Goal: Task Accomplishment & Management: Manage account settings

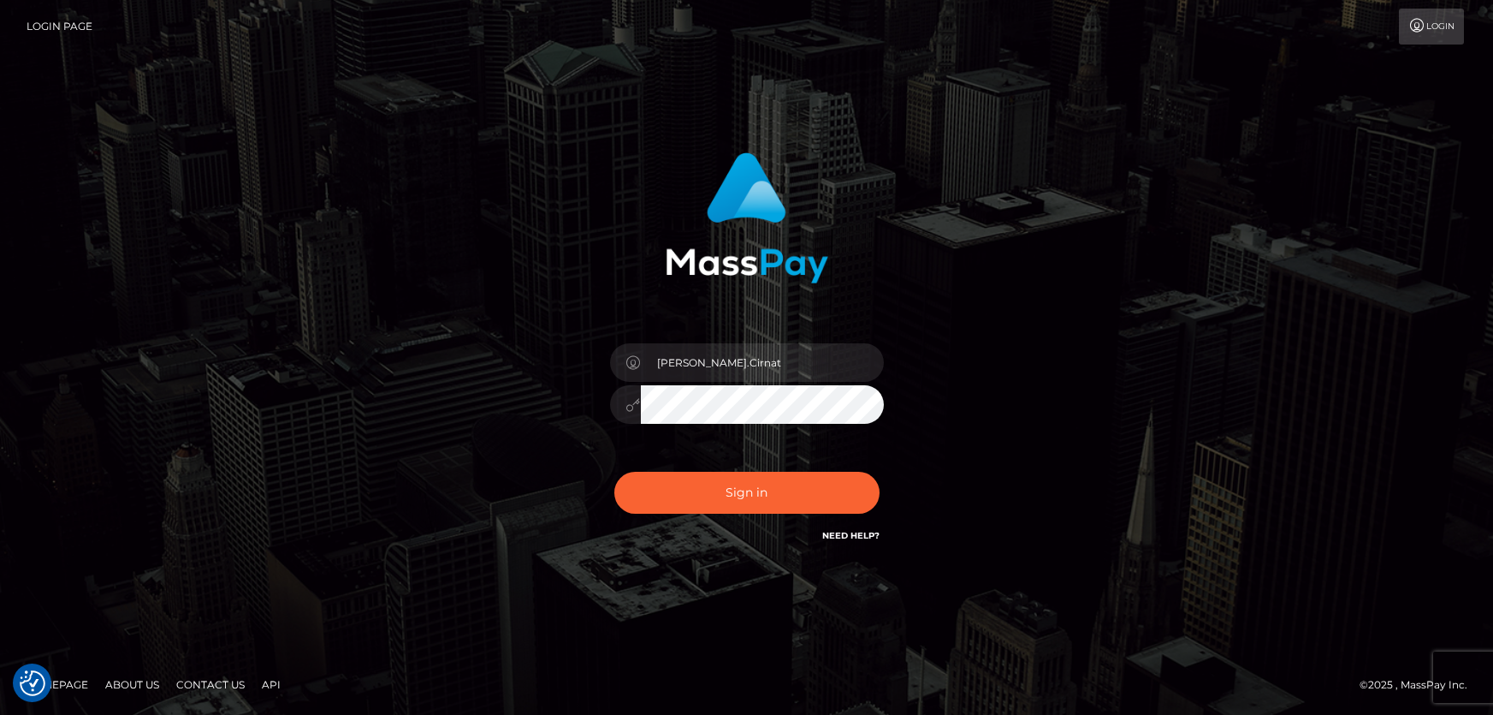
click at [276, 348] on div "Dan.Cirnat Sign in" at bounding box center [747, 357] width 976 height 436
click at [738, 490] on button "Sign in" at bounding box center [746, 493] width 265 height 42
type input "Dan.Cirnat"
click at [875, 464] on div at bounding box center [725, 521] width 351 height 195
click at [739, 484] on button "Sign in" at bounding box center [746, 493] width 265 height 42
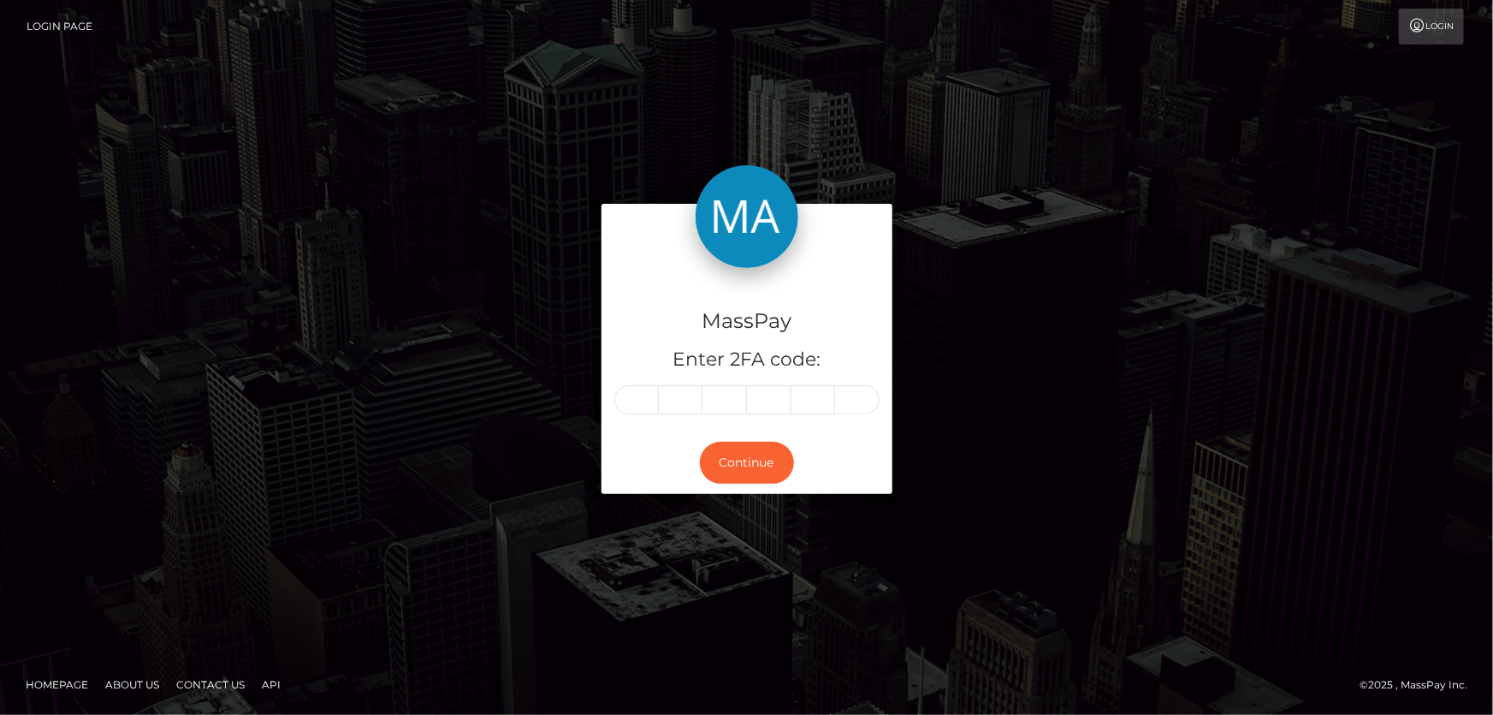
drag, startPoint x: 625, startPoint y: 401, endPoint x: 733, endPoint y: 401, distance: 107.8
click at [625, 401] on input "text" at bounding box center [636, 399] width 45 height 29
type input "5"
type input "3"
type input "0"
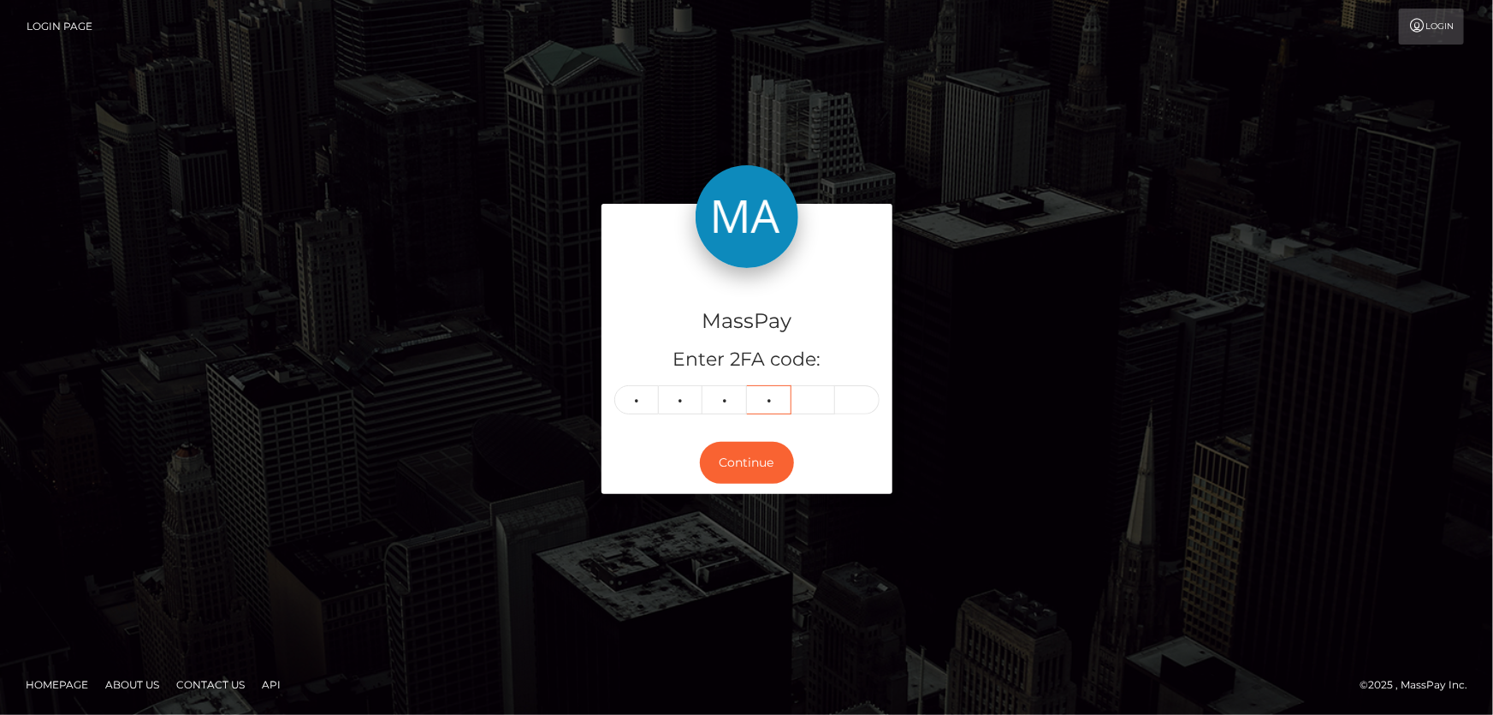
type input "3"
type input "4"
type input "3"
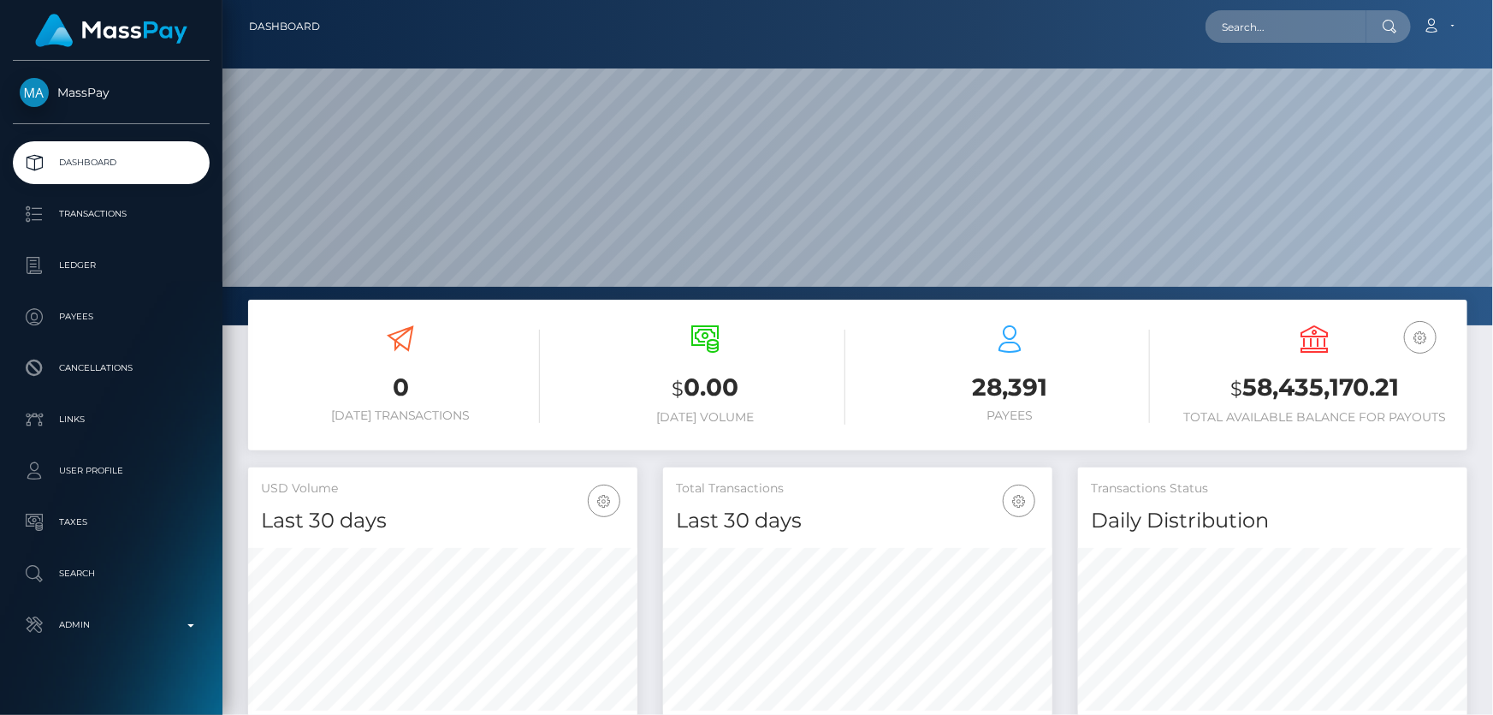
scroll to position [303, 389]
drag, startPoint x: 1287, startPoint y: 24, endPoint x: 1277, endPoint y: 21, distance: 10.6
paste input "crystalb0625@gmail.com"
type input "crystalb0625@gmail.com"
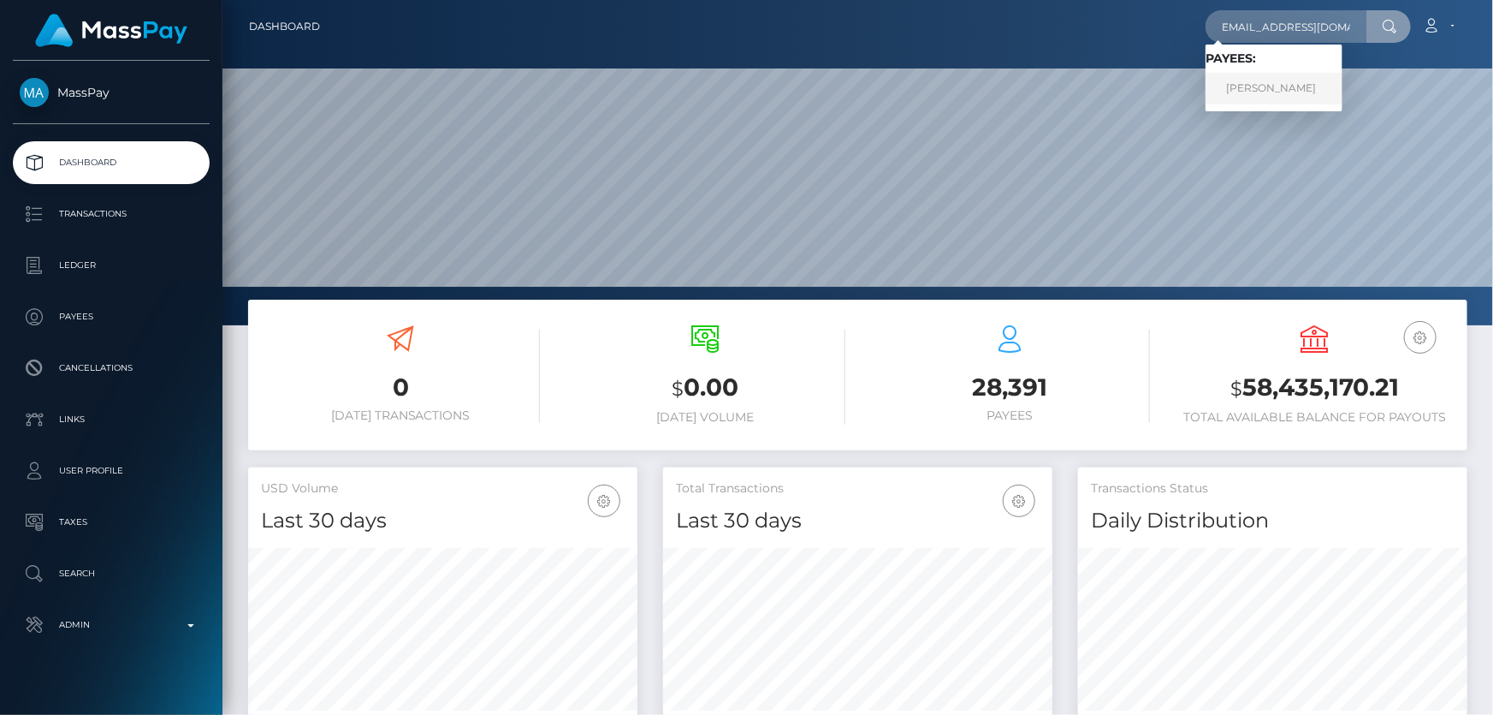
click at [1286, 86] on link "Crystal Simmons" at bounding box center [1274, 89] width 137 height 32
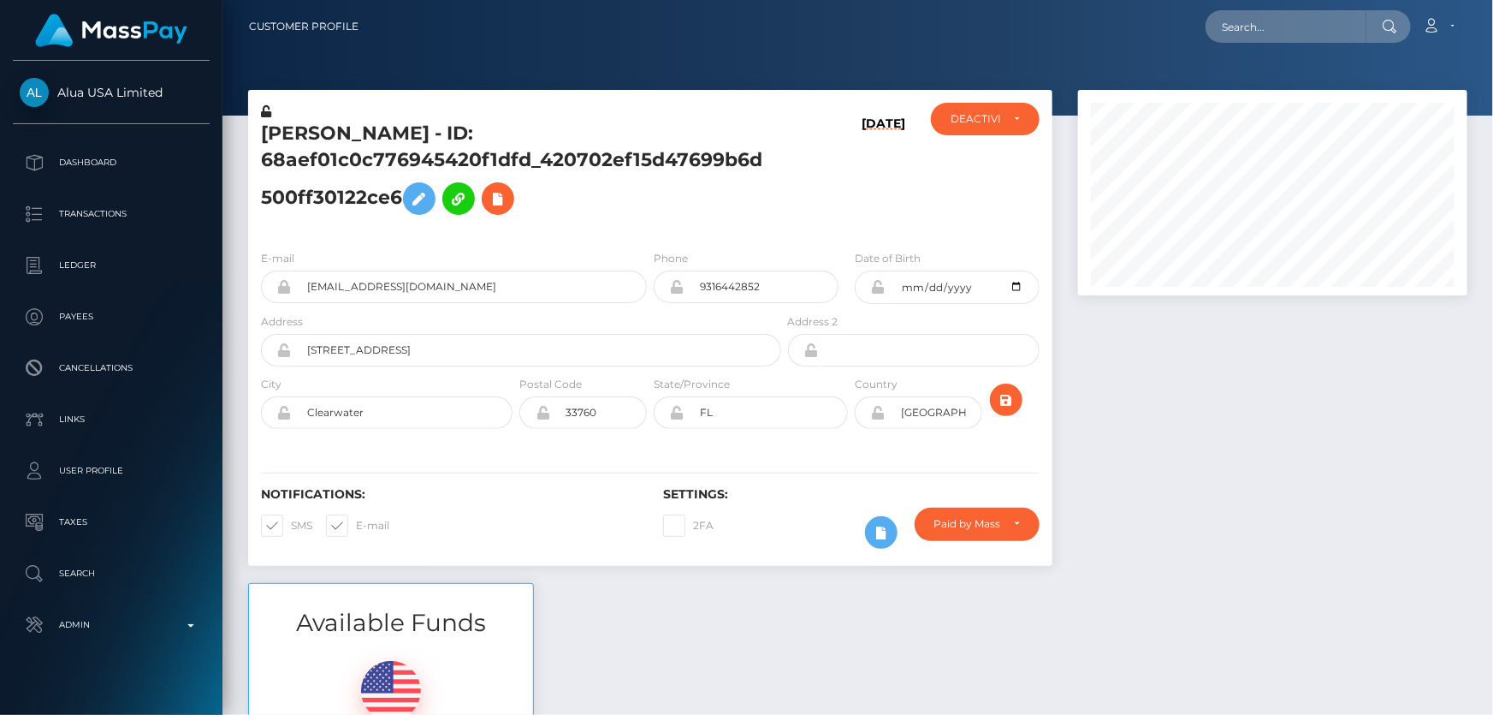
scroll to position [205, 389]
click at [1253, 505] on div at bounding box center [1272, 336] width 415 height 493
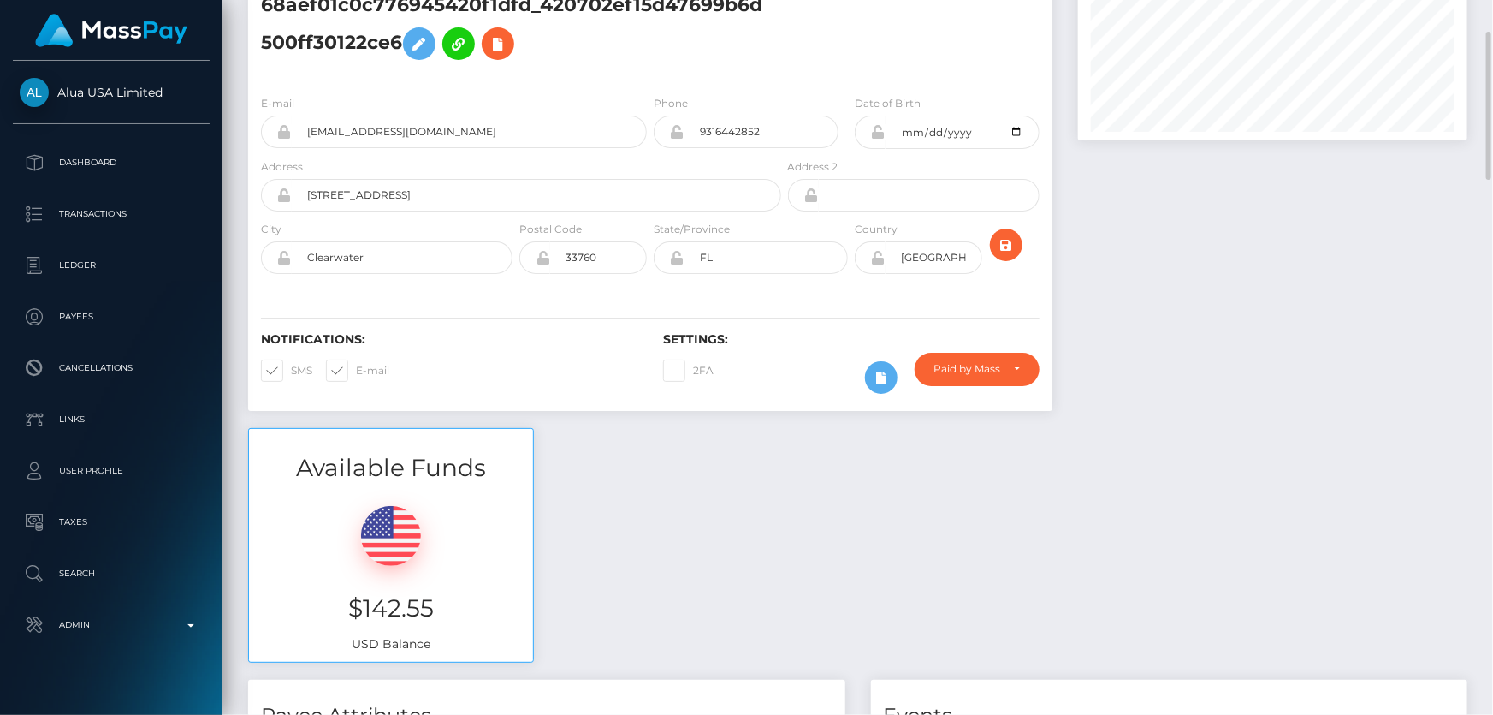
scroll to position [0, 0]
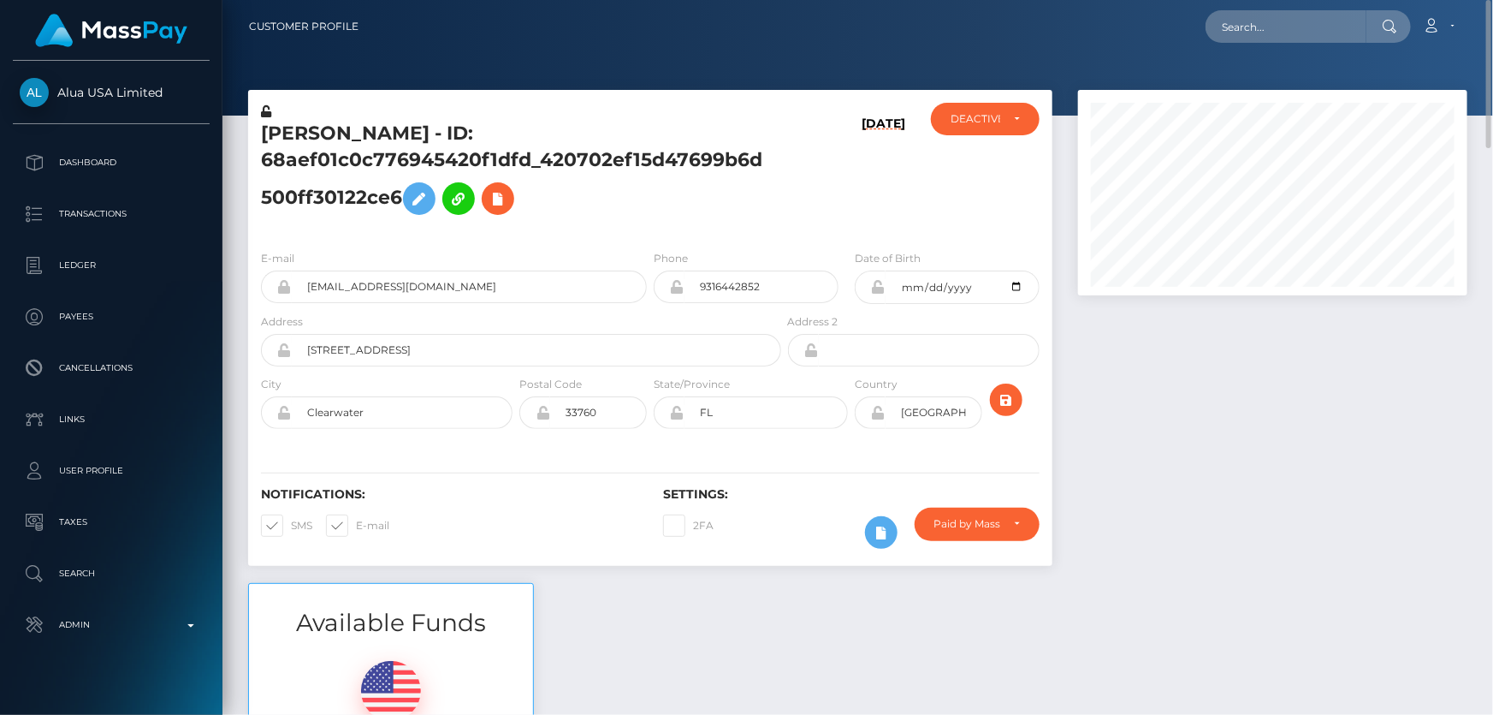
click at [642, 200] on h5 "Crystal Simmons - ID: 68aef01c0c776945420f1dfd_420702ef15d47699b6d500ff30122ce6" at bounding box center [516, 172] width 511 height 103
click at [691, 267] on div "Phone 9316442852" at bounding box center [746, 276] width 185 height 54
click at [875, 525] on icon at bounding box center [881, 532] width 21 height 21
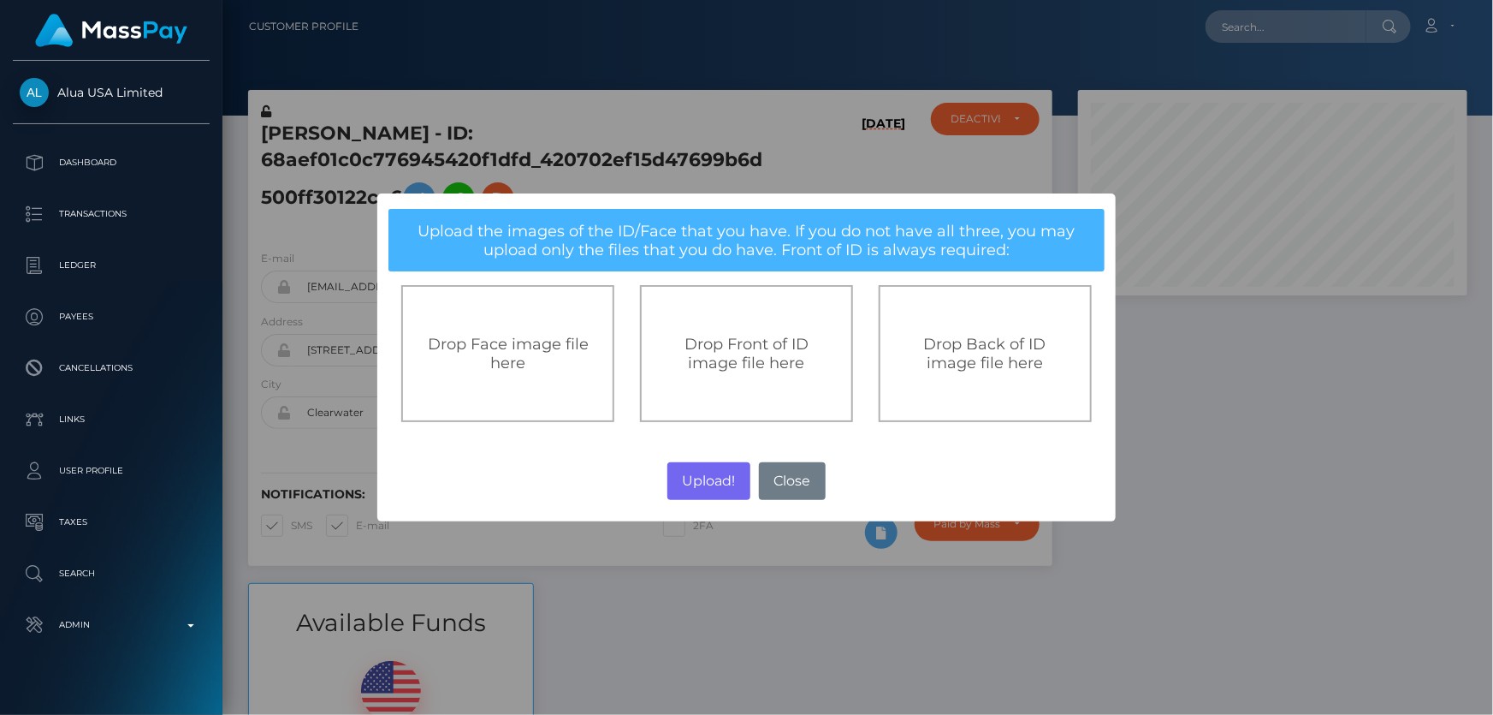
click at [761, 350] on span "Drop Front of ID image file here" at bounding box center [747, 354] width 124 height 38
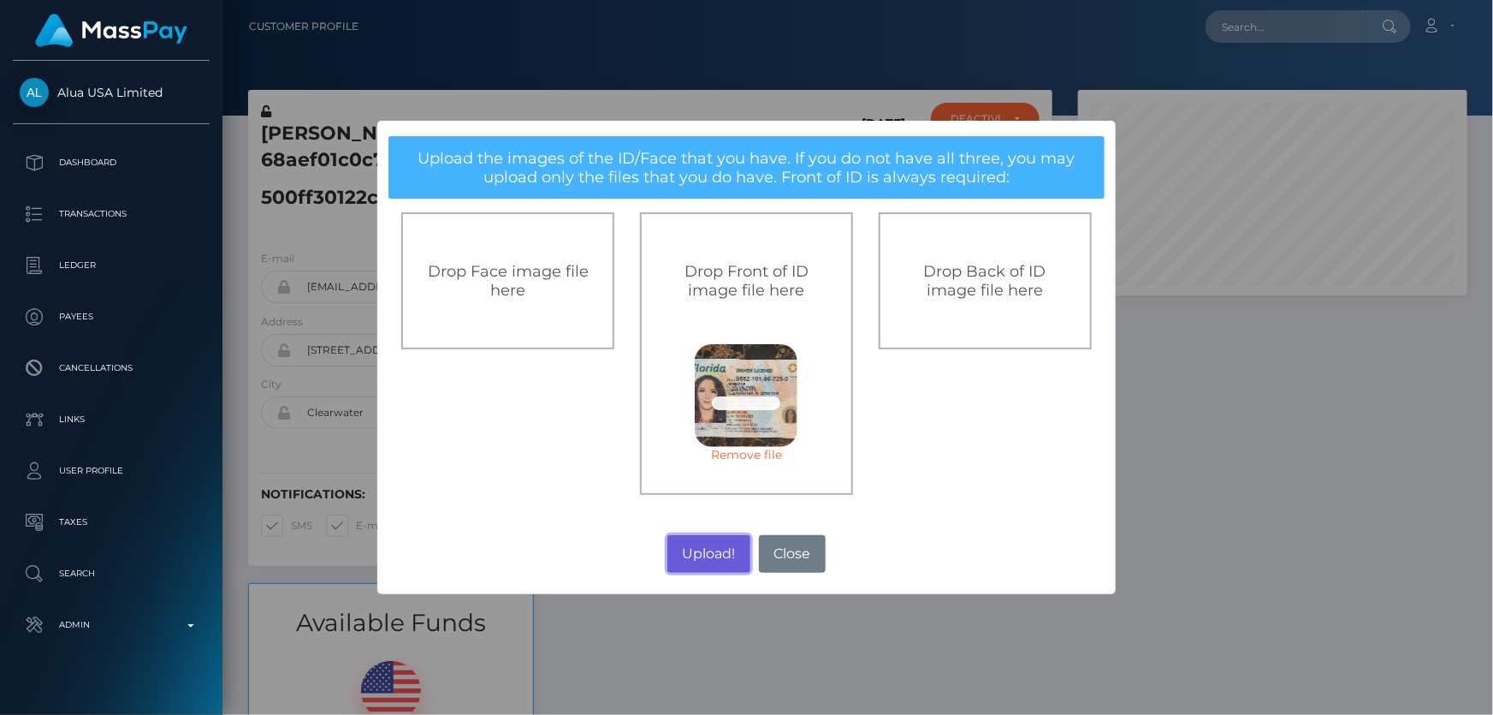
click at [703, 549] on button "Upload!" at bounding box center [709, 554] width 83 height 38
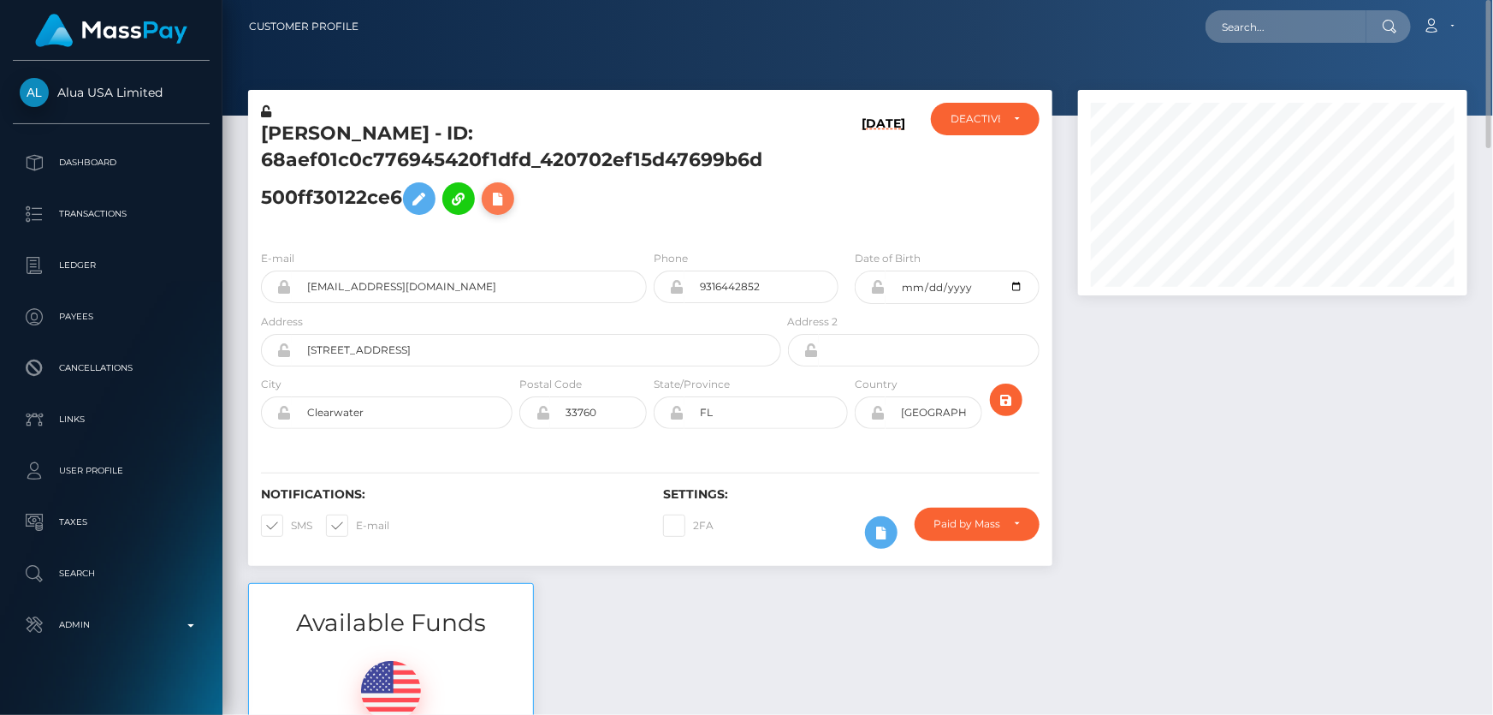
click at [503, 199] on button at bounding box center [498, 198] width 33 height 33
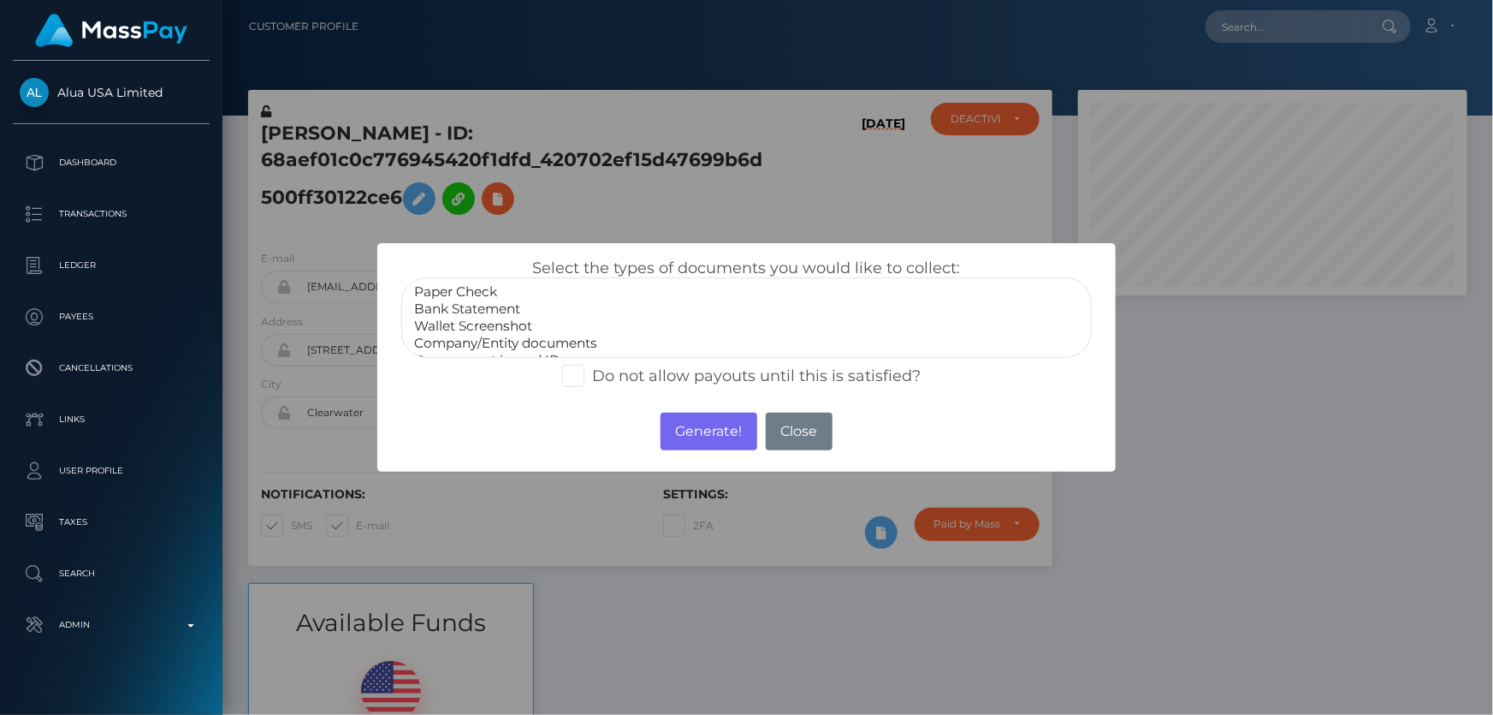
select select "Company/Entity documents"
click at [554, 345] on option "Company/Entity documents" at bounding box center [747, 343] width 668 height 17
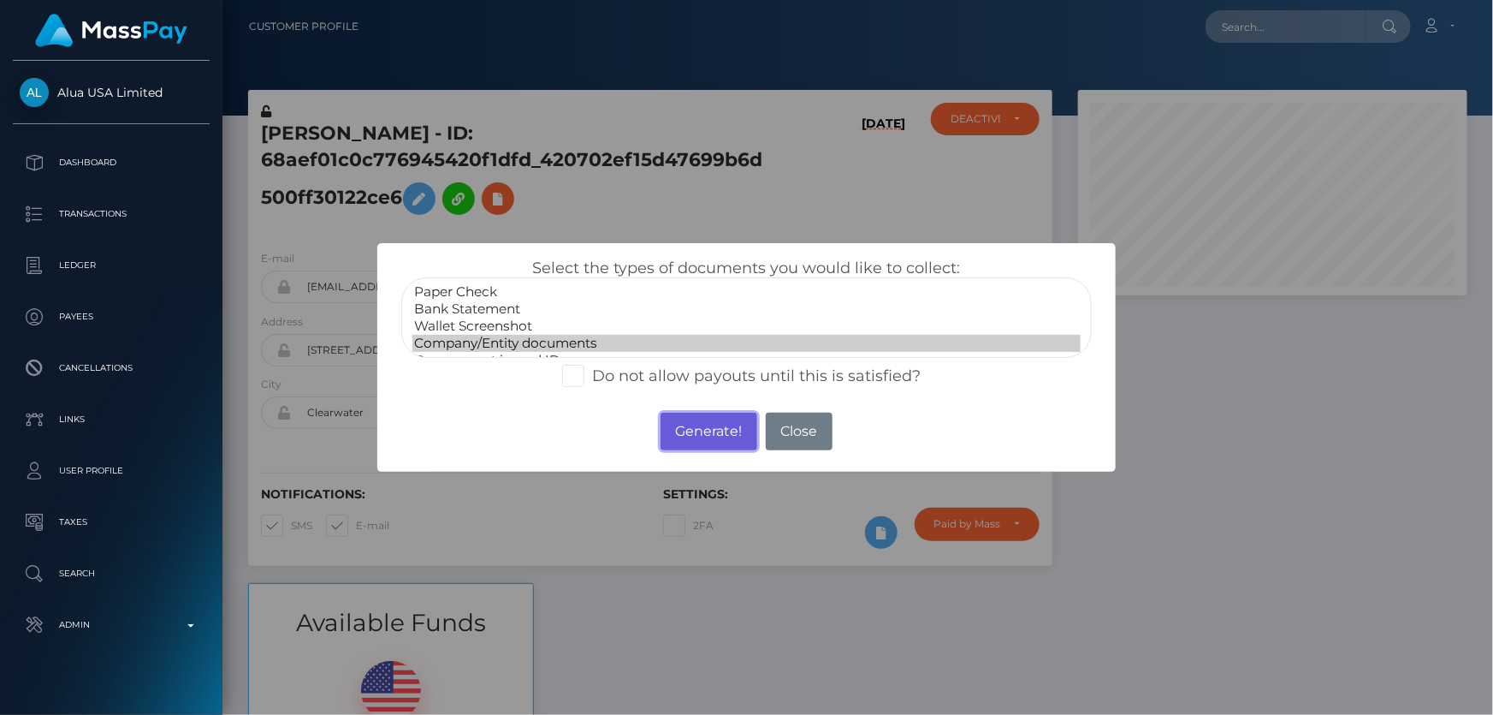
click at [686, 436] on button "Generate!" at bounding box center [709, 432] width 97 height 38
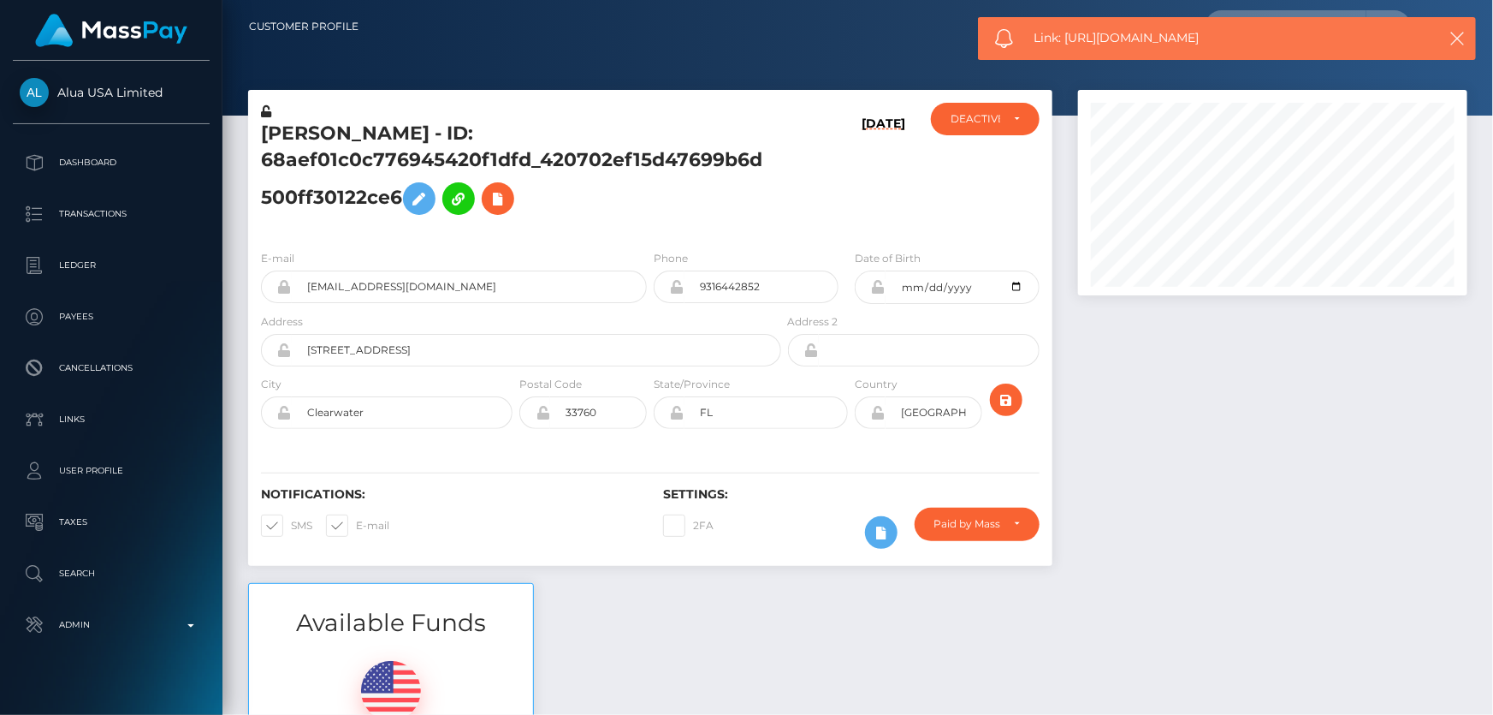
drag, startPoint x: 1217, startPoint y: 43, endPoint x: 1067, endPoint y: 32, distance: 150.2
click at [1067, 32] on span "Link: https://l.maspay.io/rkjbm" at bounding box center [1223, 38] width 378 height 18
copy span "https://l.maspay.io/rkjbm"
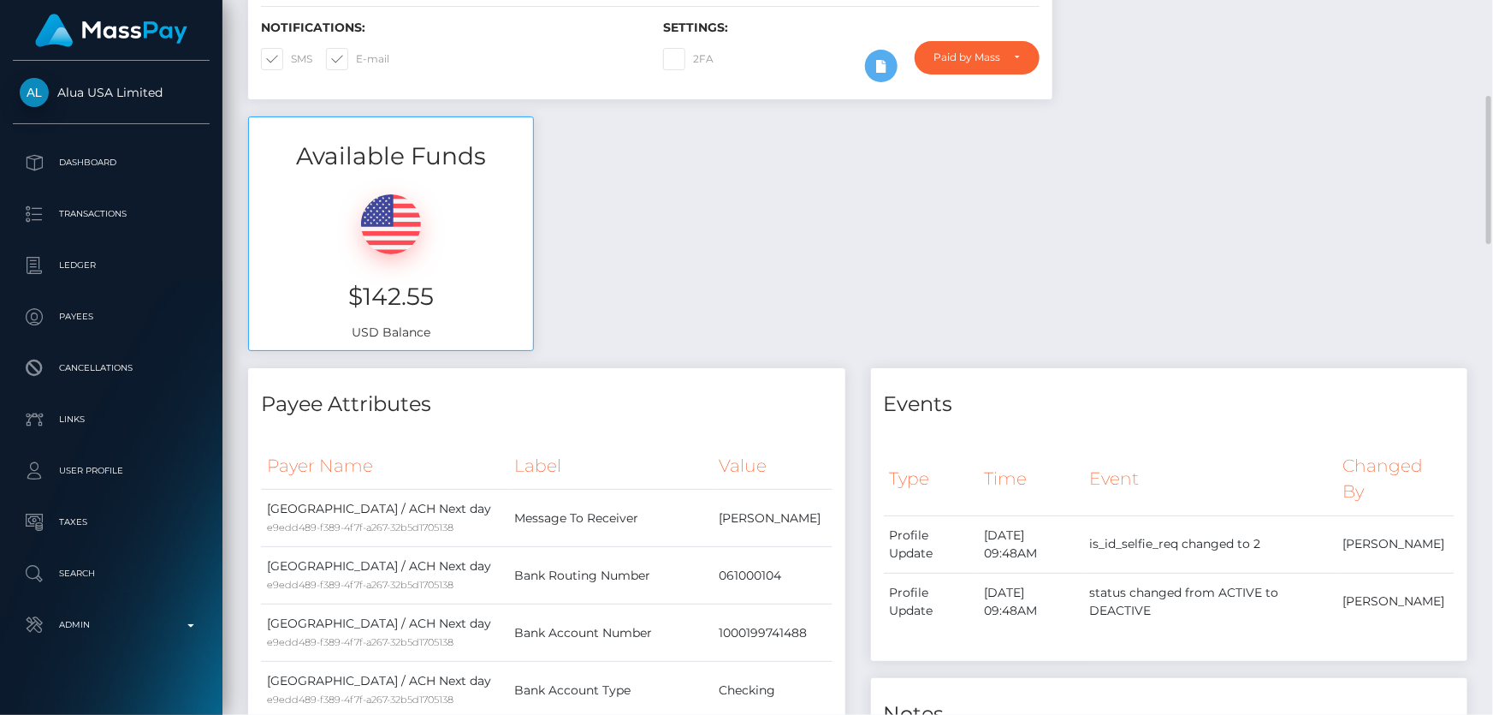
scroll to position [155, 0]
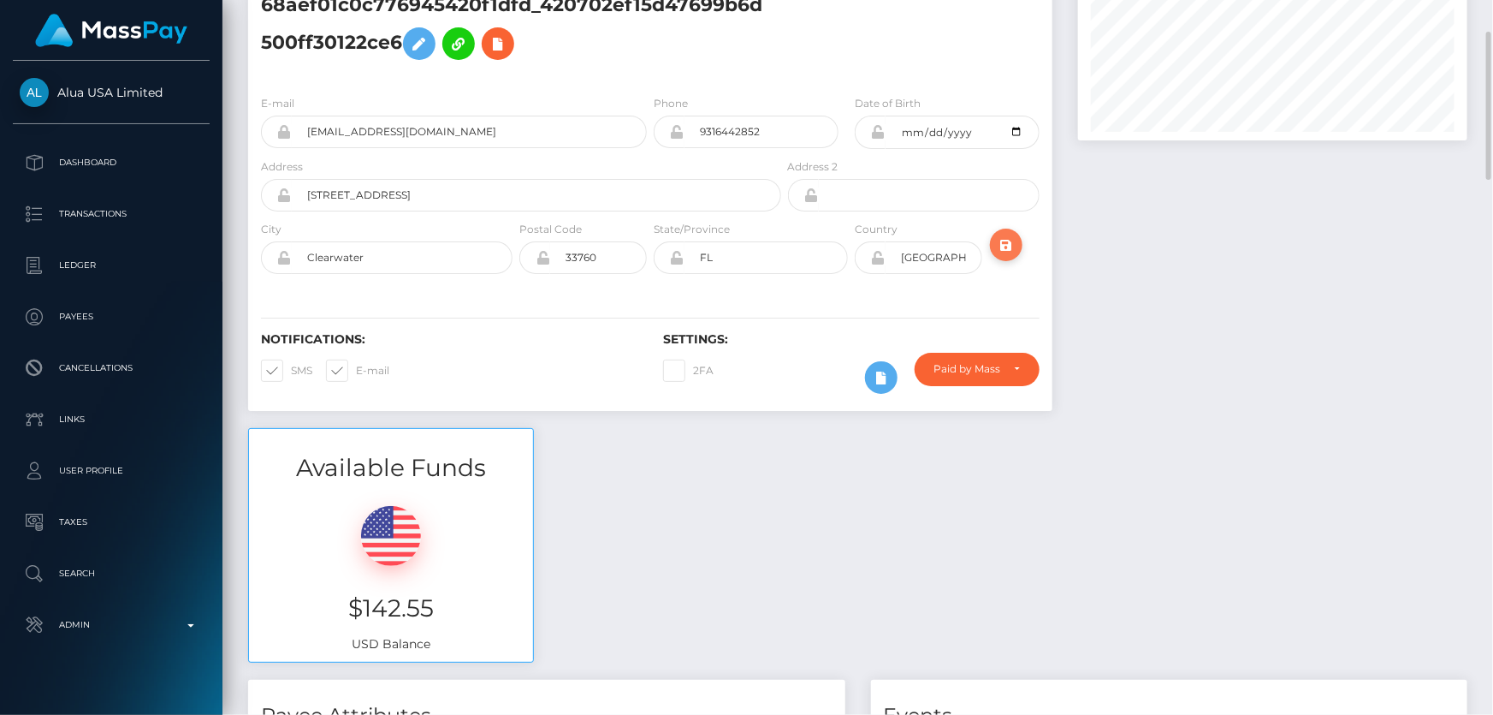
click at [1006, 246] on icon "submit" at bounding box center [1006, 244] width 21 height 21
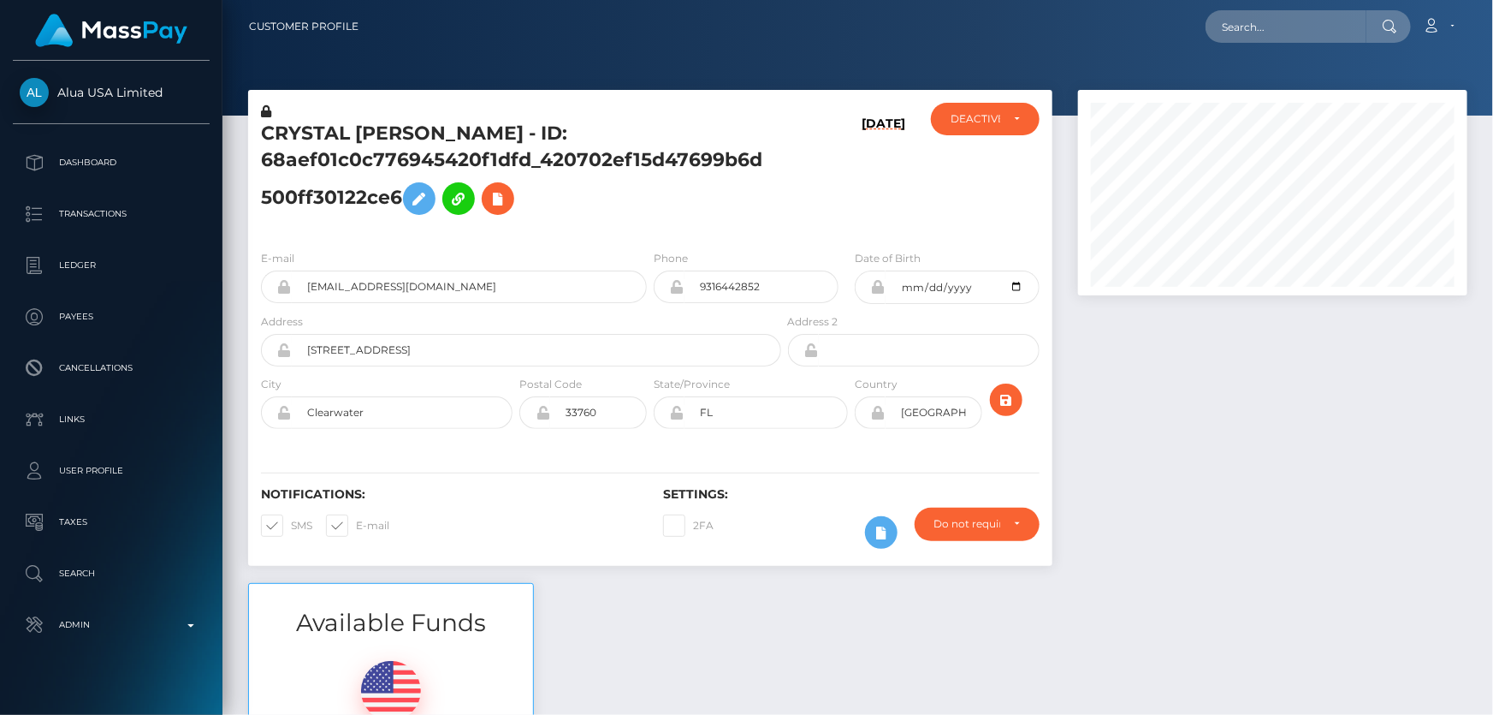
scroll to position [205, 389]
click at [268, 108] on icon at bounding box center [266, 111] width 10 height 12
click at [644, 196] on h5 "CRYSTAL [PERSON_NAME] - ID: 68aef01c0c776945420f1dfd_420702ef15d47699b6d500ff30…" at bounding box center [516, 172] width 511 height 103
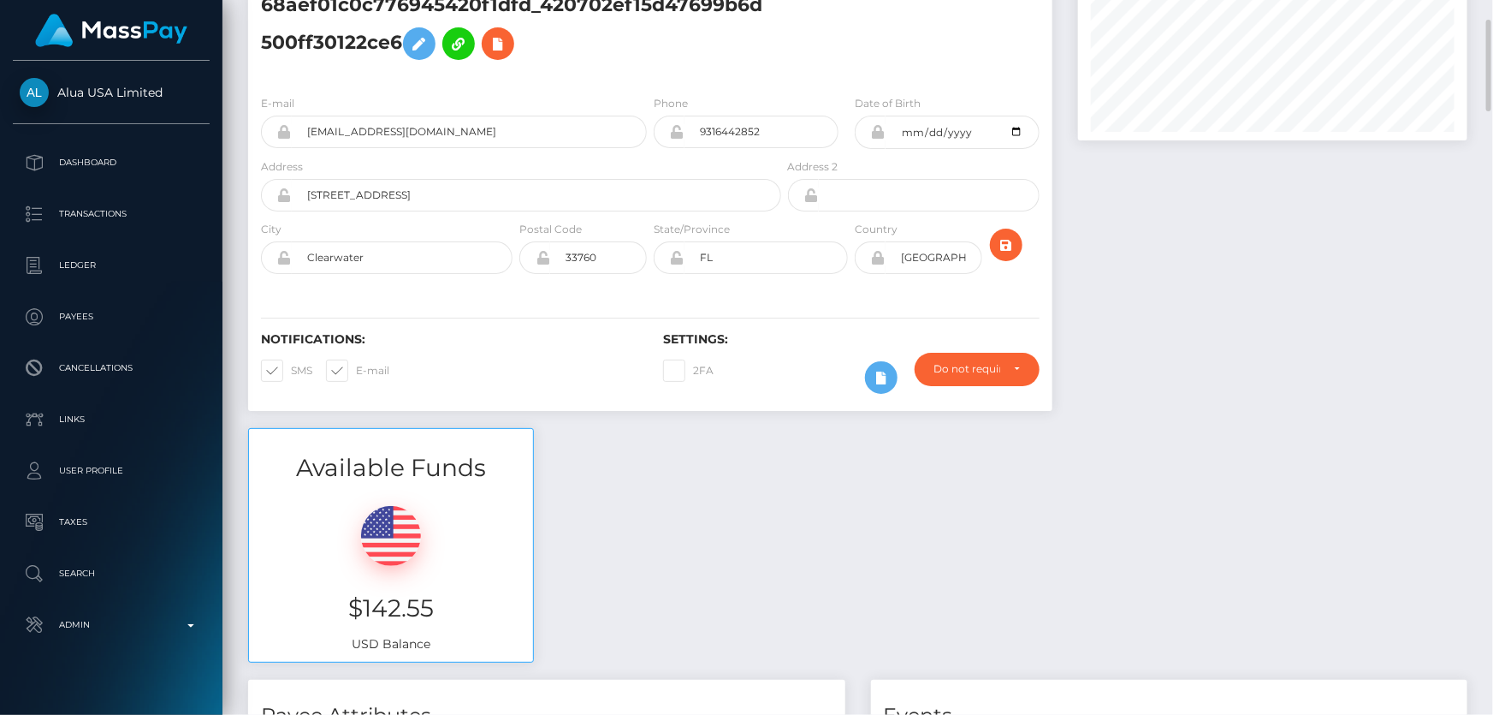
scroll to position [0, 0]
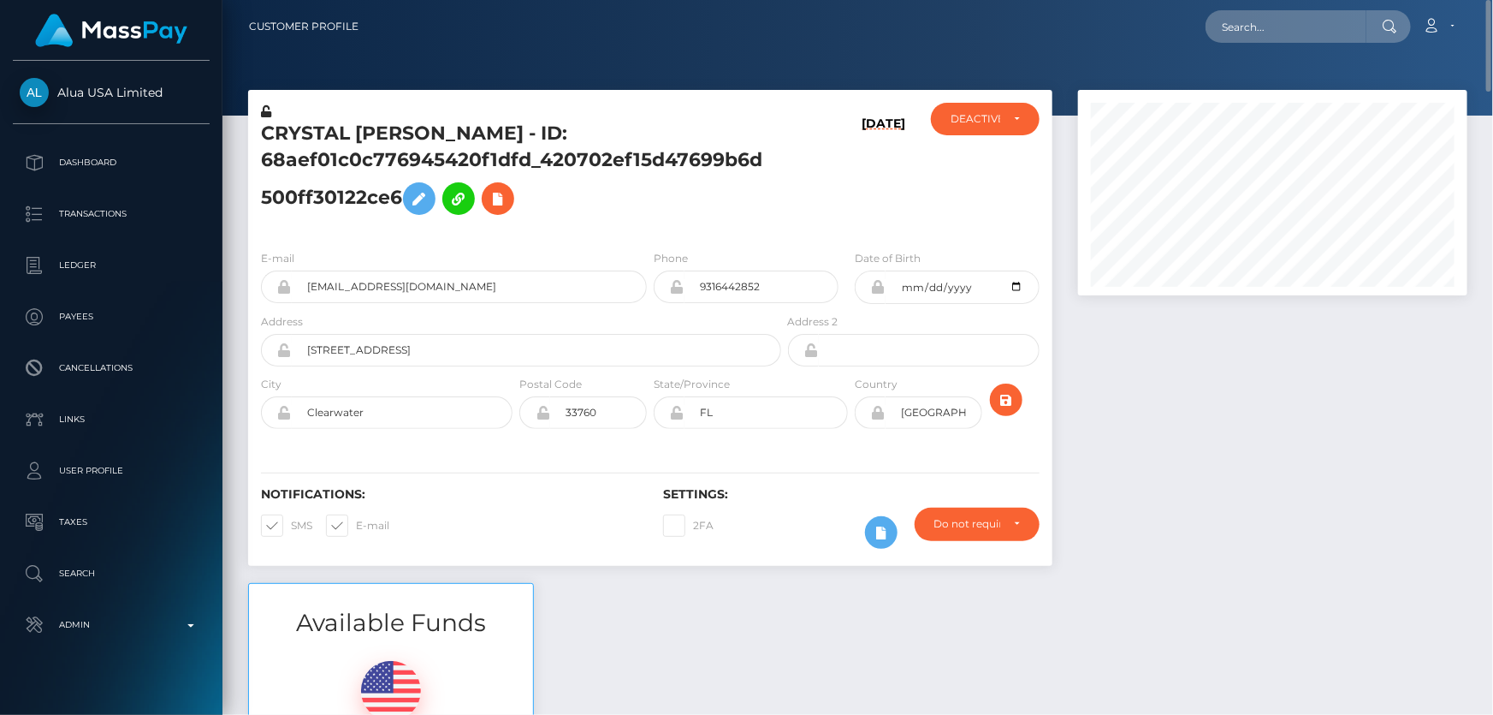
click at [630, 249] on div "E-mail [EMAIL_ADDRESS][DOMAIN_NAME]" at bounding box center [454, 276] width 386 height 54
click at [411, 194] on icon at bounding box center [419, 198] width 21 height 21
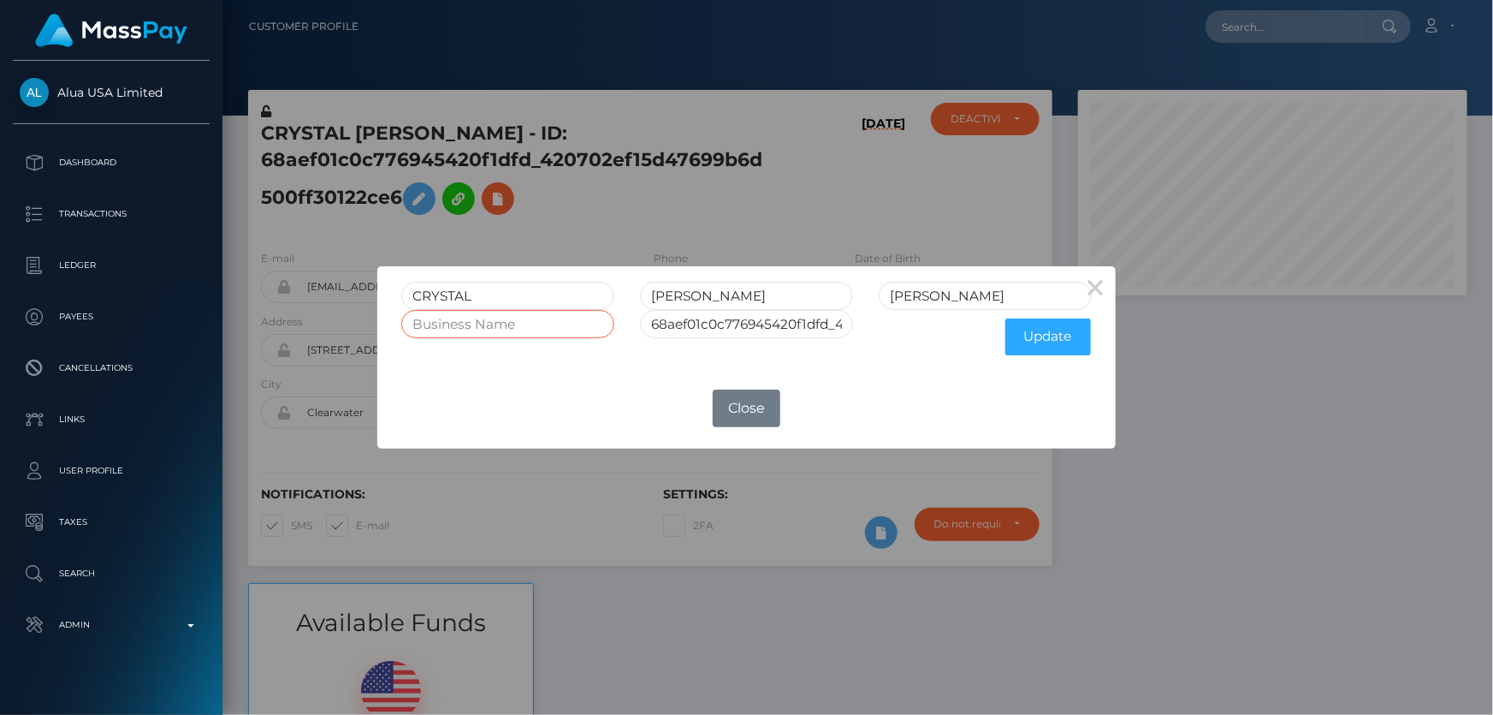
paste input "BRANDED CREATIONS LLC"
type input "BRANDED CREATIONS LLC"
click at [1042, 340] on button "Update" at bounding box center [1049, 336] width 86 height 37
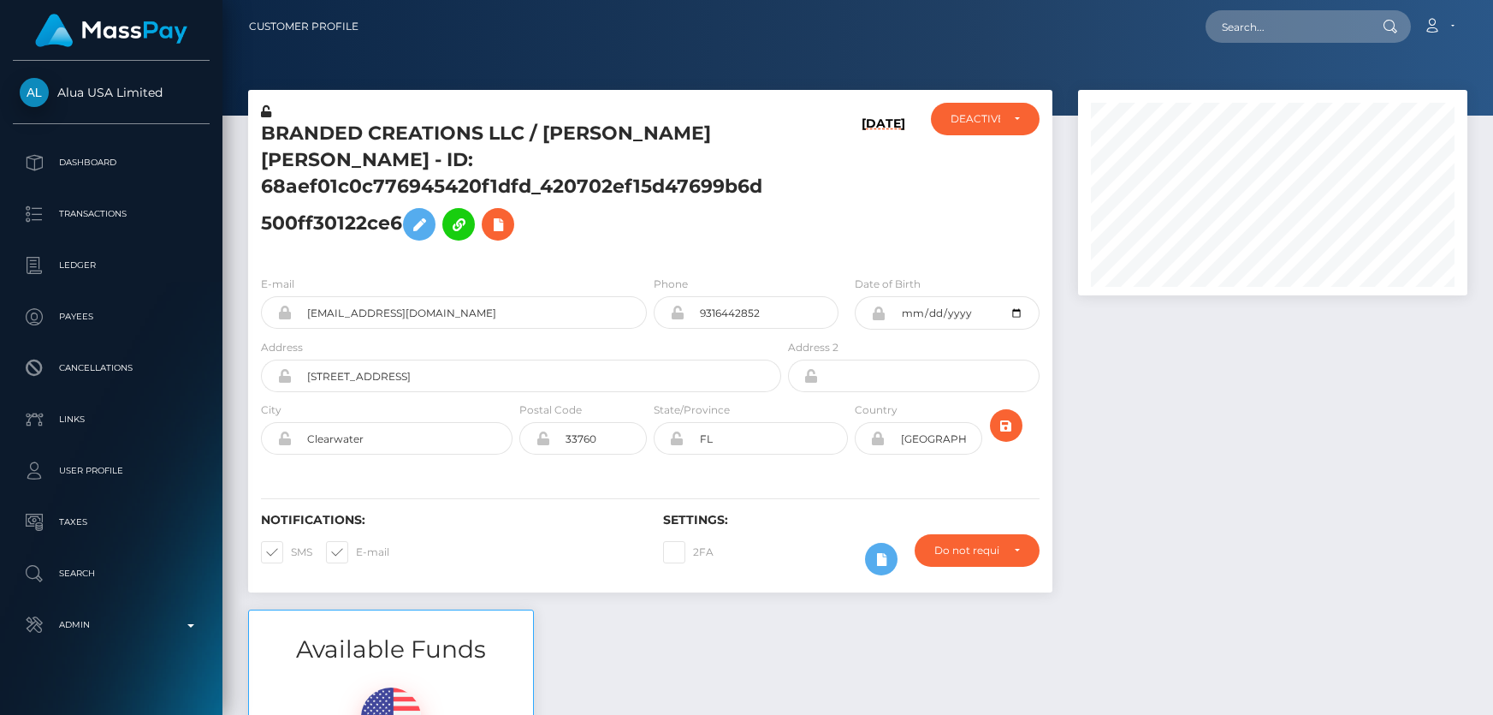
click at [263, 110] on icon at bounding box center [266, 111] width 10 height 12
click at [344, 110] on div "BRANDED CREATIONS LLC / [PERSON_NAME] [PERSON_NAME] - ID: 68aef01c0c776945420f1…" at bounding box center [516, 182] width 537 height 159
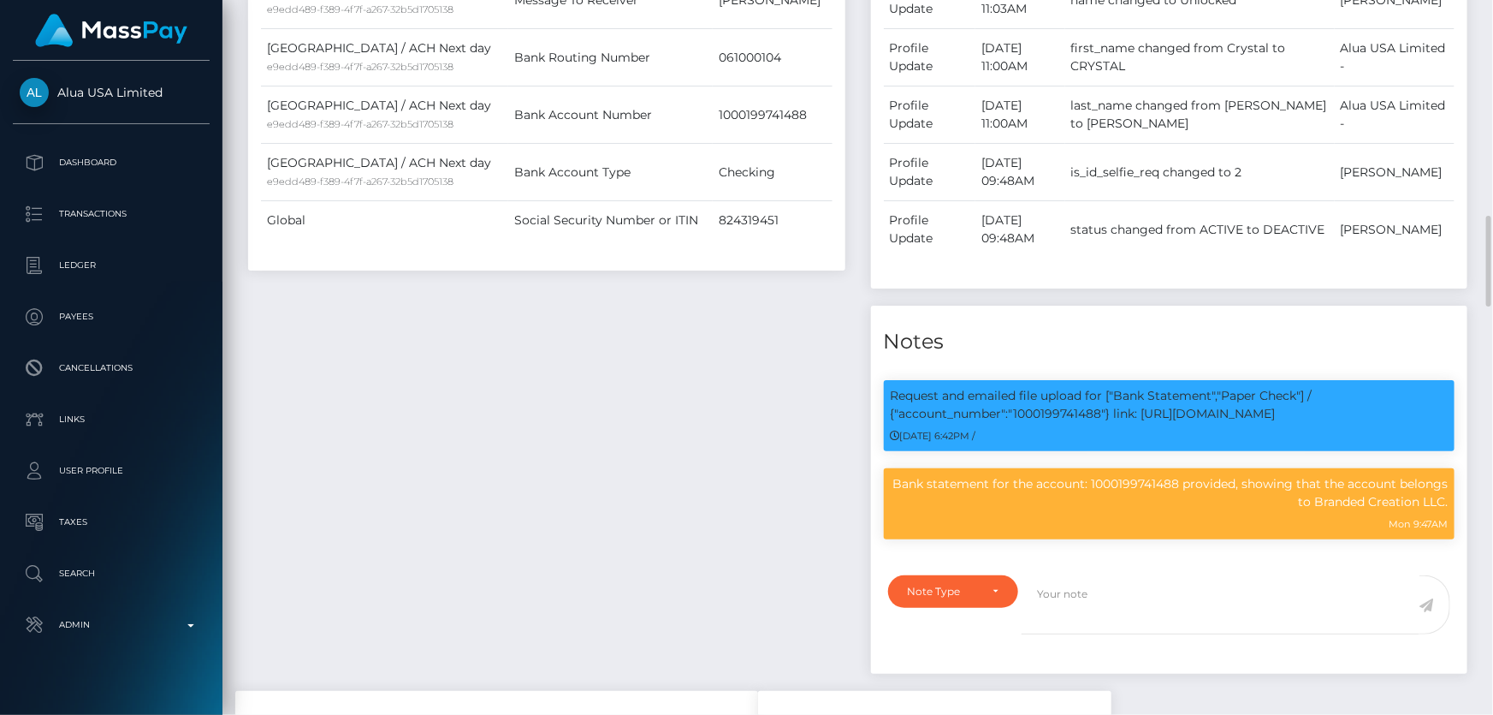
scroll to position [1244, 0]
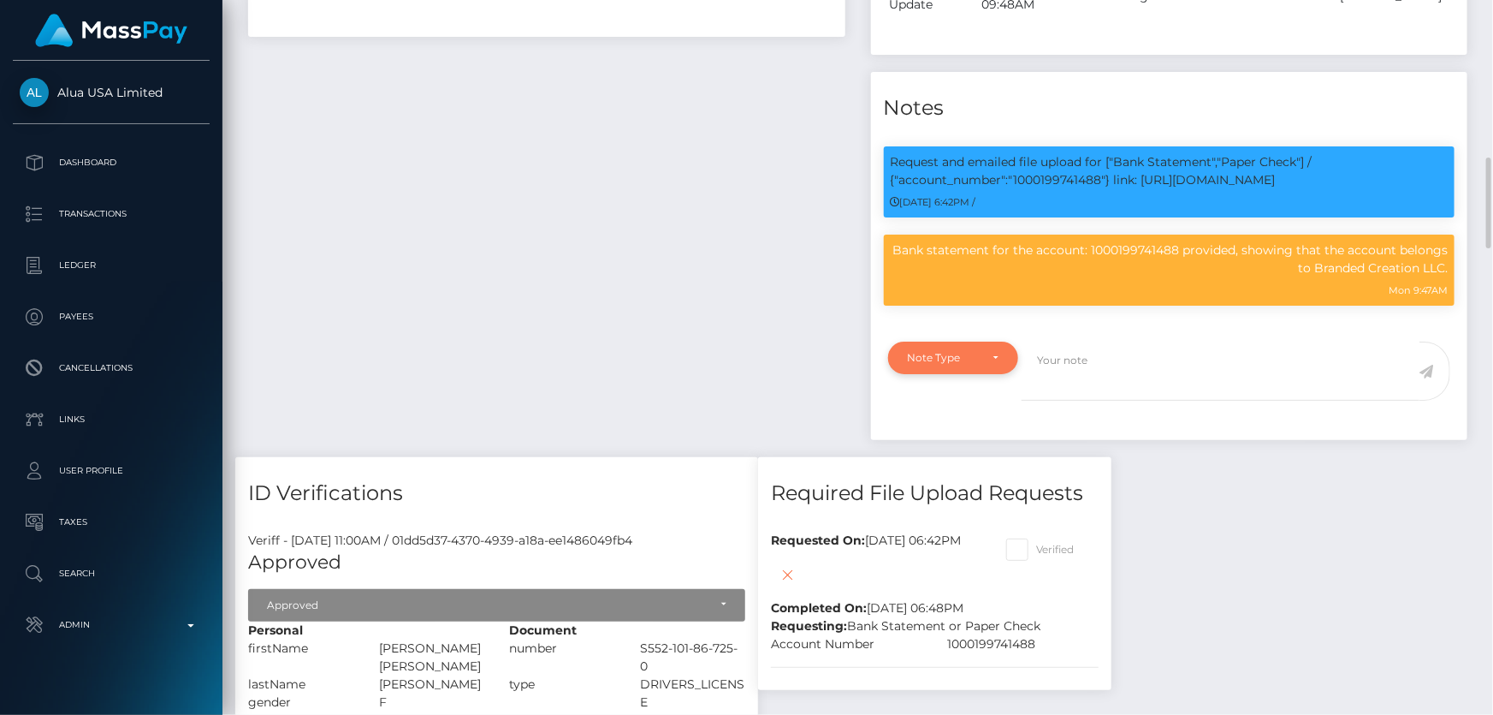
click at [929, 365] on div "Note Type" at bounding box center [944, 358] width 72 height 14
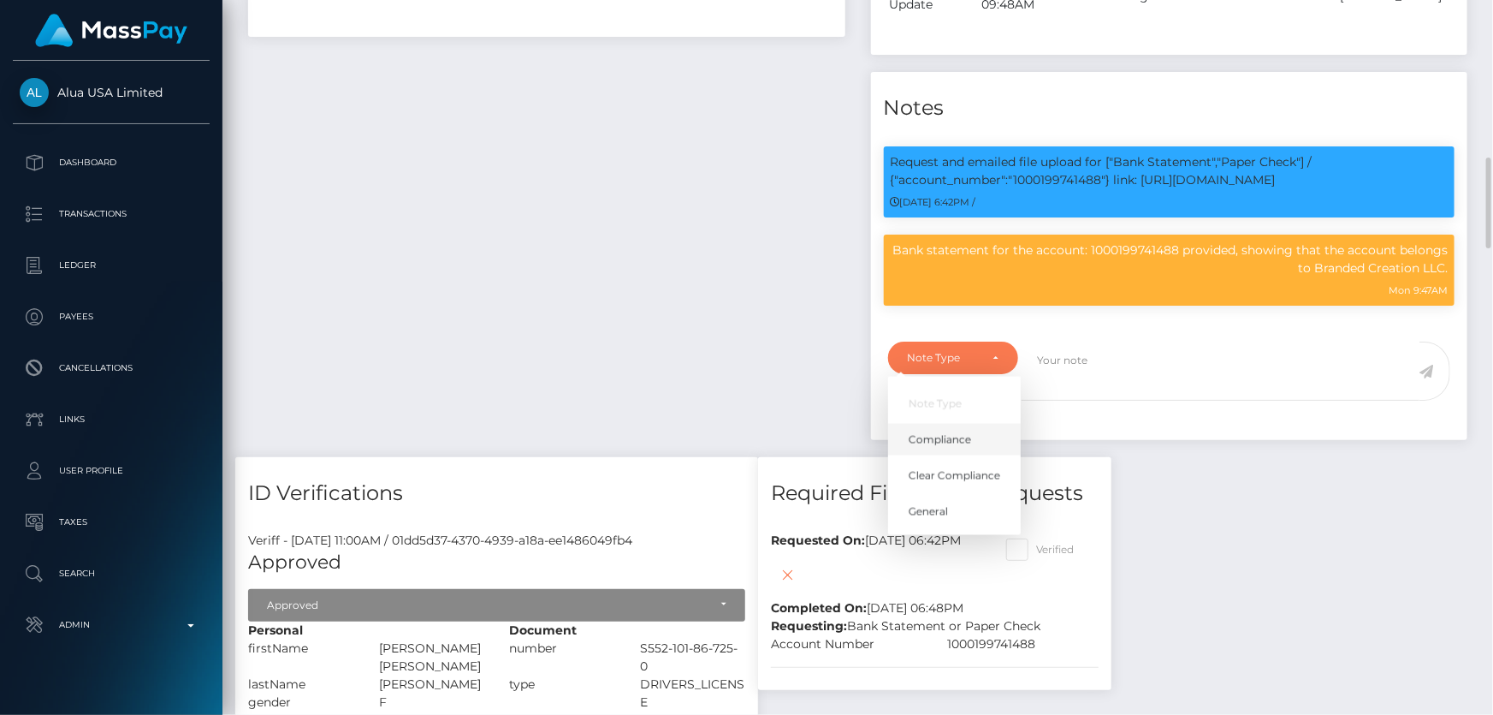
click at [958, 448] on span "Compliance" at bounding box center [940, 439] width 62 height 15
select select "COMPLIANCE"
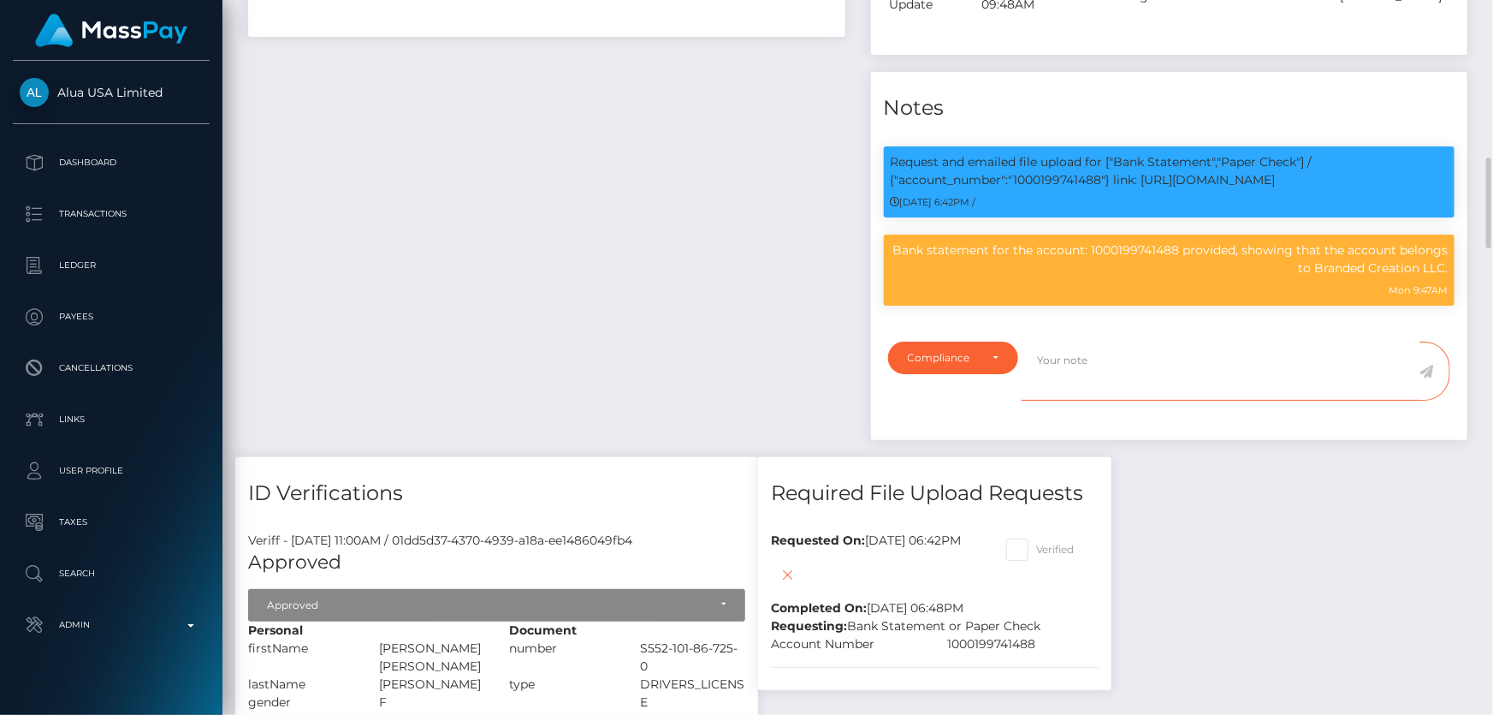
click at [1107, 401] on textarea at bounding box center [1221, 370] width 398 height 59
paste textarea "Documents on file for Mount Equinox Inc confirming that Kevin Jeffrey Bennett i…"
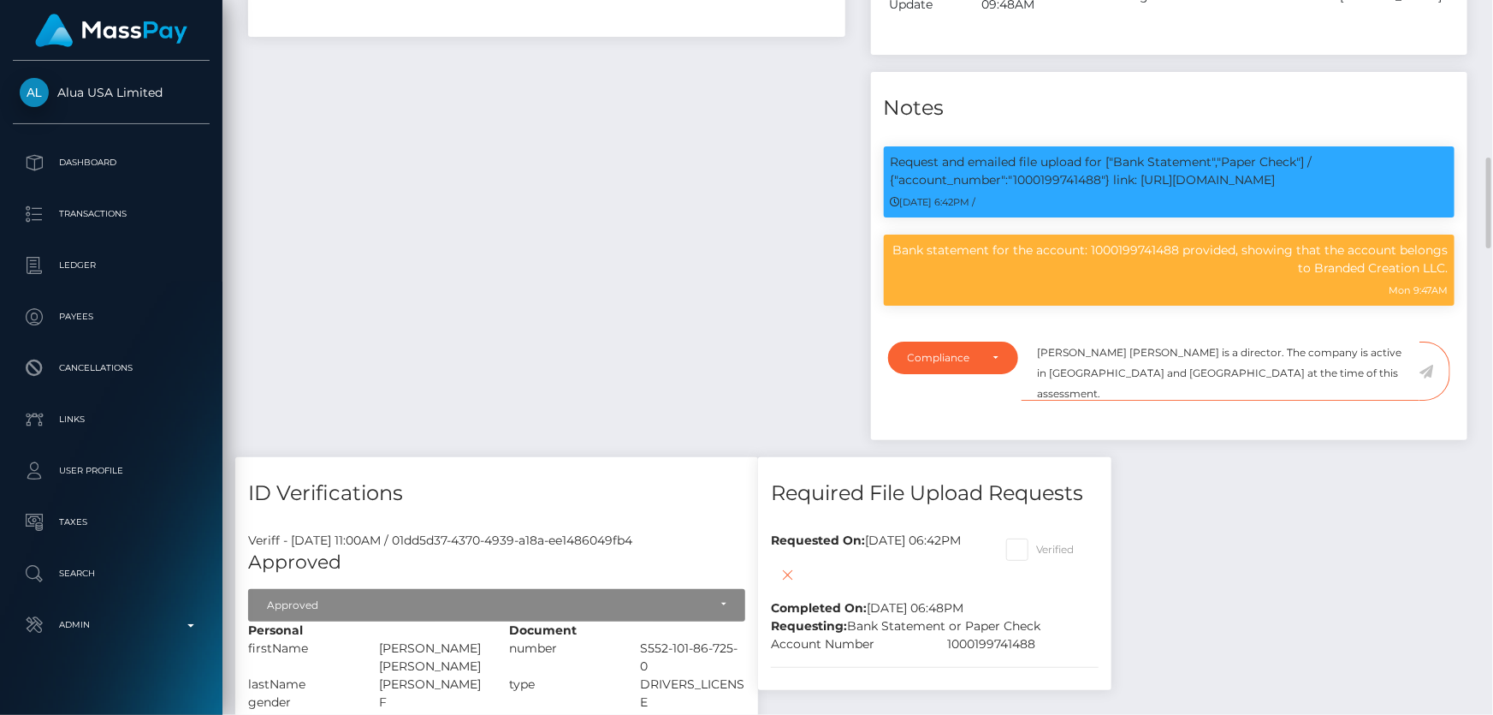
scroll to position [0, 0]
drag, startPoint x: 1153, startPoint y: 385, endPoint x: 1249, endPoint y: 387, distance: 96.7
click at [1249, 387] on textarea "Documents on file for Mount Equinox Inc confirming that Kevin Jeffrey Bennett i…" at bounding box center [1221, 370] width 398 height 59
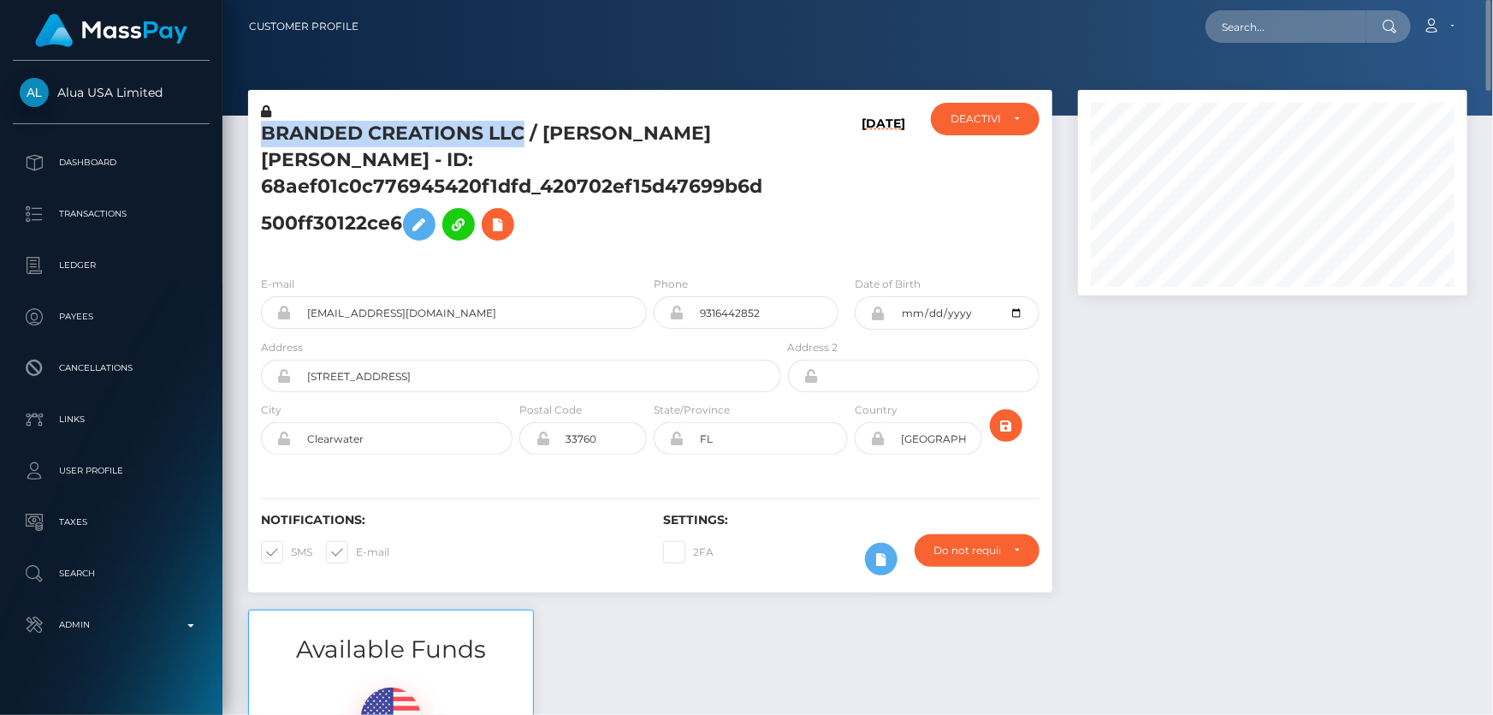
drag, startPoint x: 522, startPoint y: 130, endPoint x: 306, endPoint y: 143, distance: 216.9
click at [263, 133] on h5 "BRANDED CREATIONS LLC / CRYSTAL ANNE SIMMONS - ID: 68aef01c0c776945420f1dfd_420…" at bounding box center [516, 185] width 511 height 128
copy h5 "BRANDED CREATIONS LLC"
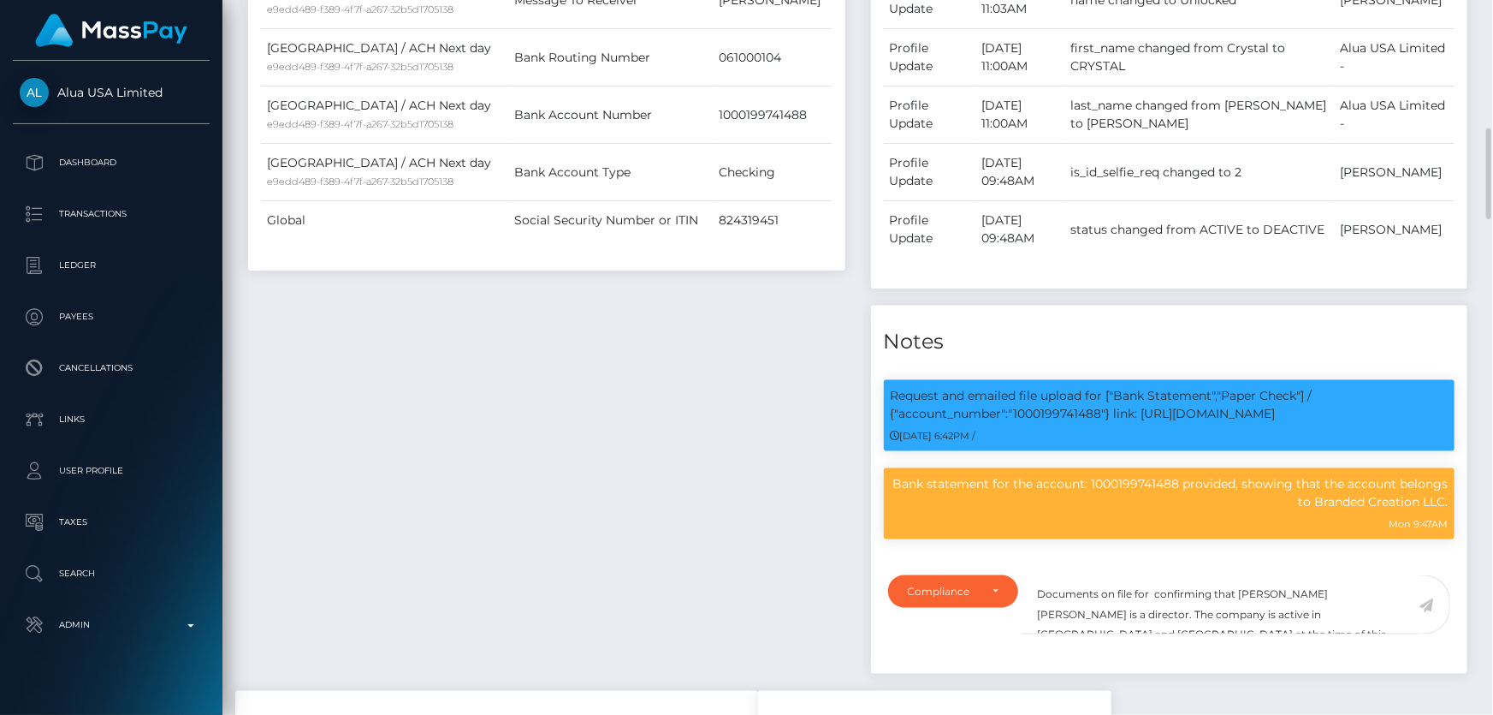
scroll to position [205, 389]
click at [1149, 618] on textarea "Documents on file for confirming that Kevin Jeffrey Bennett is a director. The …" at bounding box center [1221, 604] width 398 height 59
paste textarea "BRANDED CREATIONS LLC"
drag, startPoint x: 1124, startPoint y: 641, endPoint x: 1040, endPoint y: 639, distance: 83.9
click at [1040, 634] on textarea "Documents on file for BRANDED CREATIONS LLC confirming that Kevin Jeffrey Benne…" at bounding box center [1221, 604] width 398 height 59
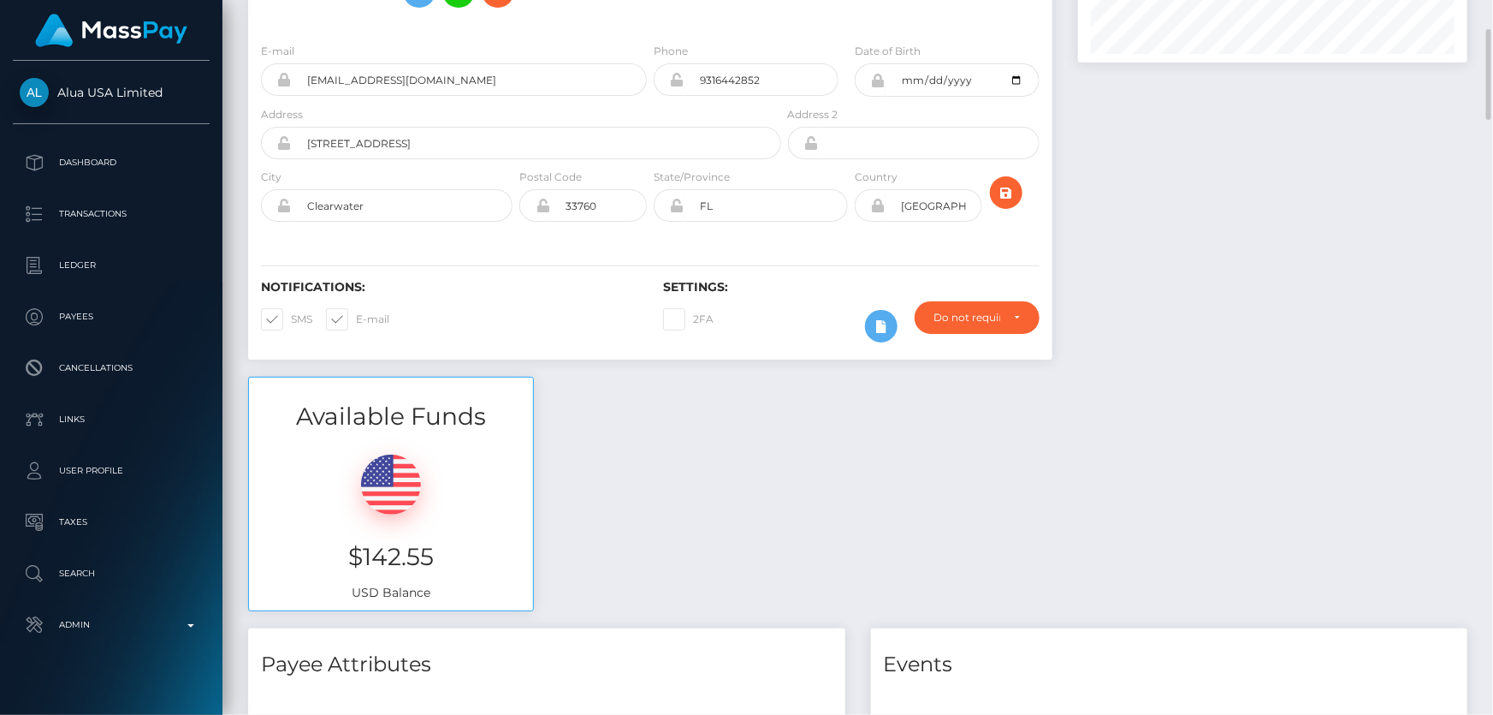
scroll to position [0, 0]
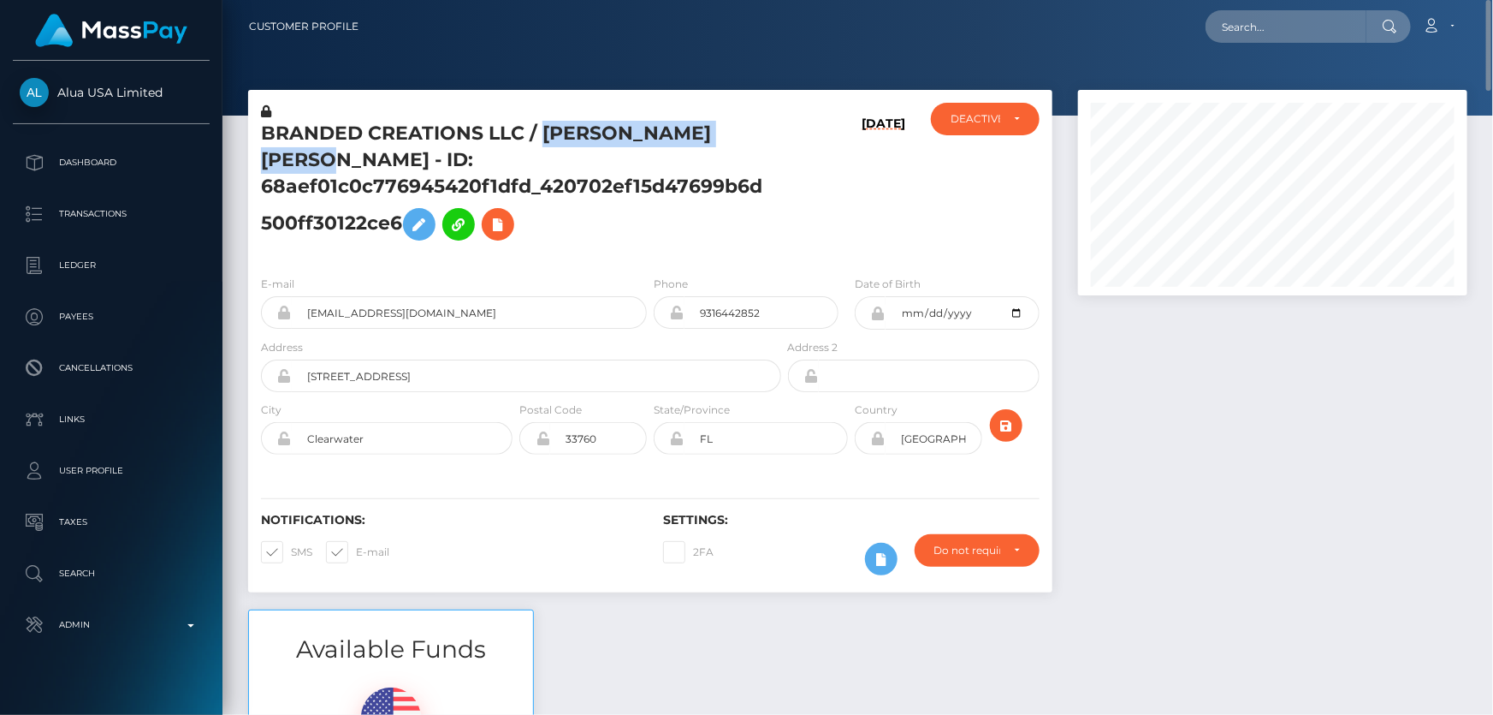
drag, startPoint x: 541, startPoint y: 135, endPoint x: 351, endPoint y: 163, distance: 192.0
click at [355, 163] on h5 "BRANDED CREATIONS LLC / CRYSTAL ANNE SIMMONS - ID: 68aef01c0c776945420f1dfd_420…" at bounding box center [516, 185] width 511 height 128
copy h5 "CRYSTAL ANNE SIMMONS"
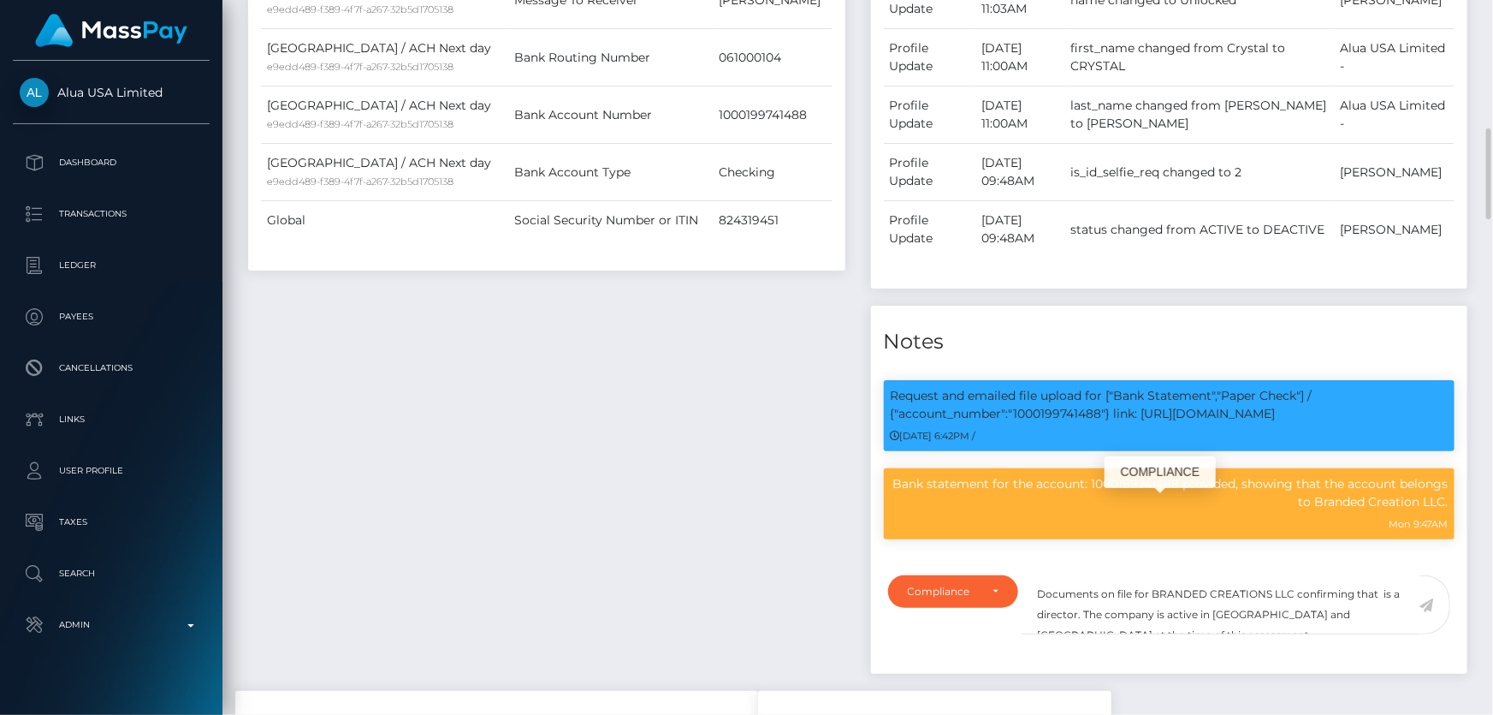
scroll to position [205, 389]
click at [1378, 618] on textarea "Documents on file for BRANDED CREATIONS LLC confirming that is a director. The …" at bounding box center [1221, 604] width 398 height 59
paste textarea "CRYSTAL ANNE SIMMONS"
drag, startPoint x: 1369, startPoint y: 640, endPoint x: 1392, endPoint y: 642, distance: 23.2
click at [1392, 634] on textarea "Documents on file for BRANDED CREATIONS LLC confirming that CRYSTAL ANNE SIMMON…" at bounding box center [1221, 604] width 398 height 59
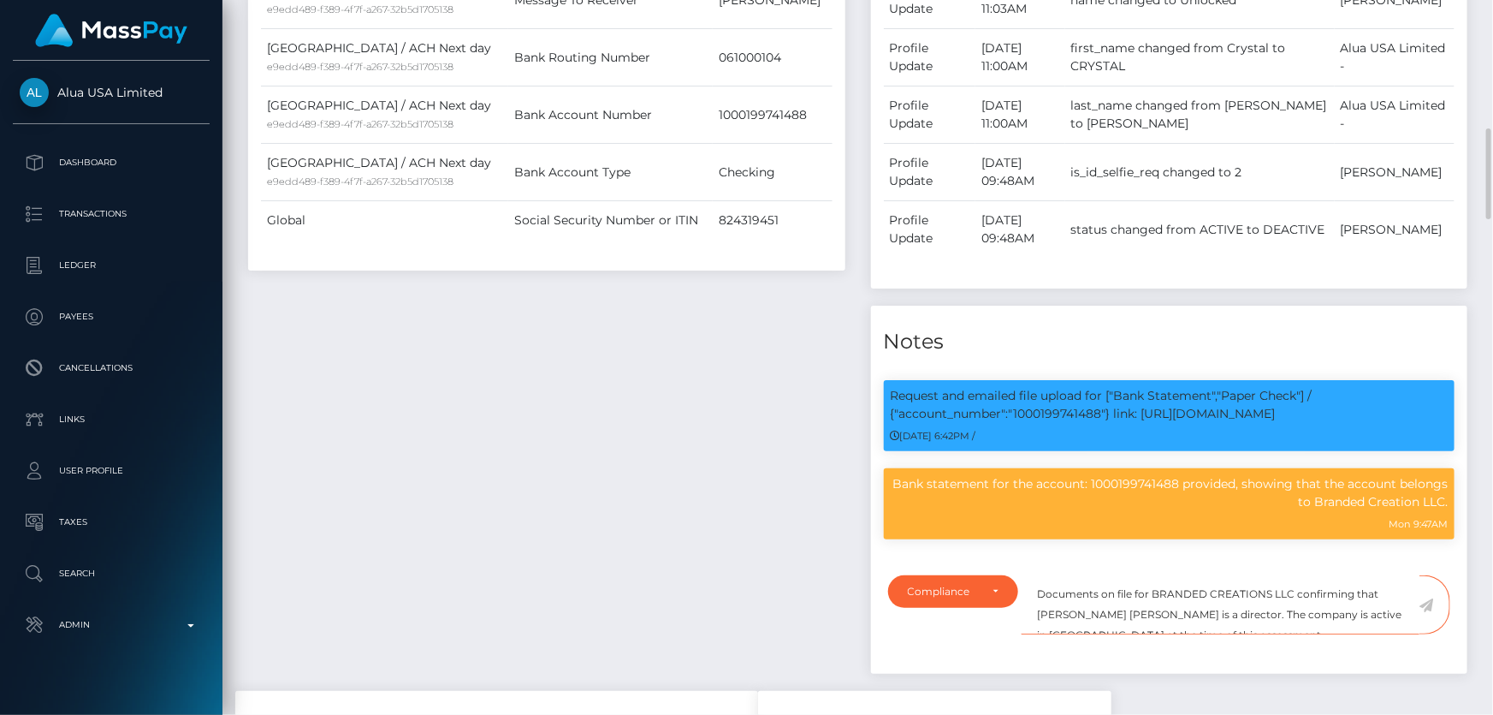
click at [1406, 634] on textarea "Documents on file for BRANDED CREATIONS LLC confirming that CRYSTAL ANNE SIMMON…" at bounding box center [1221, 604] width 398 height 59
type textarea "Documents on file for BRANDED CREATIONS LLC confirming that CRYSTAL ANNE SIMMON…"
drag, startPoint x: 1433, startPoint y: 626, endPoint x: 1375, endPoint y: 630, distance: 57.4
click at [1432, 612] on icon at bounding box center [1427, 605] width 15 height 14
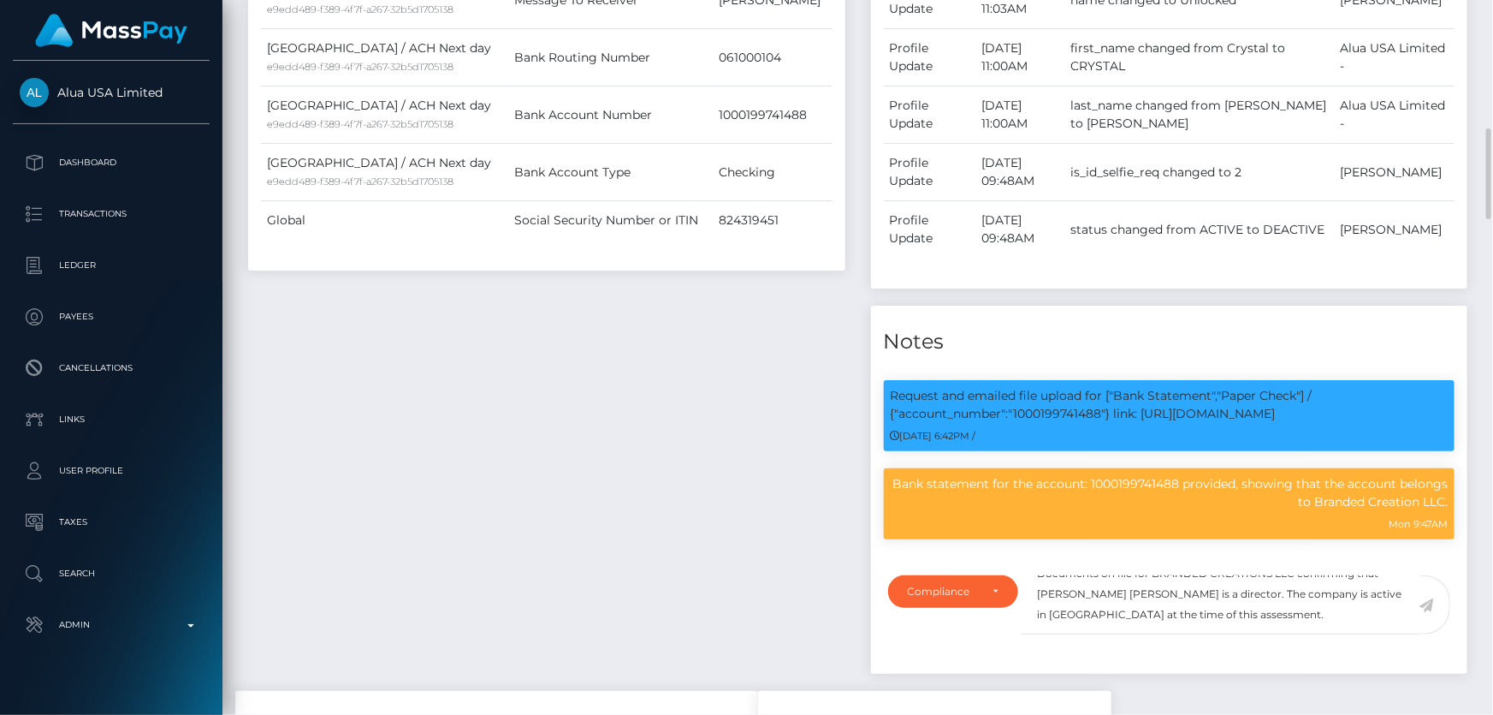
scroll to position [205, 389]
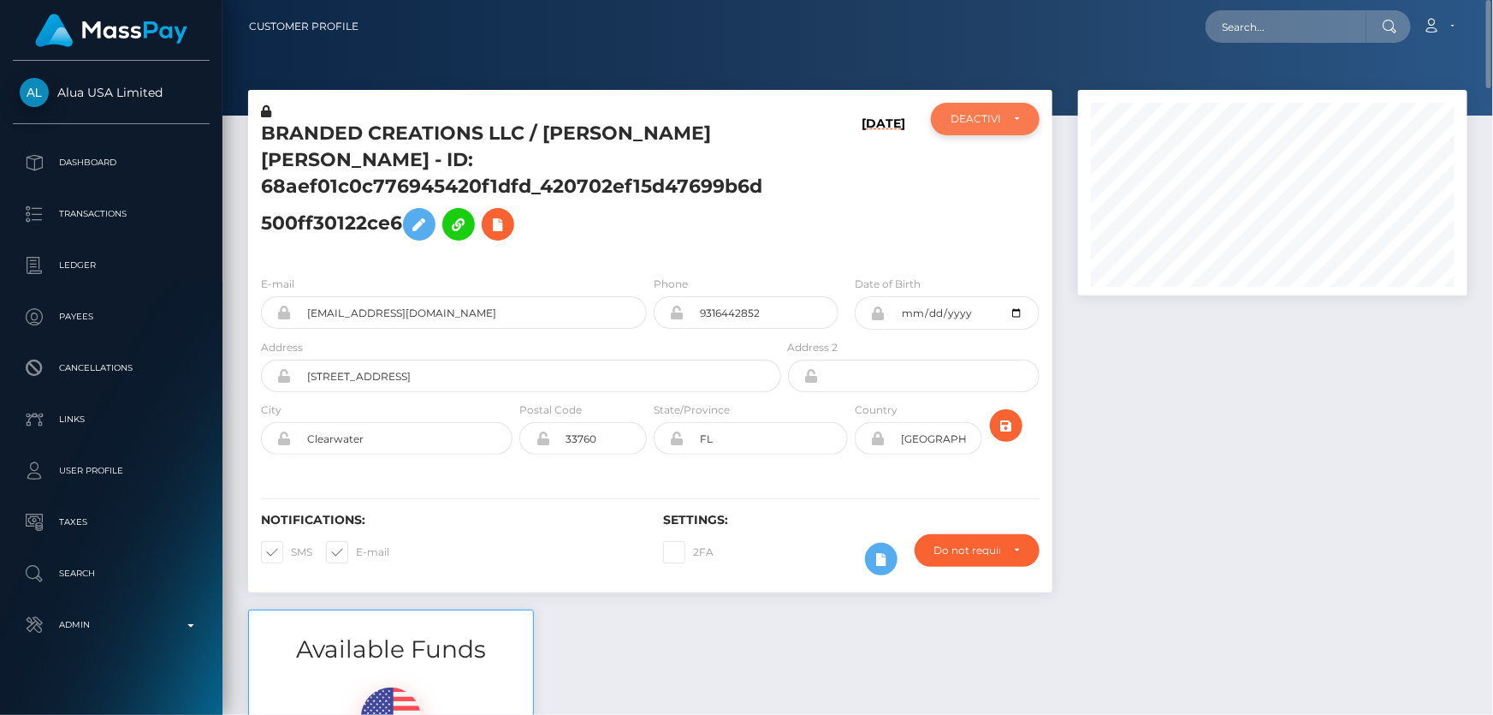
click at [984, 124] on div "DEACTIVE" at bounding box center [976, 119] width 50 height 14
click at [971, 167] on span "ACTIVE" at bounding box center [971, 164] width 39 height 15
select select "ACTIVE"
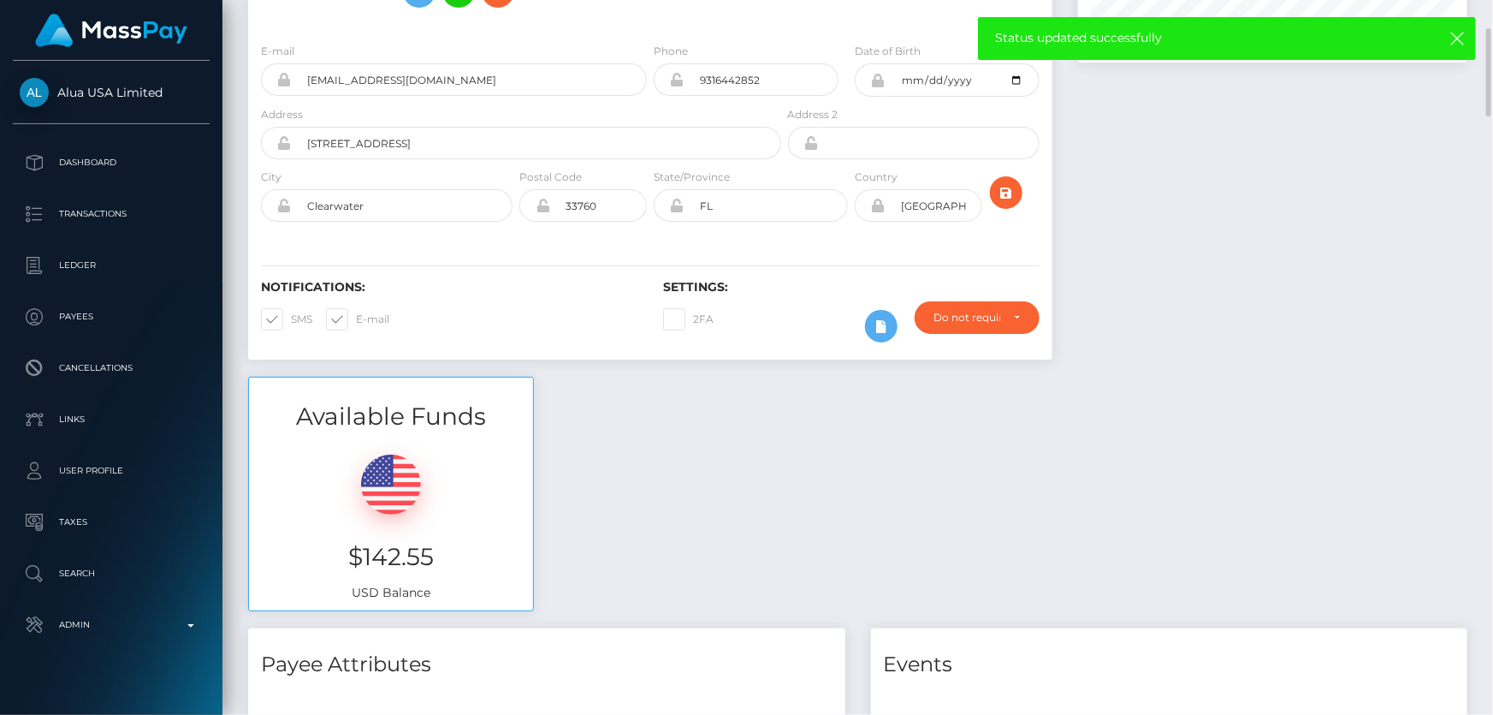
click at [1128, 376] on div at bounding box center [1272, 116] width 415 height 519
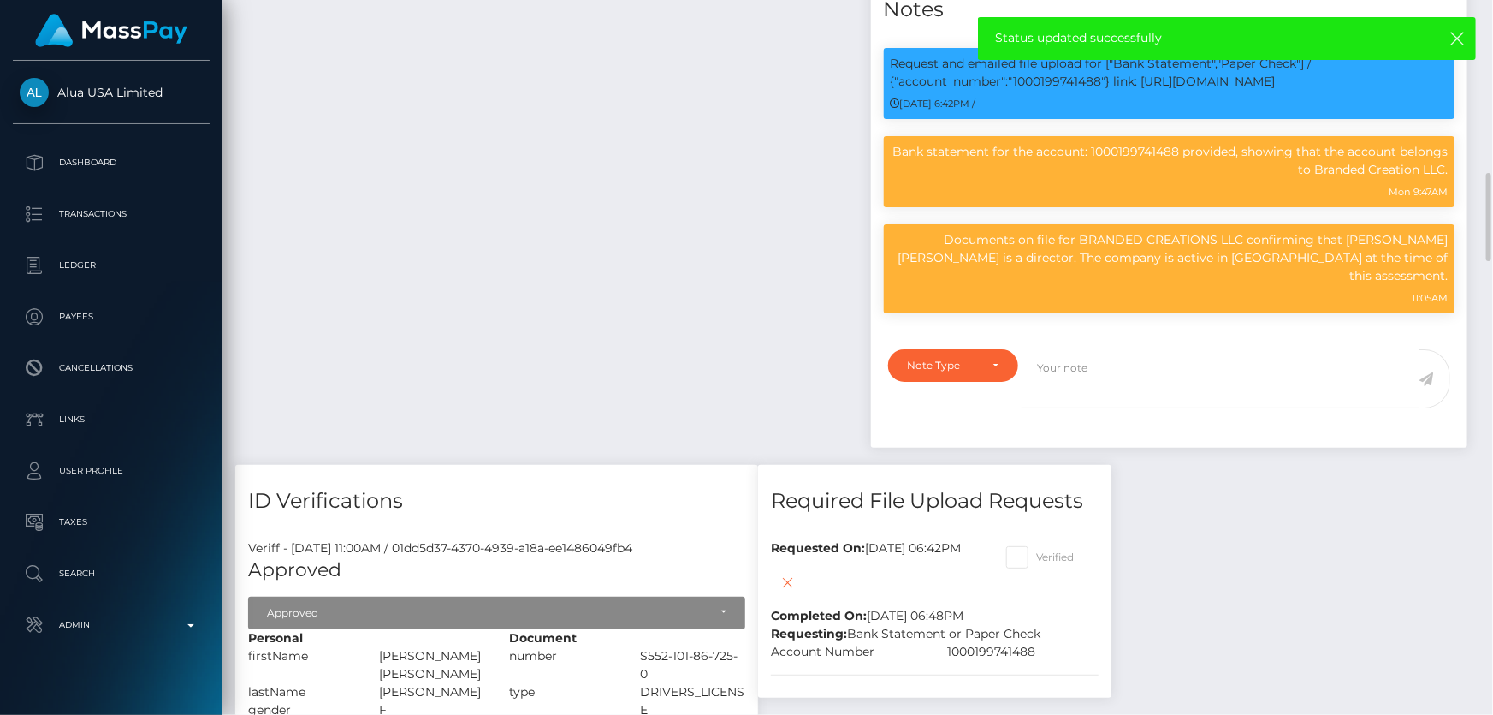
scroll to position [1712, 0]
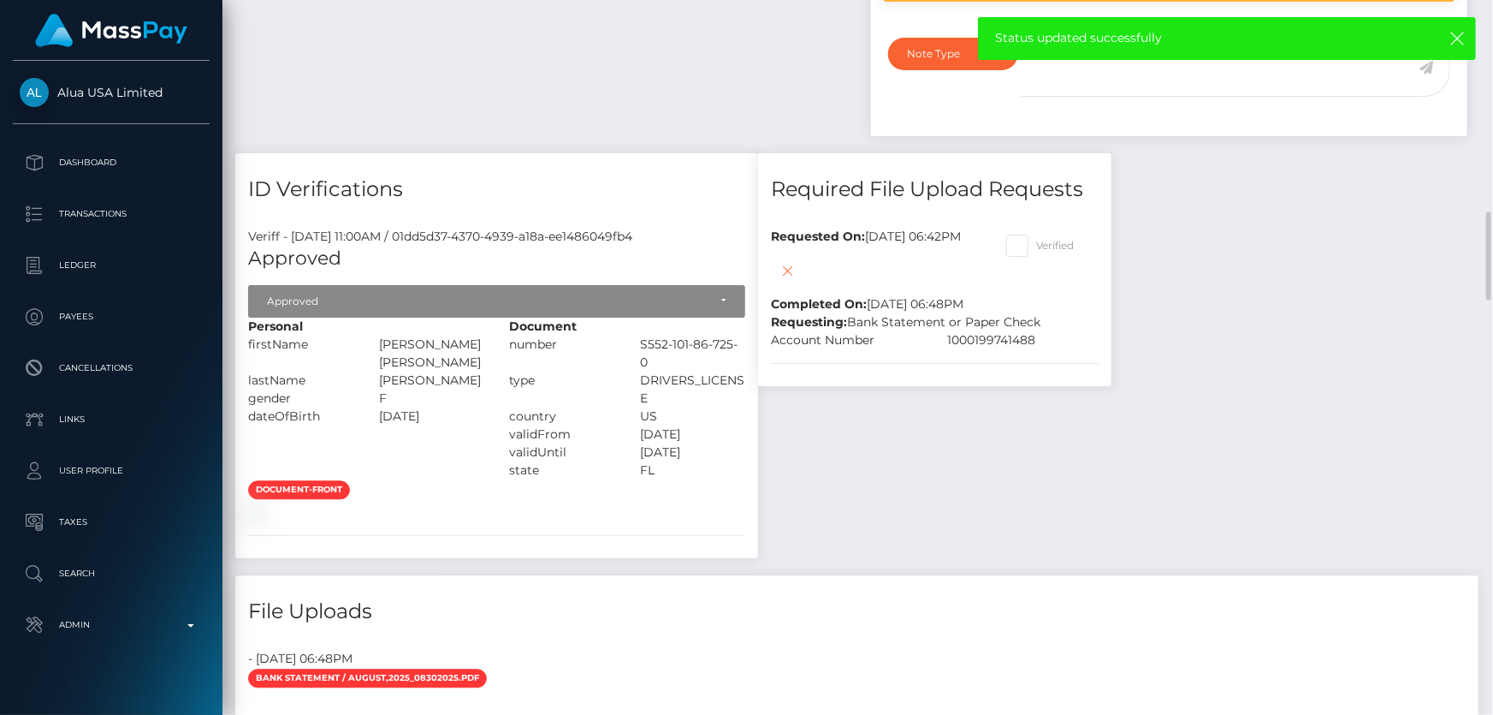
click at [1036, 251] on span at bounding box center [1036, 245] width 0 height 13
click at [1037, 246] on input "Verified" at bounding box center [1041, 239] width 11 height 11
checkbox input "true"
click at [798, 277] on icon at bounding box center [788, 270] width 21 height 21
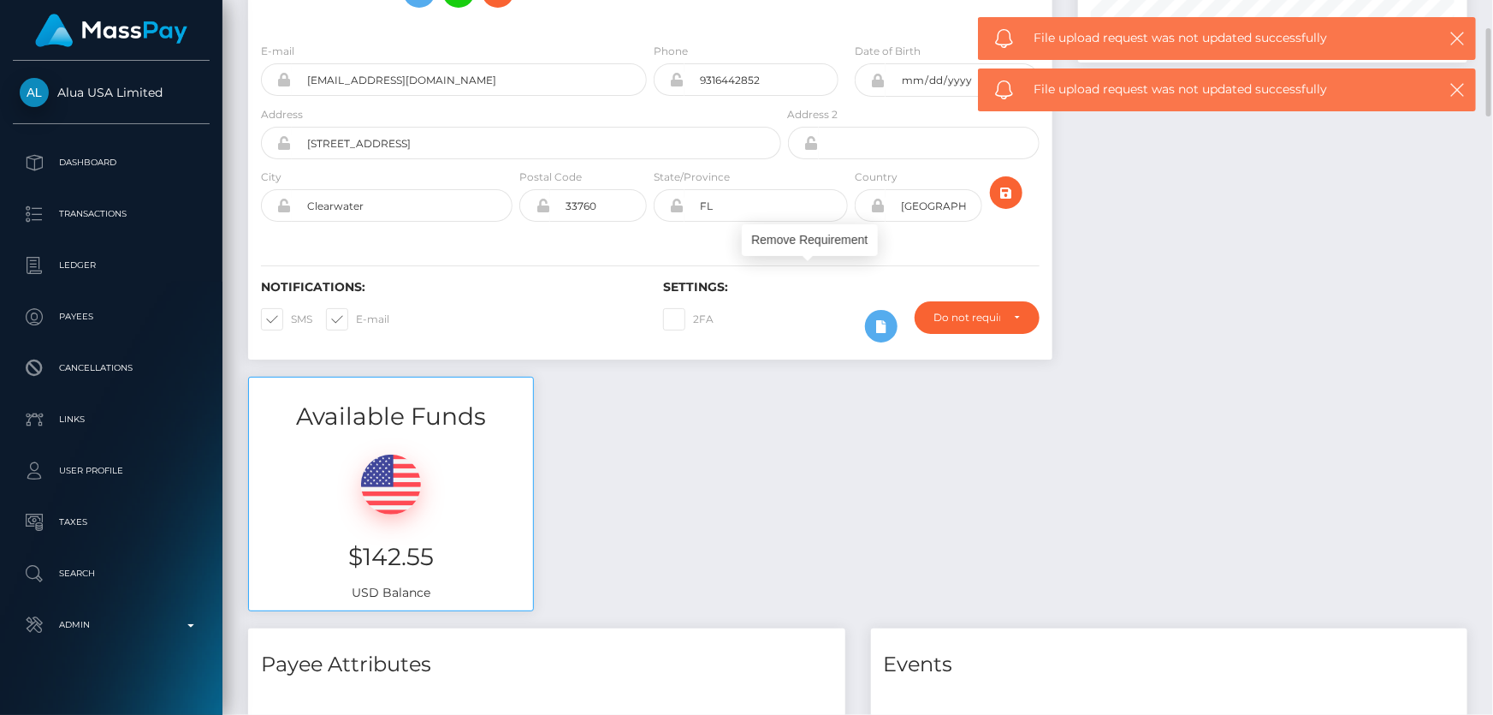
scroll to position [0, 0]
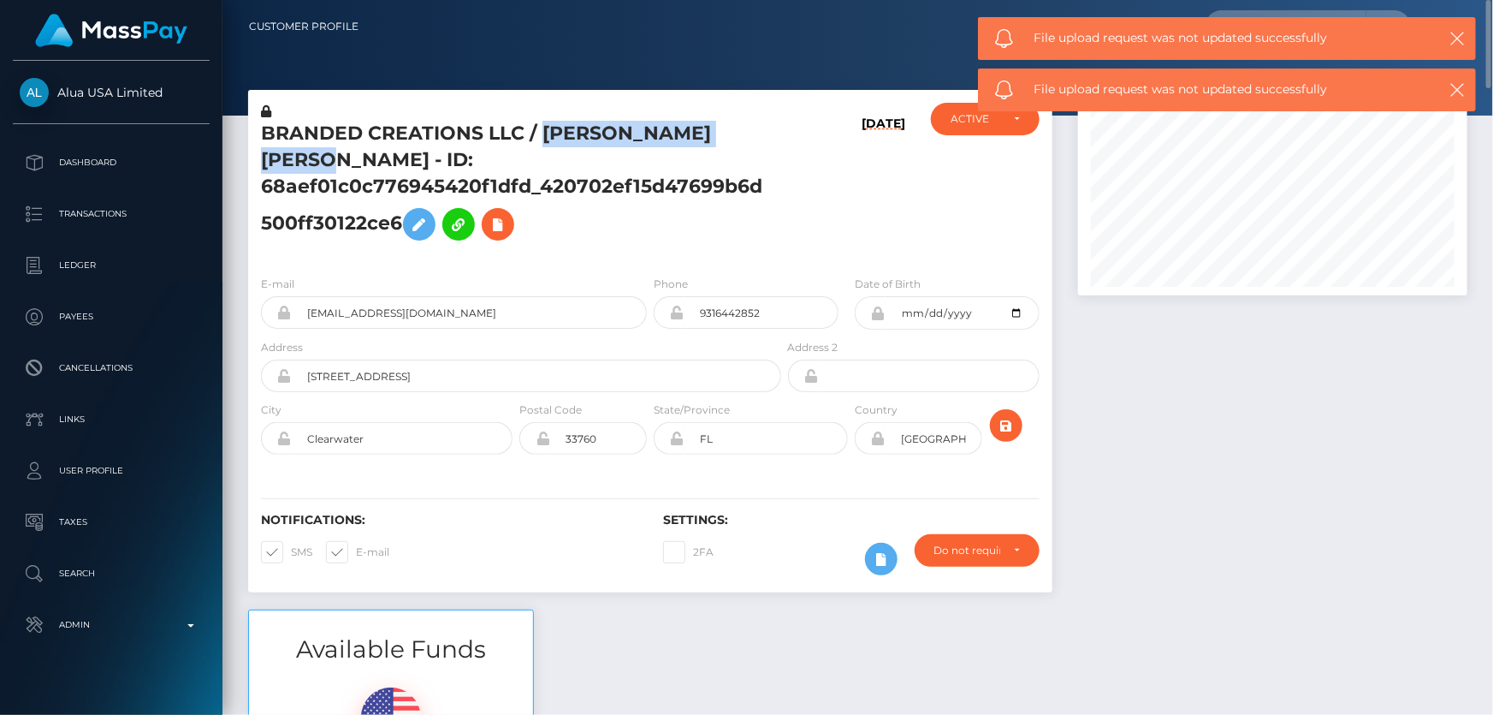
drag, startPoint x: 542, startPoint y: 125, endPoint x: 353, endPoint y: 159, distance: 192.2
click at [353, 159] on h5 "BRANDED CREATIONS LLC / CRYSTAL ANNE SIMMONS - ID: 68aef01c0c776945420f1dfd_420…" at bounding box center [516, 185] width 511 height 128
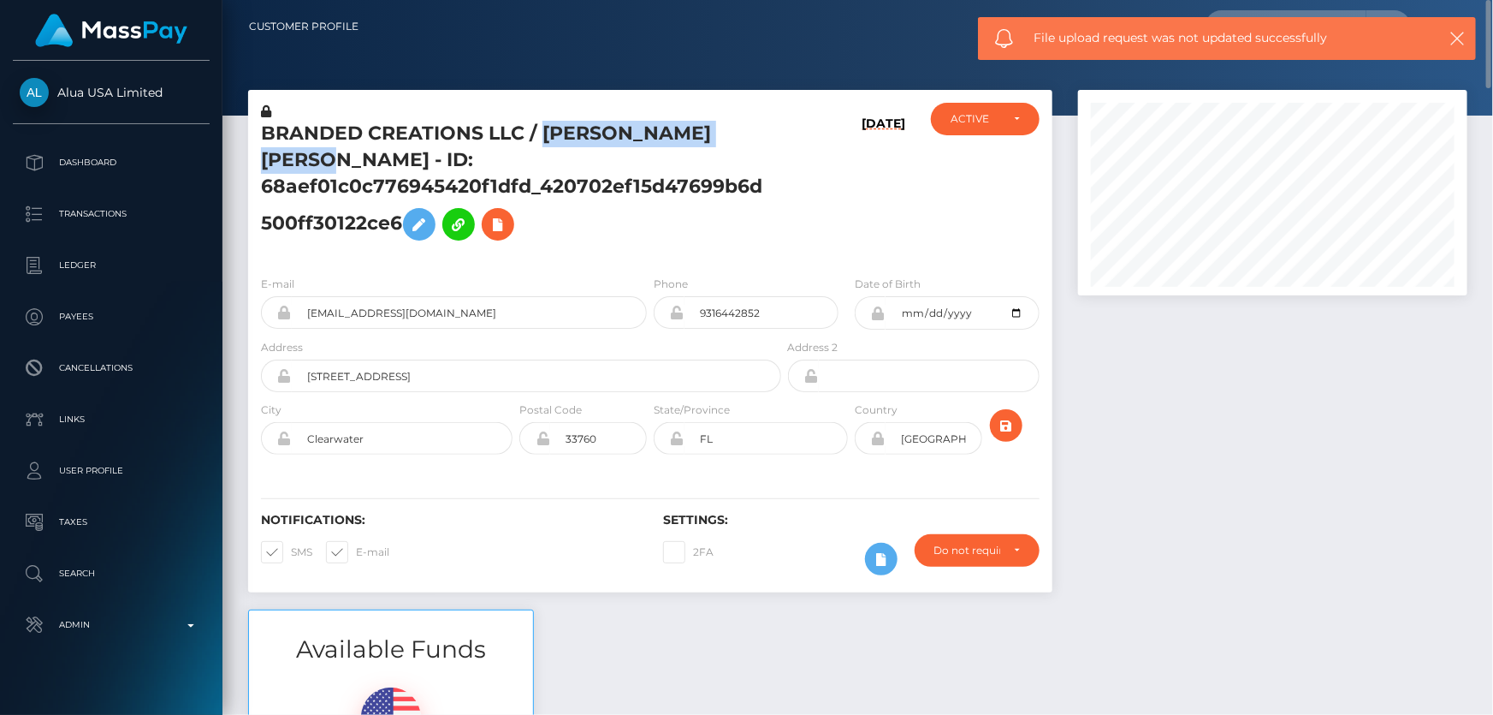
copy h5 "CRYSTAL ANNE SIMMONS"
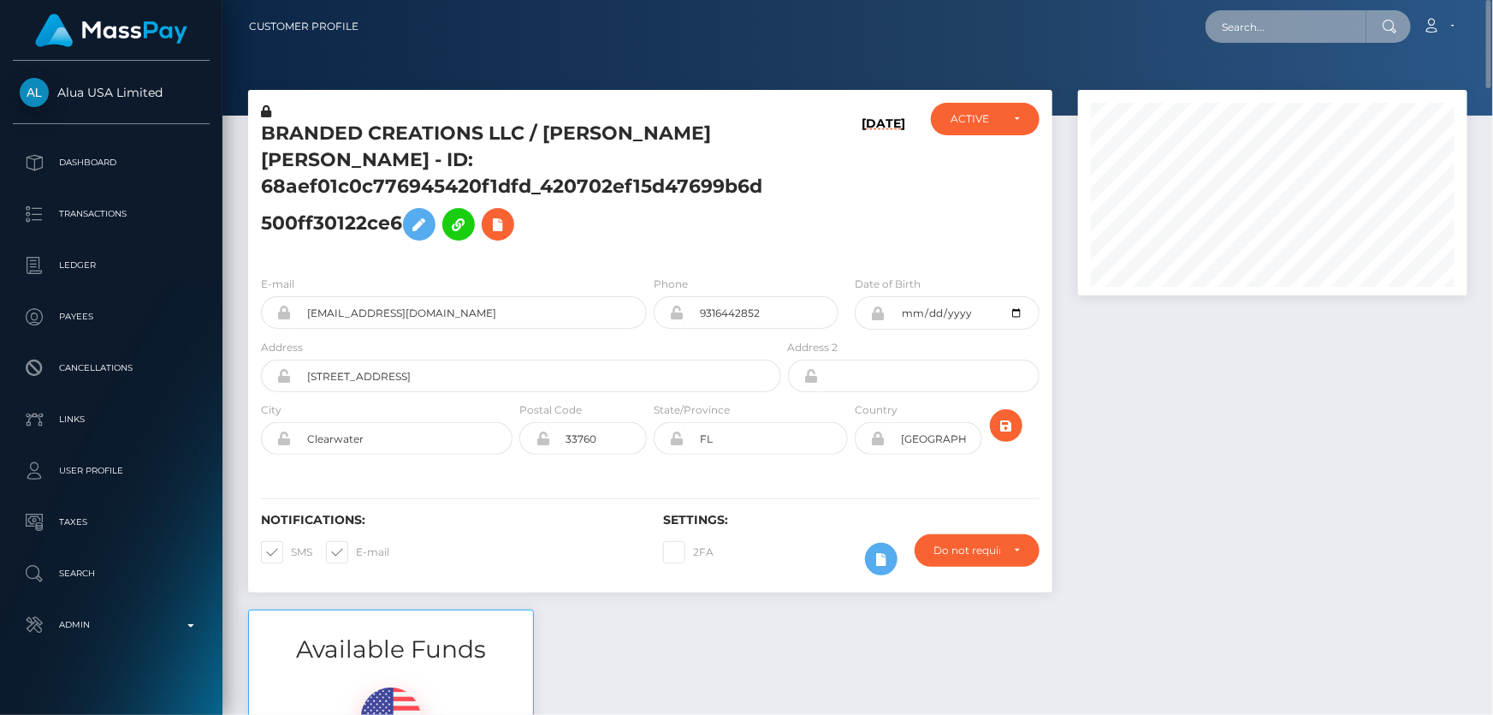
paste input "[EMAIL_ADDRESS][DOMAIN_NAME]"
type input "ntombimlotywa33@yahoo.com"
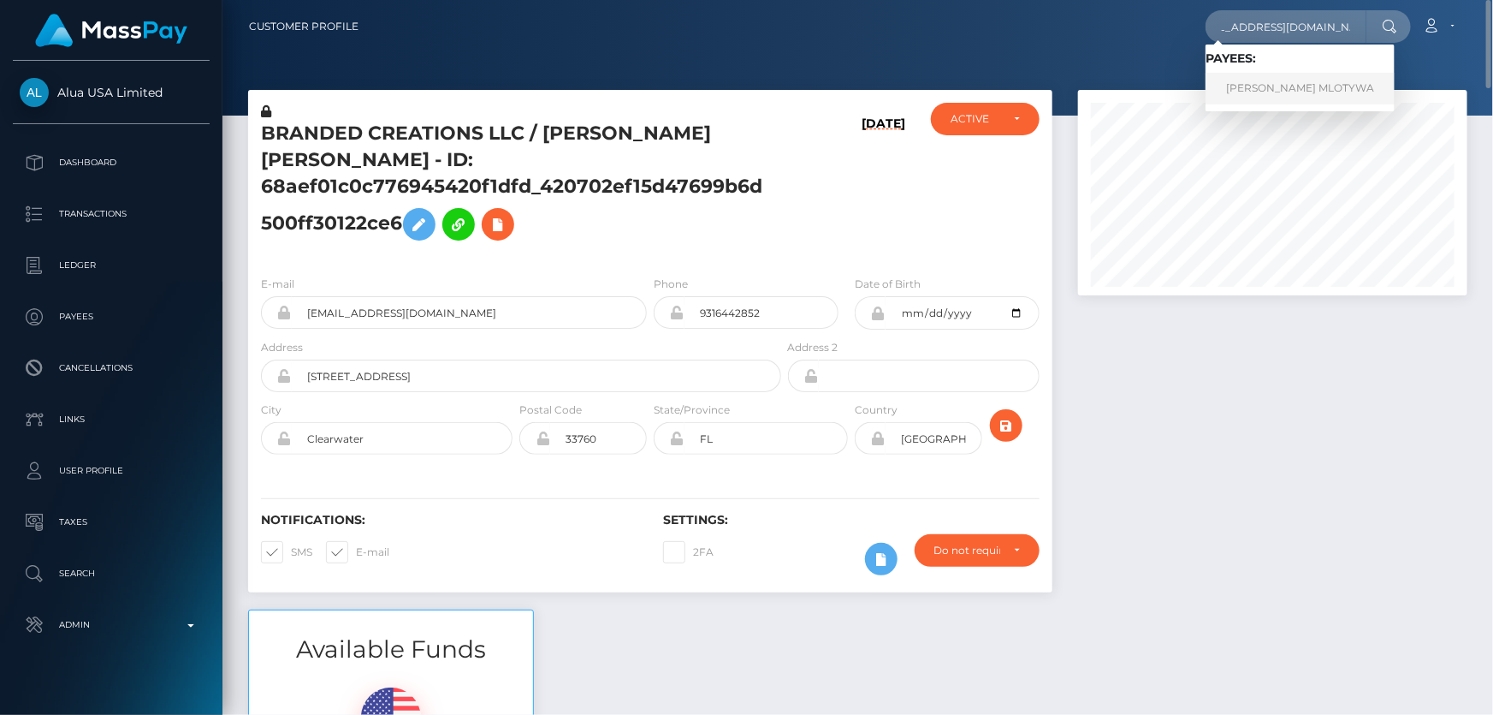
click at [1274, 87] on link "MARIA Ntombenhle MLOTYWA" at bounding box center [1300, 89] width 189 height 32
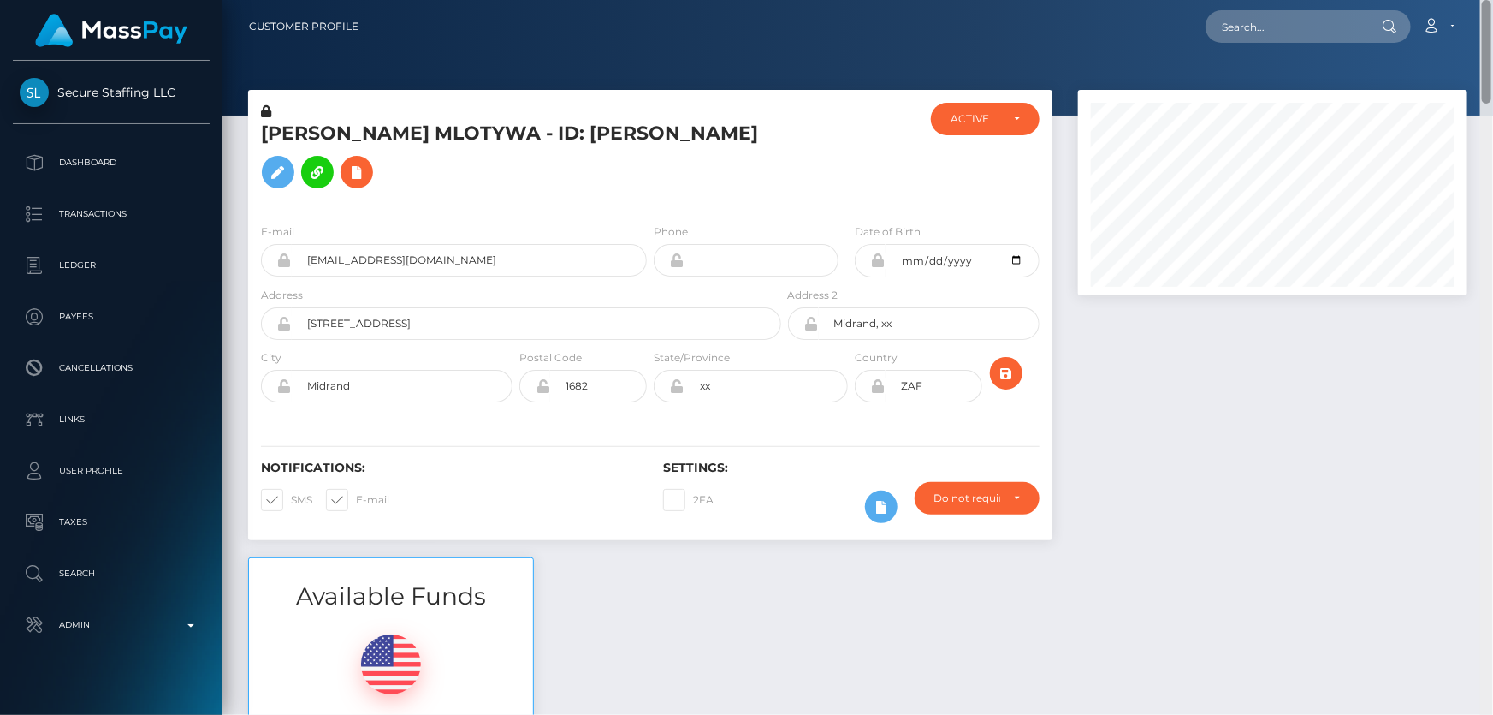
drag, startPoint x: 1486, startPoint y: 657, endPoint x: 1493, endPoint y: -60, distance: 717.2
click at [1493, 0] on html "Secure Staffing LLC Dashboard Transactions Ledger Payees Links" at bounding box center [746, 357] width 1493 height 715
click at [1237, 387] on div at bounding box center [1272, 323] width 415 height 467
click at [335, 174] on h5 "[PERSON_NAME] MLOTYWA - ID: [PERSON_NAME]" at bounding box center [516, 159] width 511 height 76
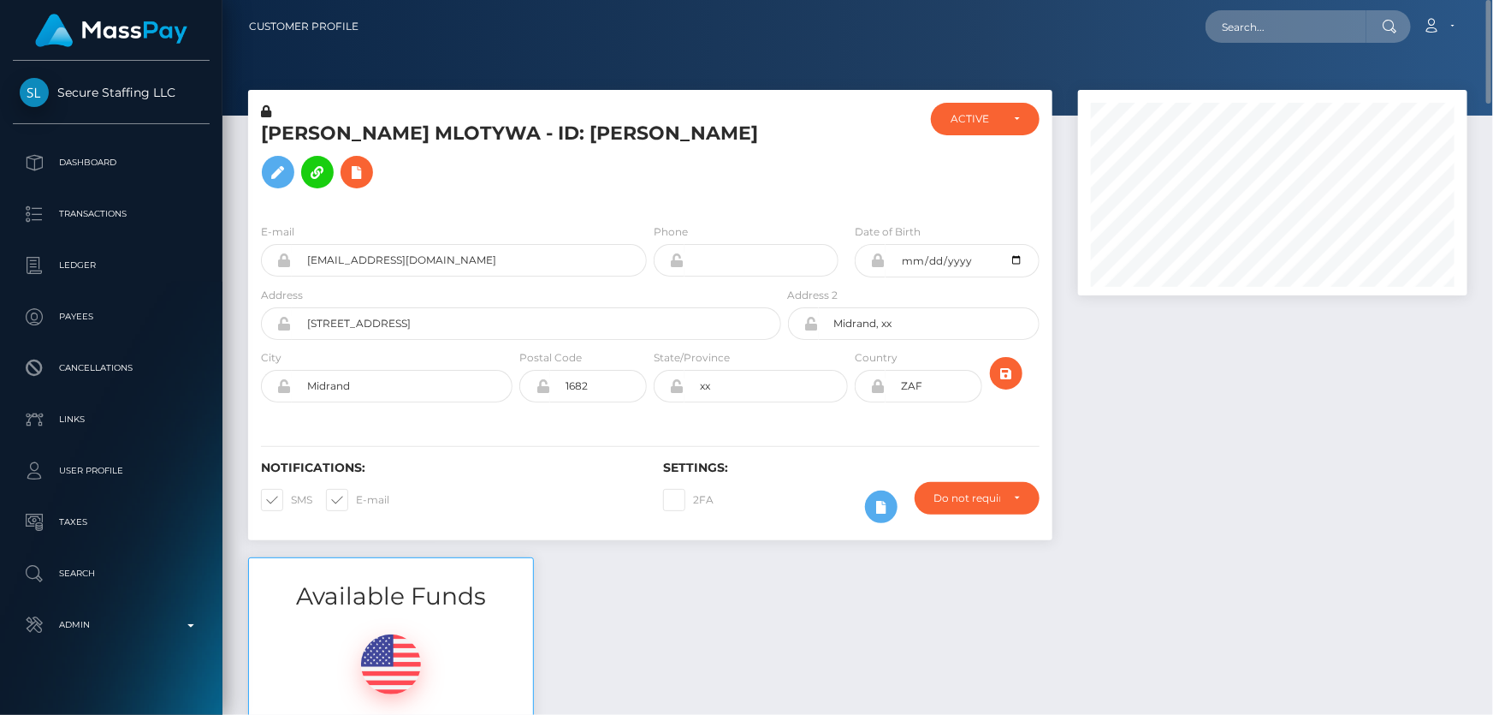
click at [335, 174] on h5 "[PERSON_NAME] MLOTYWA - ID: [PERSON_NAME]" at bounding box center [516, 159] width 511 height 76
copy h5 "[PERSON_NAME] MLOTYWA - ID: [PERSON_NAME]"
paste input "[EMAIL_ADDRESS][DOMAIN_NAME]"
type input "[EMAIL_ADDRESS][DOMAIN_NAME]"
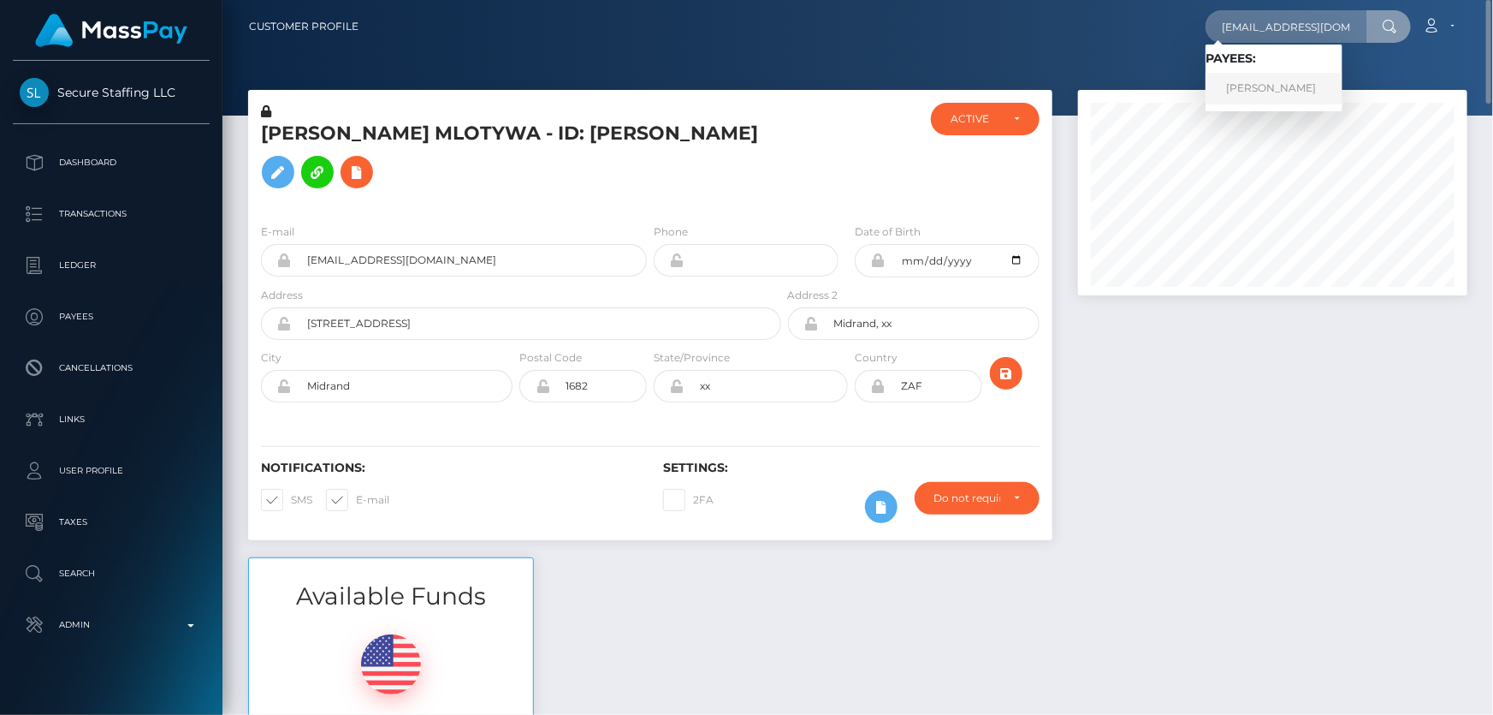
click at [1291, 79] on link "[PERSON_NAME]" at bounding box center [1274, 89] width 137 height 32
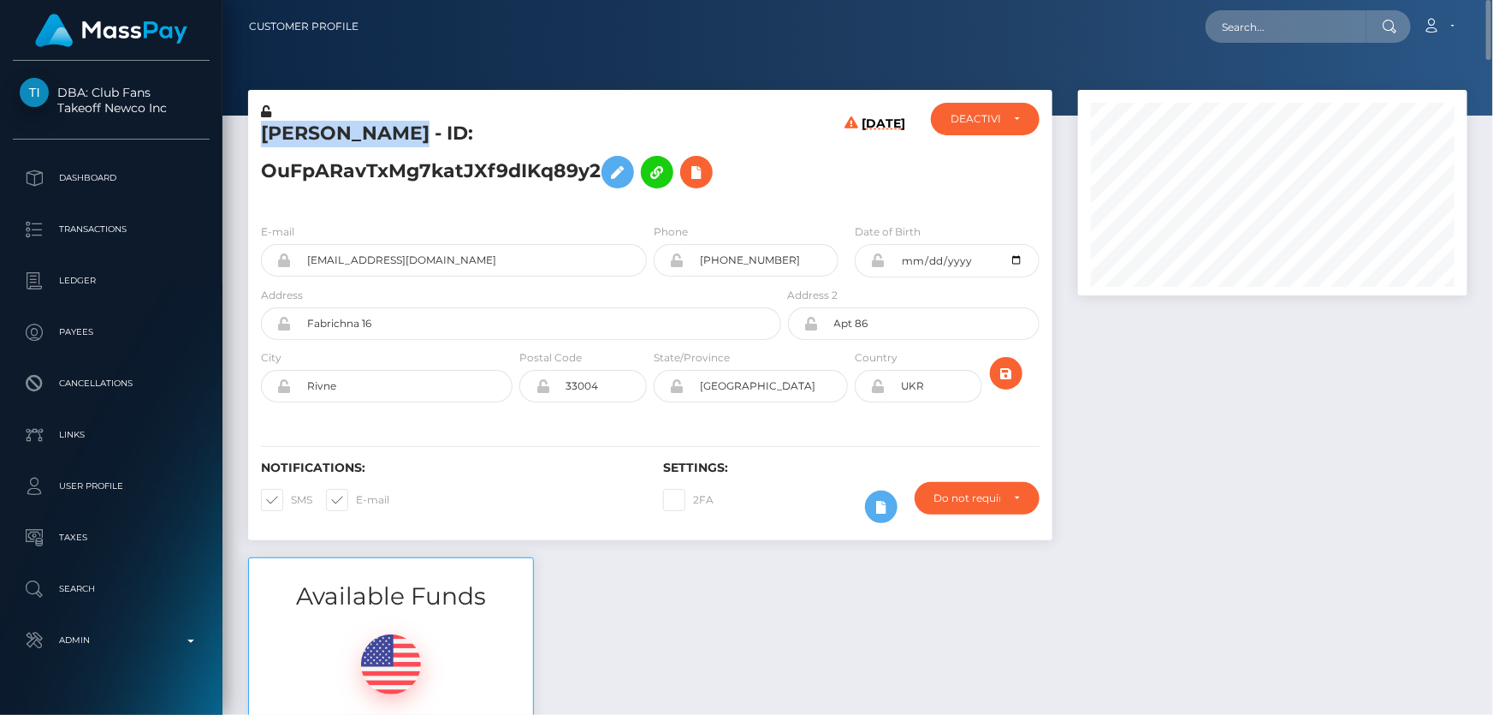
drag, startPoint x: 425, startPoint y: 138, endPoint x: 244, endPoint y: 134, distance: 181.5
click at [238, 134] on div "[PERSON_NAME] - ID: OuFpARavTxMg7katJXf9dIKq89y2 [DATE] CLOSED DEACTIVE E-mail …" at bounding box center [650, 323] width 830 height 467
copy div "[PERSON_NAME]"
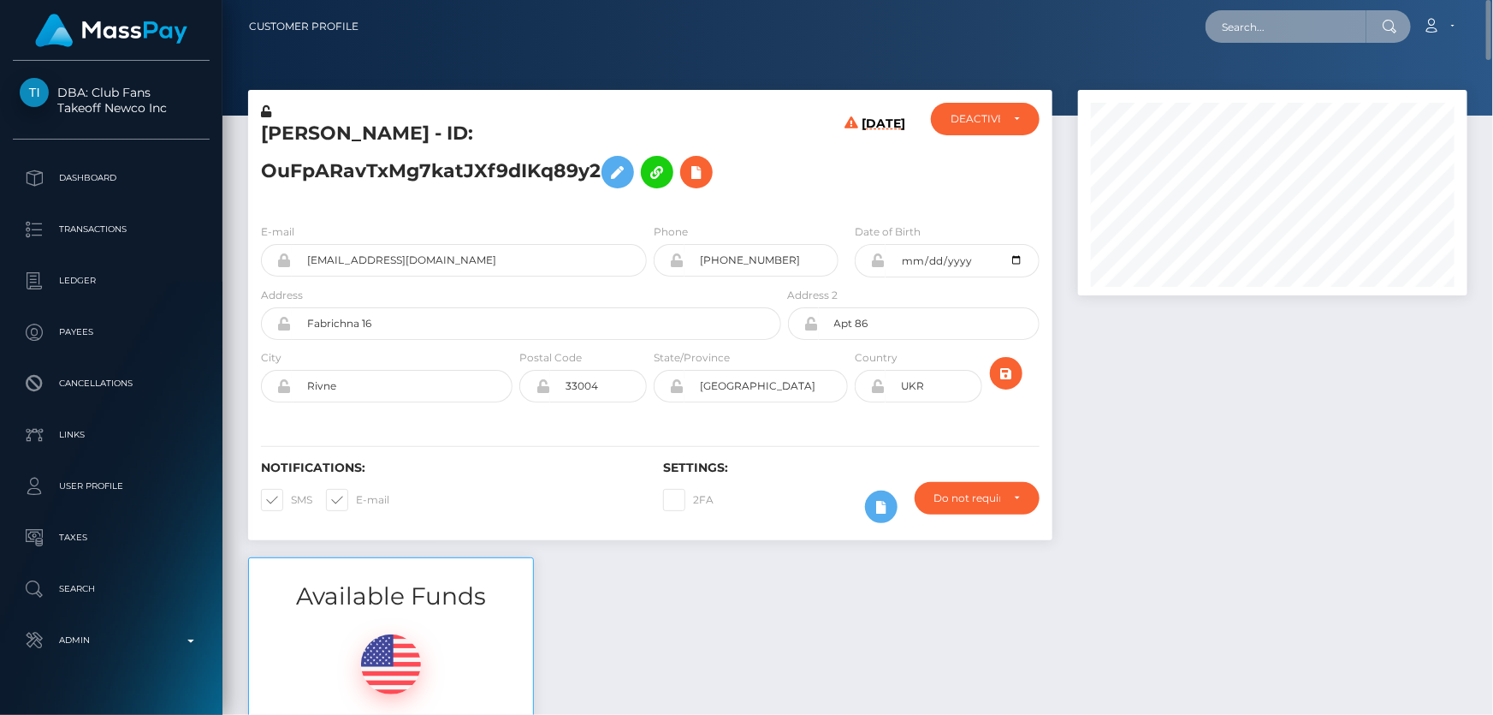
paste input "poact_4r7sI7e5hZQu"
type input "poact_4r7sI7e5hZQu"
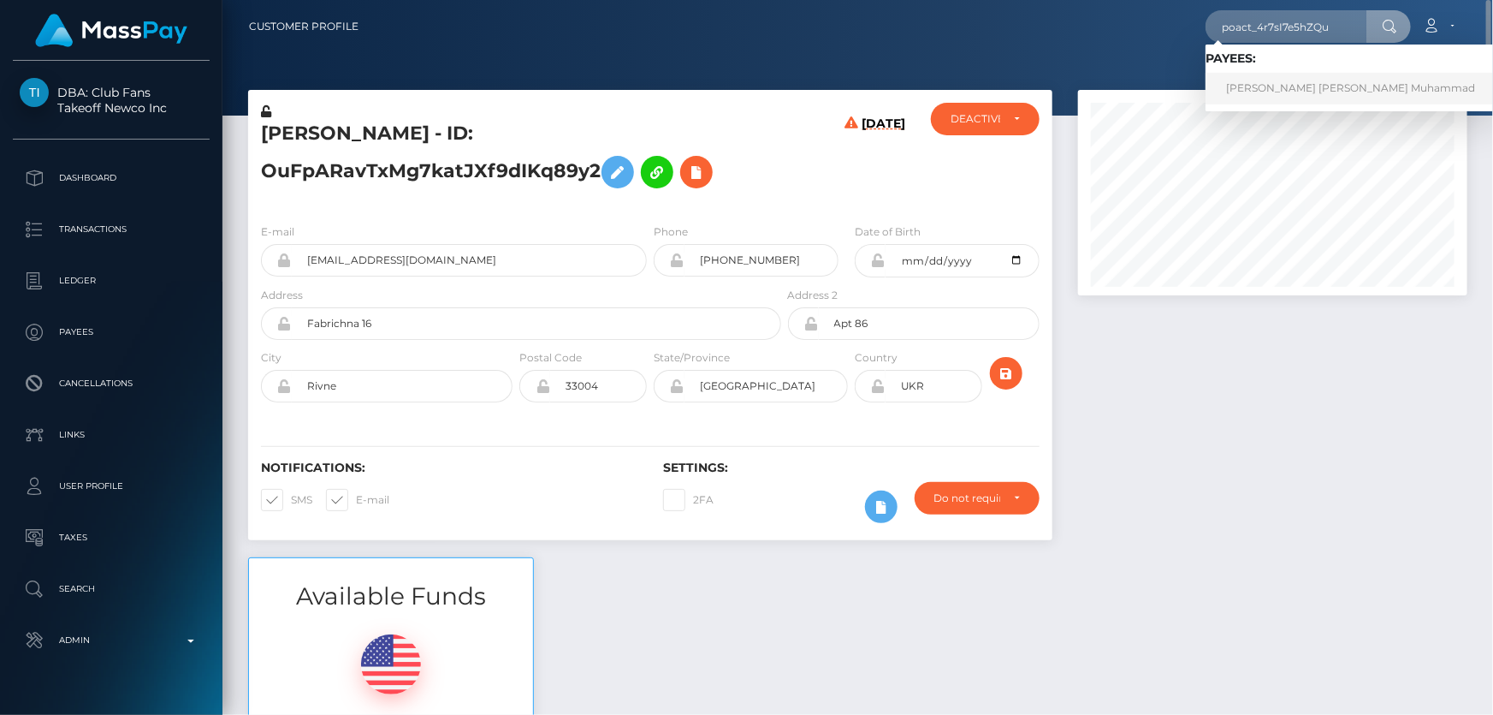
drag, startPoint x: 1241, startPoint y: 88, endPoint x: 1229, endPoint y: 101, distance: 17.6
click at [1241, 88] on link "[PERSON_NAME] [PERSON_NAME] Muhammad" at bounding box center [1351, 89] width 290 height 32
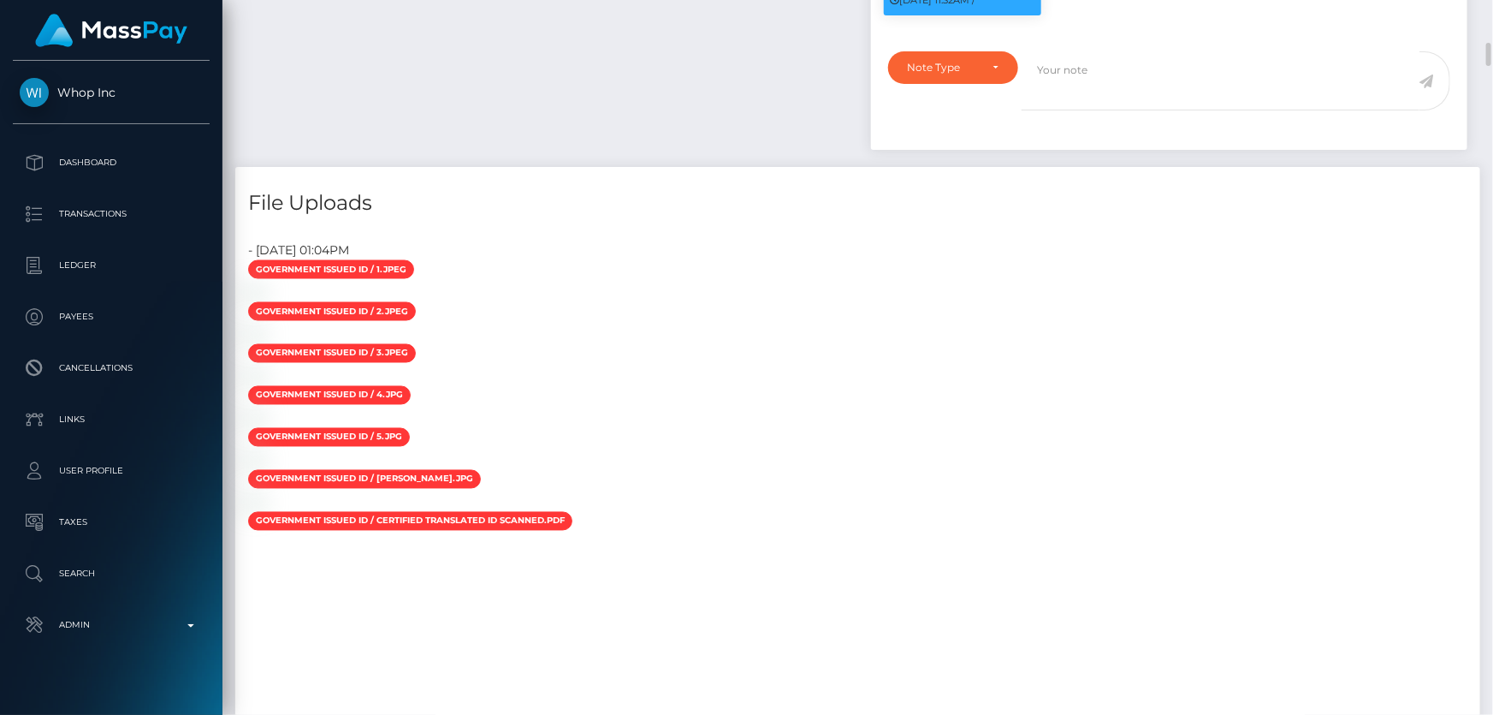
scroll to position [1556, 0]
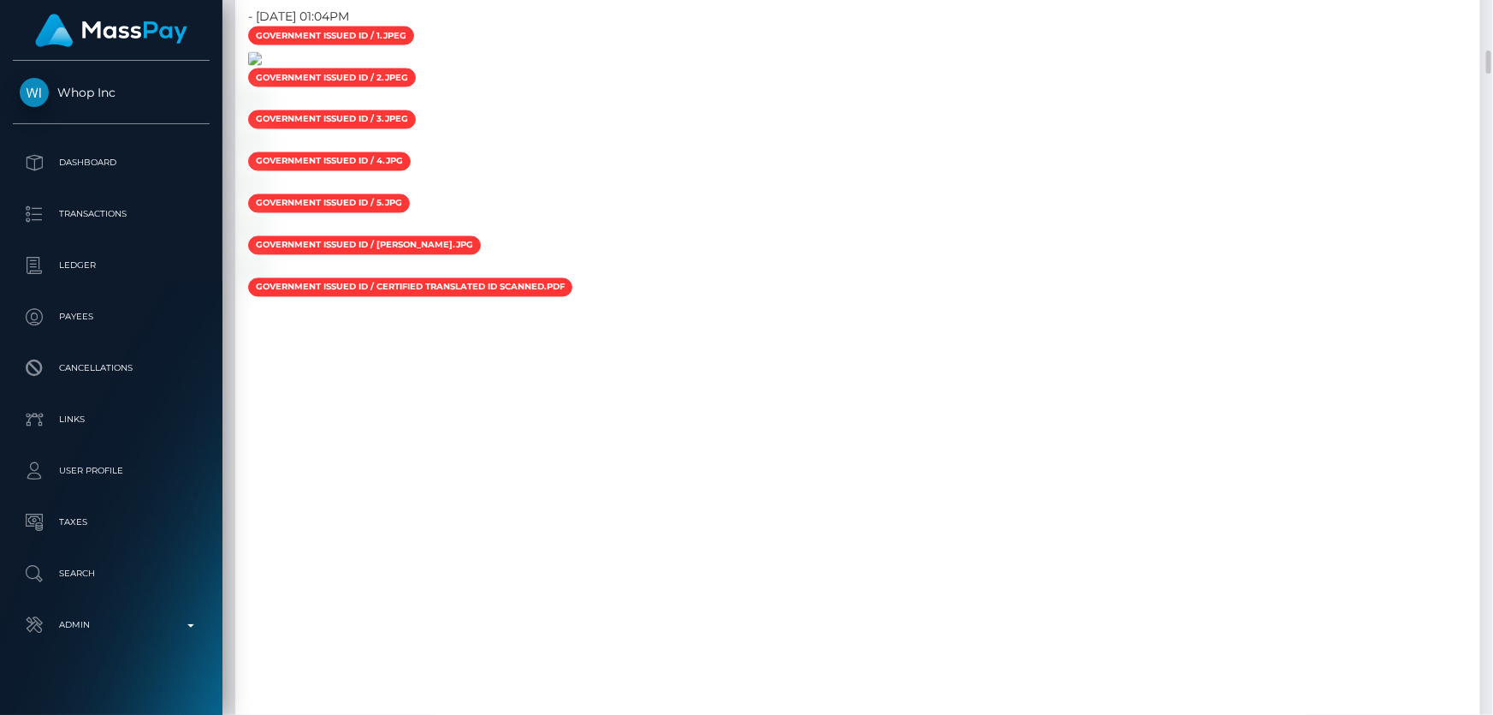
click at [262, 66] on img at bounding box center [255, 59] width 14 height 14
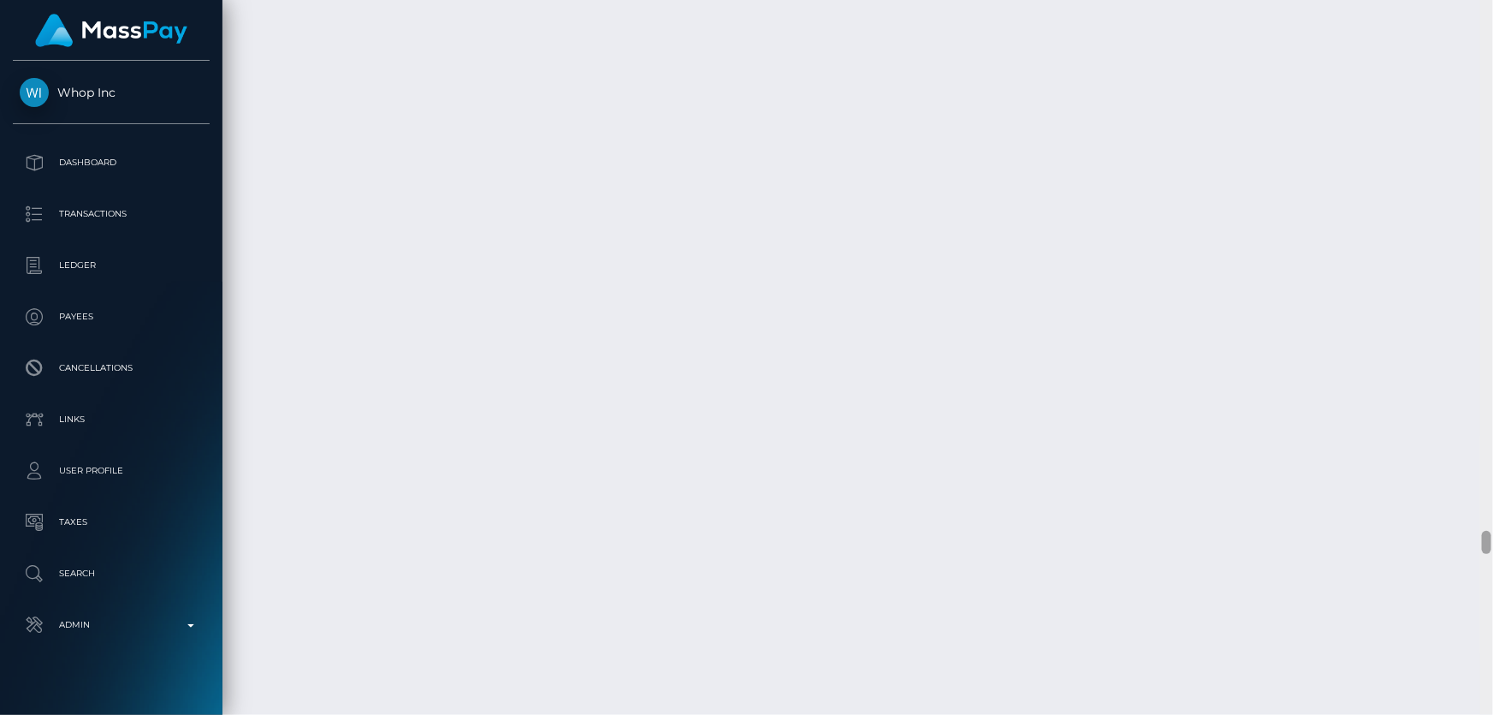
scroll to position [21053, 0]
drag, startPoint x: 1488, startPoint y: 541, endPoint x: 1490, endPoint y: 745, distance: 203.7
click at [1490, 714] on html "Whop Inc Dashboard Transactions Ledger Payees Cancellations Links" at bounding box center [746, 357] width 1493 height 715
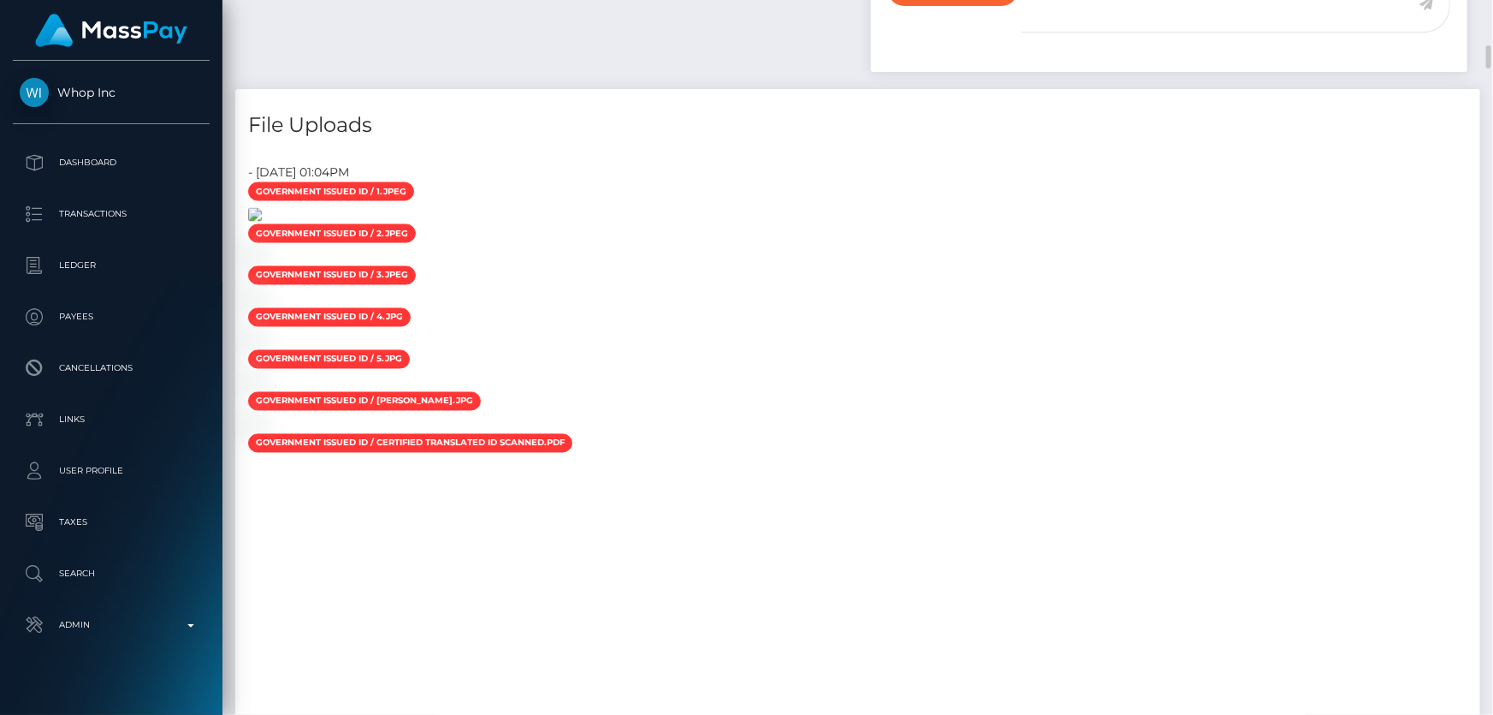
scroll to position [1789, 0]
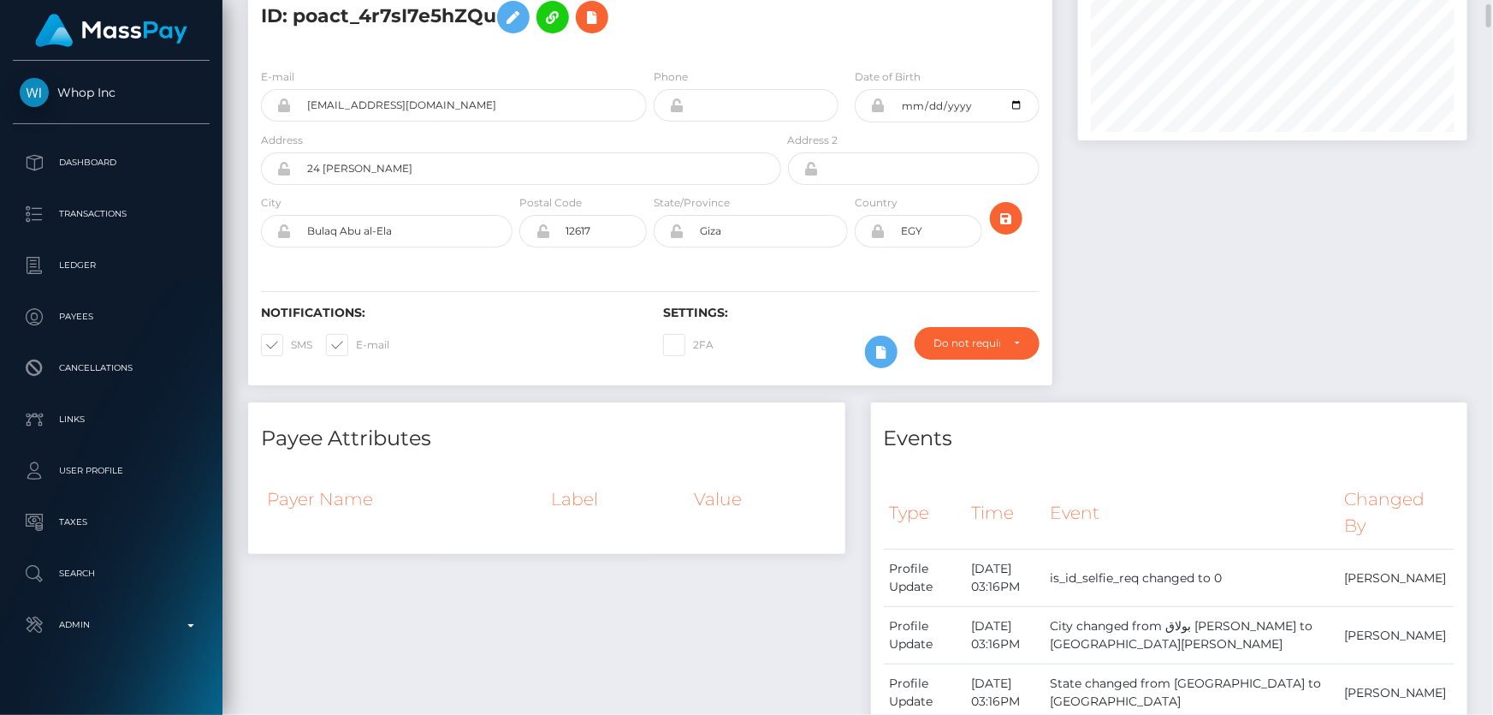
scroll to position [0, 0]
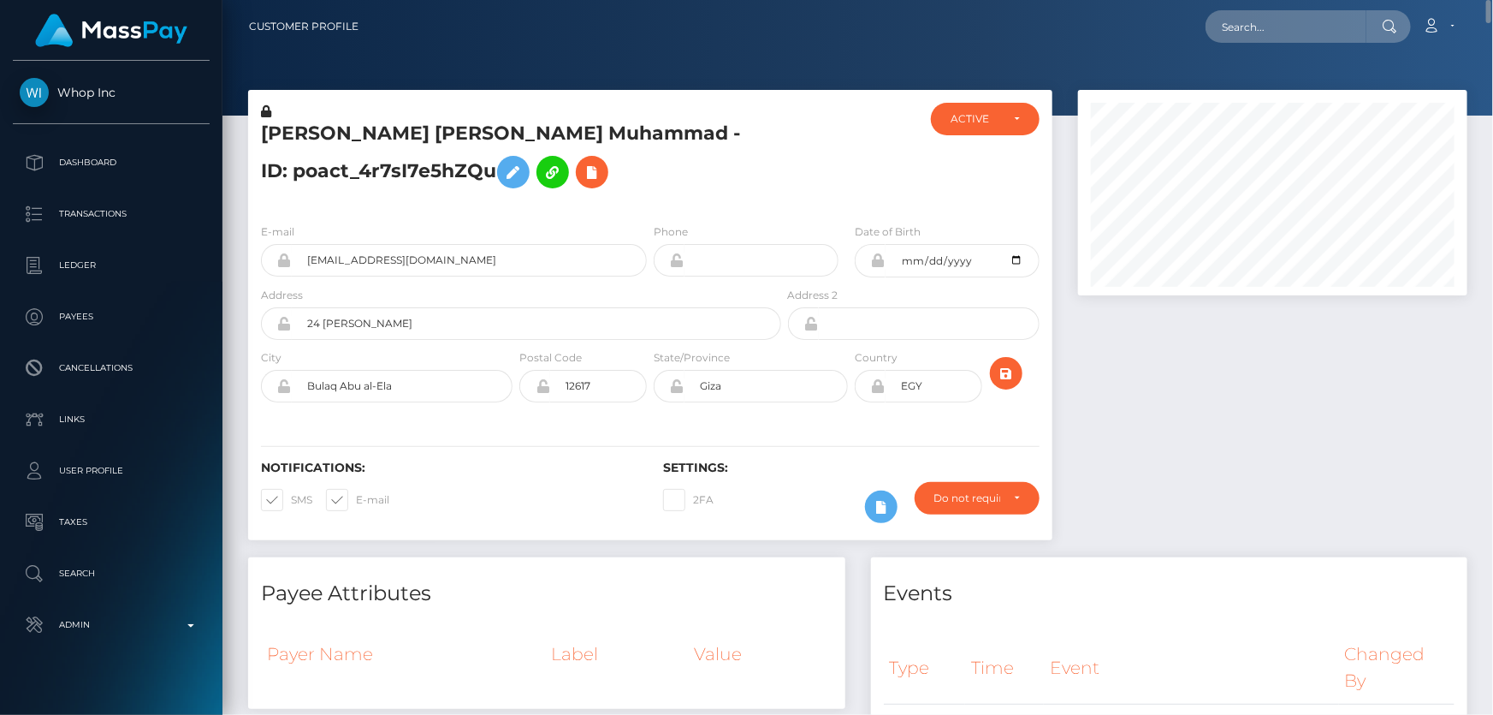
click at [266, 111] on icon at bounding box center [266, 111] width 10 height 12
click at [503, 173] on icon at bounding box center [513, 172] width 21 height 21
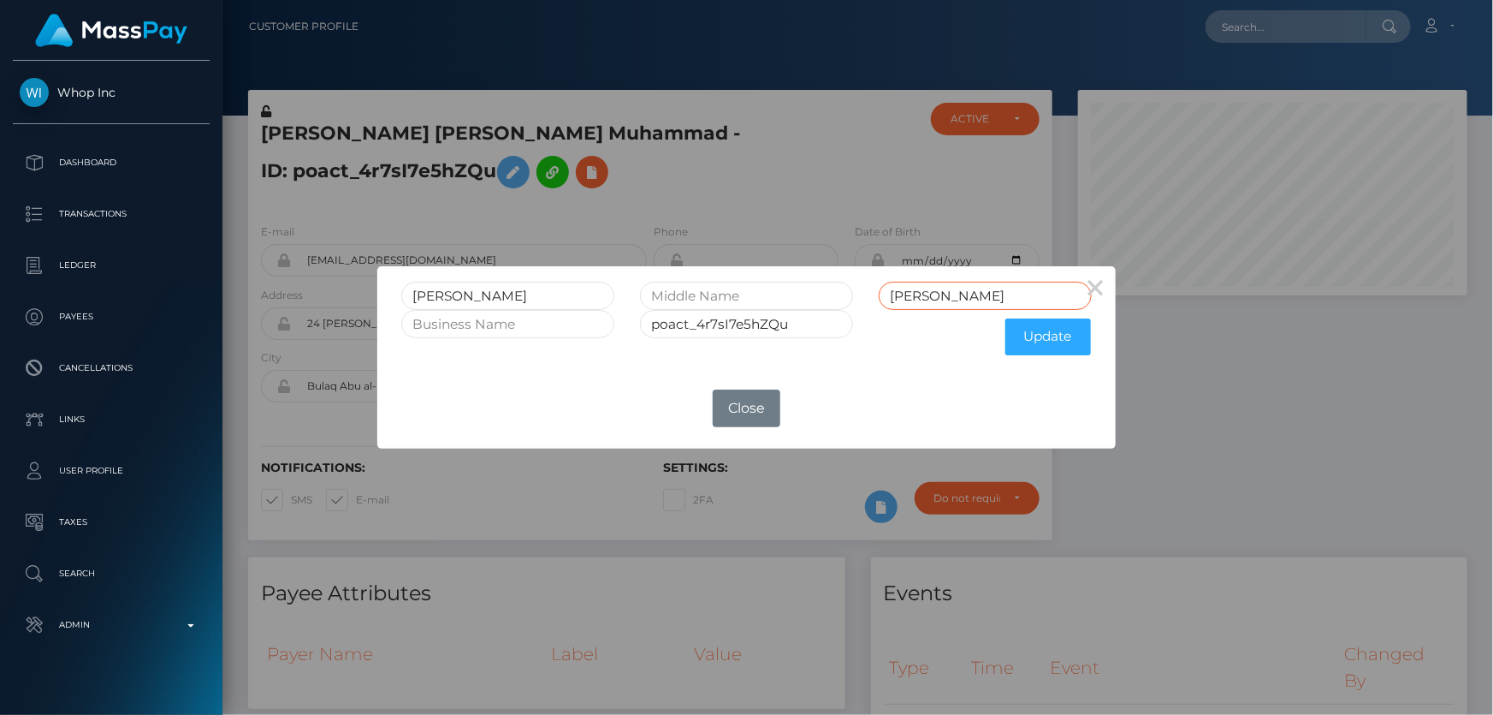
click at [905, 292] on input "Hisham Abdel Aziz Muhammad" at bounding box center [985, 296] width 213 height 28
click at [1039, 296] on input "Hesham Abdelaziz Muhammad" at bounding box center [985, 296] width 213 height 28
type input "Hesham Abdelaziz Mohamed"
drag, startPoint x: 1036, startPoint y: 339, endPoint x: 963, endPoint y: 371, distance: 79.7
click at [1036, 339] on button "Update" at bounding box center [1049, 336] width 86 height 37
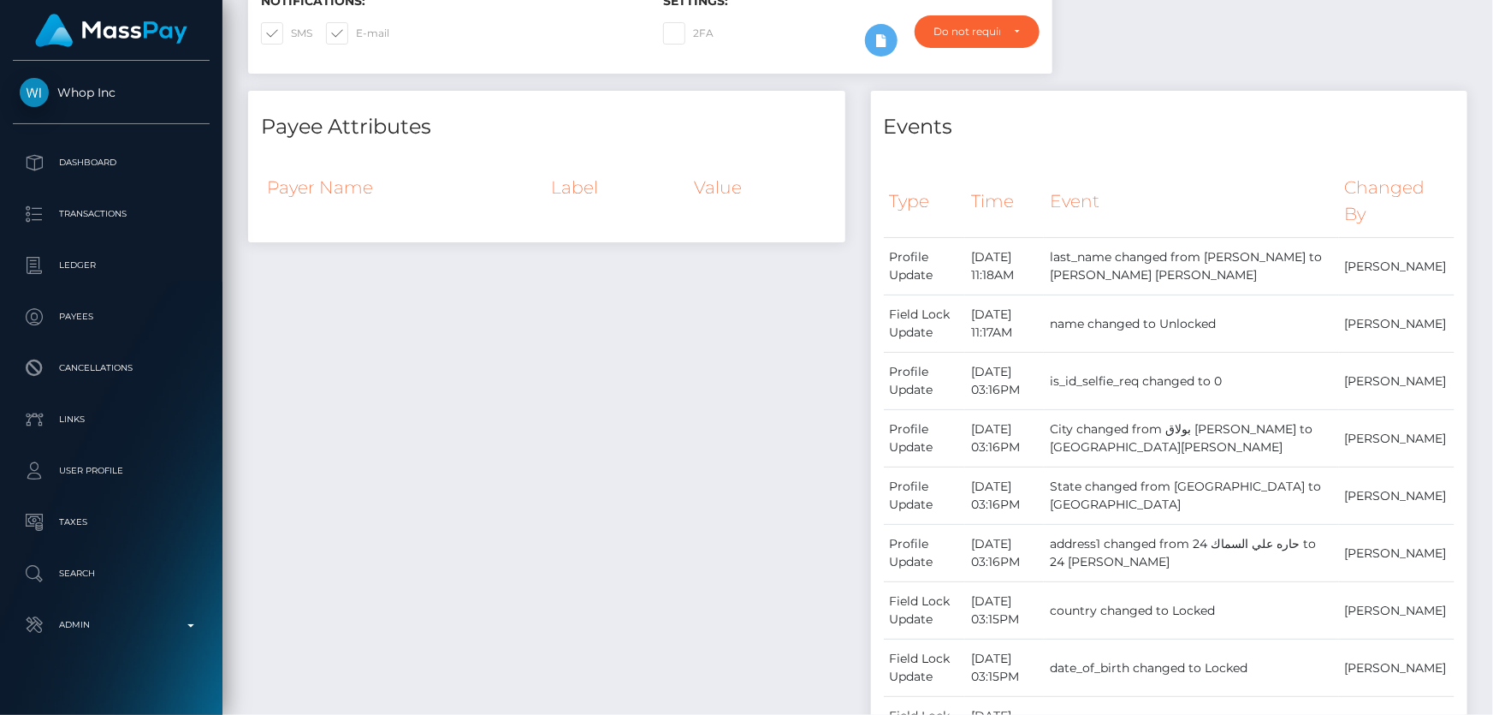
scroll to position [233, 0]
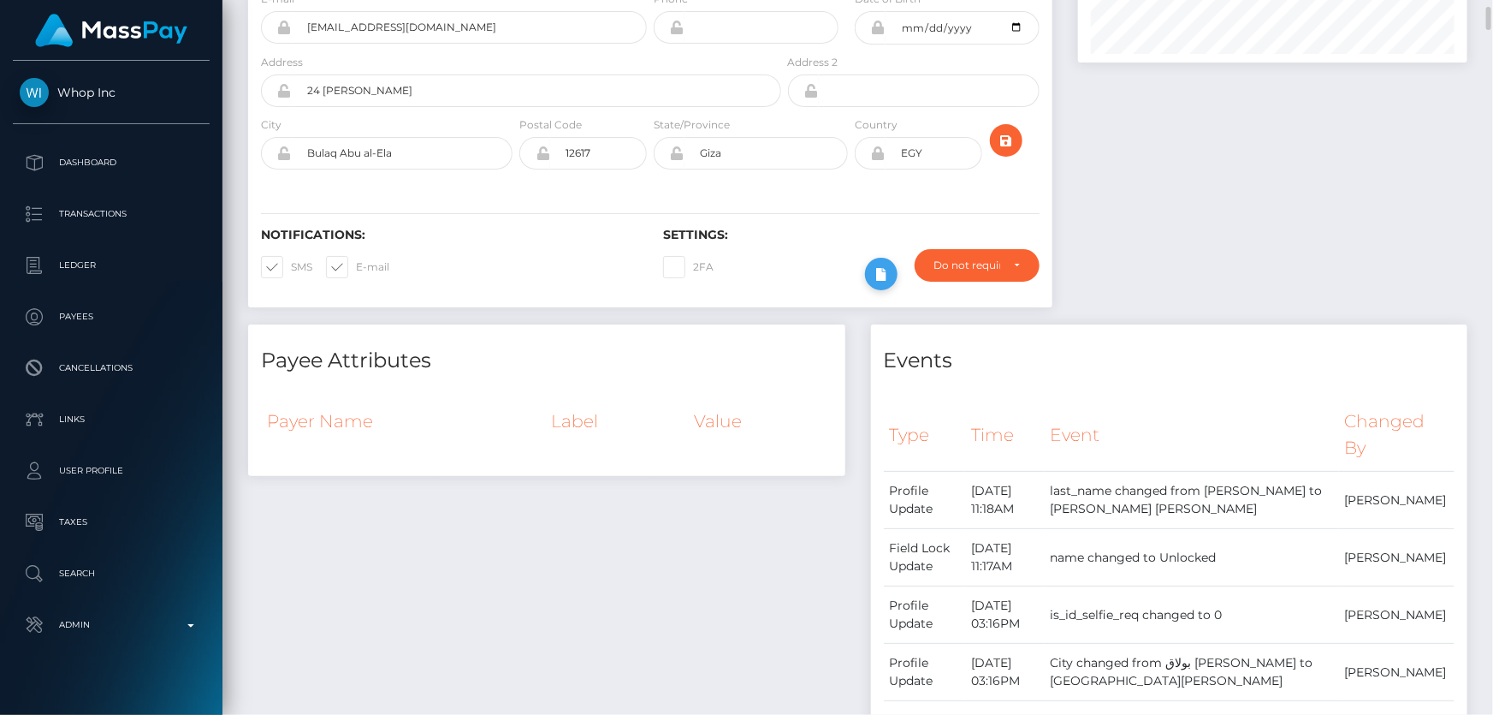
click at [883, 273] on icon at bounding box center [881, 274] width 21 height 21
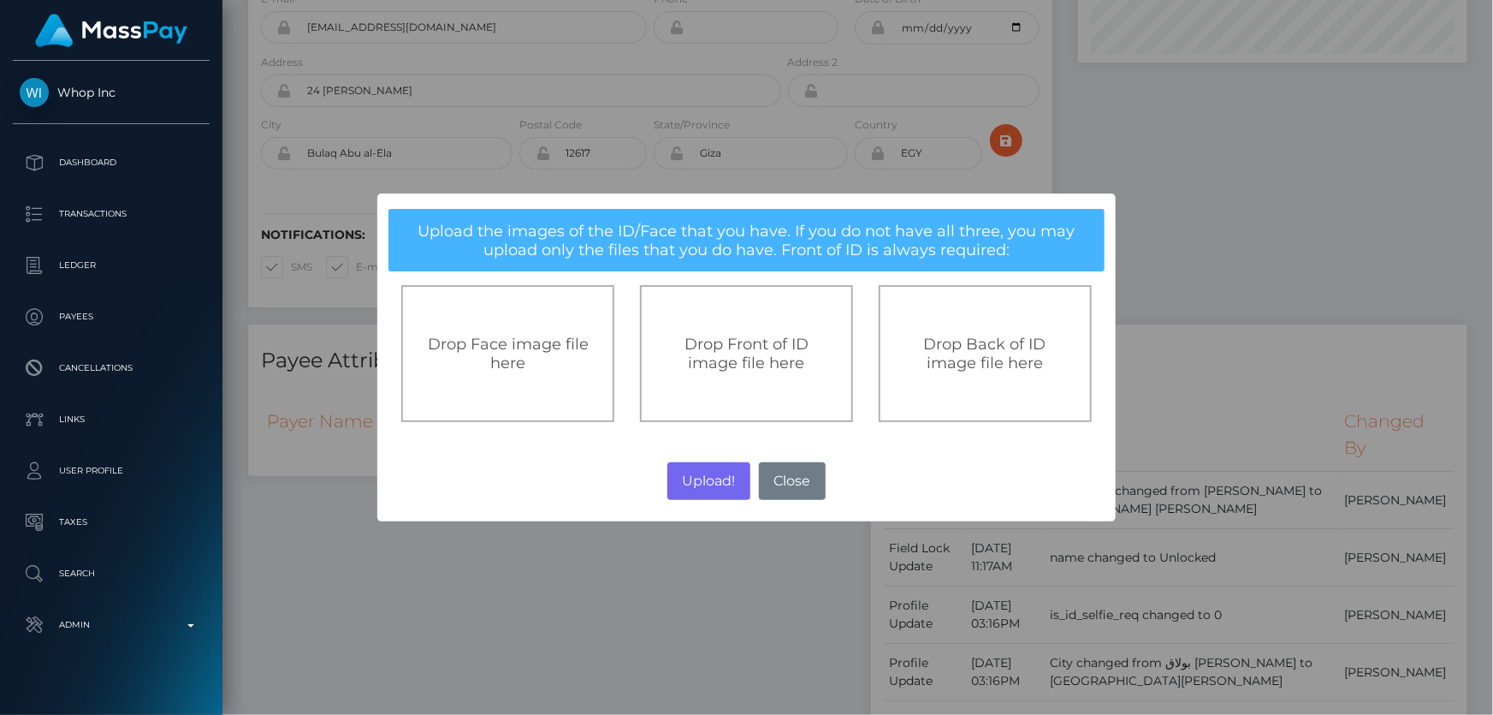
click at [744, 364] on span "Drop Front of ID image file here" at bounding box center [747, 354] width 124 height 38
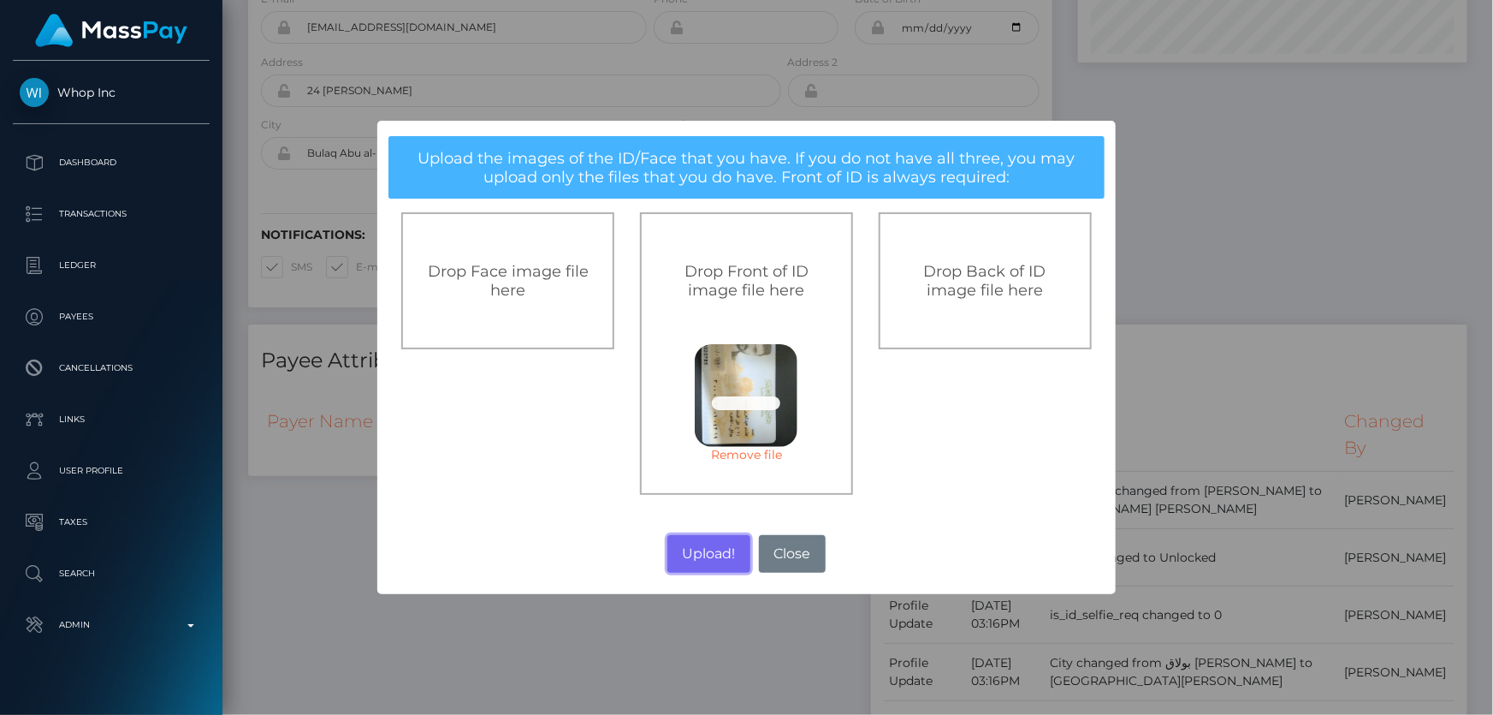
drag, startPoint x: 710, startPoint y: 557, endPoint x: 388, endPoint y: 414, distance: 352.9
click at [707, 552] on button "Upload!" at bounding box center [709, 554] width 83 height 38
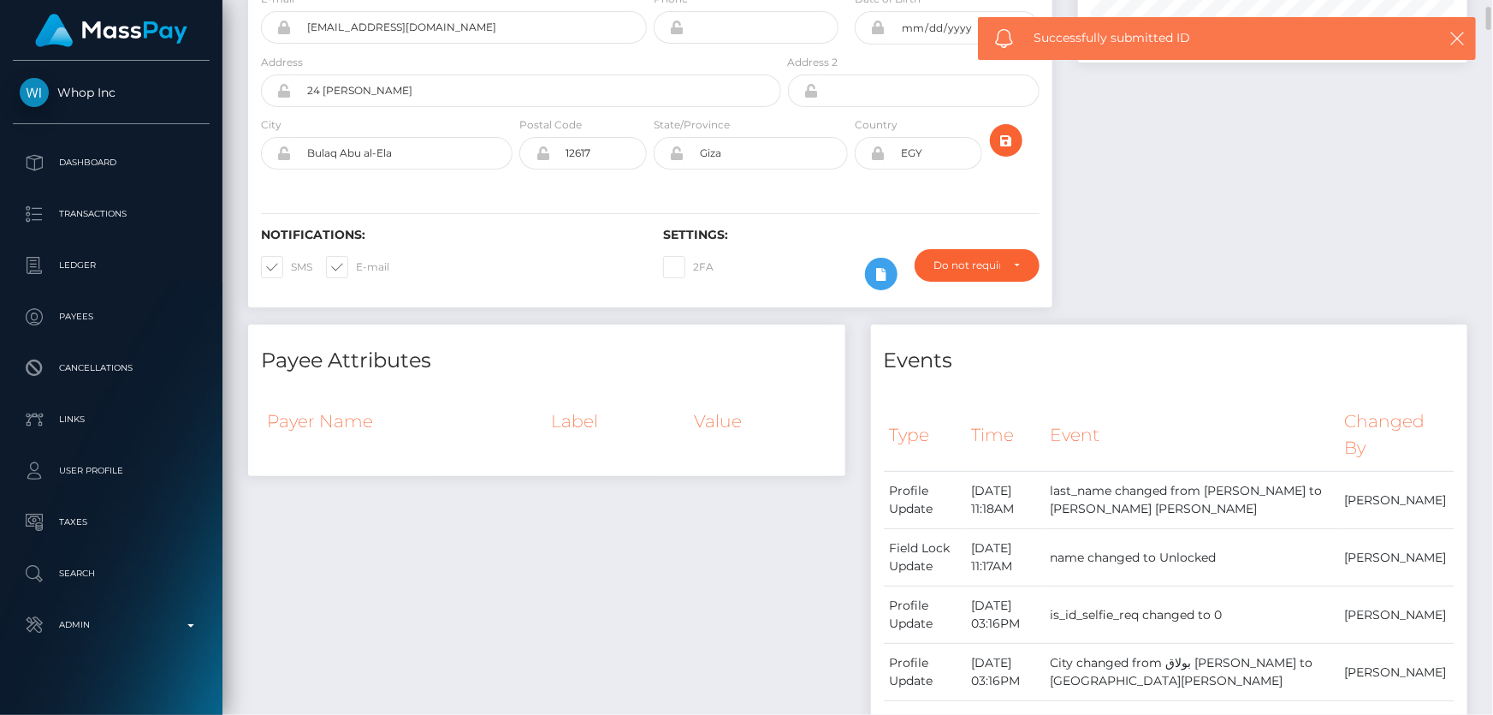
scroll to position [0, 0]
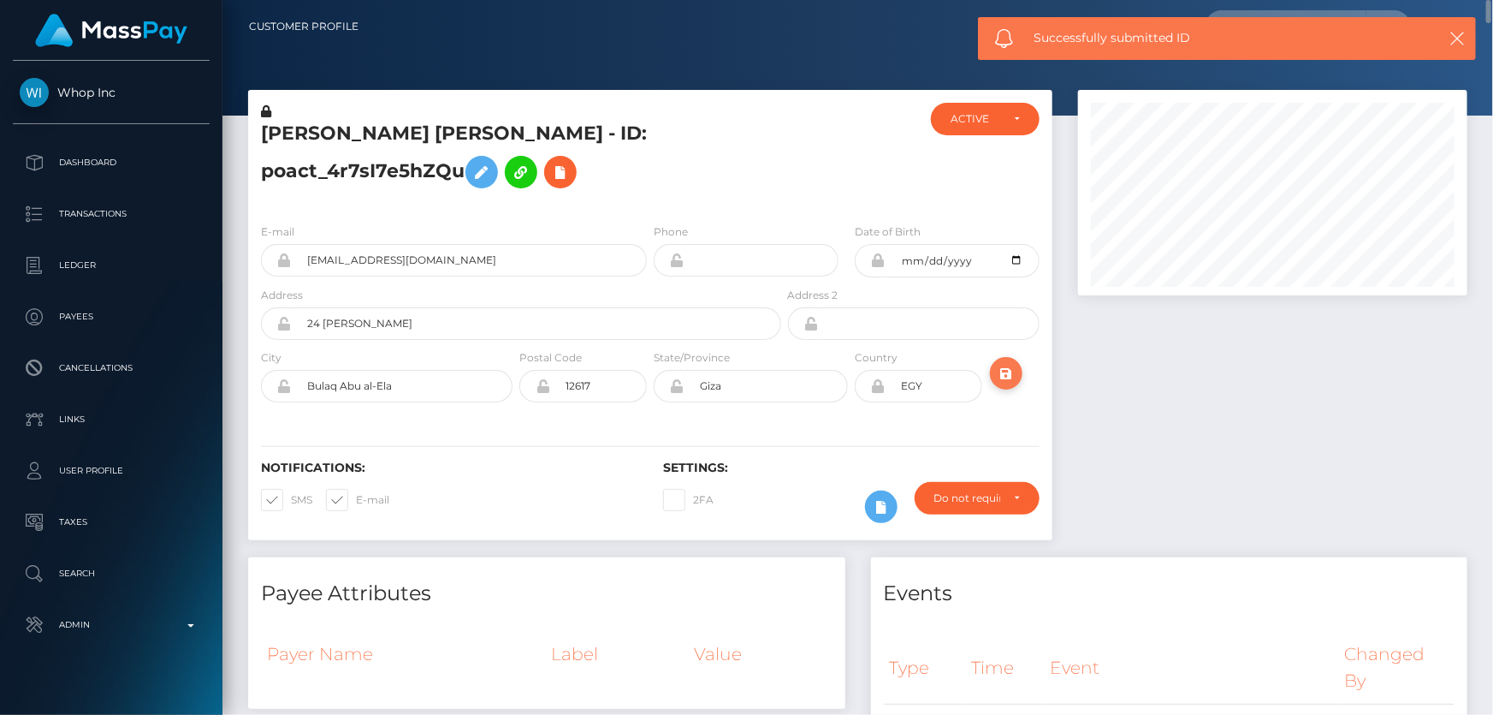
click at [1006, 372] on icon "submit" at bounding box center [1006, 373] width 21 height 21
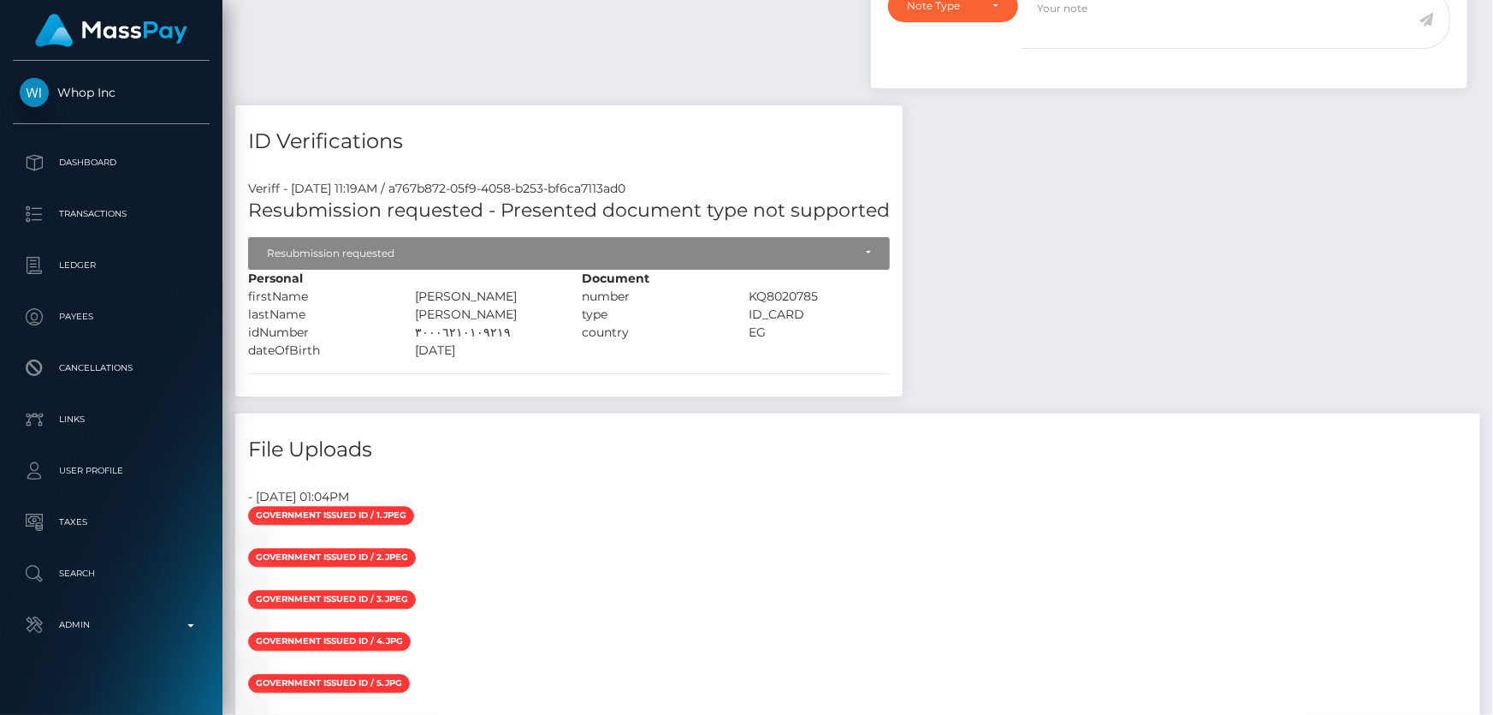
scroll to position [205, 389]
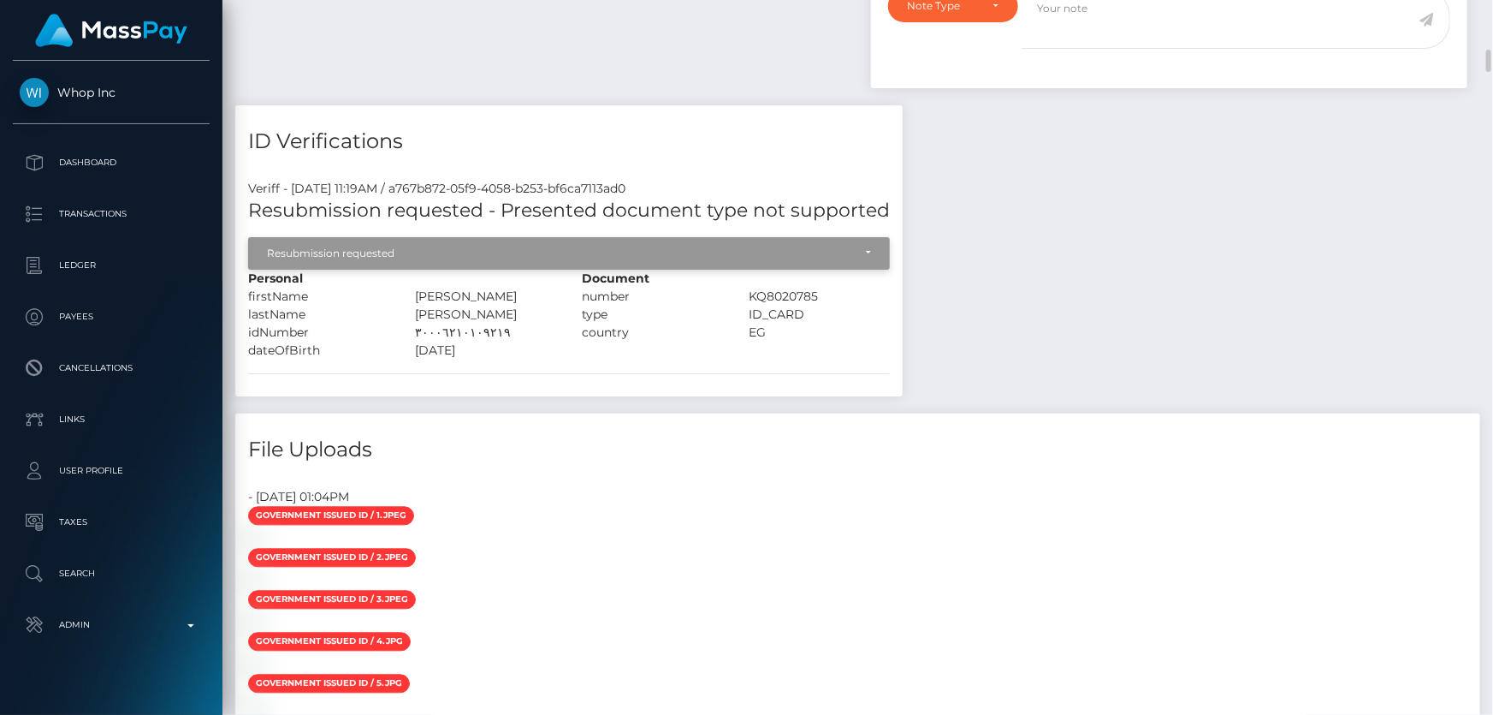
click at [351, 258] on div "Resubmission requested" at bounding box center [569, 253] width 642 height 33
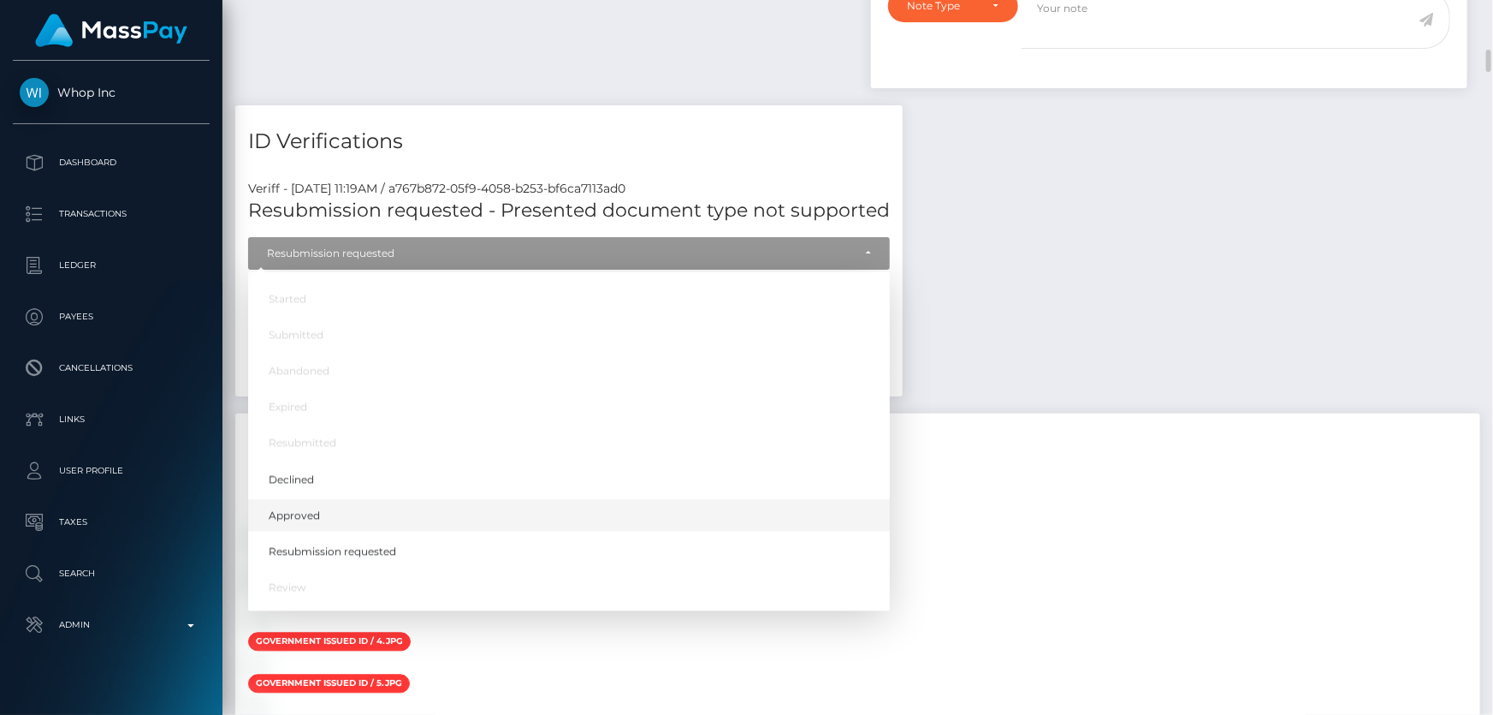
click at [320, 531] on link "Approved" at bounding box center [569, 516] width 642 height 32
select select "Approved"
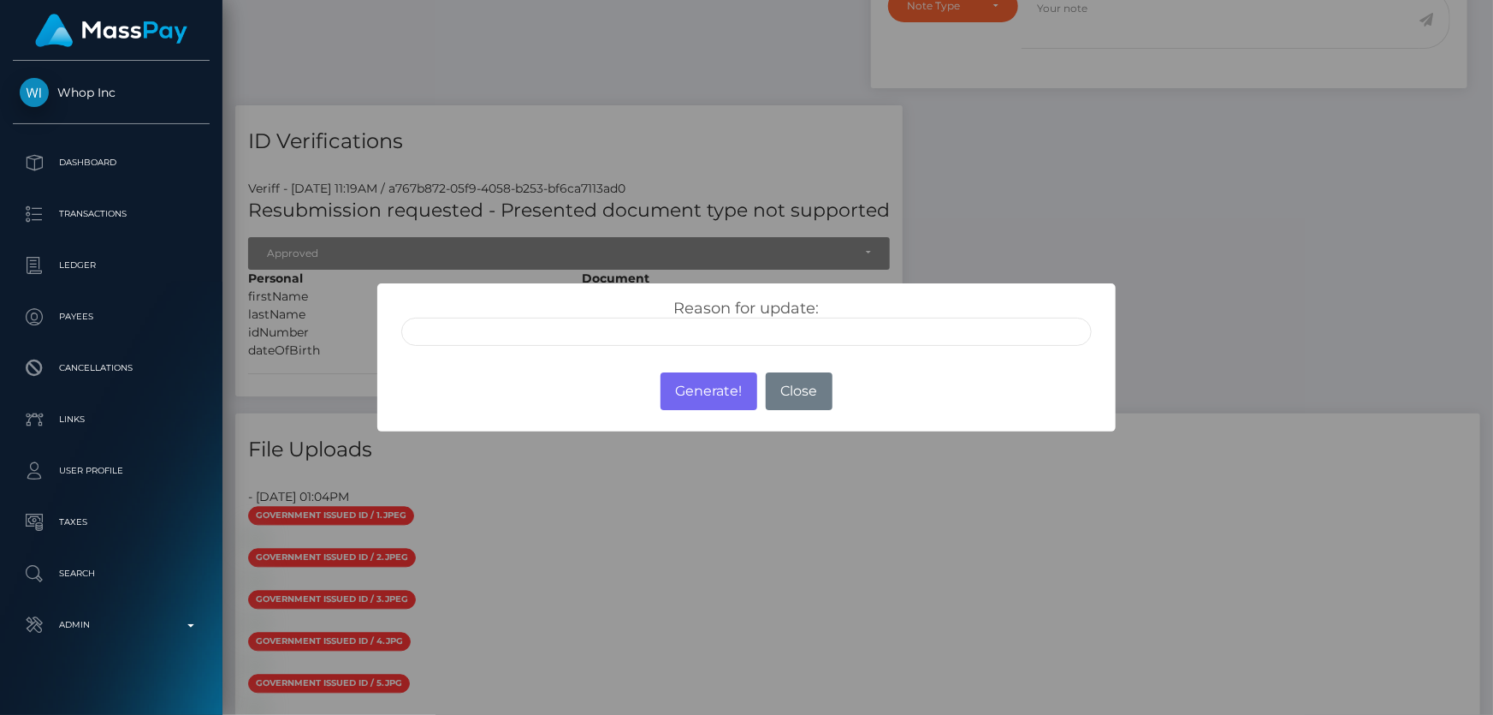
click at [613, 336] on input "text" at bounding box center [746, 332] width 690 height 28
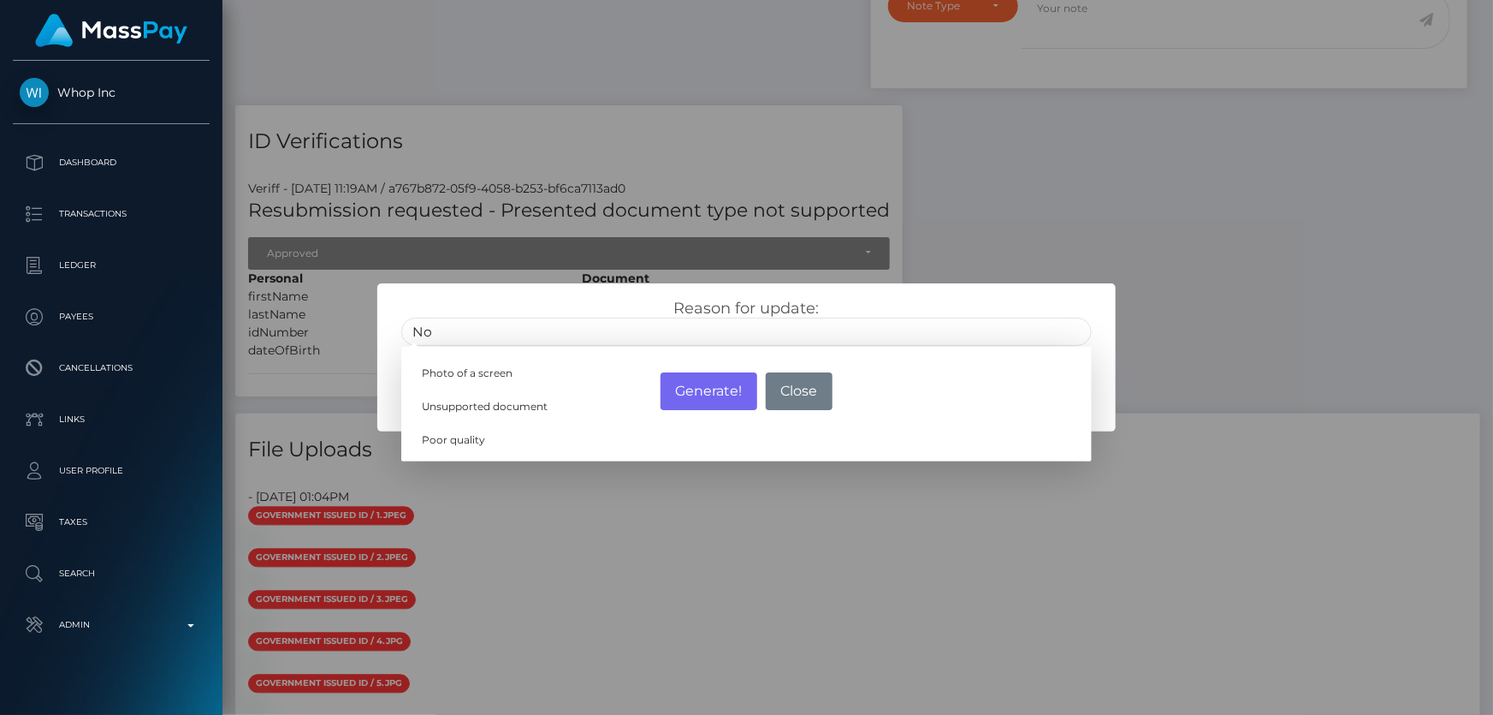
type input "N"
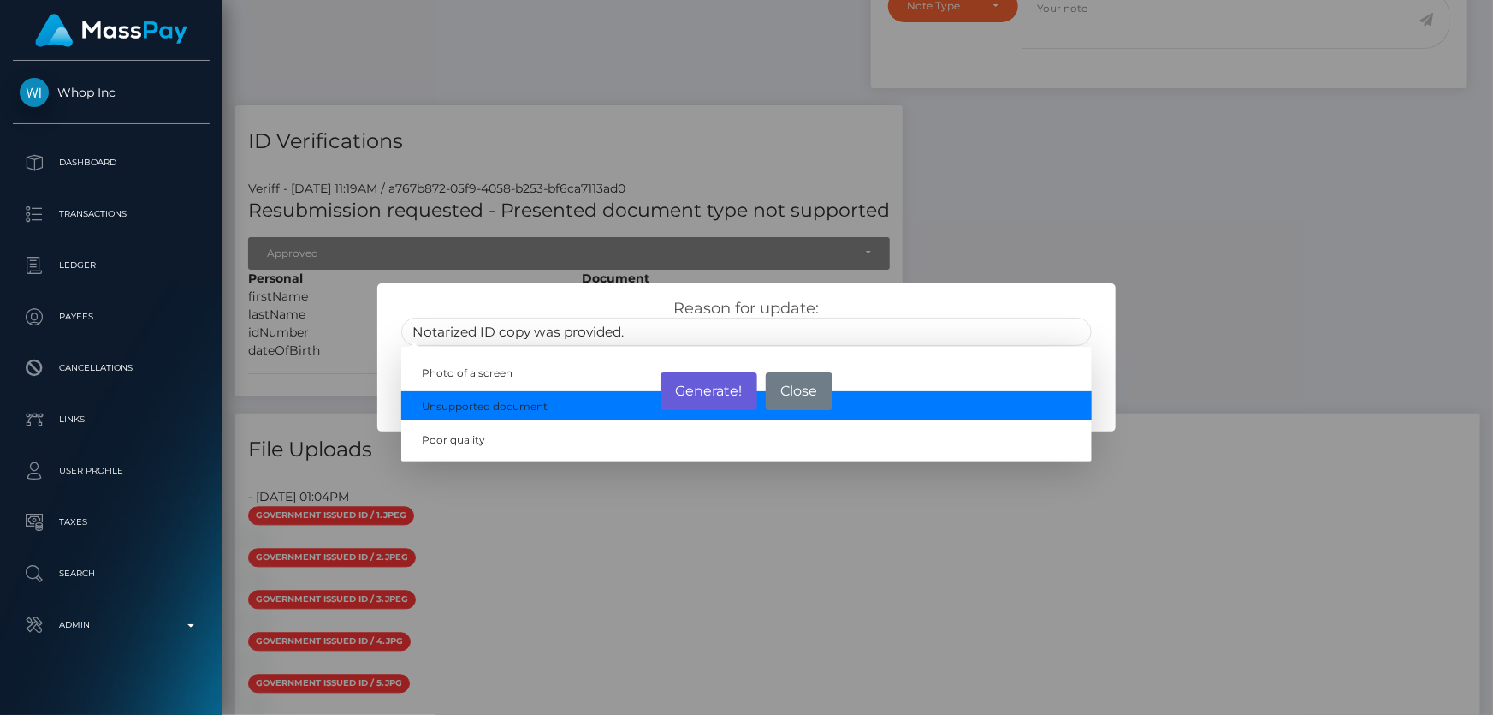
type input "Notarized ID copy was provided."
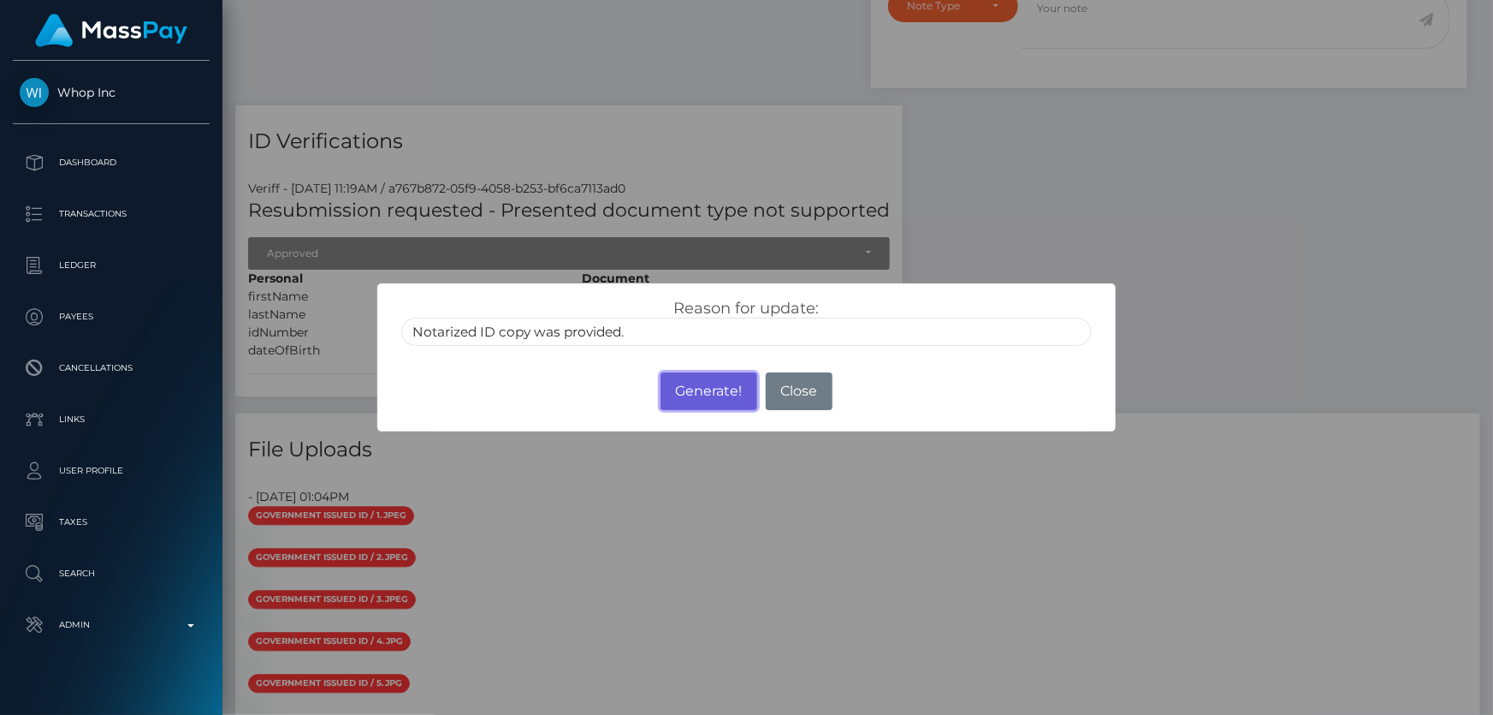
click at [700, 392] on button "Generate!" at bounding box center [709, 391] width 97 height 38
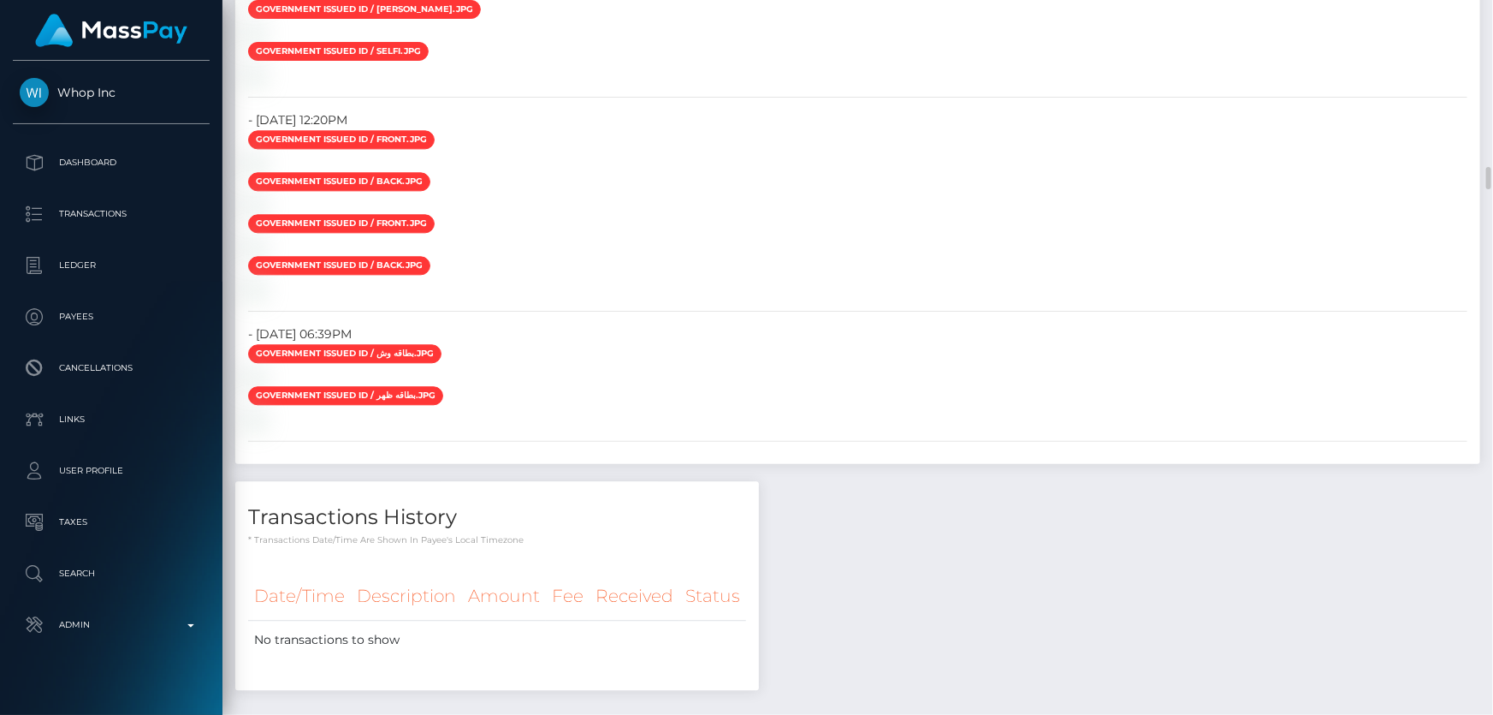
scroll to position [5523, 0]
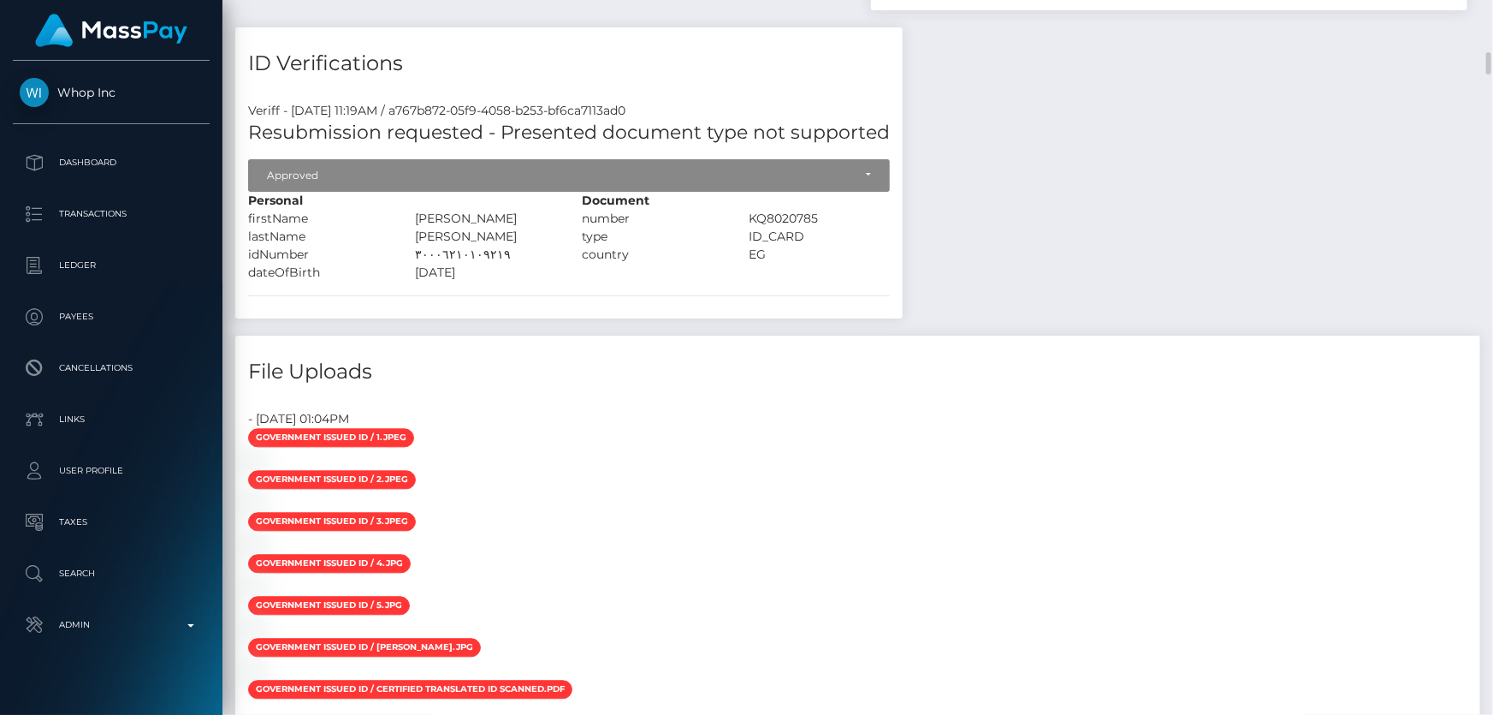
scroll to position [1322, 0]
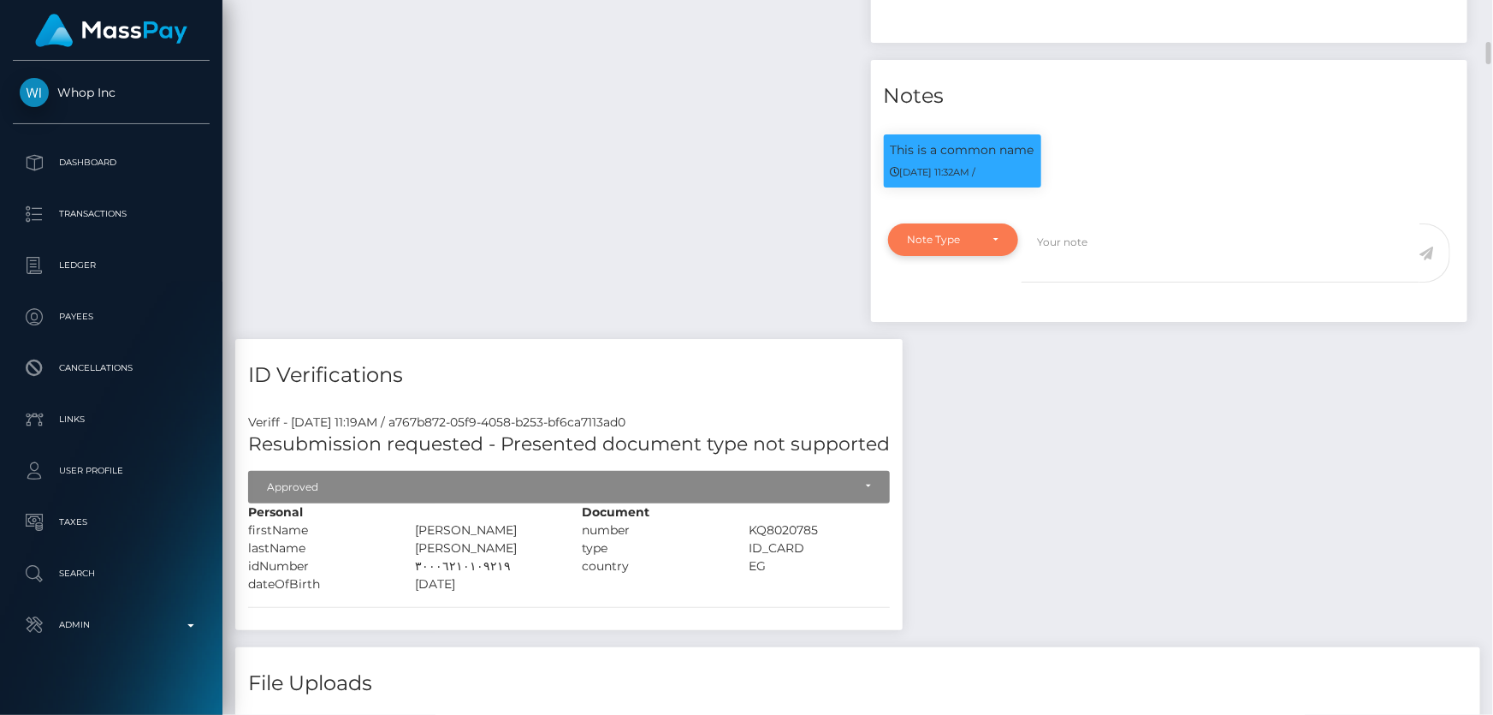
drag, startPoint x: 976, startPoint y: 258, endPoint x: 968, endPoint y: 265, distance: 10.3
click at [976, 246] on div "Note Type" at bounding box center [944, 240] width 72 height 14
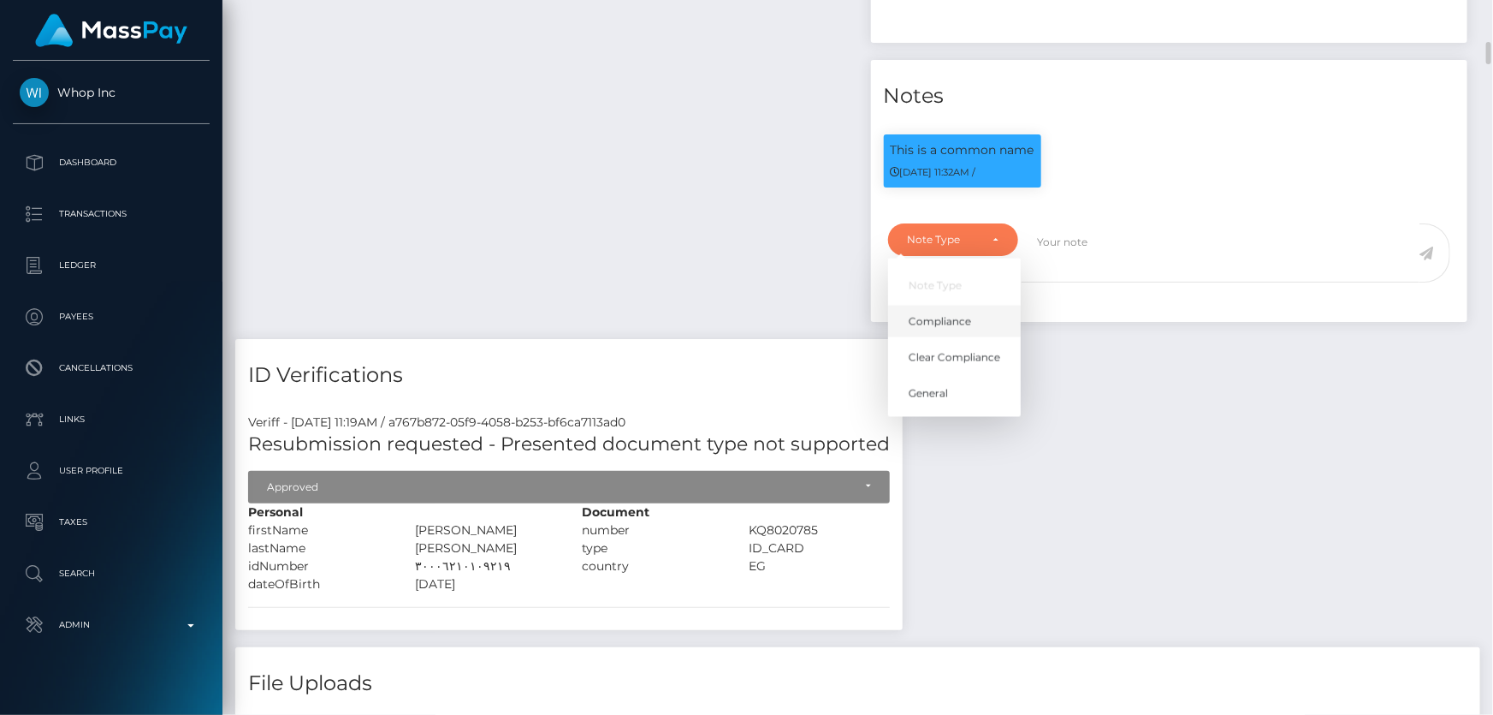
click at [955, 329] on span "Compliance" at bounding box center [940, 321] width 62 height 15
select select "COMPLIANCE"
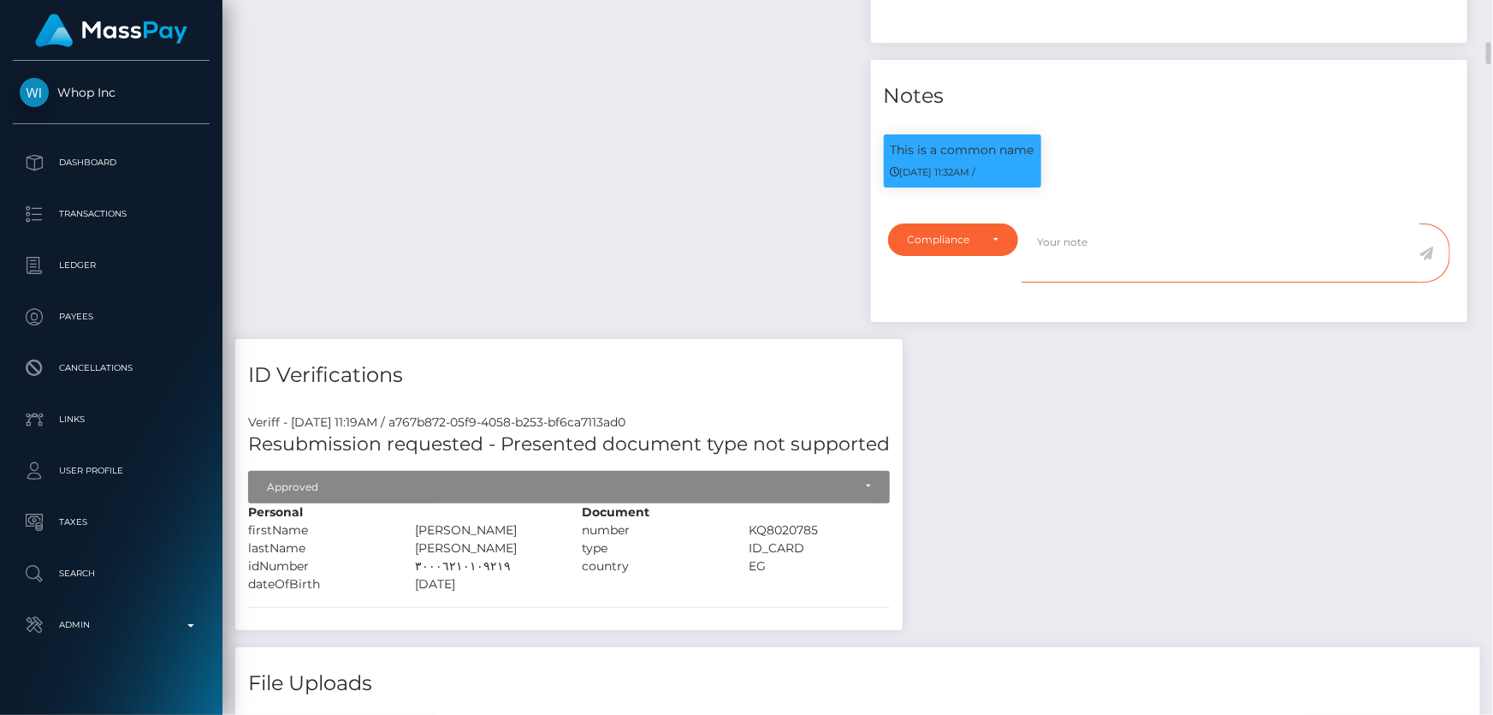
click at [1076, 282] on textarea at bounding box center [1221, 252] width 398 height 59
type textarea "T"
type textarea "ID on file ( exp 07/2031 iss EGY )"
click at [1426, 260] on icon at bounding box center [1427, 253] width 15 height 14
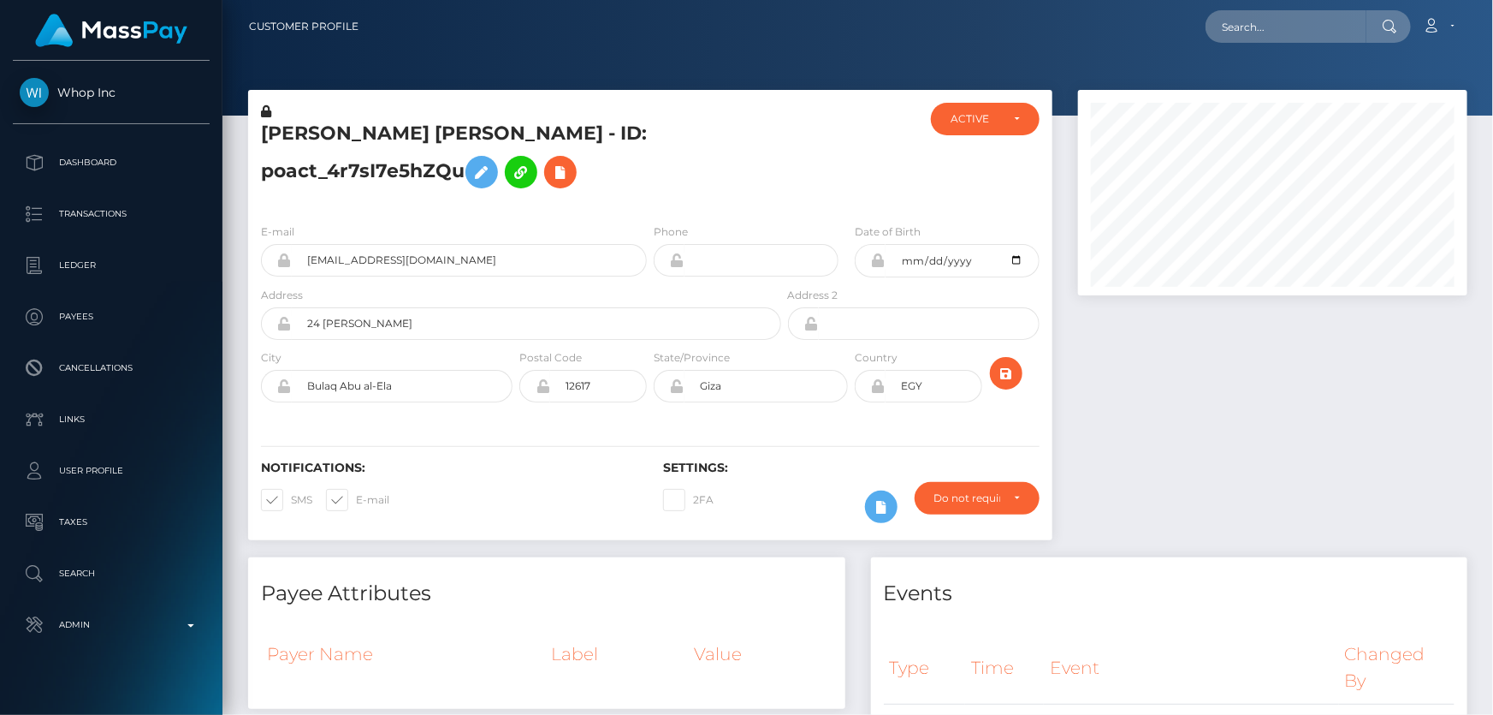
scroll to position [205, 389]
click at [377, 171] on h5 "Ahmed Hesham Abdelaziz Mohamed - ID: poact_4r7sI7e5hZQu" at bounding box center [516, 159] width 511 height 76
copy h5 "Ahmed Hesham Abdelaziz Mohamed - ID: poact_4r7sI7e5hZQu"
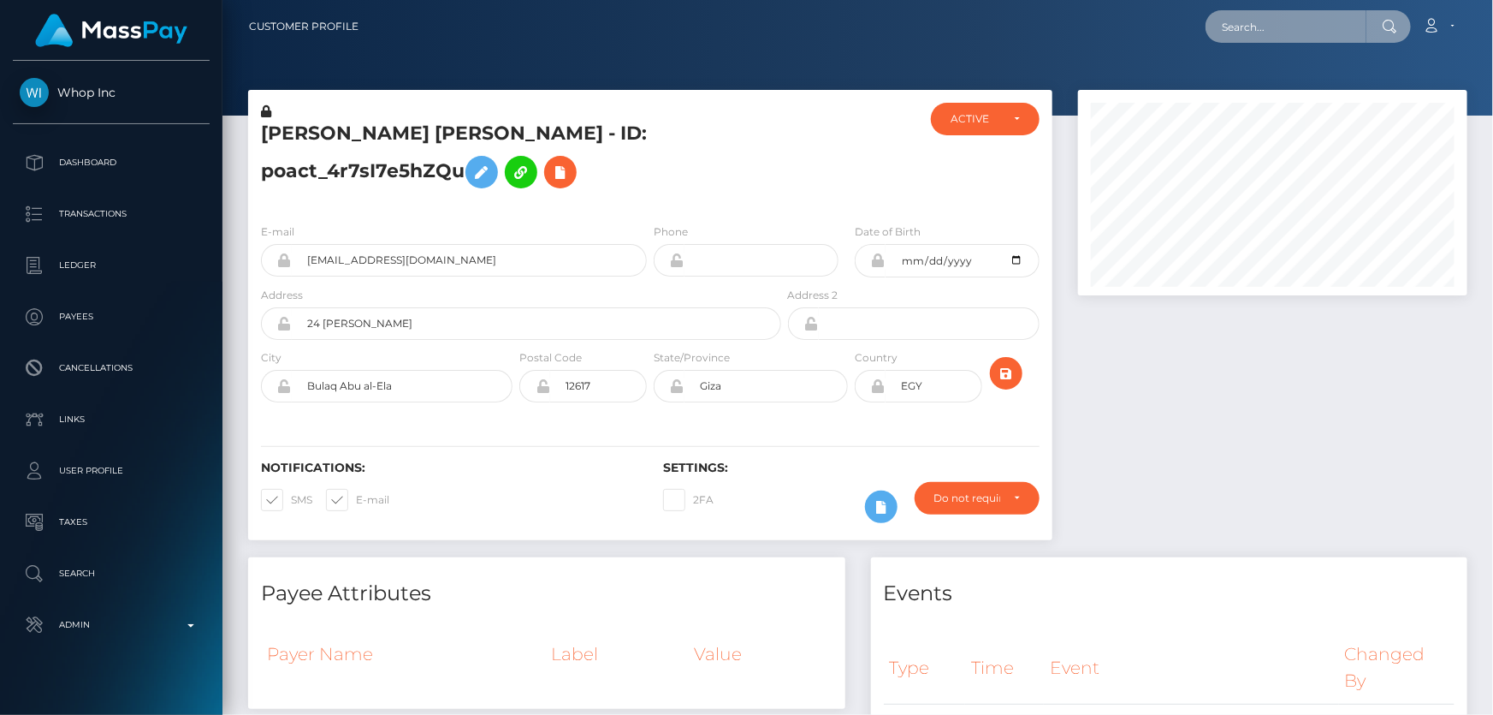
paste input "[PERSON_NAME][EMAIL_ADDRESS][DOMAIN_NAME]"
type input "[PERSON_NAME][EMAIL_ADDRESS][DOMAIN_NAME]"
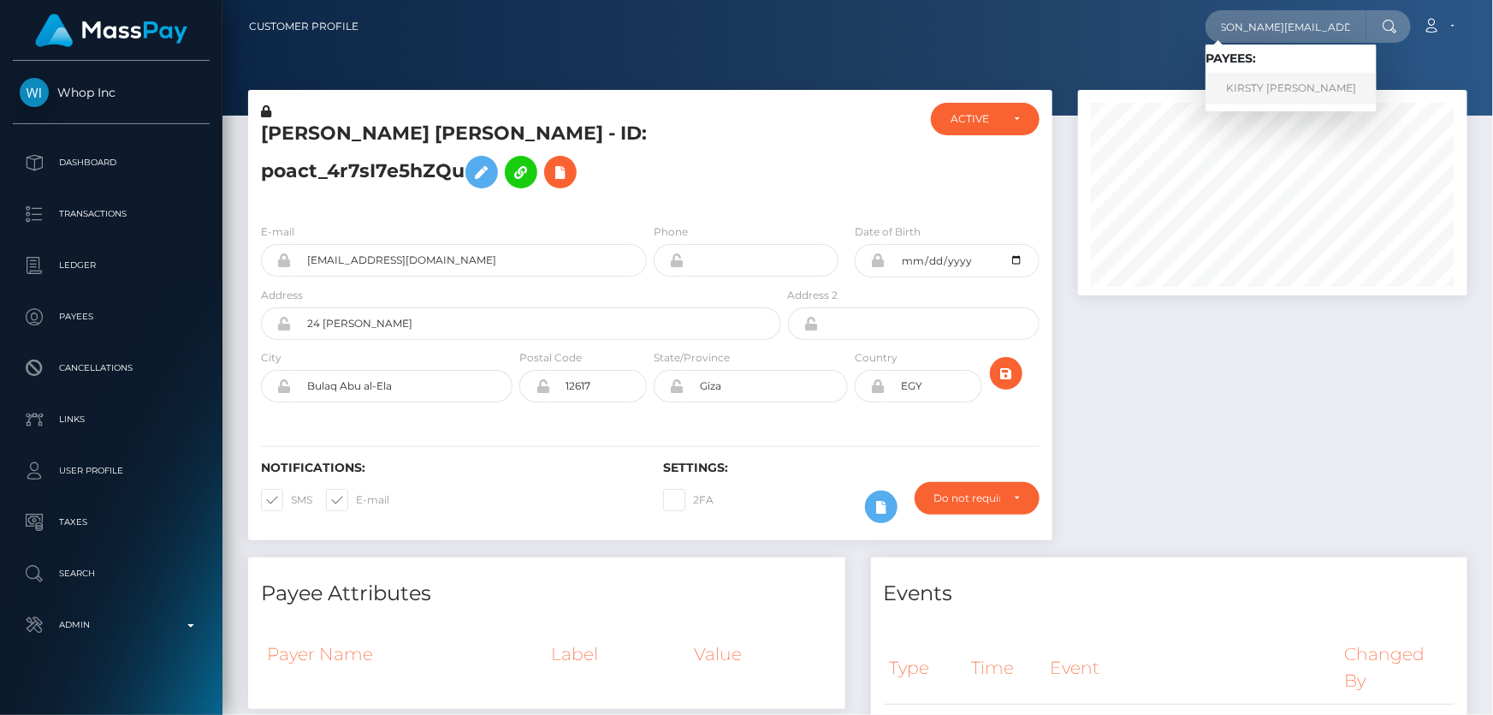
click at [1275, 86] on link "KIRSTY ELEECE HILL" at bounding box center [1291, 89] width 171 height 32
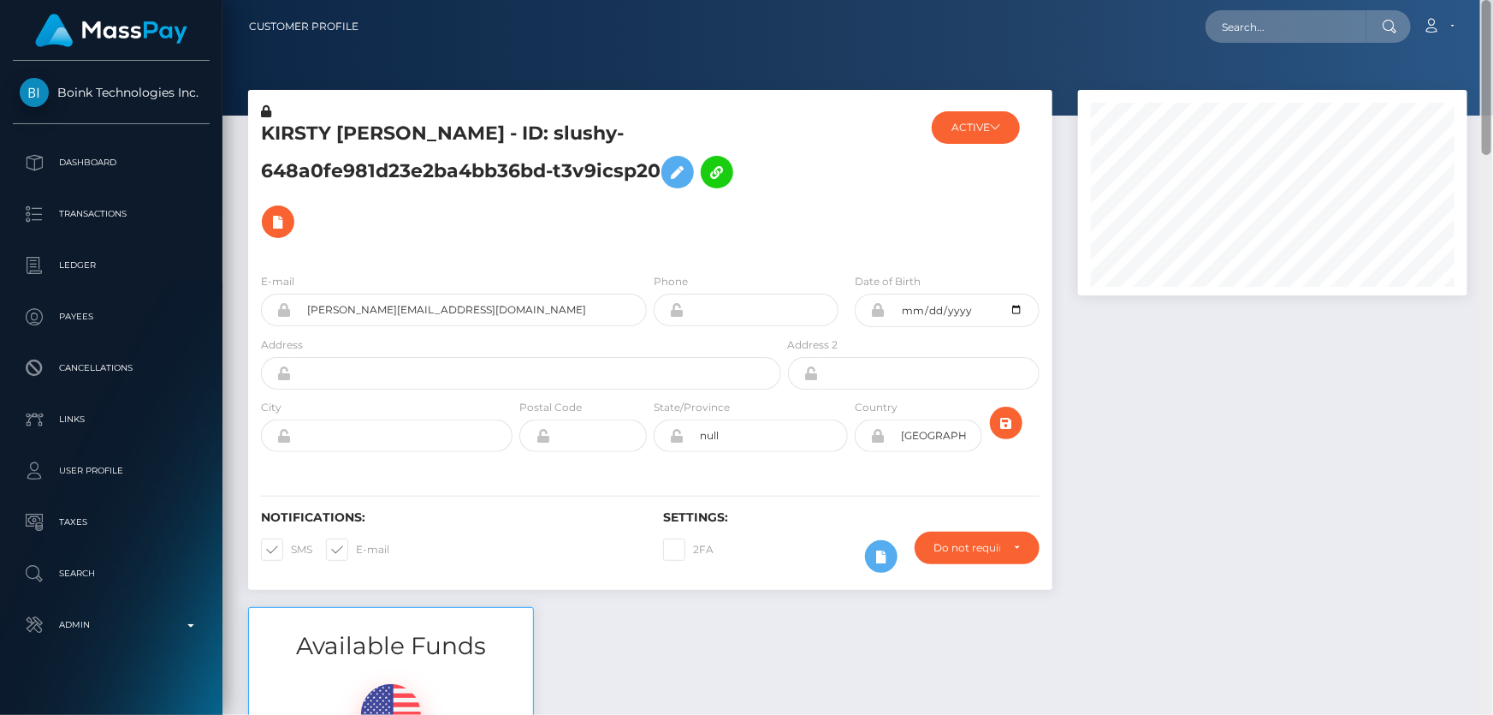
drag, startPoint x: 1486, startPoint y: 560, endPoint x: 1493, endPoint y: -41, distance: 600.8
click at [1493, 0] on html "Boink Technologies Inc. Dashboard Transactions Ledger Payees" at bounding box center [746, 357] width 1493 height 715
click at [344, 153] on h5 "KIRSTY [PERSON_NAME] - ID: slushy-648a0fe981d23e2ba4bb36bd-t3v9icsp20" at bounding box center [516, 184] width 511 height 126
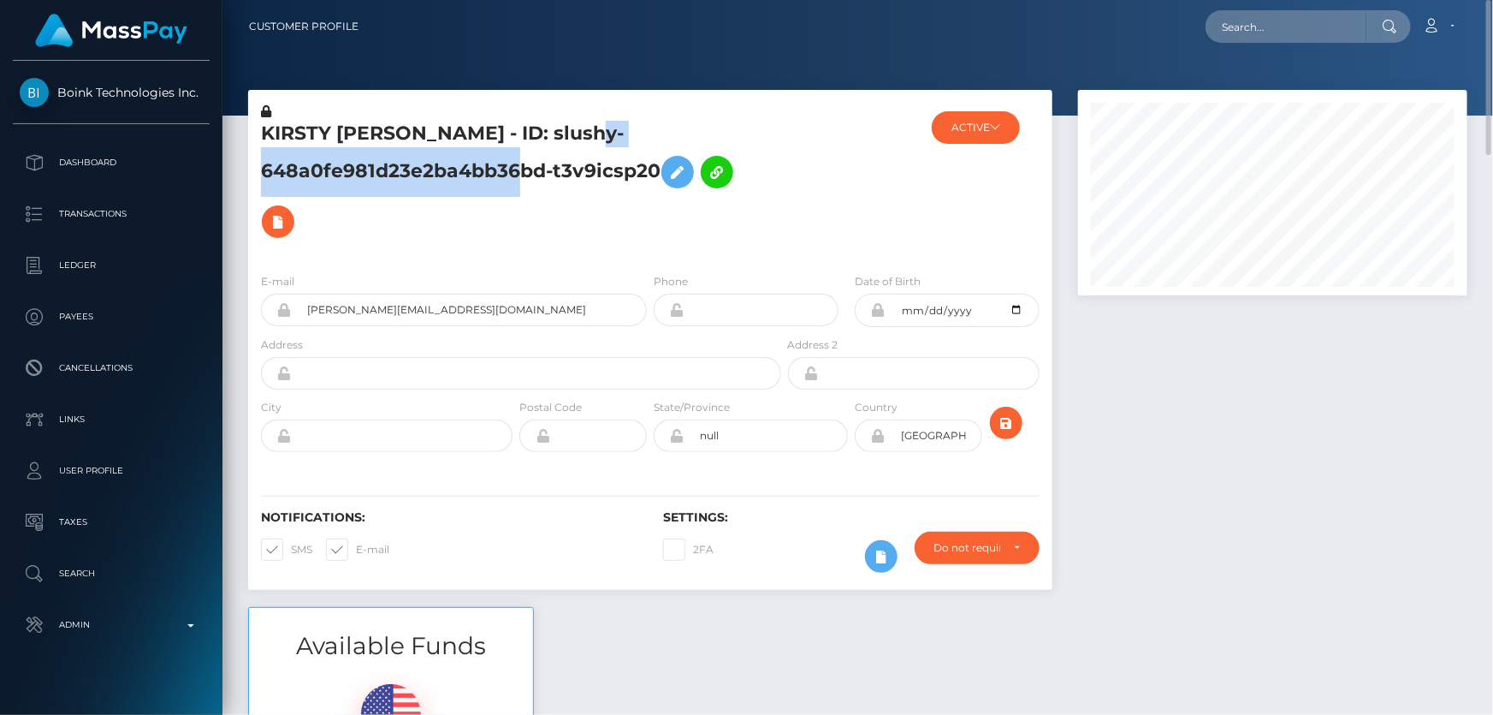
click at [344, 153] on h5 "KIRSTY [PERSON_NAME] - ID: slushy-648a0fe981d23e2ba4bb36bd-t3v9icsp20" at bounding box center [516, 184] width 511 height 126
click at [344, 157] on h5 "KIRSTY ELEECE HILL - ID: slushy-648a0fe981d23e2ba4bb36bd-t3v9icsp20" at bounding box center [516, 184] width 511 height 126
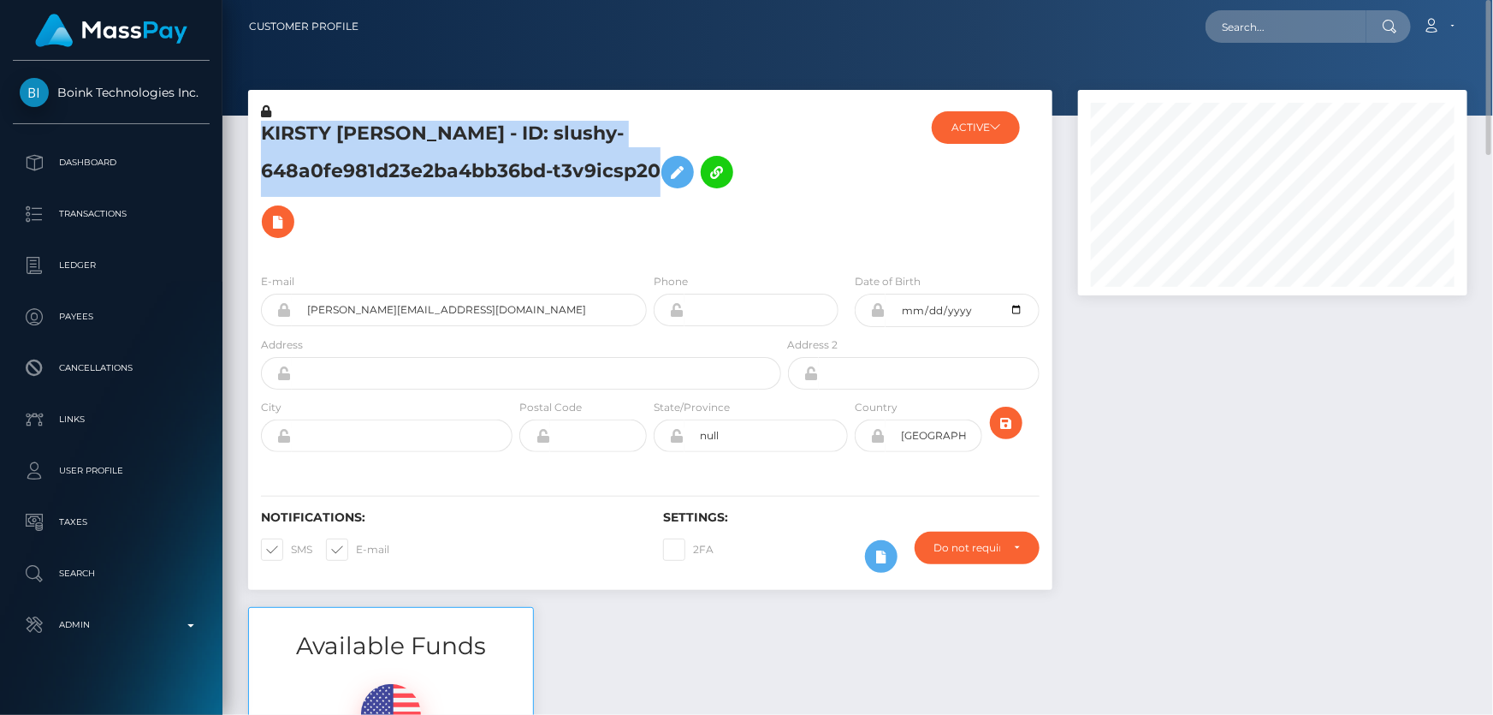
click at [344, 157] on h5 "KIRSTY ELEECE HILL - ID: slushy-648a0fe981d23e2ba4bb36bd-t3v9icsp20" at bounding box center [516, 184] width 511 height 126
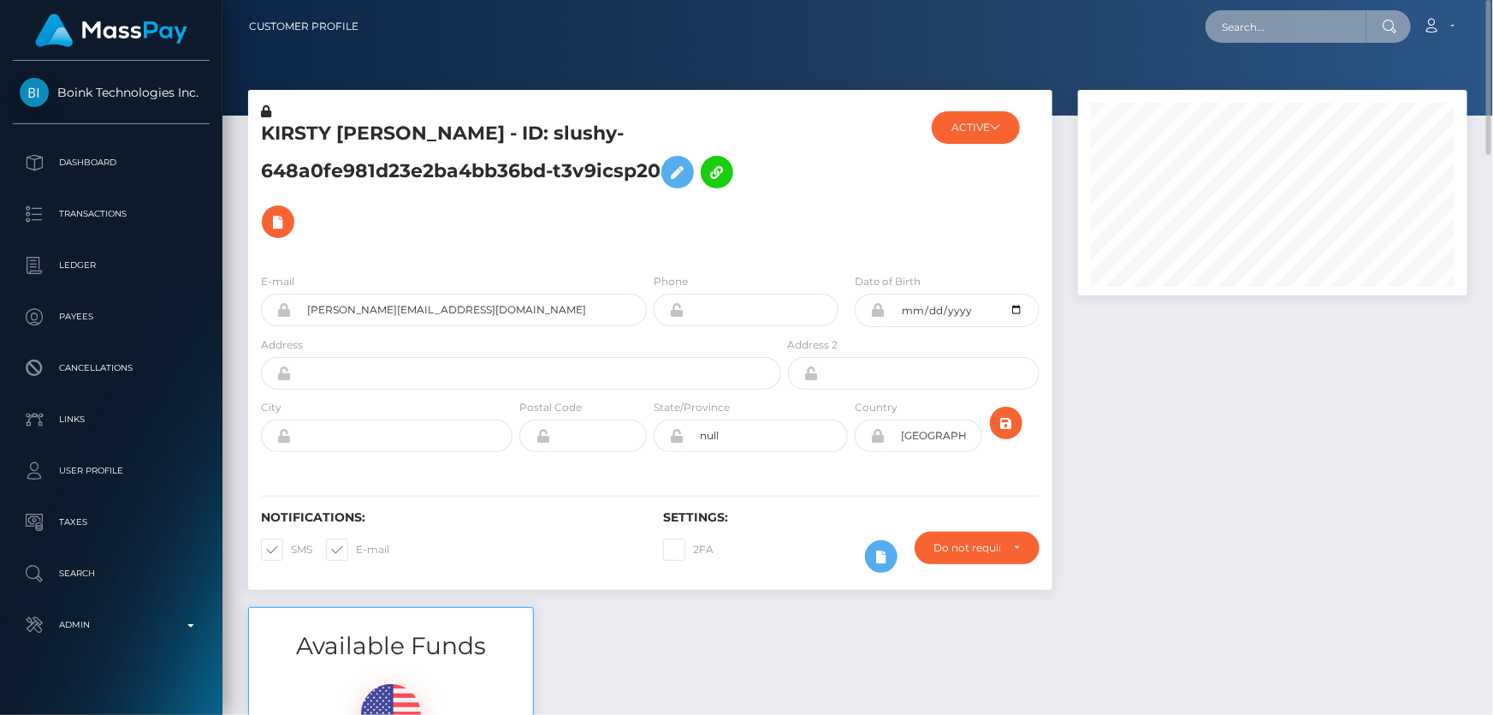
paste input "vijaya11shree@gmail.com"
type input "vijaya11shree@gmail.com"
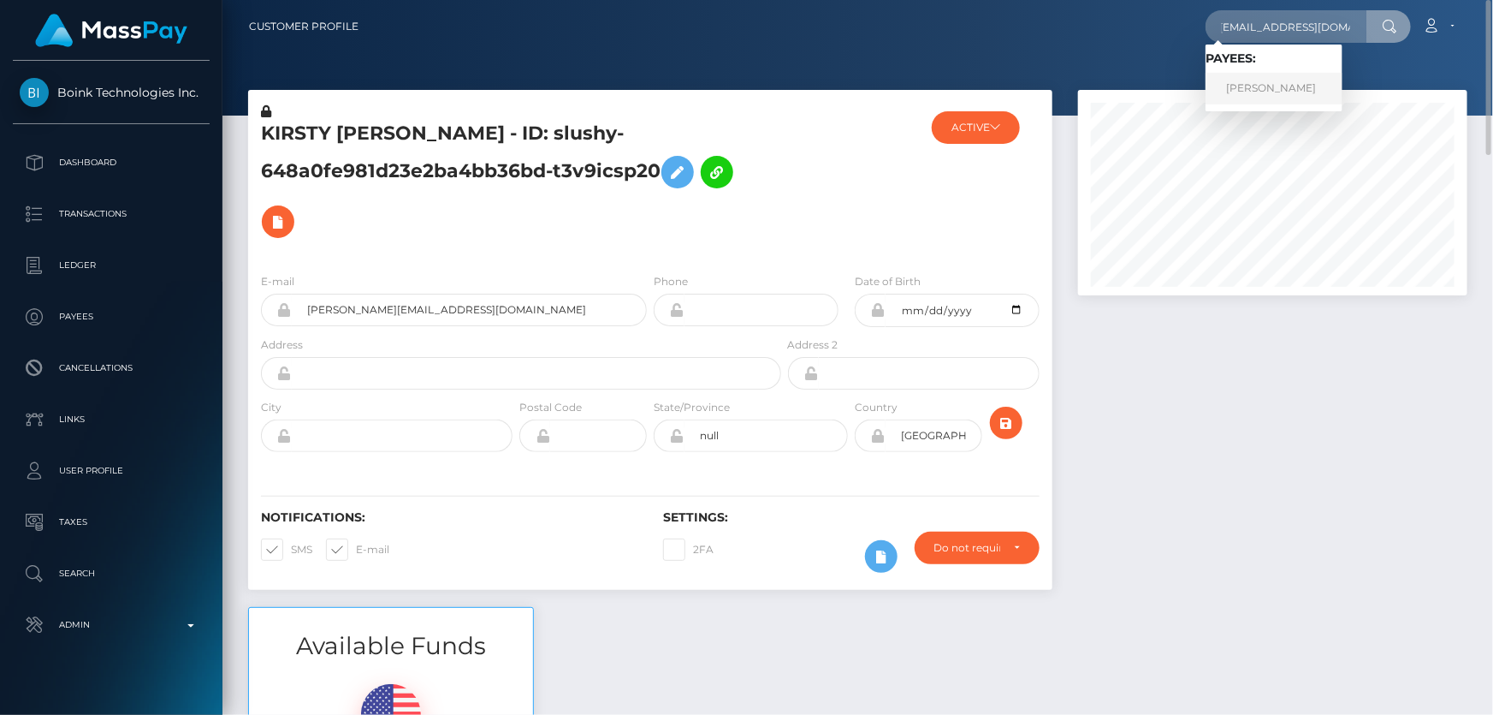
click at [1266, 90] on link "Vijayashree T r" at bounding box center [1274, 89] width 137 height 32
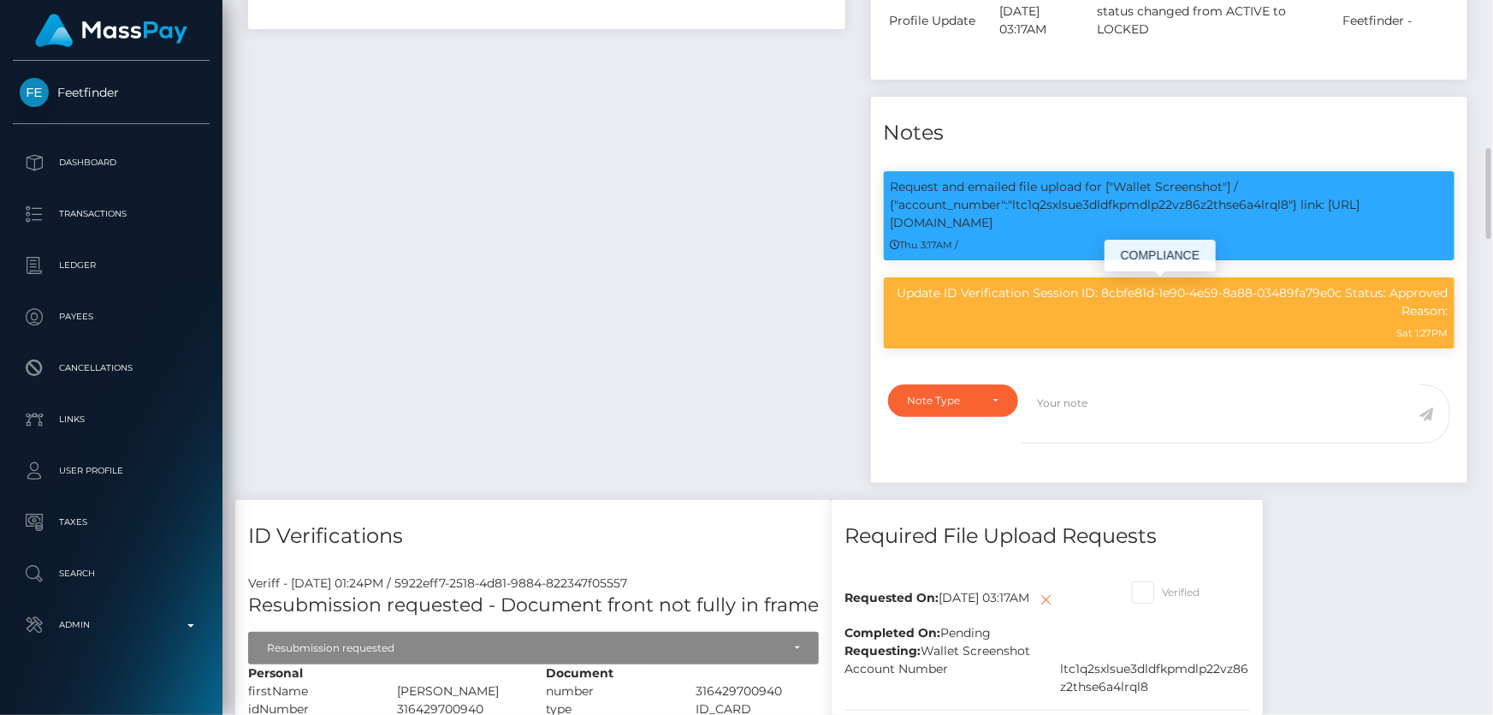
scroll to position [205, 389]
click at [1091, 200] on p "Request and emailed file upload for ["Wallet Screenshot"] / {"account_number":"…" at bounding box center [1170, 205] width 558 height 54
copy p "ltc1q2sxlsue3dldfkpmdlp22vz86z2thse6a4lrql8"
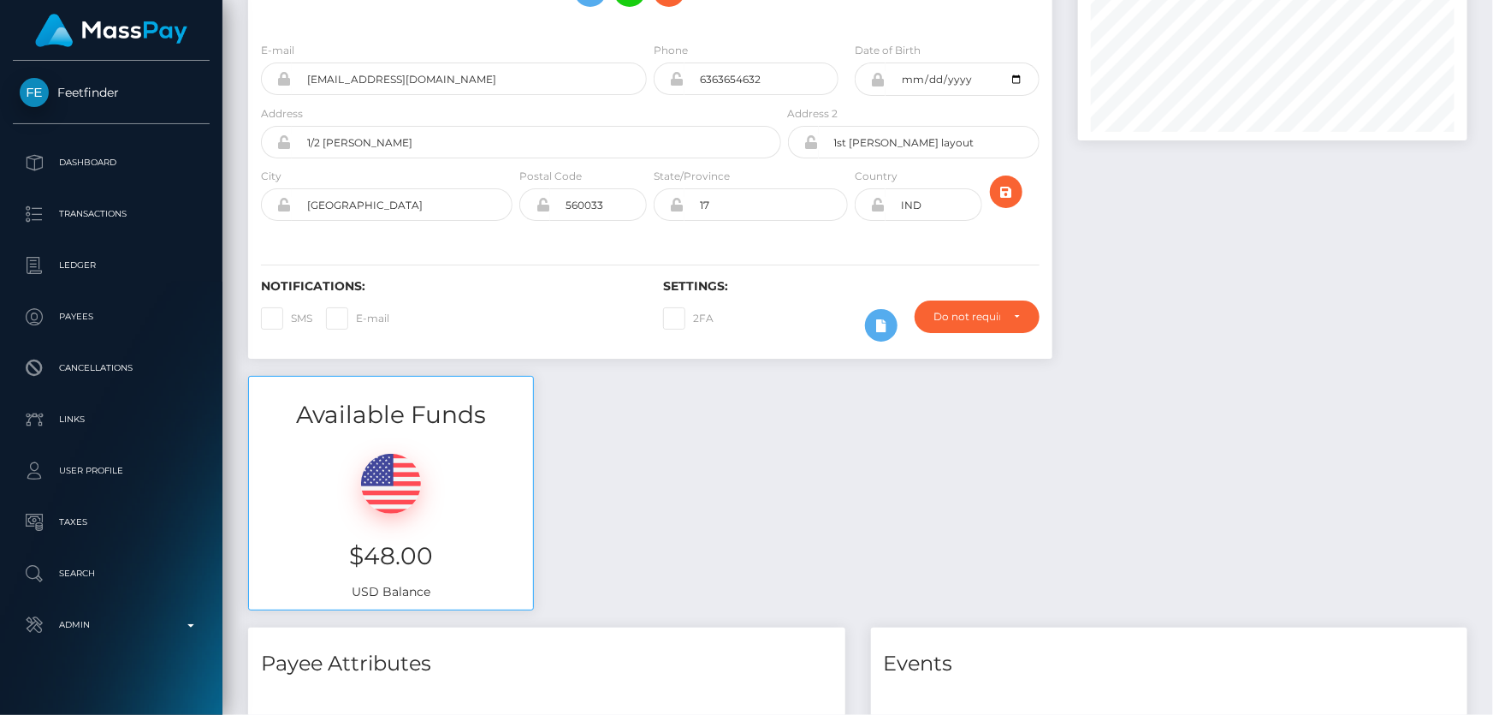
scroll to position [0, 0]
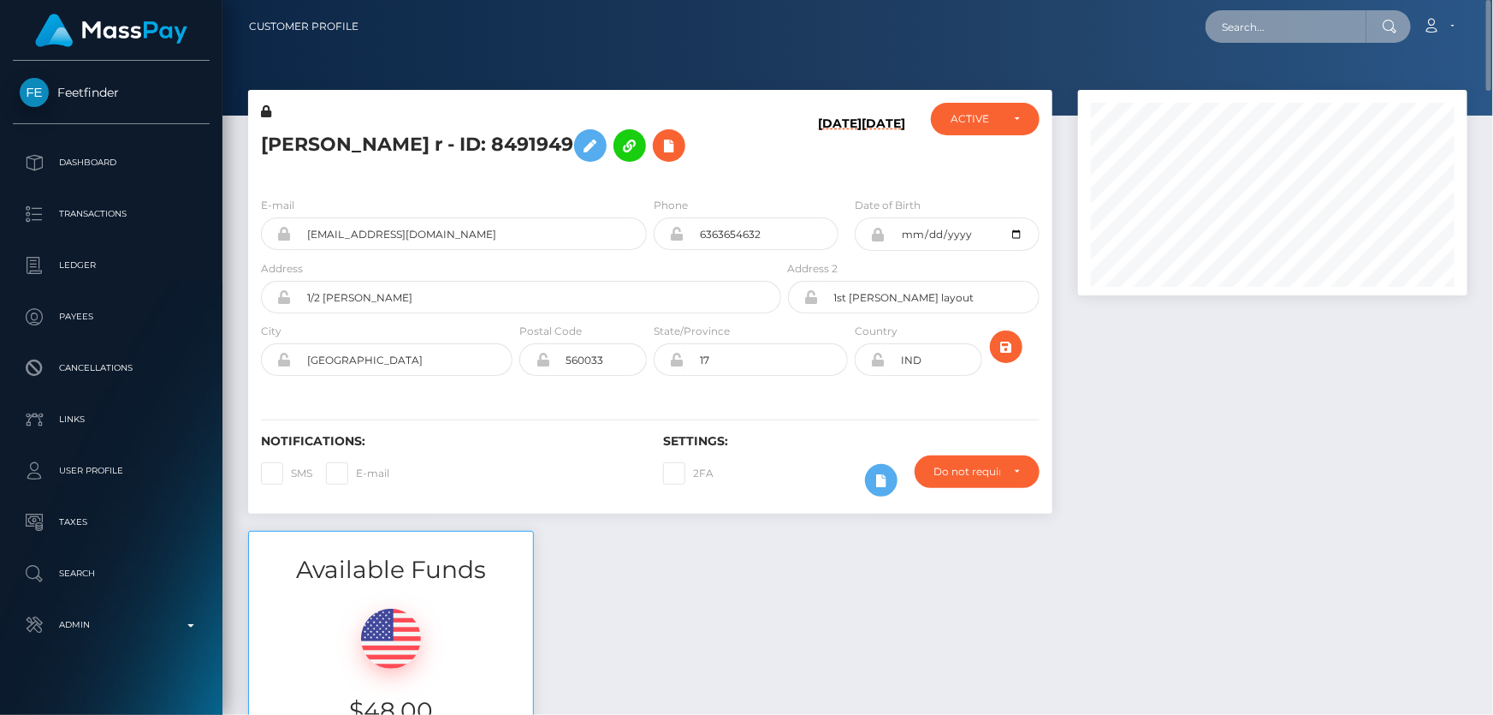
paste input "slushy-648a0fe981d23e2ba4bb36bd-t3v9icsp20"
type input "slushy-648a0fe981d23e2ba4bb36bd-t3v9icsp20"
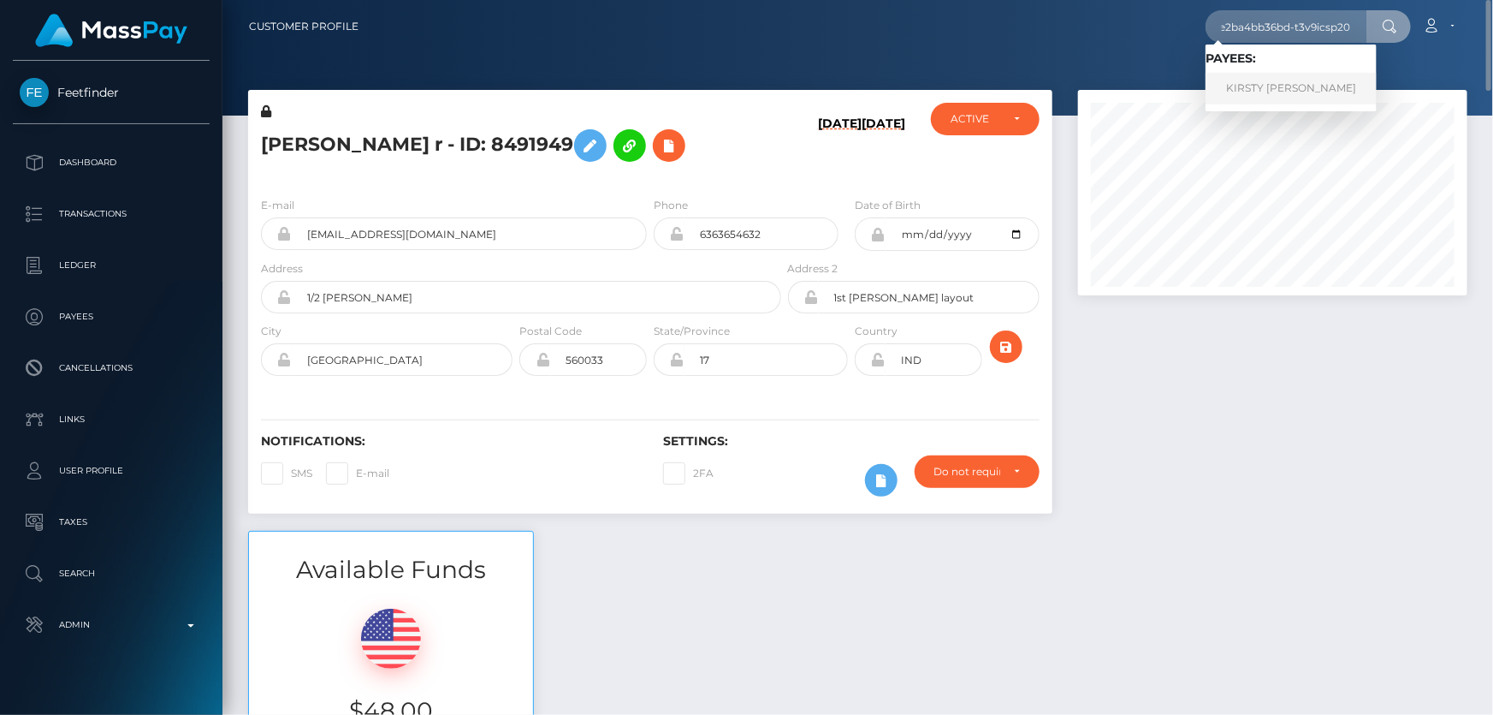
click at [1297, 81] on link "KIRSTY [PERSON_NAME]" at bounding box center [1291, 89] width 171 height 32
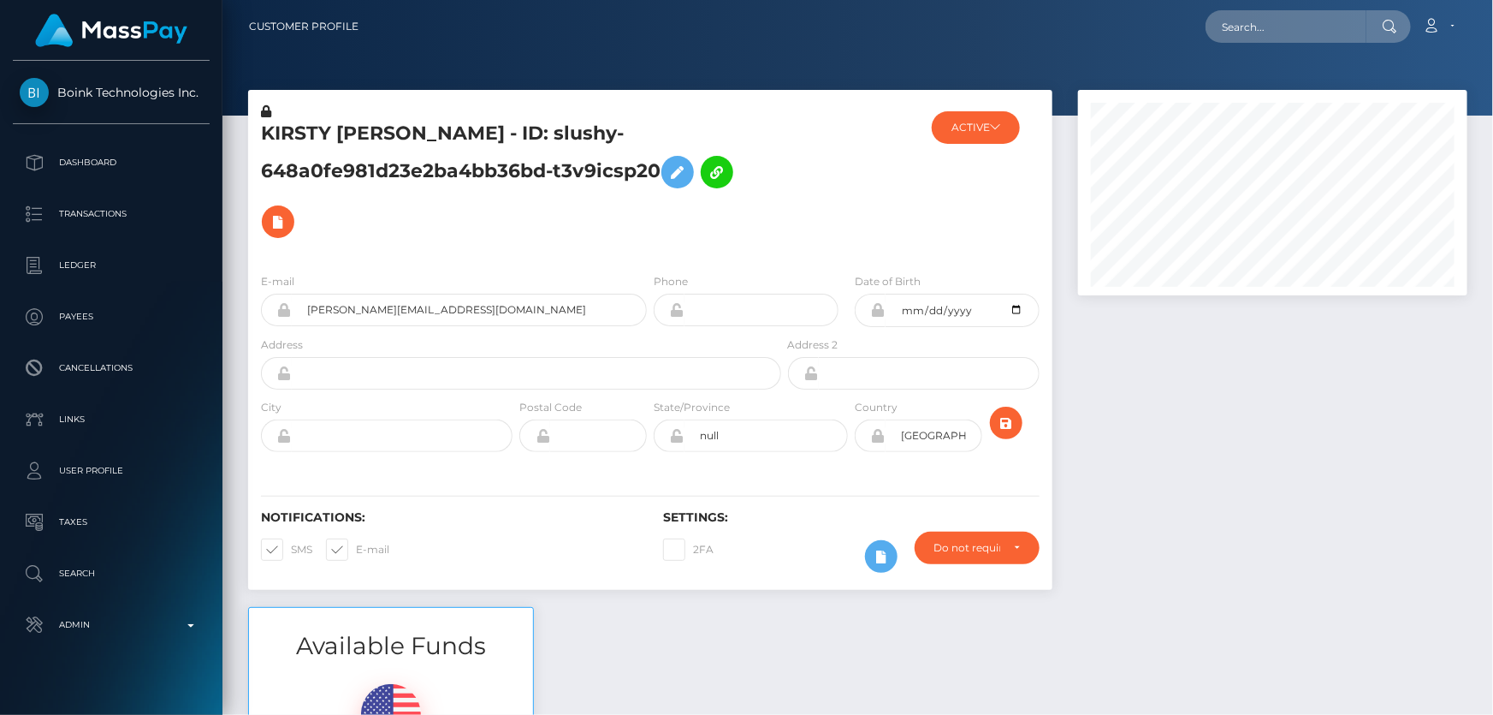
scroll to position [205, 389]
click at [1275, 478] on div at bounding box center [1272, 348] width 415 height 517
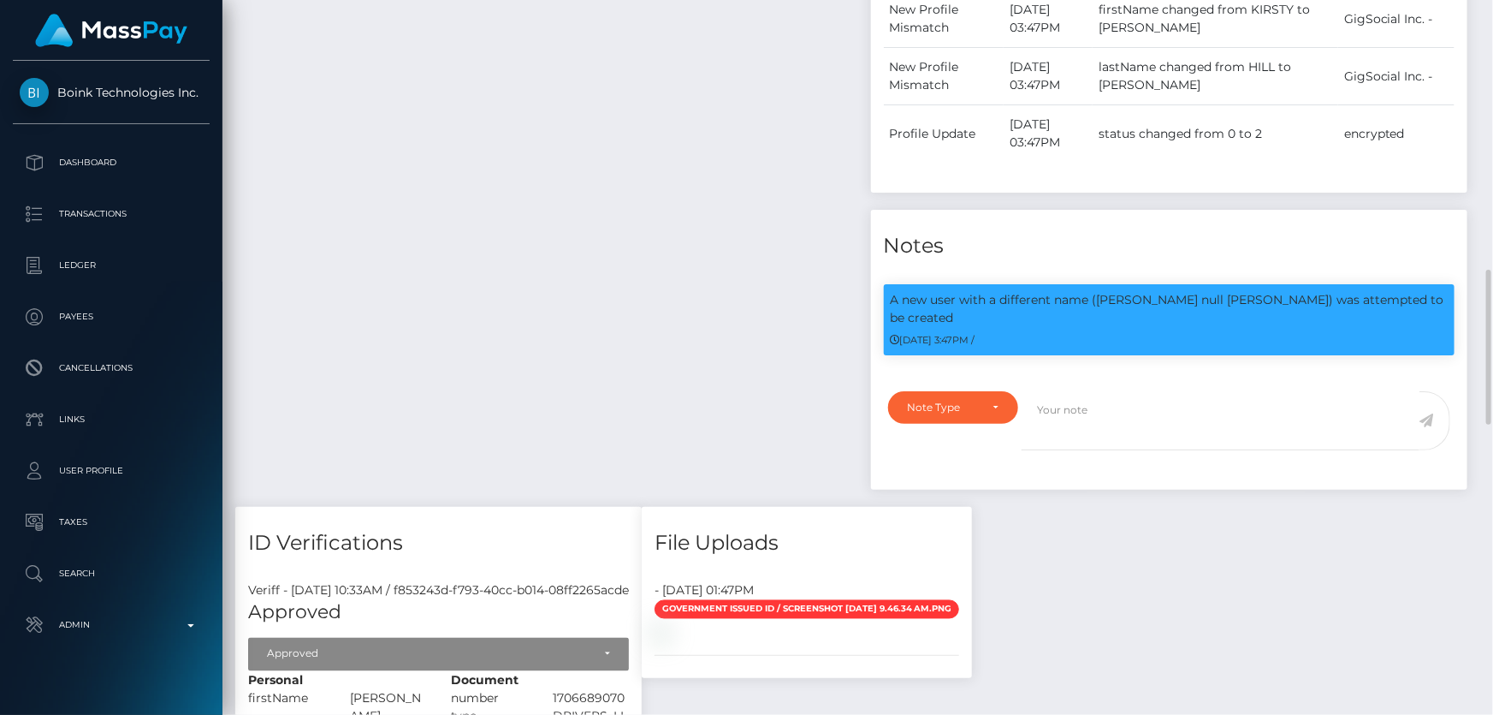
scroll to position [1556, 0]
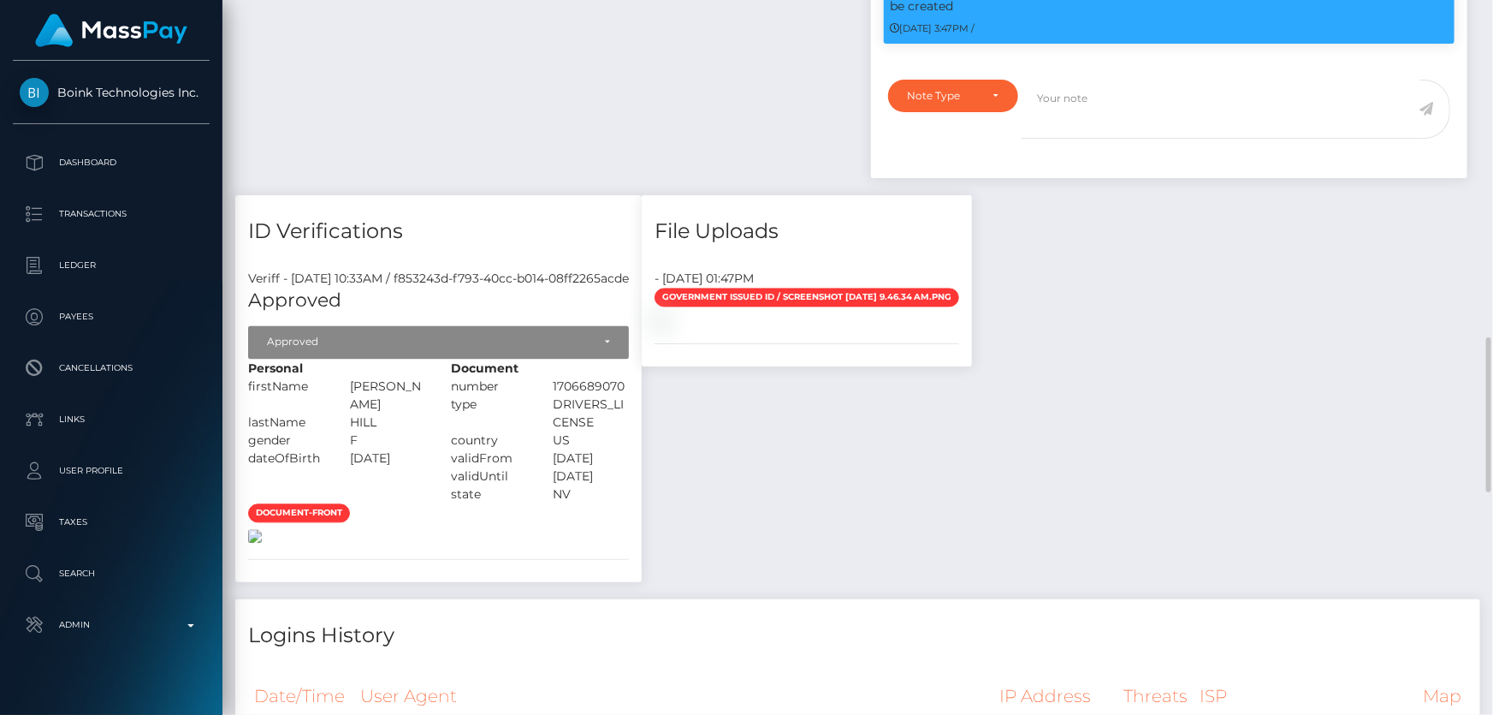
click at [262, 543] on img at bounding box center [255, 537] width 14 height 14
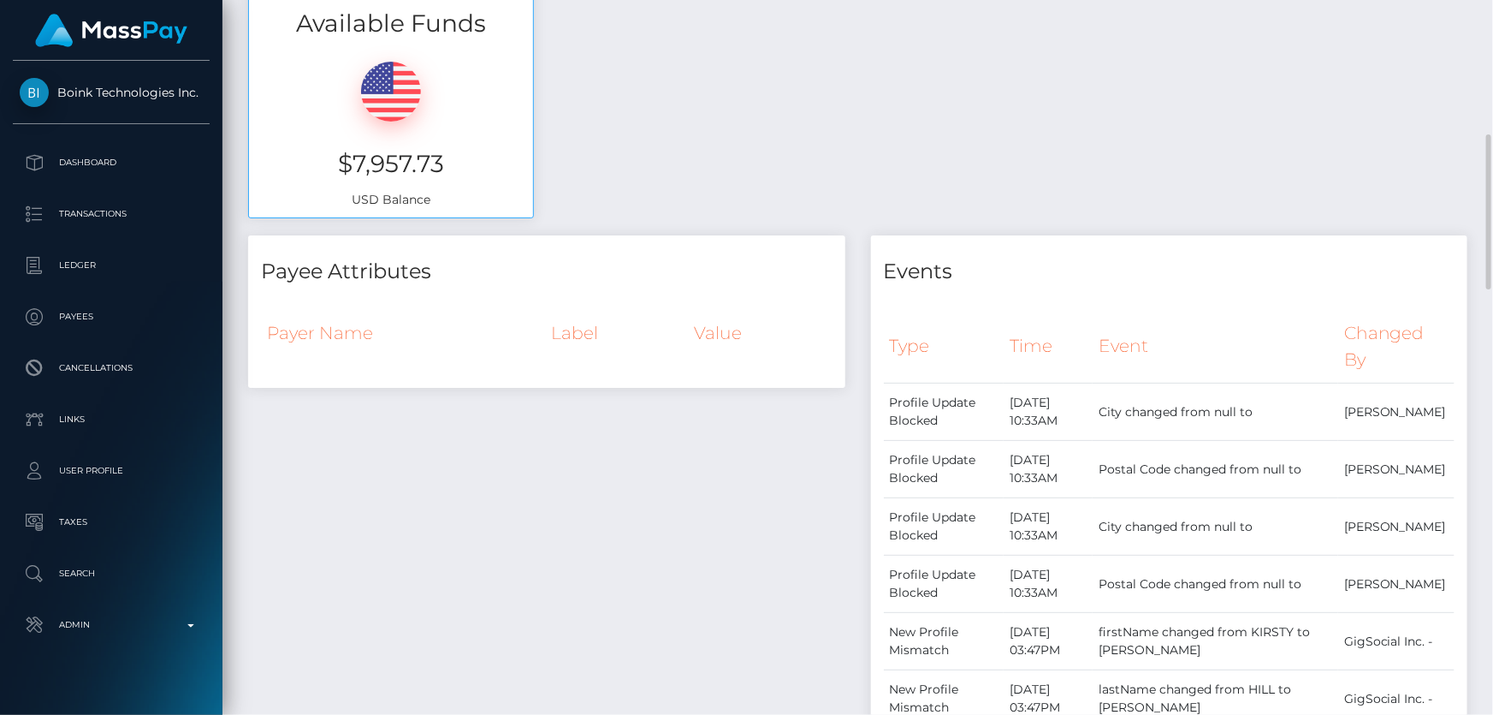
scroll to position [389, 0]
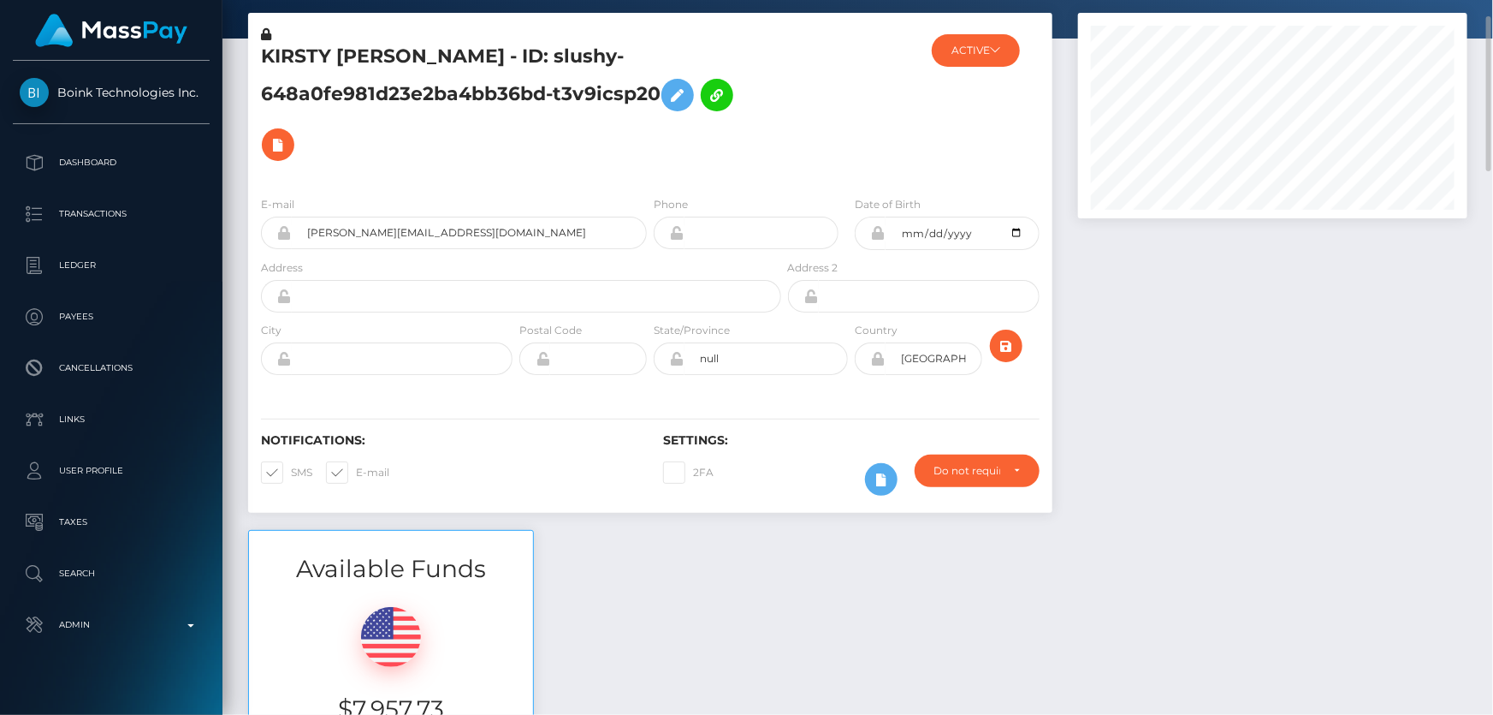
scroll to position [0, 0]
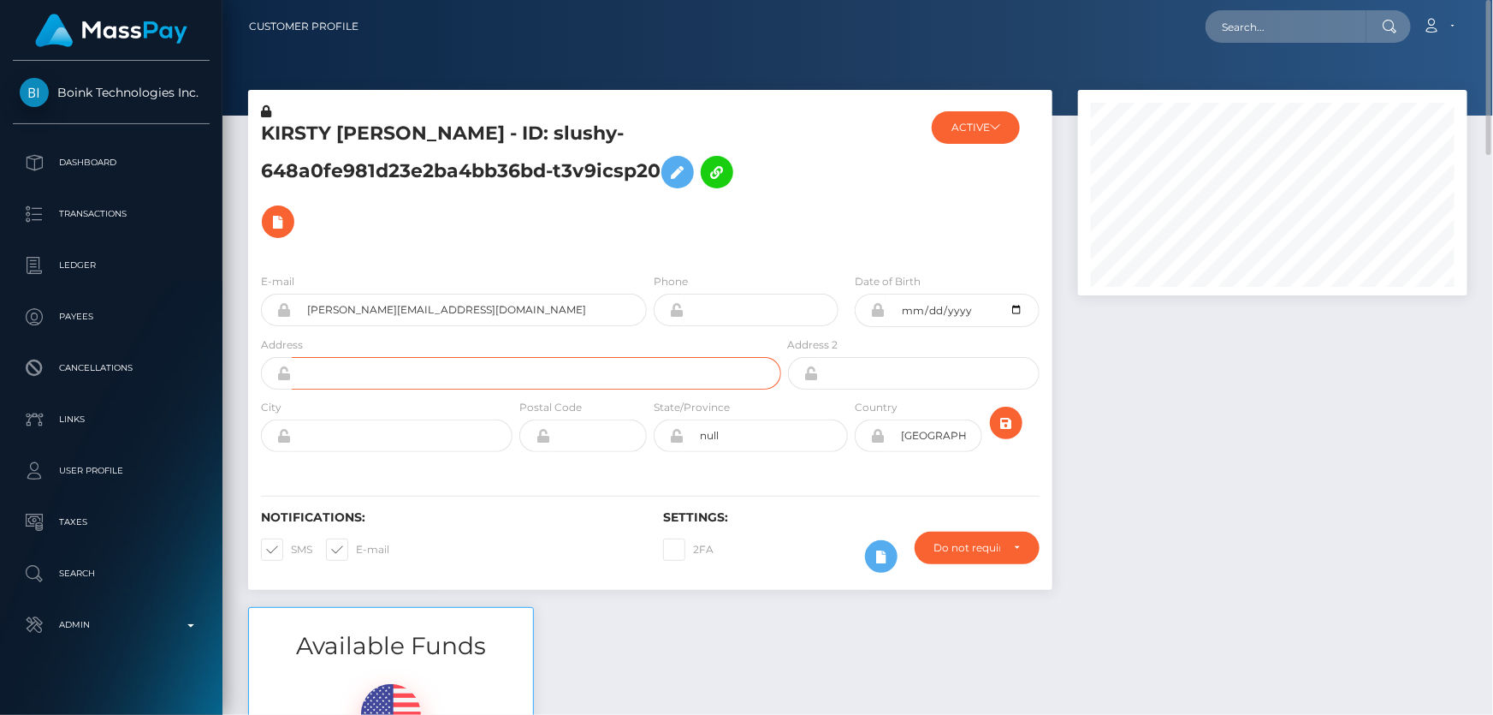
click at [376, 375] on input "text" at bounding box center [537, 373] width 490 height 33
type input "5989 Rockway Glen Ave"
click at [376, 454] on div "City" at bounding box center [382, 429] width 268 height 62
click at [377, 444] on input "text" at bounding box center [402, 435] width 221 height 33
type input "LAS VEGAS"
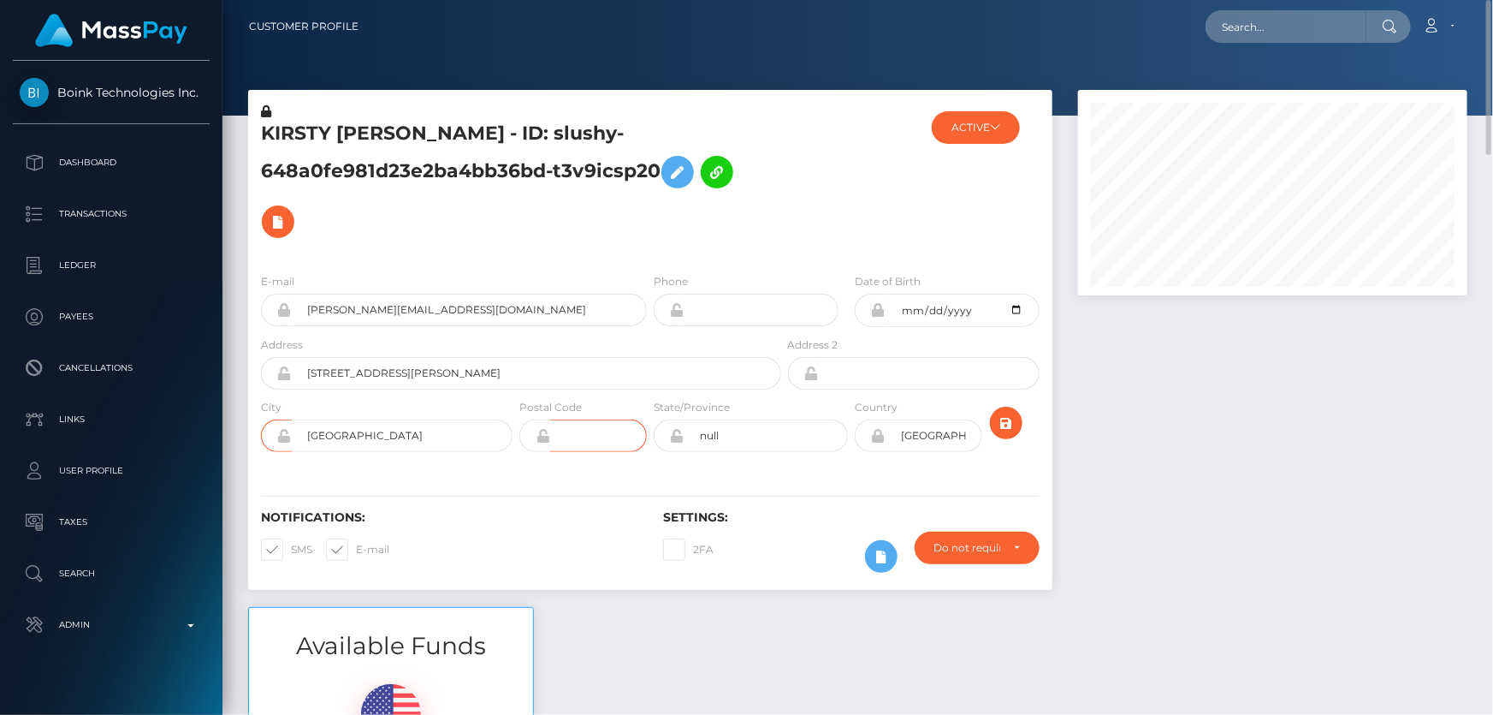
click at [572, 431] on input "text" at bounding box center [598, 435] width 97 height 33
type input "89141"
type input "NV"
click at [1001, 418] on icon "submit" at bounding box center [1006, 423] width 21 height 21
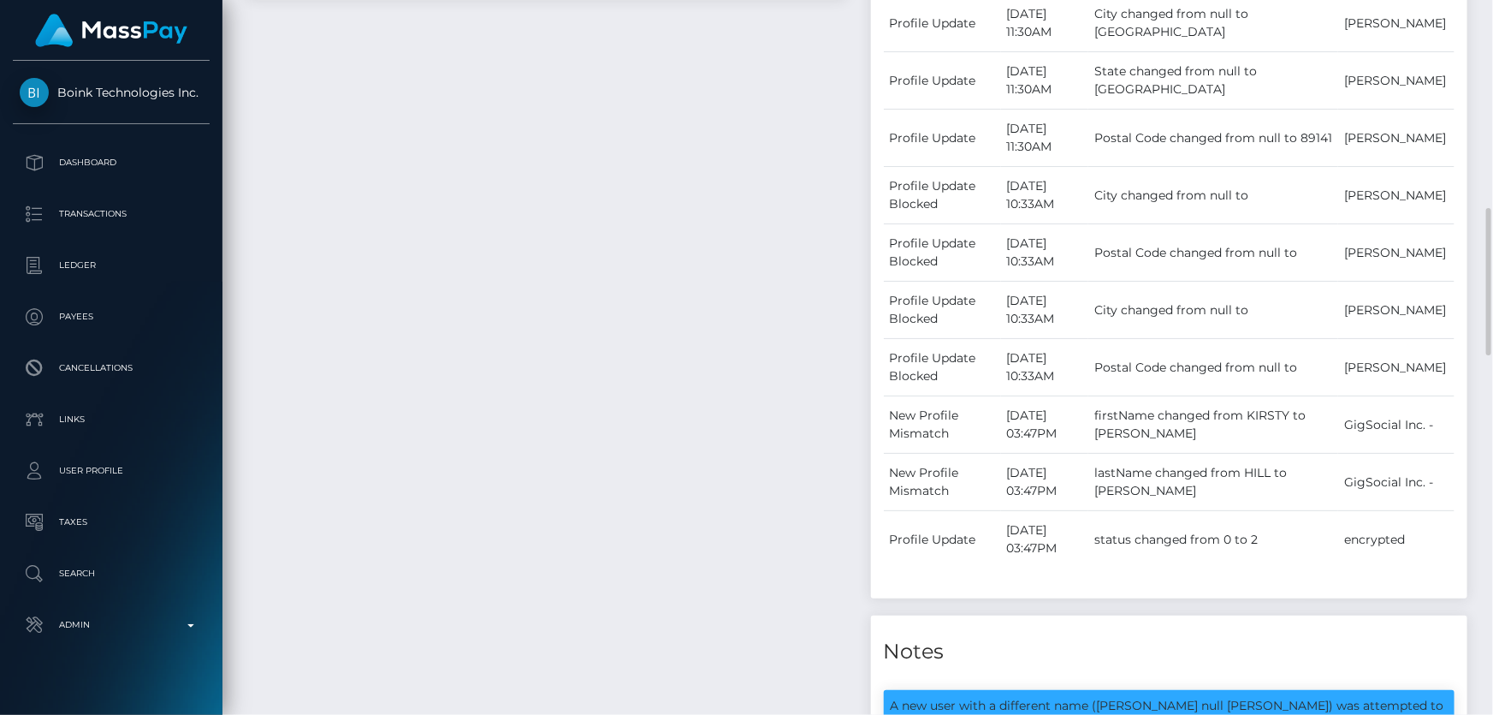
scroll to position [1322, 0]
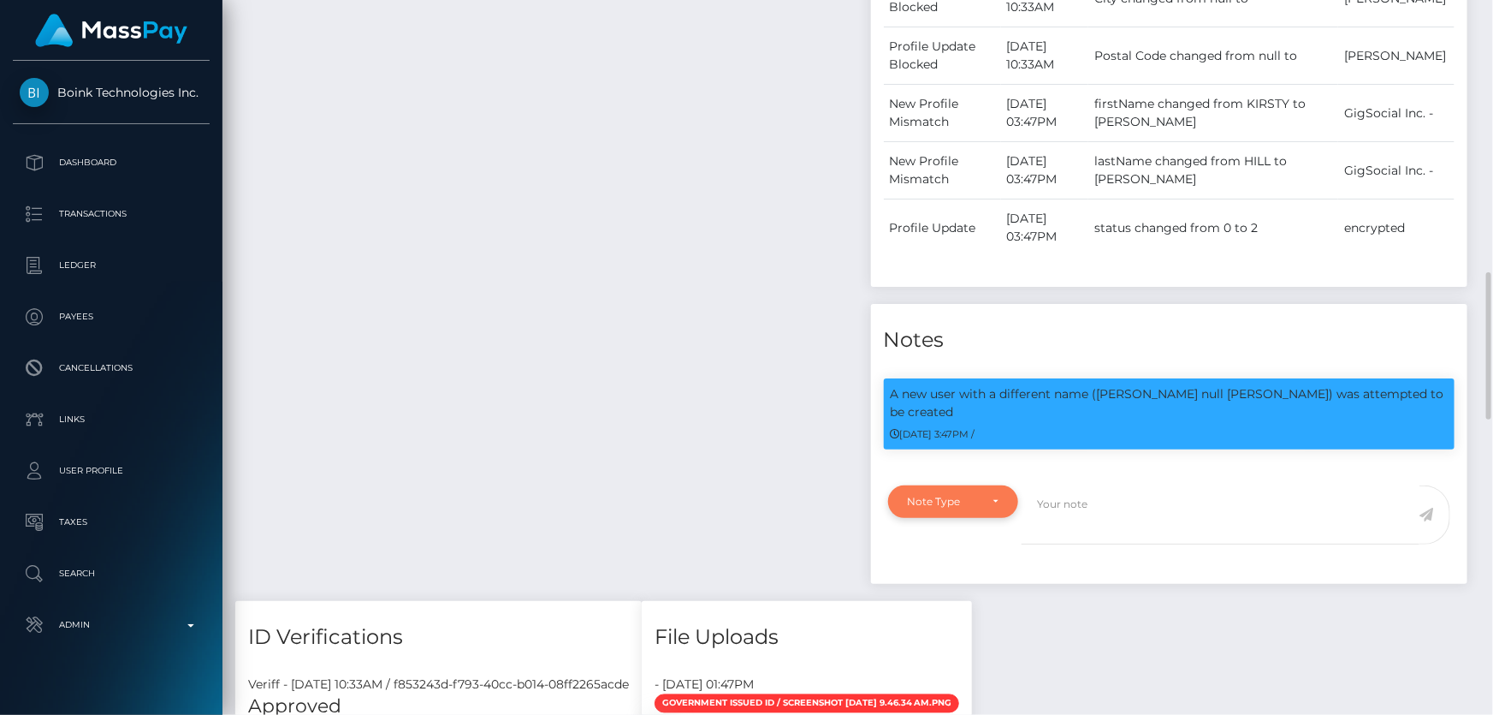
click at [930, 493] on div "Note Type" at bounding box center [953, 501] width 131 height 33
click at [943, 576] on span "Compliance" at bounding box center [940, 583] width 62 height 15
select select "COMPLIANCE"
click at [1077, 488] on textarea at bounding box center [1221, 514] width 398 height 59
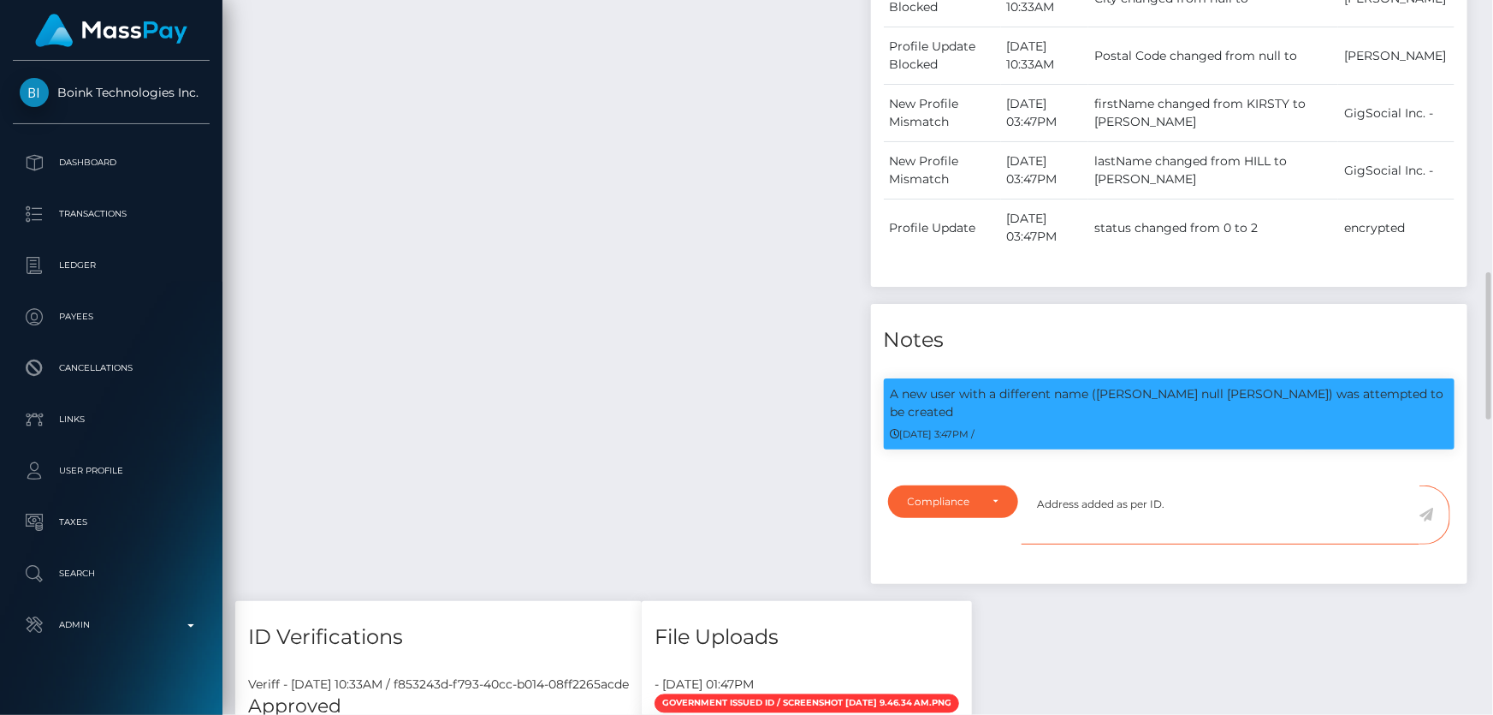
type textarea "Address added as per ID."
click at [1429, 508] on icon at bounding box center [1427, 515] width 15 height 14
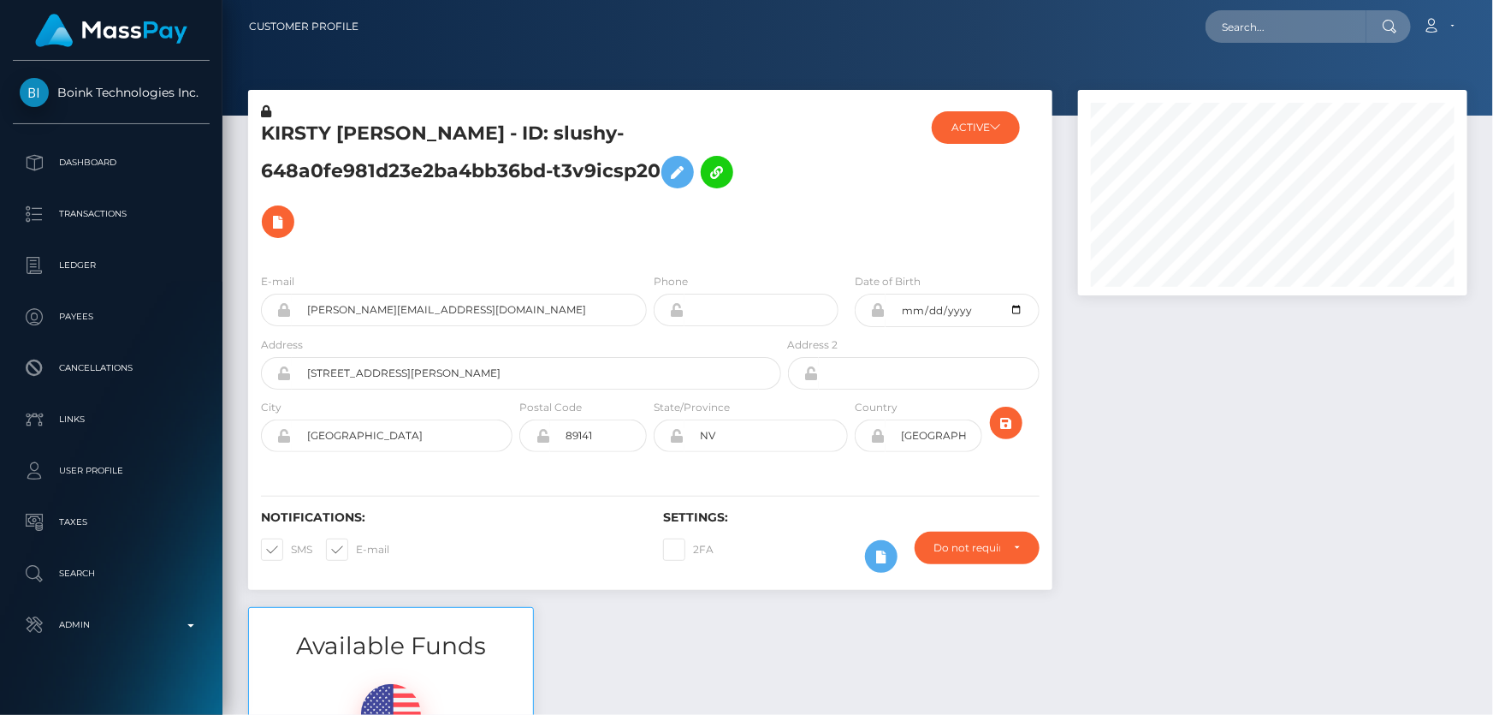
scroll to position [205, 389]
paste input "[EMAIL_ADDRESS][DOMAIN_NAME]"
type input "[EMAIL_ADDRESS][DOMAIN_NAME]"
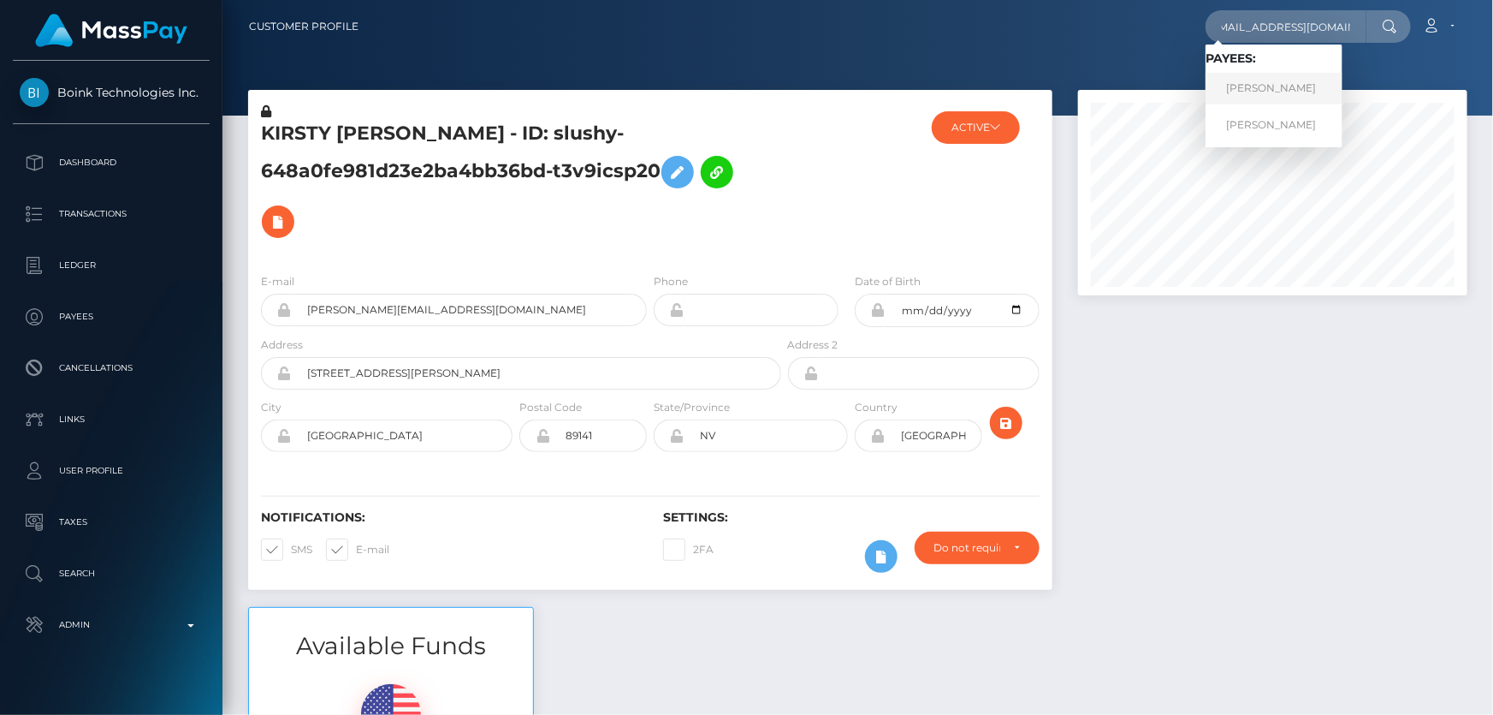
click at [1267, 82] on link "[PERSON_NAME]" at bounding box center [1274, 89] width 137 height 32
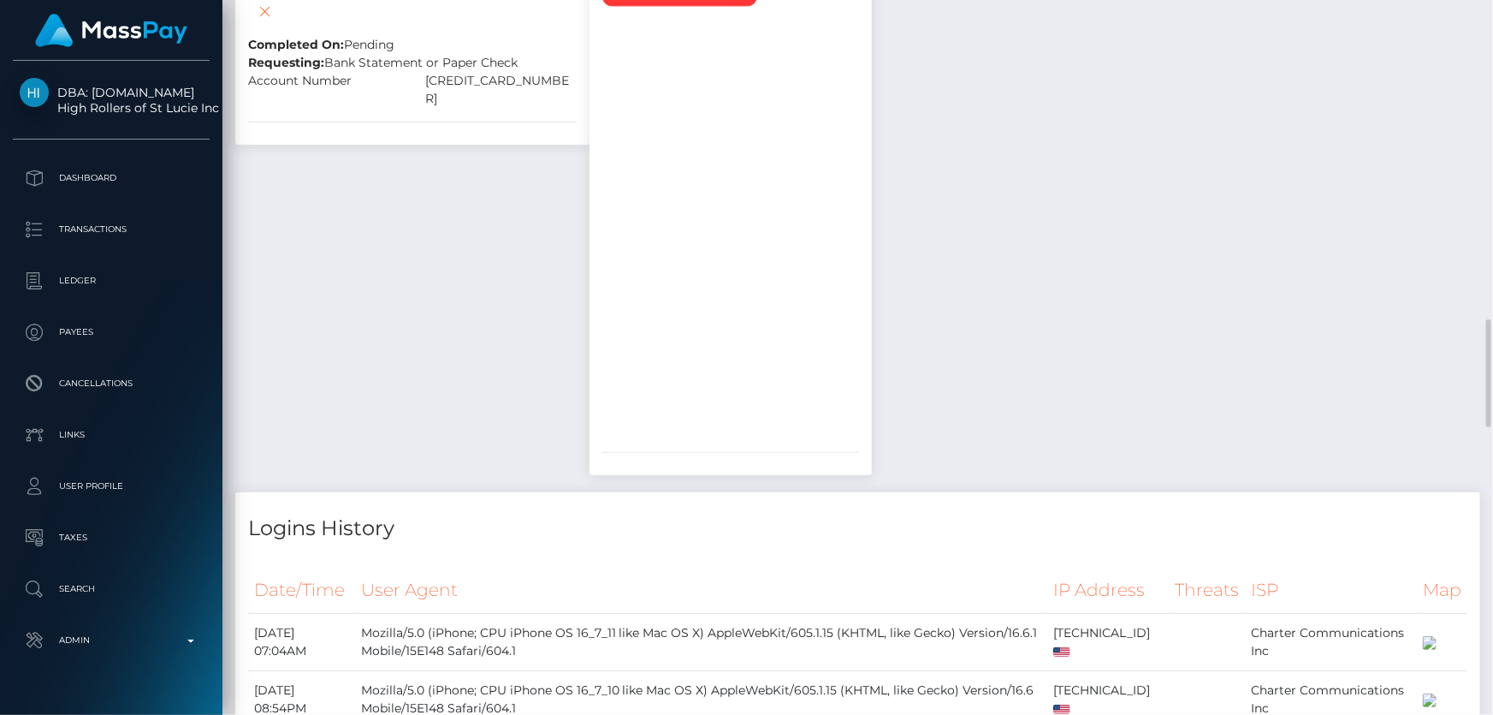
scroll to position [1789, 0]
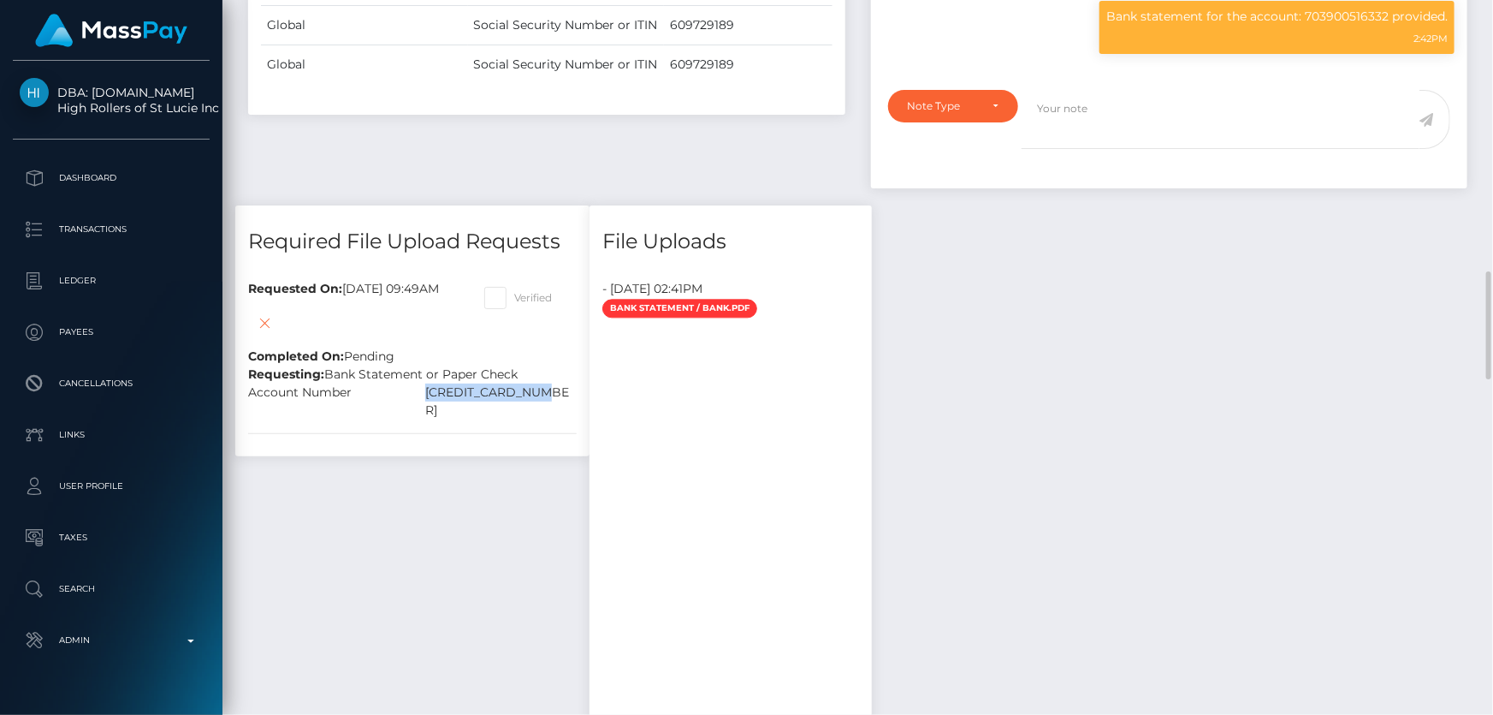
drag, startPoint x: 449, startPoint y: 552, endPoint x: 578, endPoint y: 552, distance: 128.4
click at [578, 419] on div "Account Number 4466134112484643" at bounding box center [412, 401] width 354 height 36
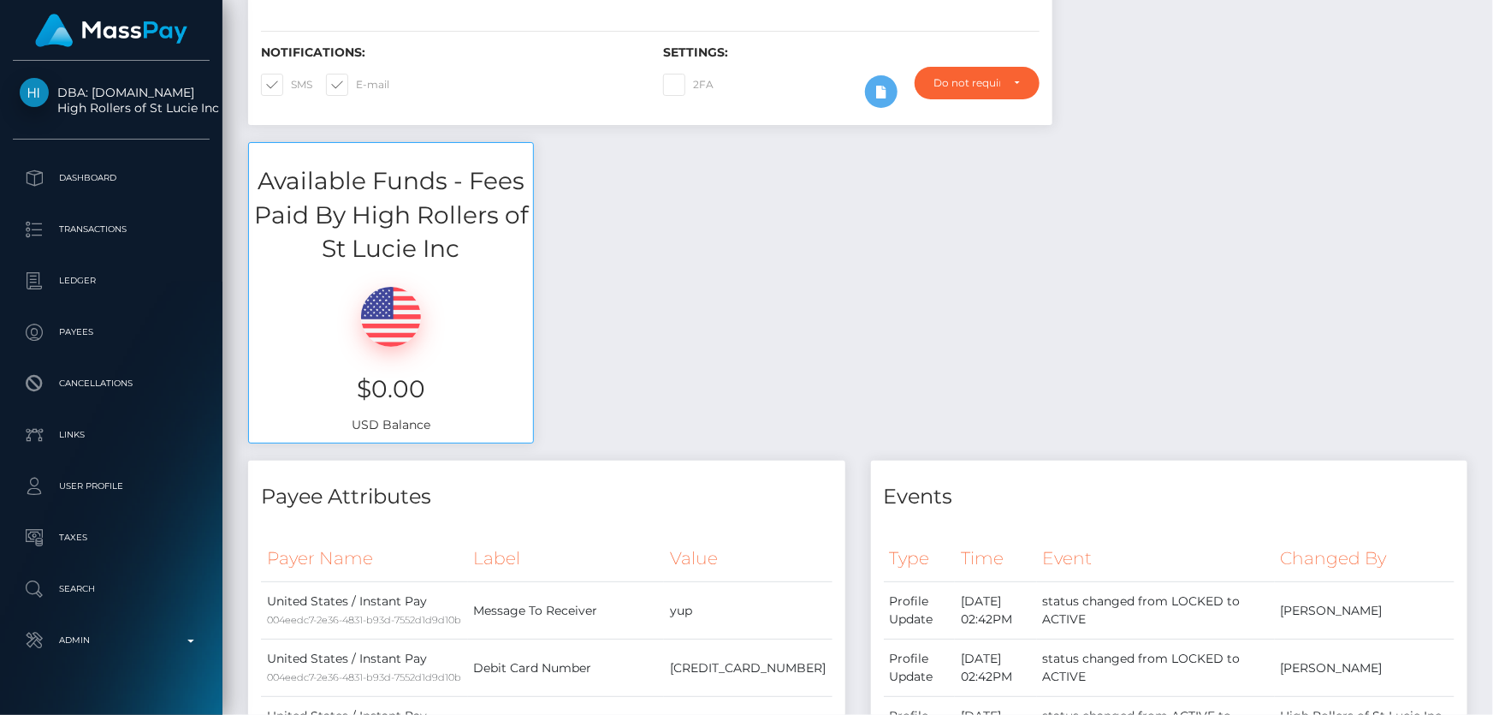
scroll to position [0, 0]
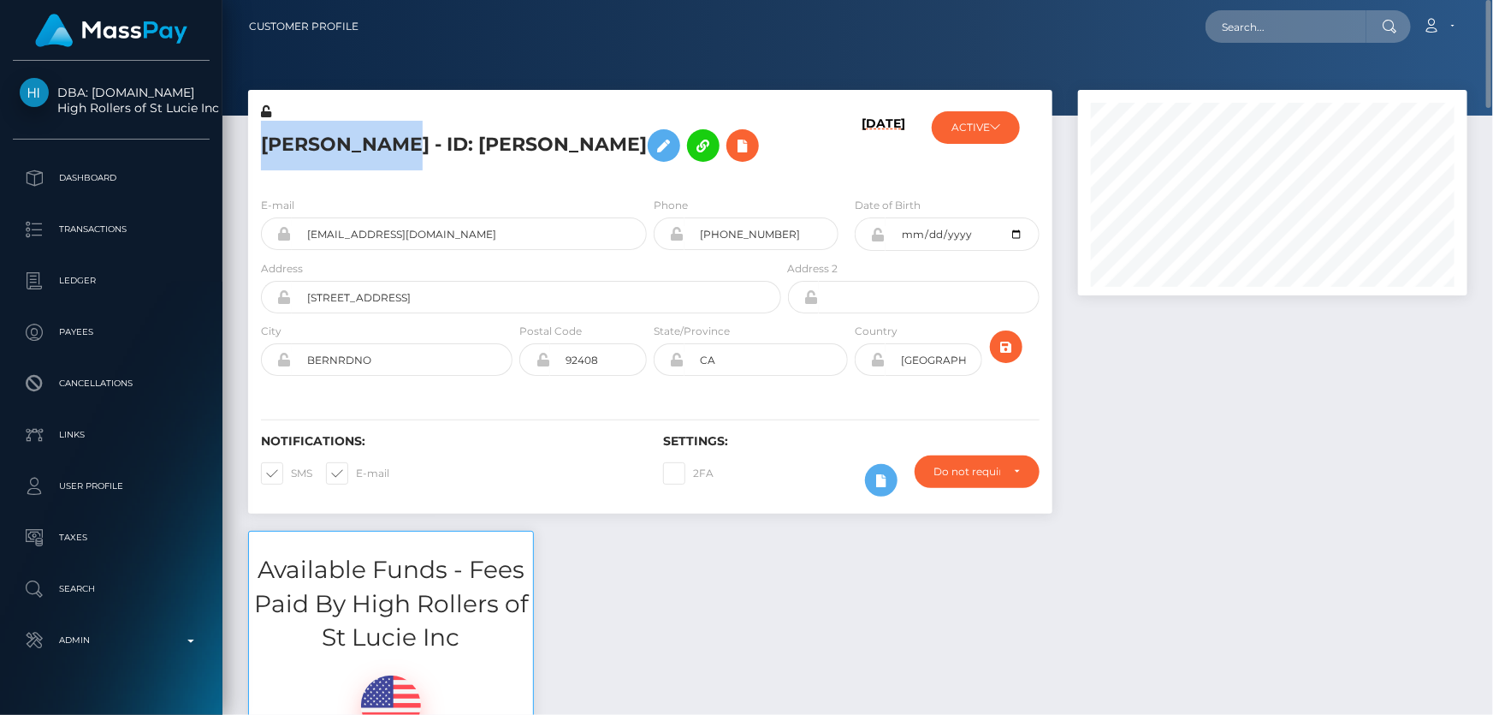
drag, startPoint x: 413, startPoint y: 139, endPoint x: 260, endPoint y: 147, distance: 153.4
click at [261, 147] on h5 "ERIC LAMONTA slaughter - ID: Og L Slaughter" at bounding box center [516, 146] width 511 height 50
copy h5 "ERIC LAMONTA"
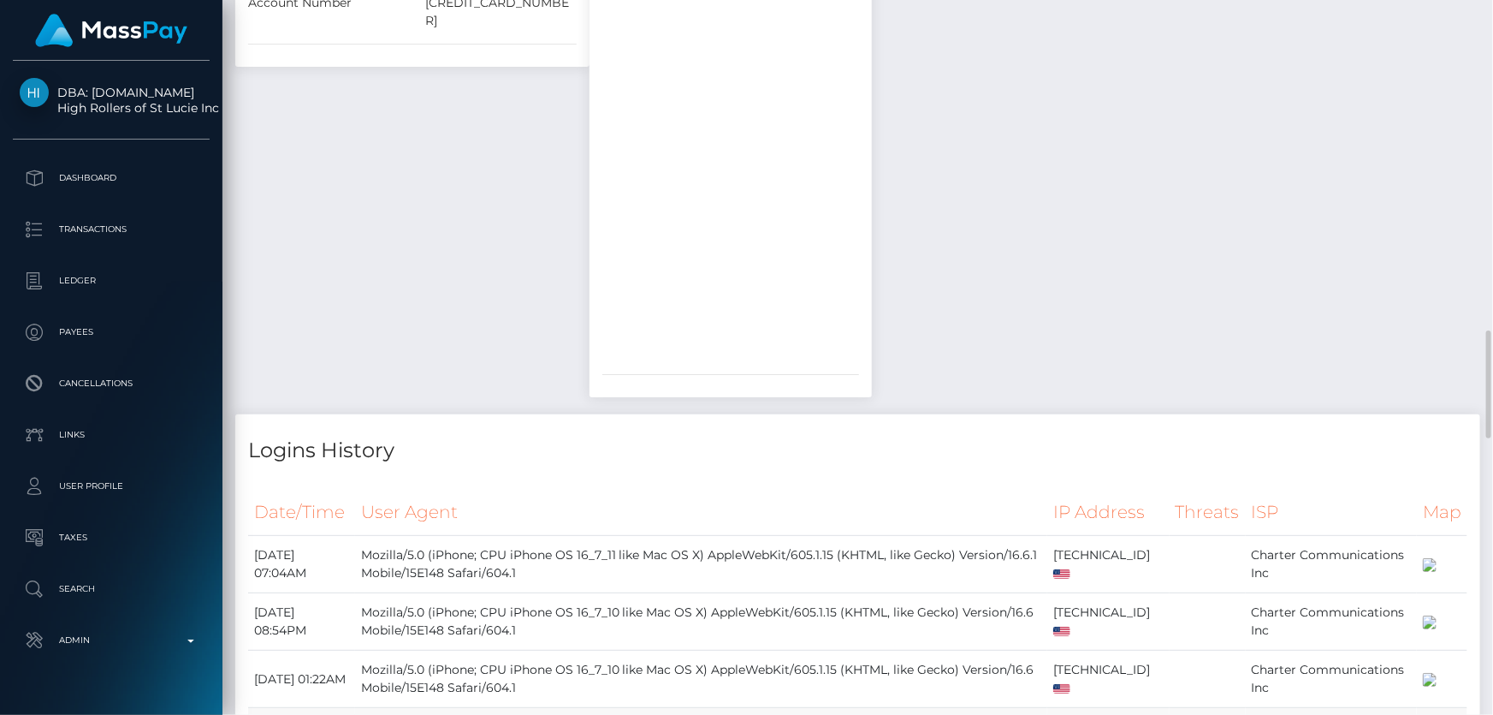
scroll to position [1944, 0]
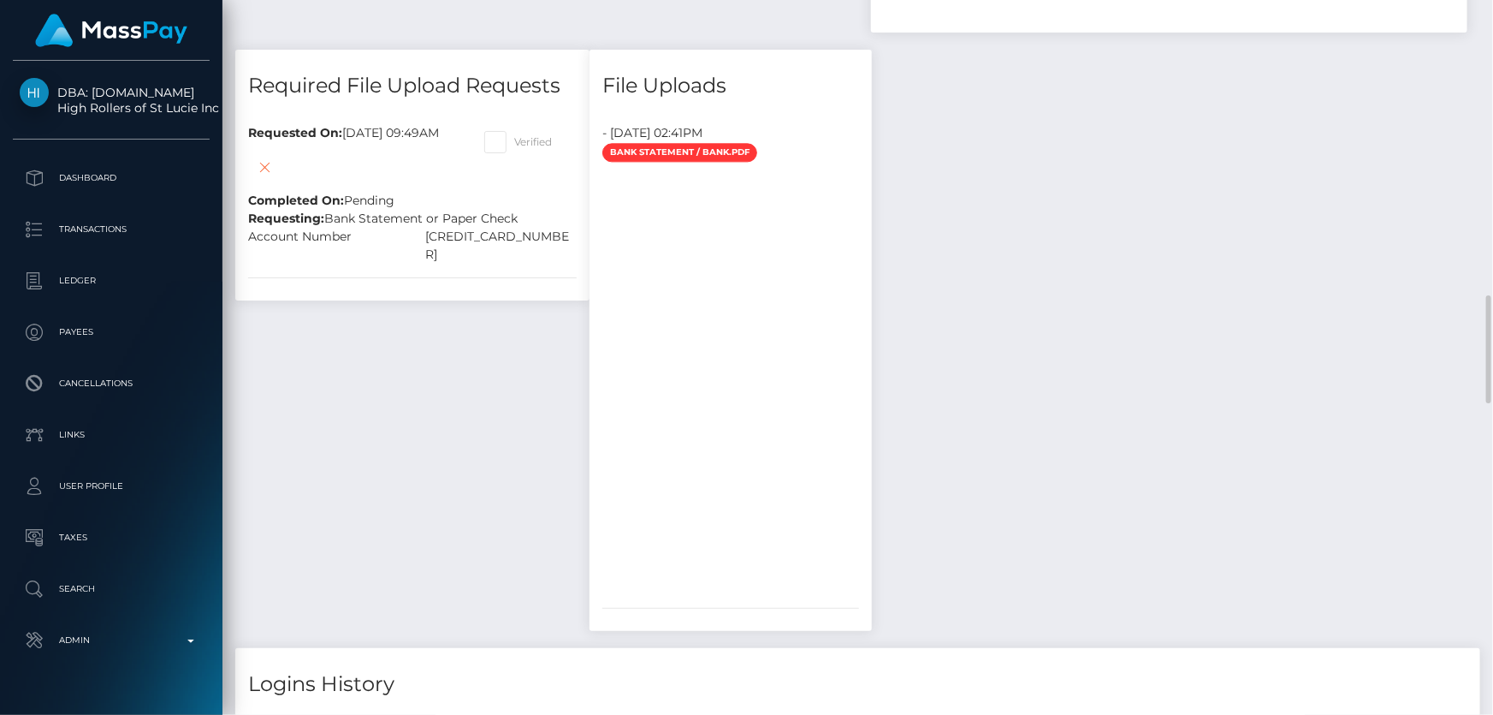
click at [481, 264] on div "[CREDIT_CARD_NUMBER]" at bounding box center [501, 246] width 177 height 36
copy div "[CREDIT_CARD_NUMBER]"
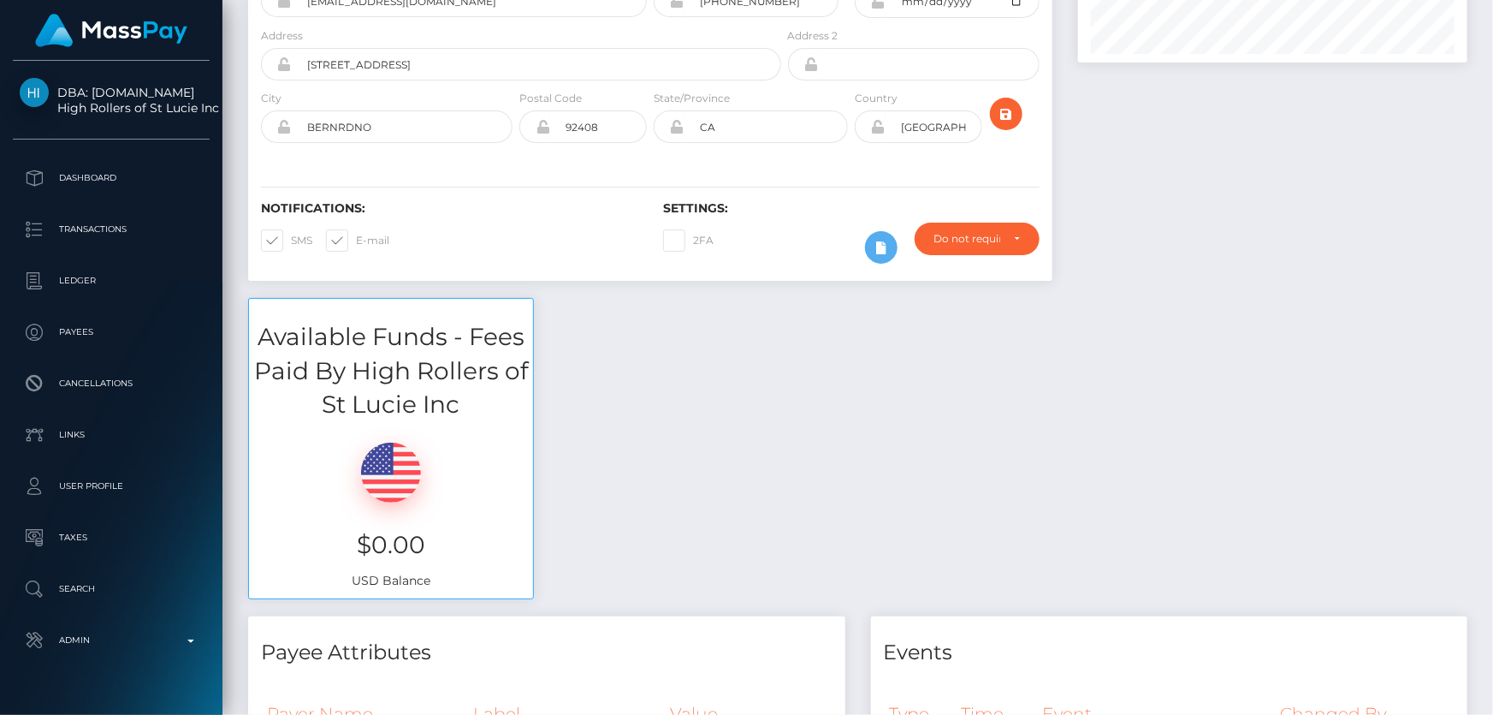
scroll to position [0, 0]
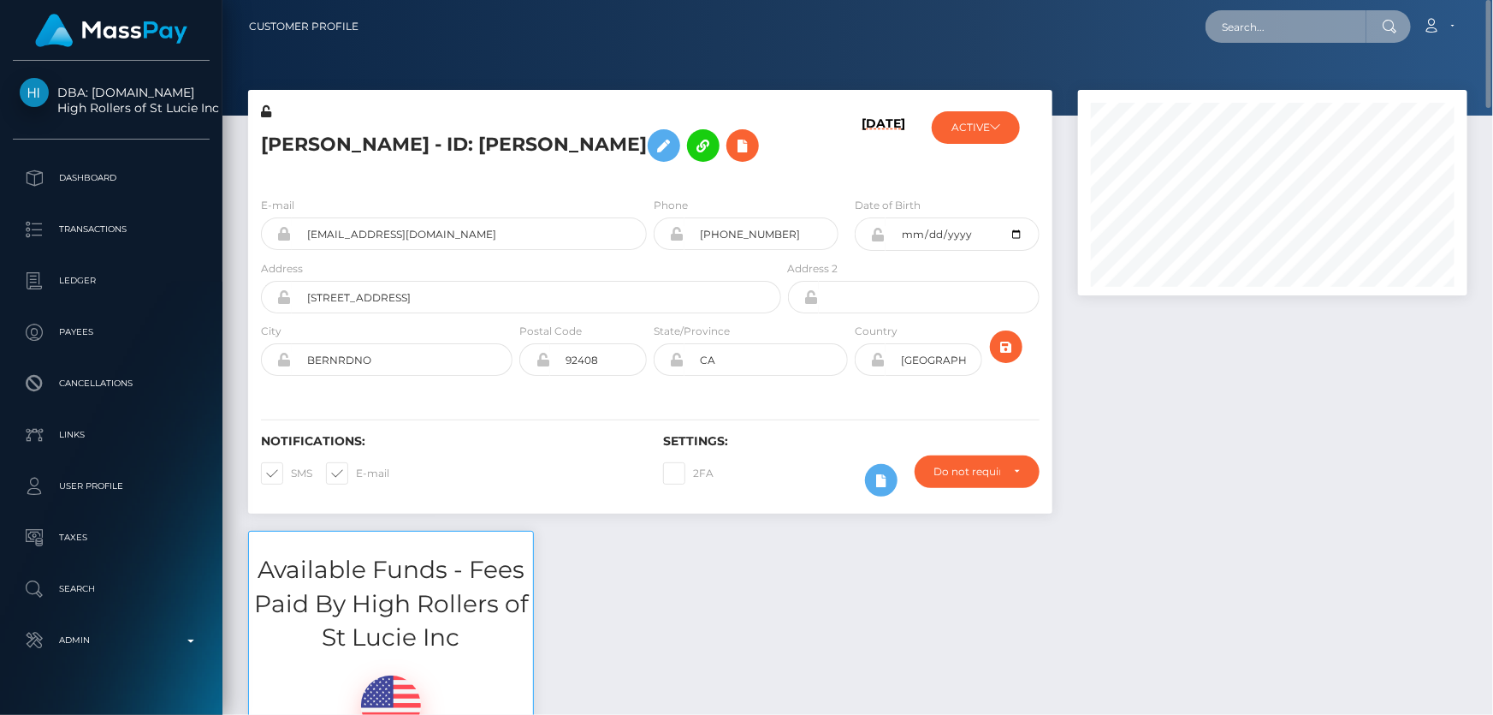
paste input "[EMAIL_ADDRESS][DOMAIN_NAME]"
type input "[EMAIL_ADDRESS][DOMAIN_NAME]"
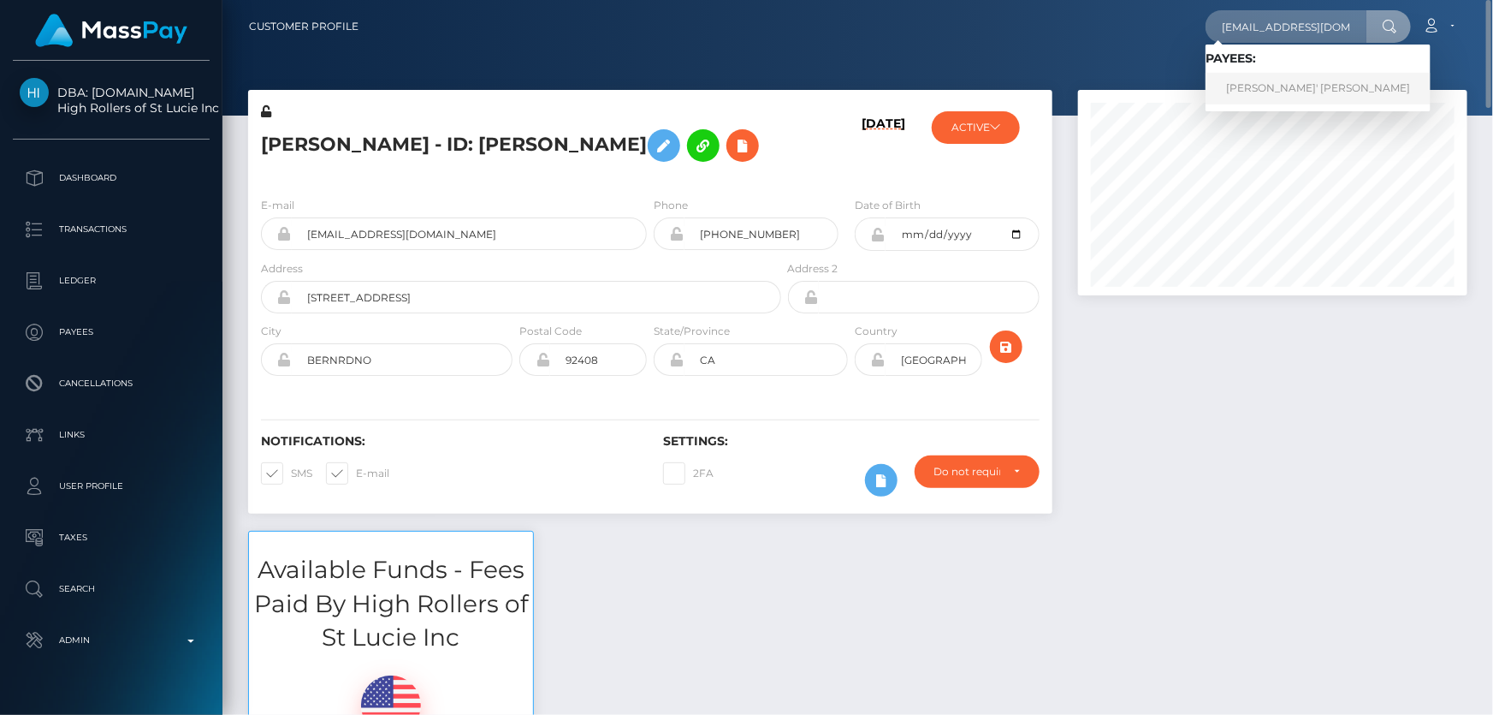
click at [1273, 86] on link "[PERSON_NAME]' [PERSON_NAME]" at bounding box center [1318, 89] width 225 height 32
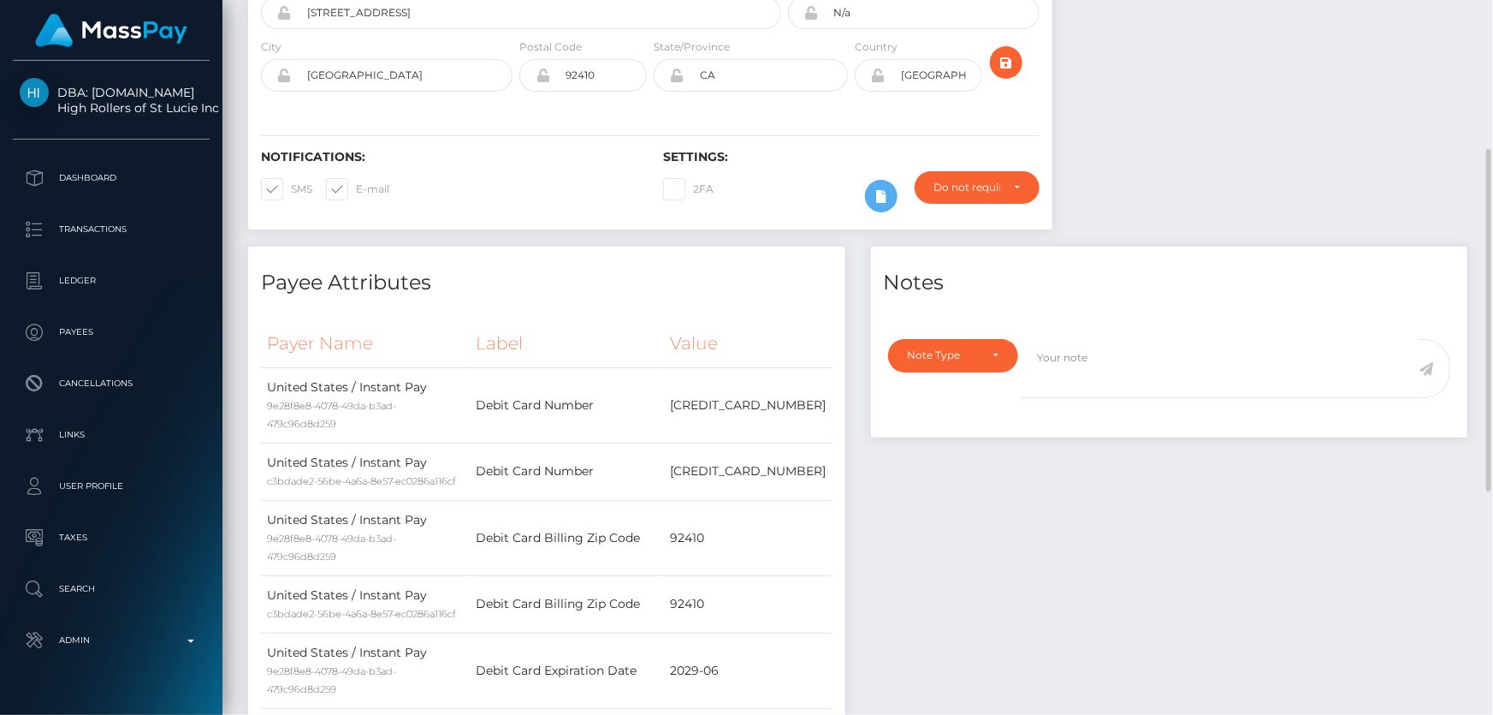
scroll to position [389, 0]
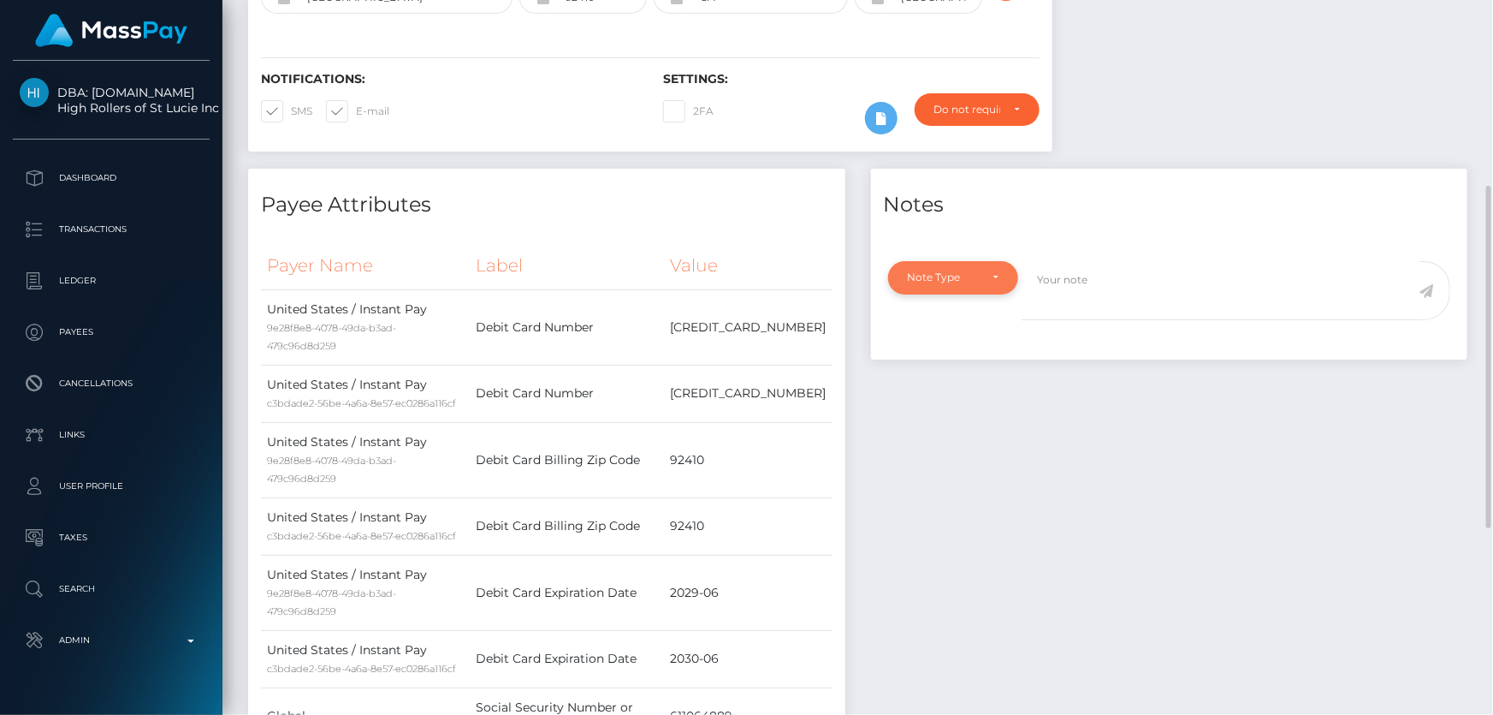
click at [964, 282] on div "Note Type" at bounding box center [944, 277] width 72 height 14
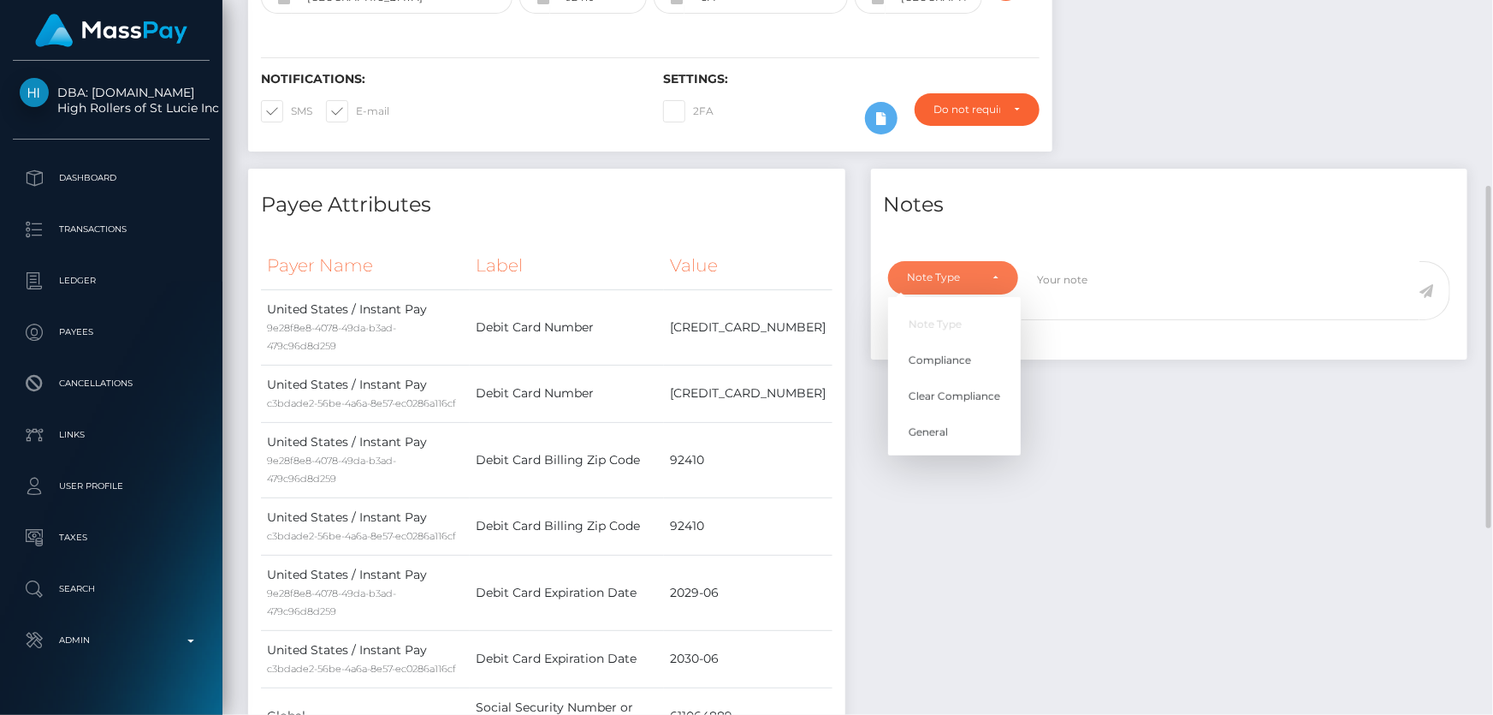
scroll to position [205, 389]
click at [943, 355] on span "Compliance" at bounding box center [940, 359] width 62 height 15
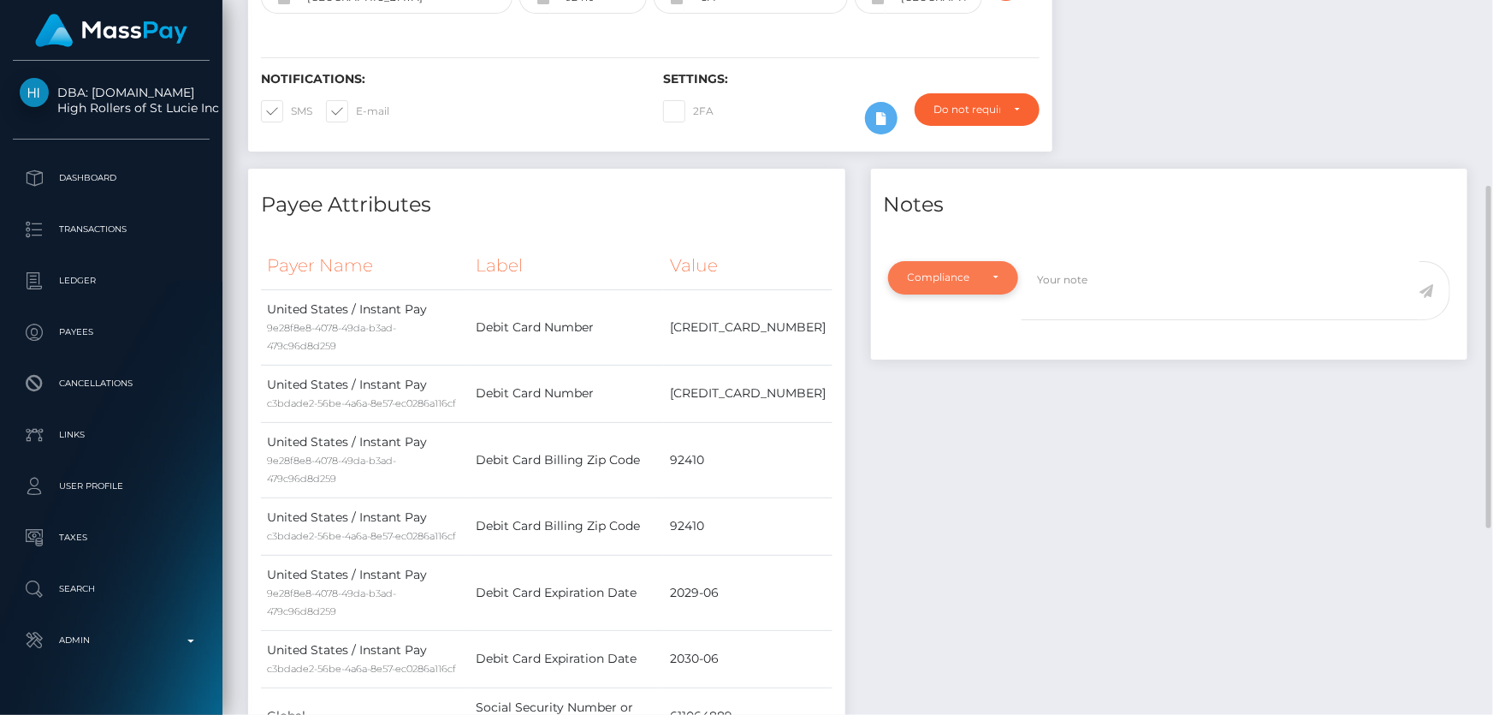
click at [970, 279] on div "Compliance" at bounding box center [944, 277] width 72 height 14
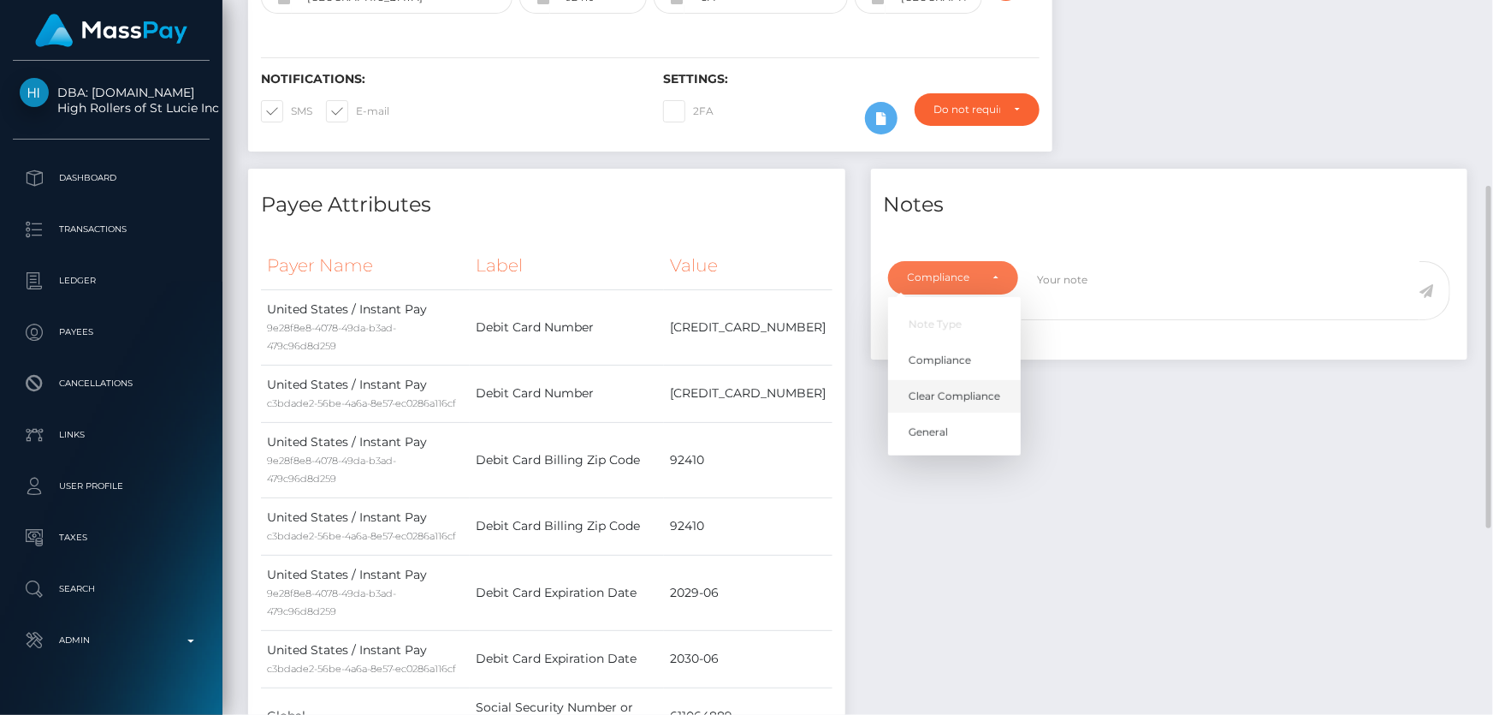
drag, startPoint x: 959, startPoint y: 393, endPoint x: 1071, endPoint y: 342, distance: 123.0
click at [959, 393] on span "Clear Compliance" at bounding box center [955, 396] width 92 height 15
select select "CLEAR_COMPLIANCE"
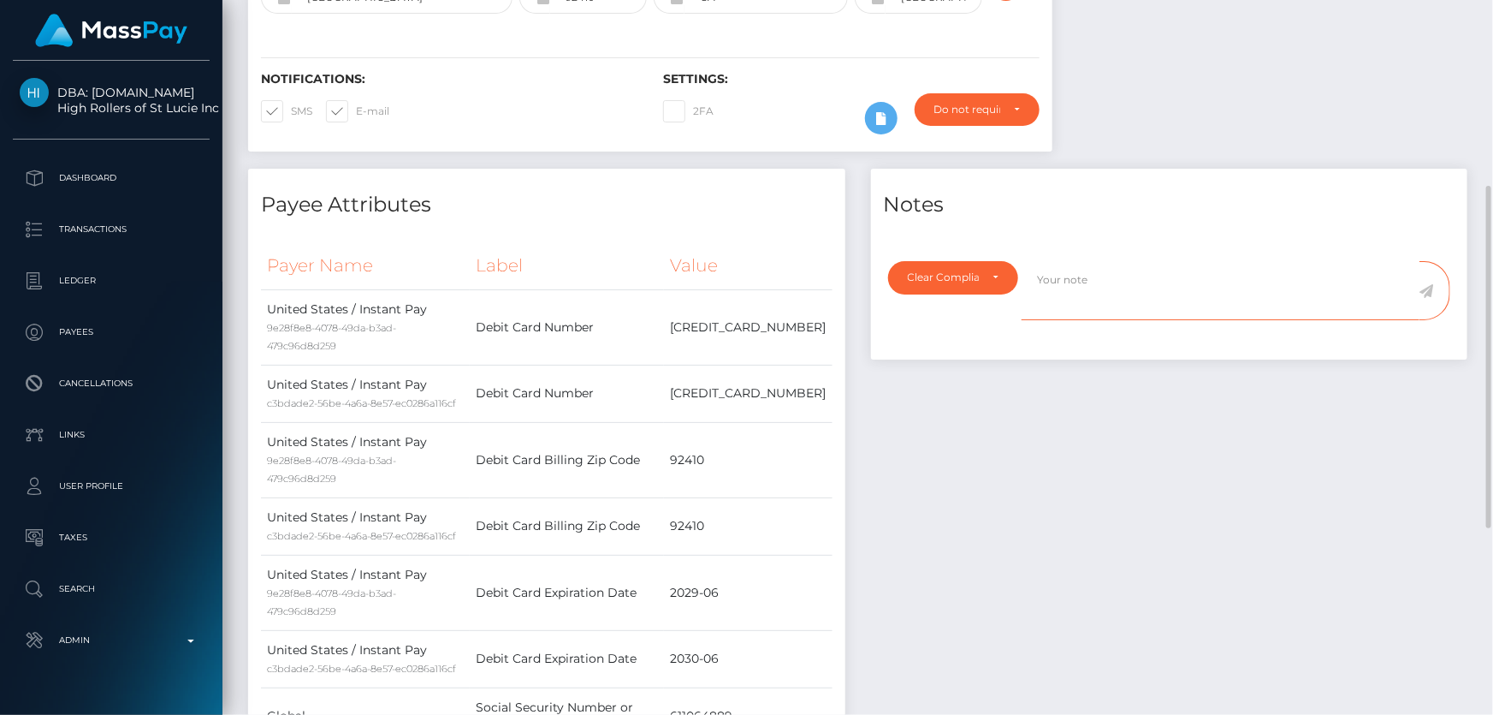
paste textarea "The hits refer to persons with multiple names, with different First Name ( [PER…"
type textarea "The hits refer to persons with multiple names, with different First Name ( [PER…"
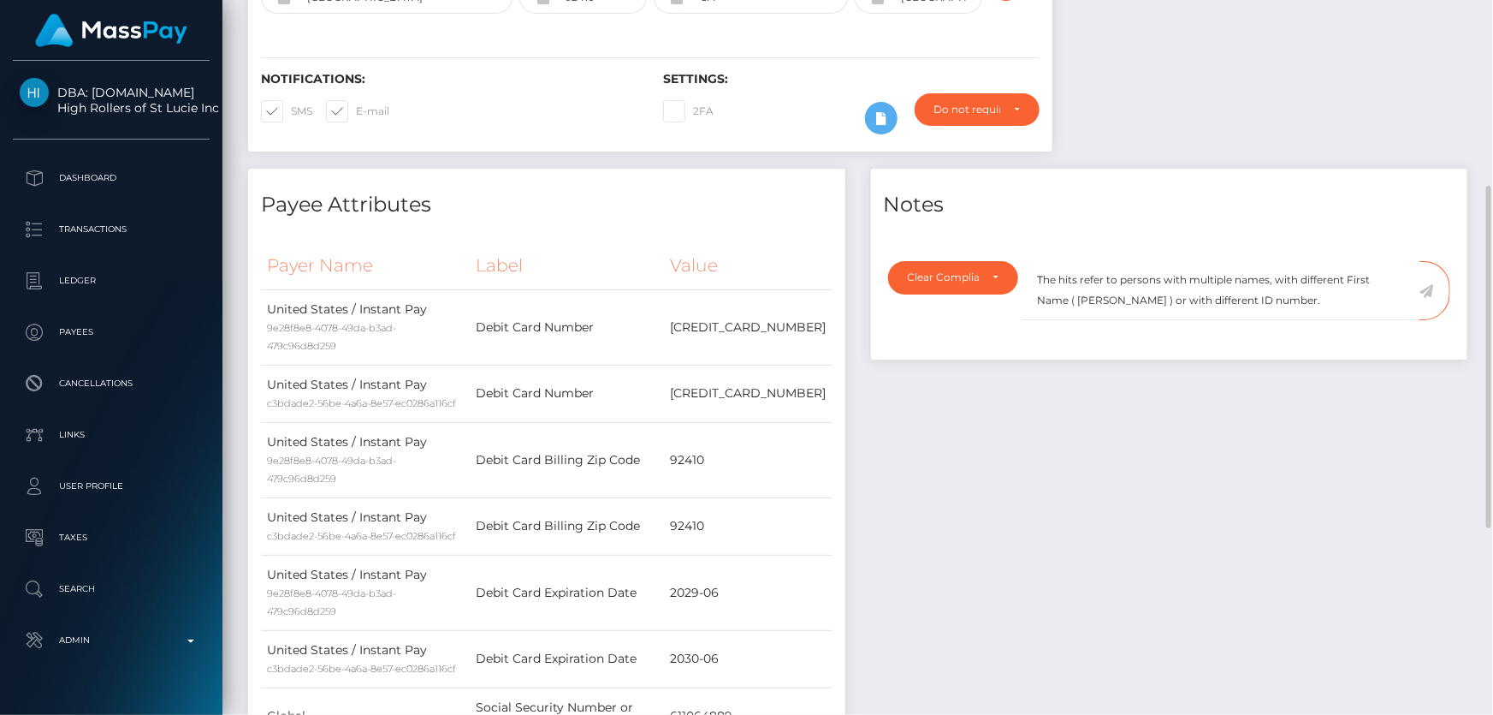
click at [1431, 291] on icon at bounding box center [1427, 291] width 15 height 14
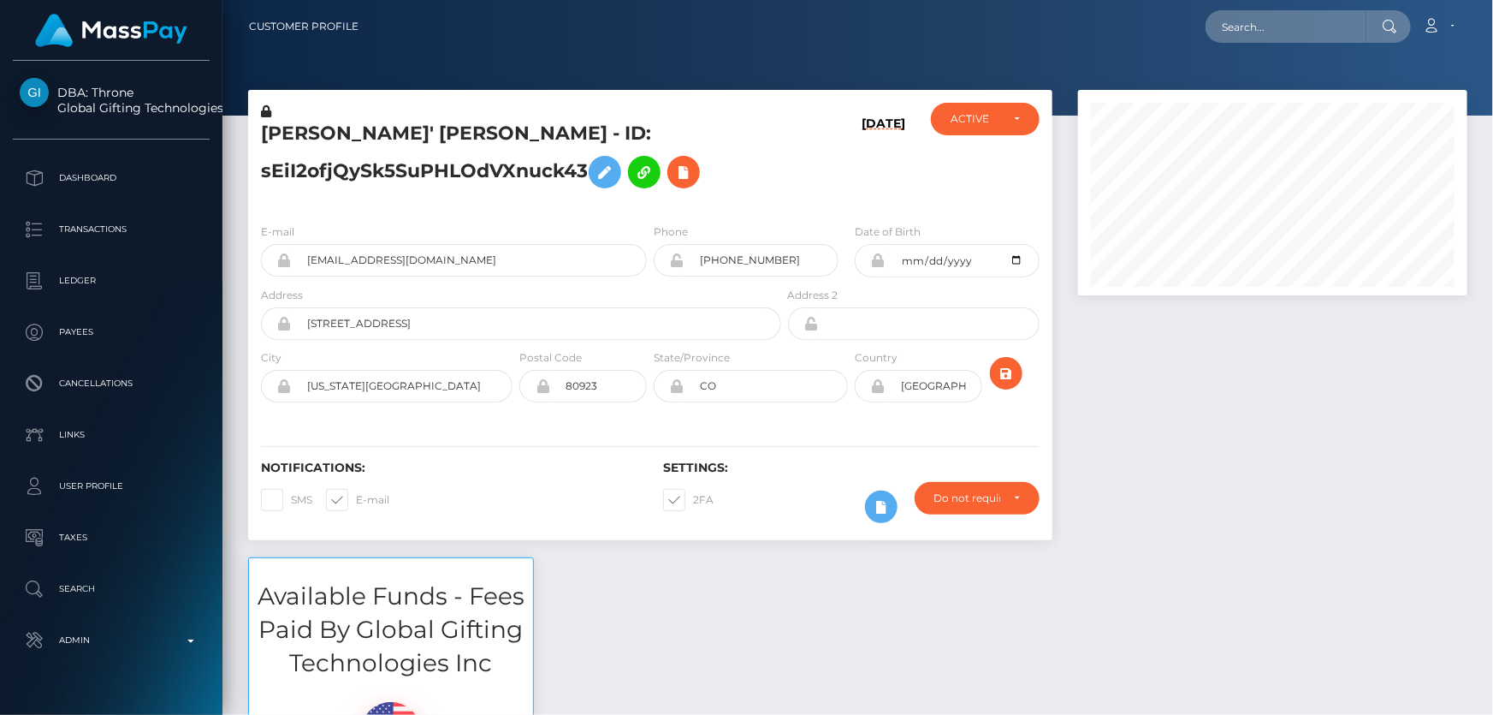
scroll to position [205, 389]
click at [1311, 461] on div at bounding box center [1272, 323] width 415 height 467
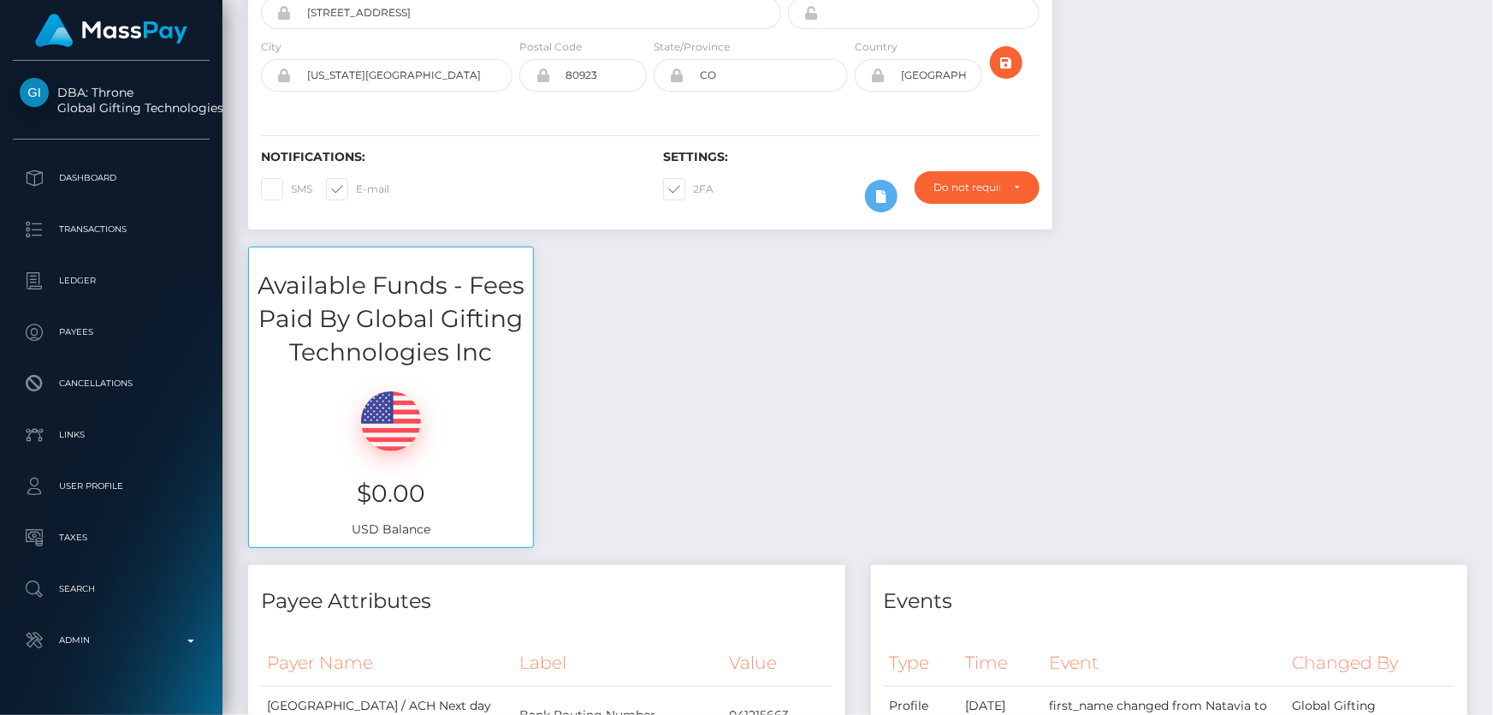
scroll to position [77, 0]
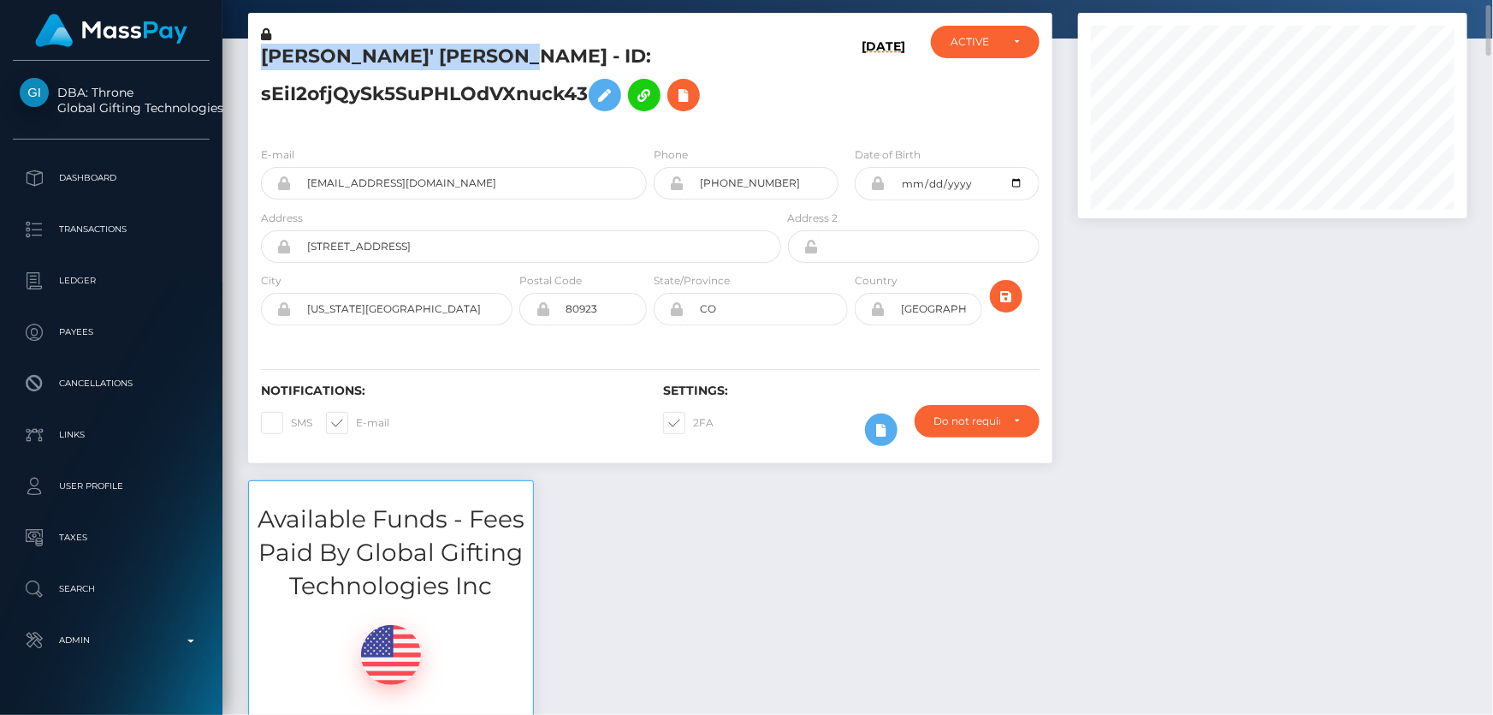
drag, startPoint x: 533, startPoint y: 53, endPoint x: 250, endPoint y: 52, distance: 283.3
click at [250, 52] on div "[PERSON_NAME]' [PERSON_NAME] - ID: sEiI2ofjQySk5SuPHLOdVXnuck43" at bounding box center [516, 79] width 537 height 107
copy h5 "[PERSON_NAME]' [PERSON_NAME]"
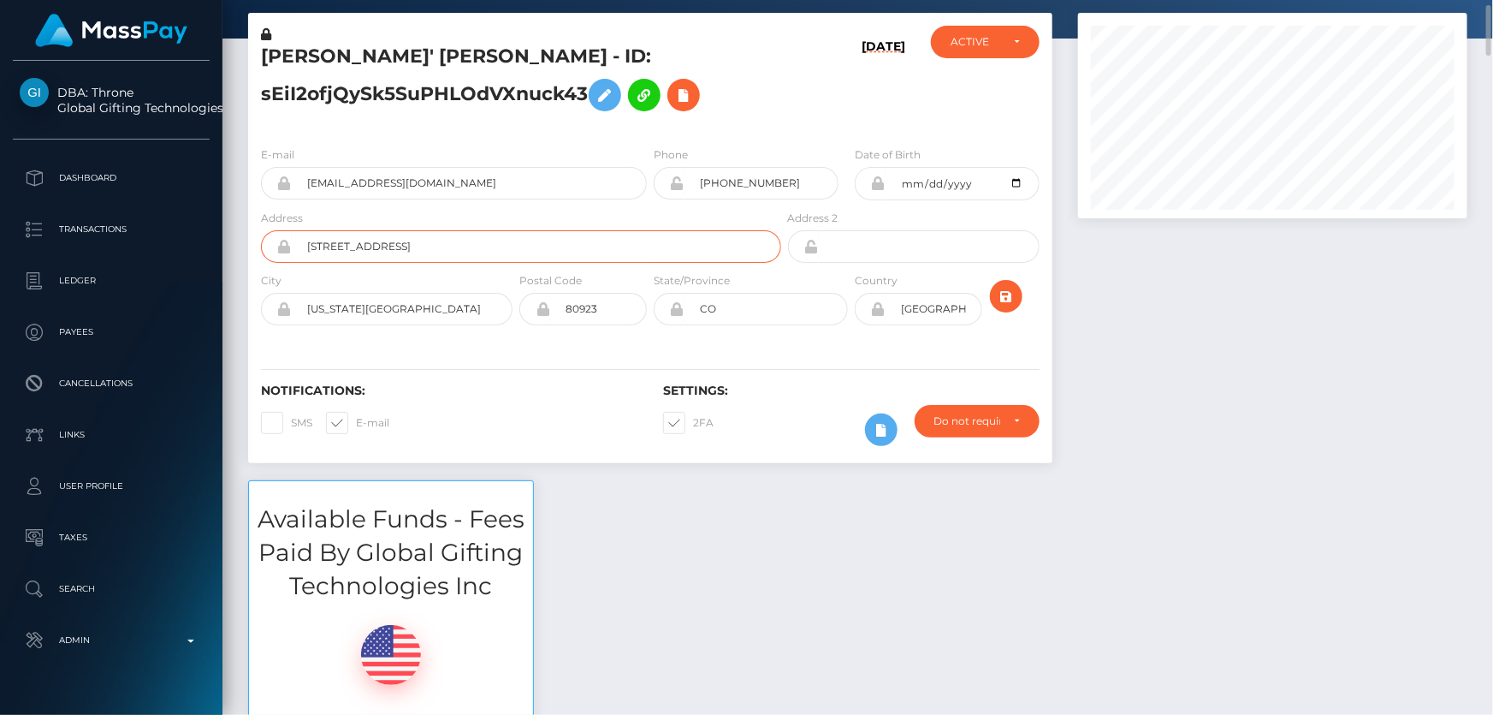
drag, startPoint x: 458, startPoint y: 252, endPoint x: 282, endPoint y: 247, distance: 175.5
click at [282, 247] on div "[STREET_ADDRESS]" at bounding box center [521, 246] width 520 height 33
drag, startPoint x: 403, startPoint y: 325, endPoint x: 363, endPoint y: 320, distance: 40.6
click at [317, 313] on div "City [US_STATE][GEOGRAPHIC_DATA]" at bounding box center [382, 302] width 268 height 62
drag, startPoint x: 413, startPoint y: 318, endPoint x: 306, endPoint y: 317, distance: 107.0
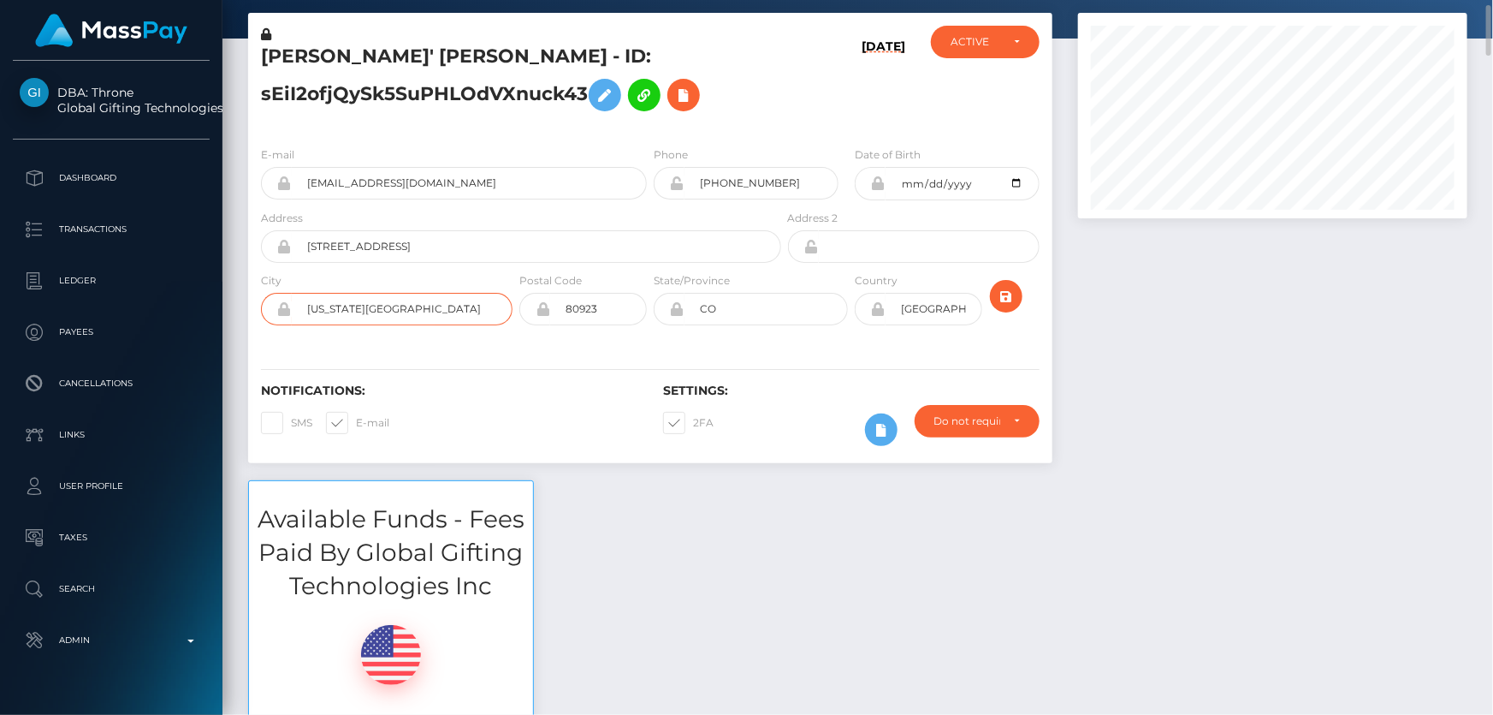
click at [306, 317] on input "[US_STATE][GEOGRAPHIC_DATA]" at bounding box center [402, 309] width 221 height 33
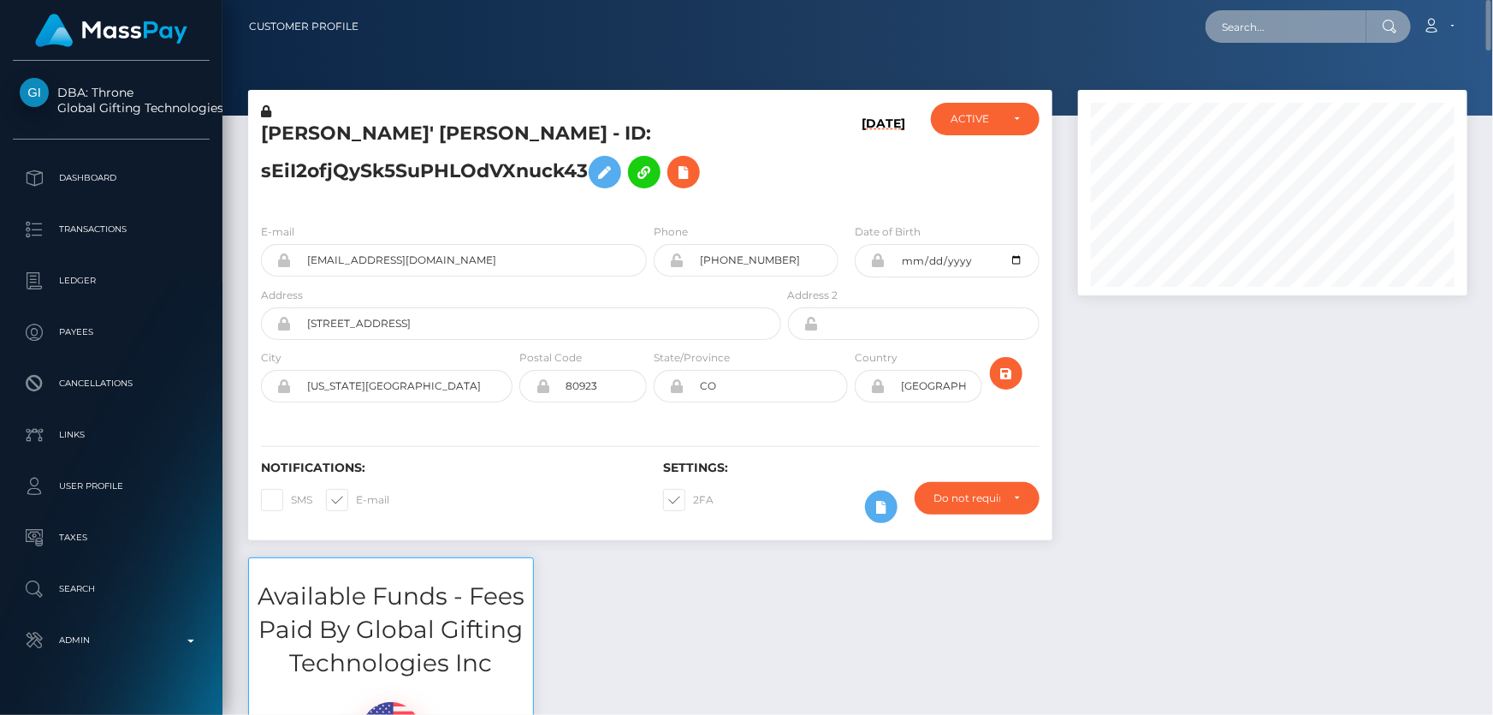
paste input "[EMAIL_ADDRESS][DOMAIN_NAME]"
type input "[EMAIL_ADDRESS][DOMAIN_NAME]"
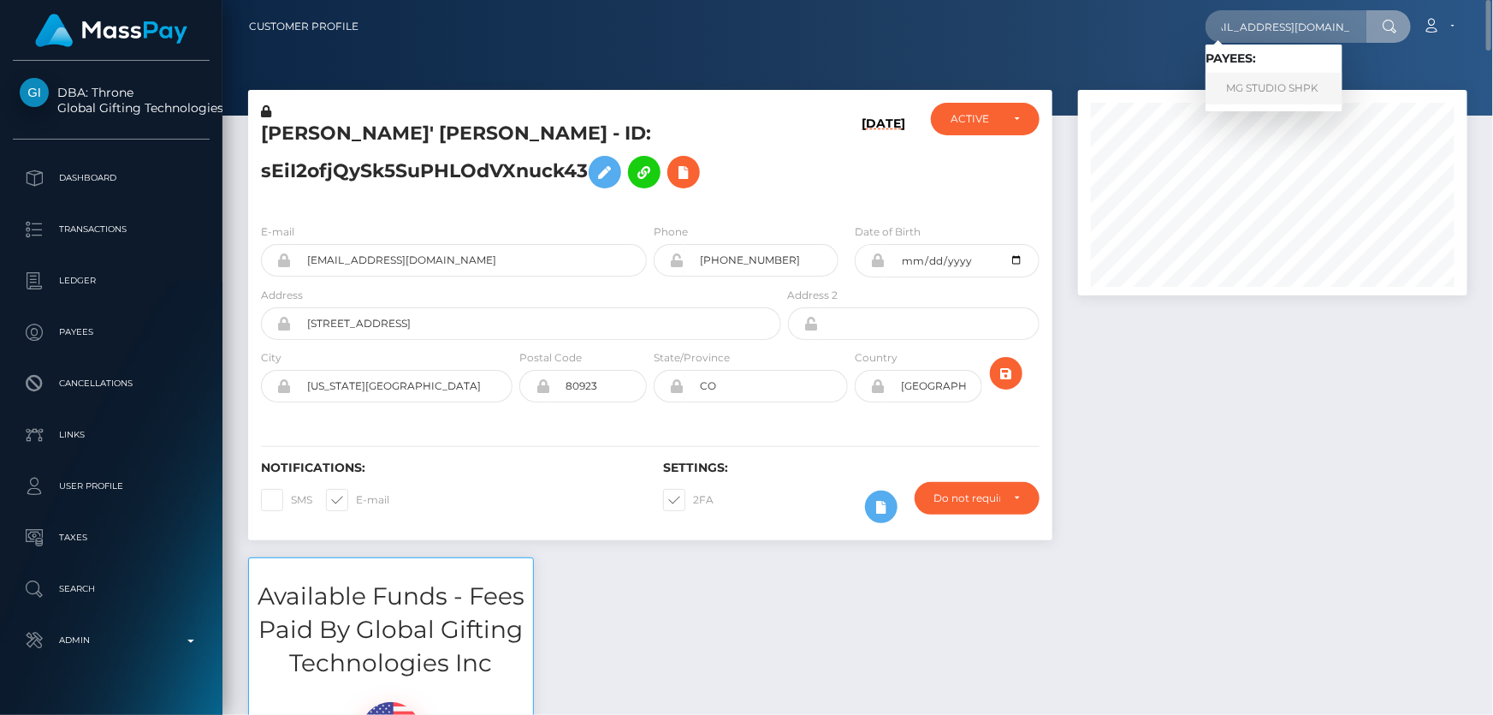
click at [1261, 86] on link "MG STUDIO SHPK" at bounding box center [1274, 89] width 137 height 32
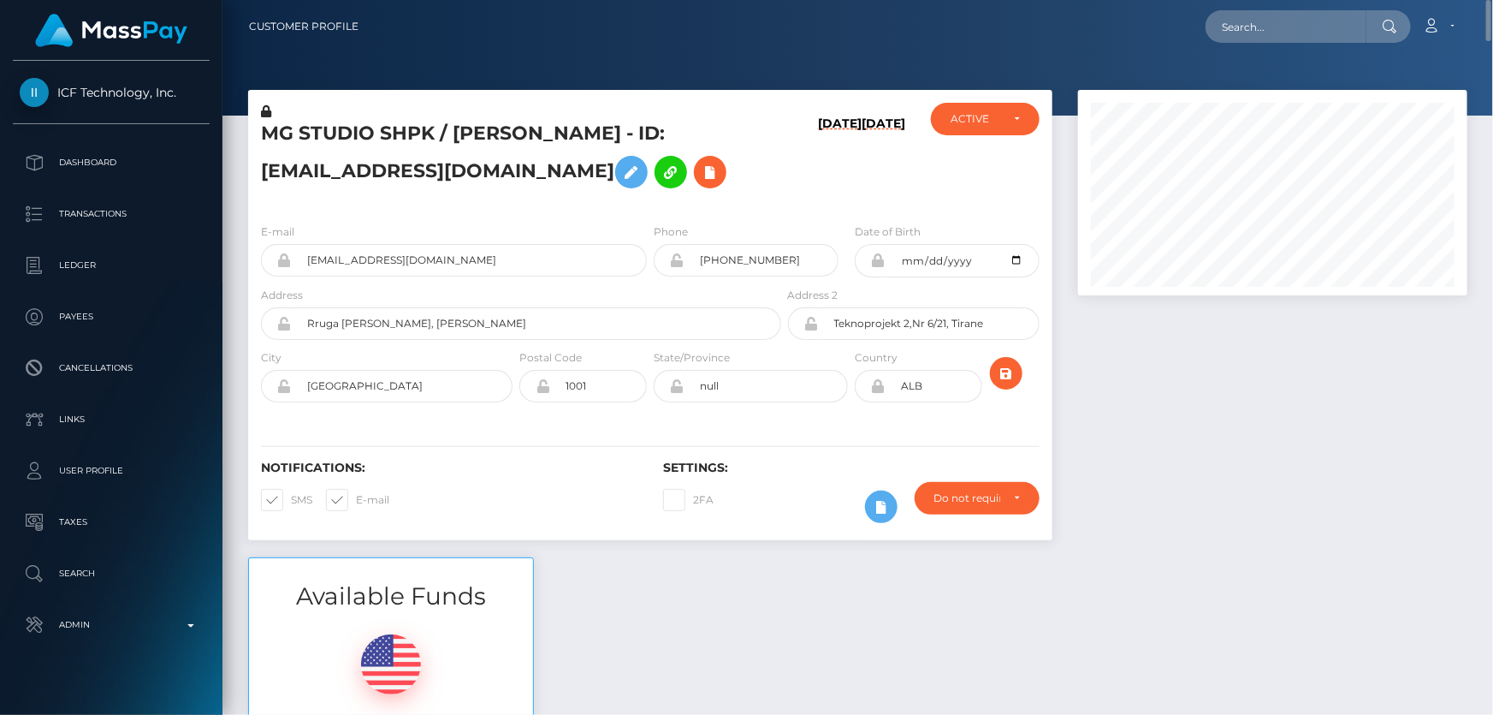
click at [418, 175] on h5 "MG STUDIO SHPK / Joachim Sauter - ID: mgstudioprague@gmail.com" at bounding box center [516, 159] width 511 height 76
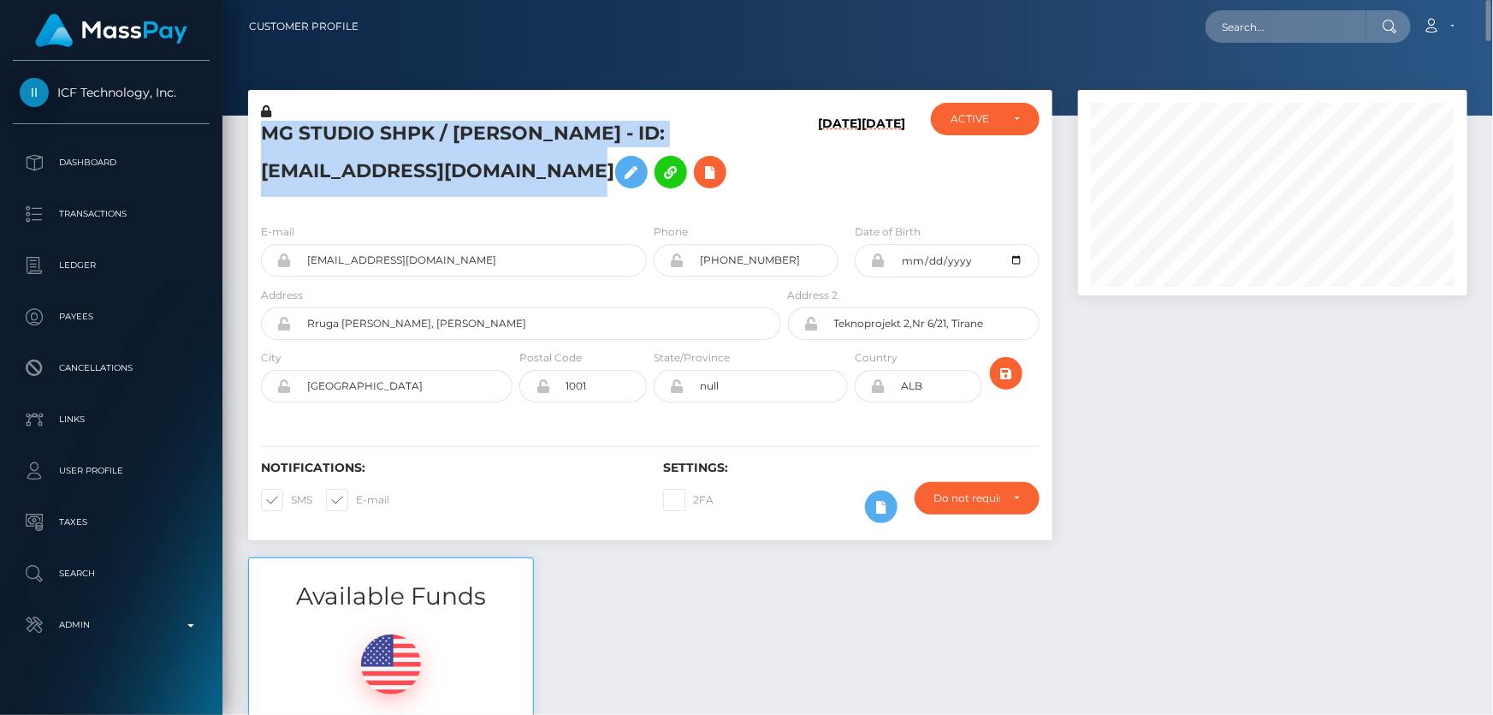
click at [418, 175] on h5 "MG STUDIO SHPK / Joachim Sauter - ID: mgstudioprague@gmail.com" at bounding box center [516, 159] width 511 height 76
copy h5 "MG STUDIO SHPK / Joachim Sauter - ID: mgstudioprague@gmail.com"
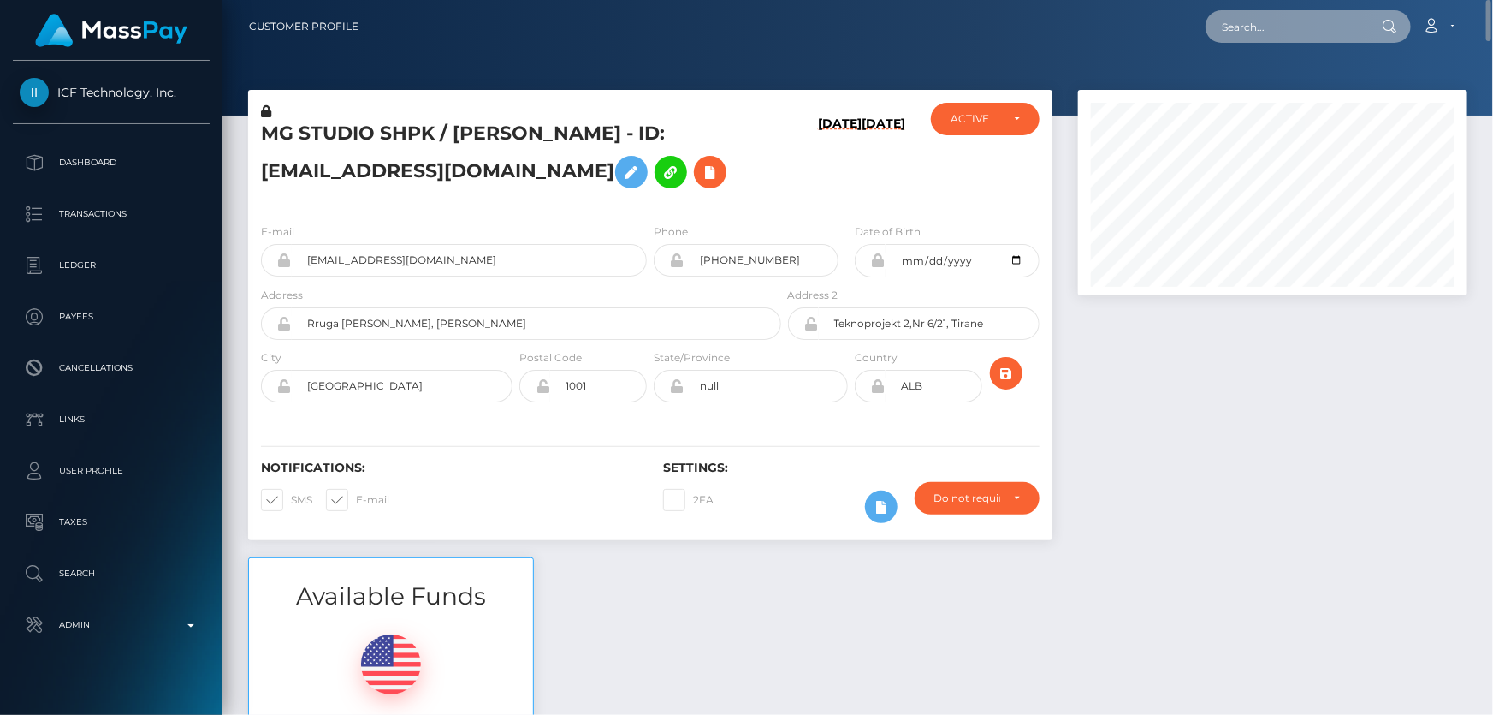
paste input "WxHYvW6"
type input "WxHYvW6"
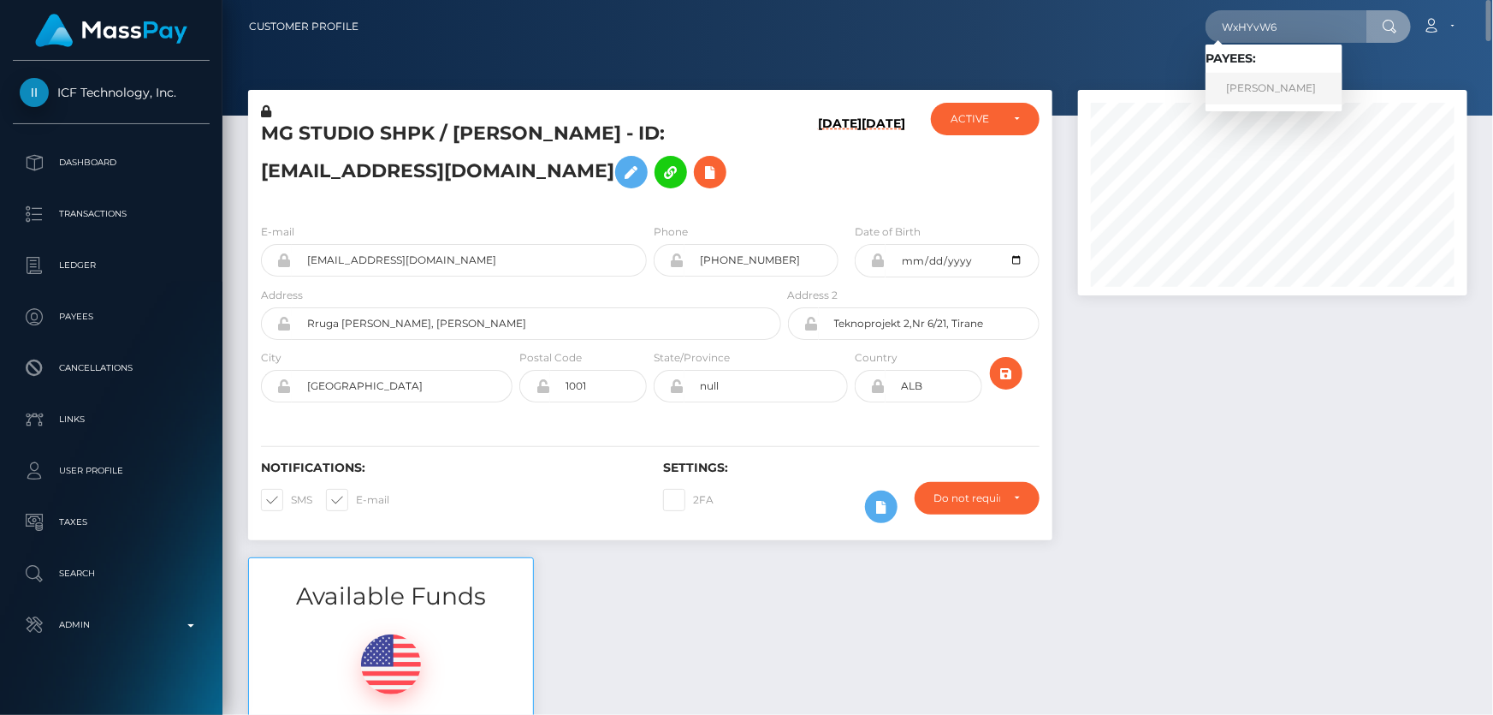
click at [1269, 86] on link "LAIMAR SOSA SOSA" at bounding box center [1274, 89] width 137 height 32
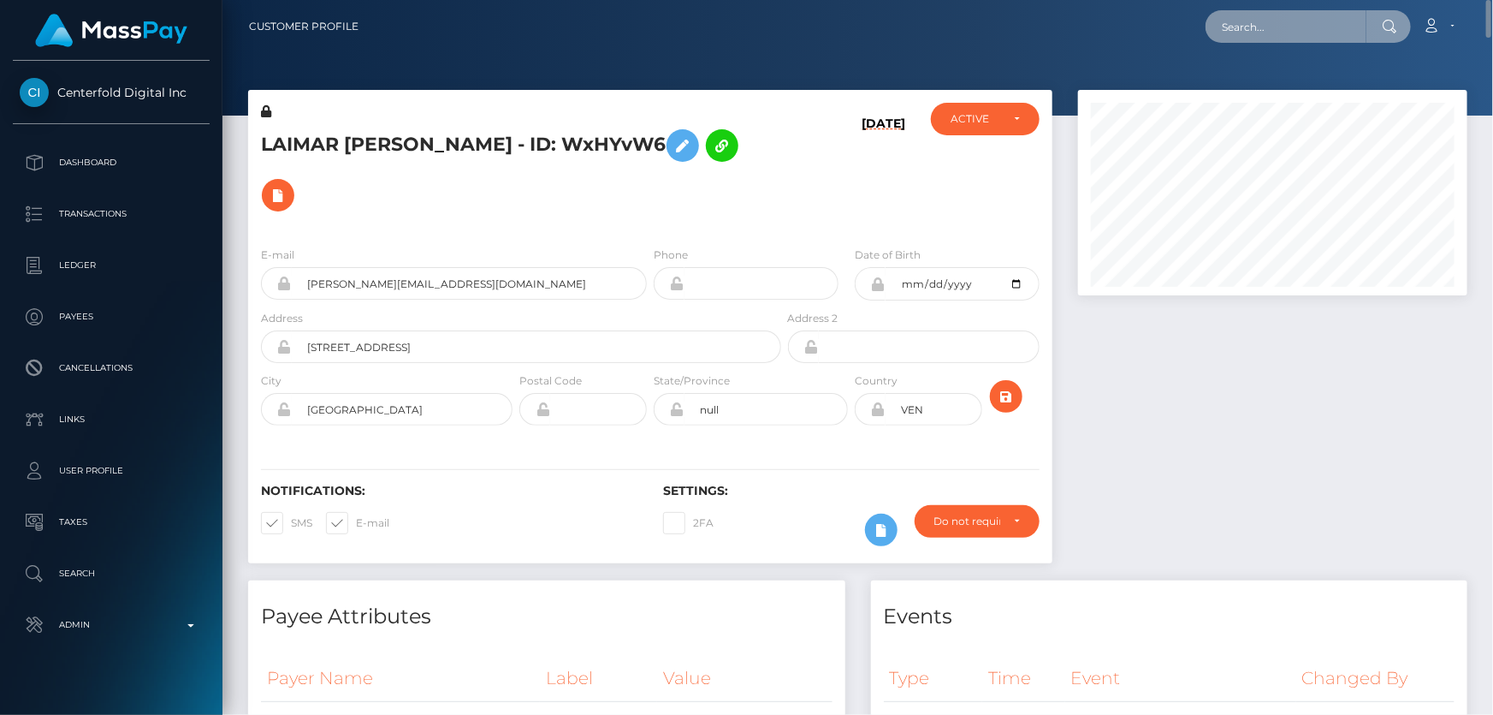
paste input "tslindajohnson@gmail.com"
type input "tslindajohnson@gmail.com"
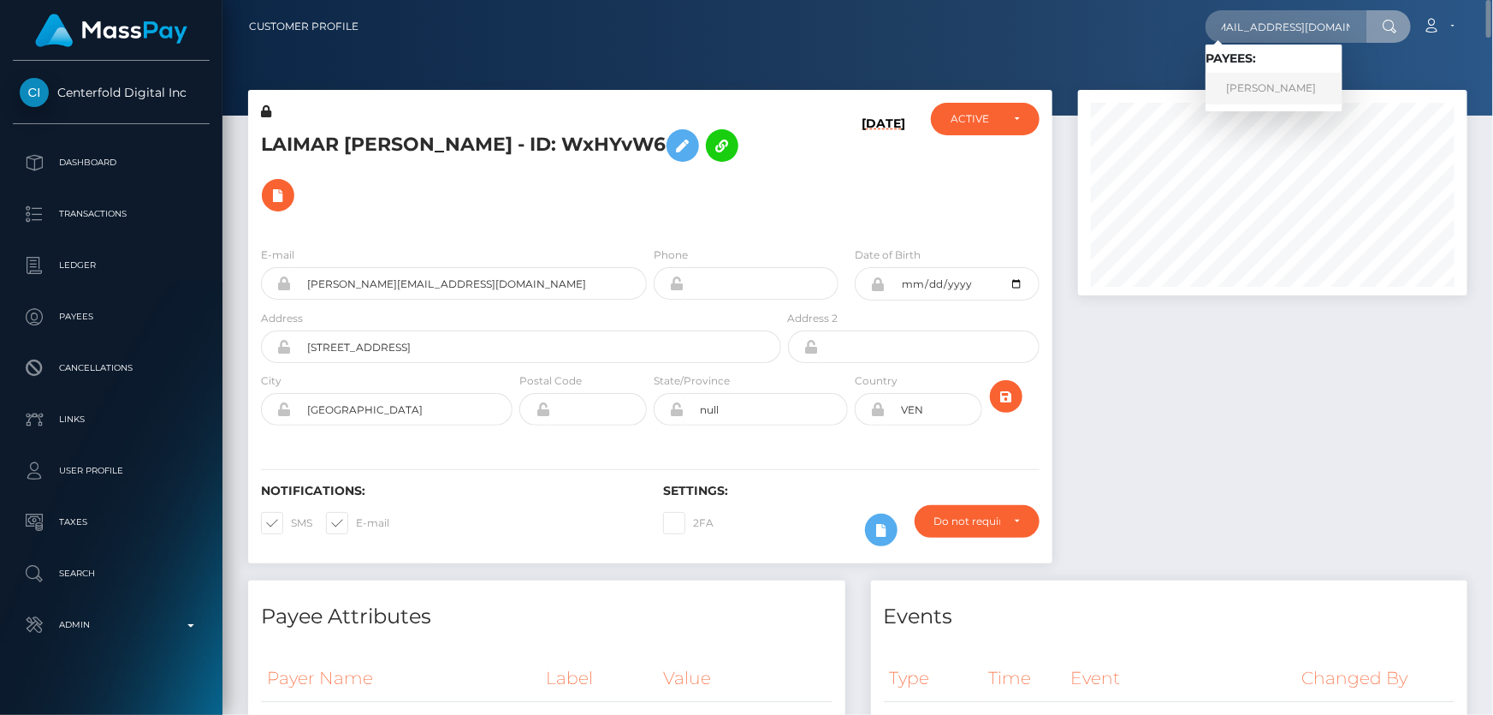
click at [1298, 92] on link "Ginger Luna Del Hoyo" at bounding box center [1274, 89] width 137 height 32
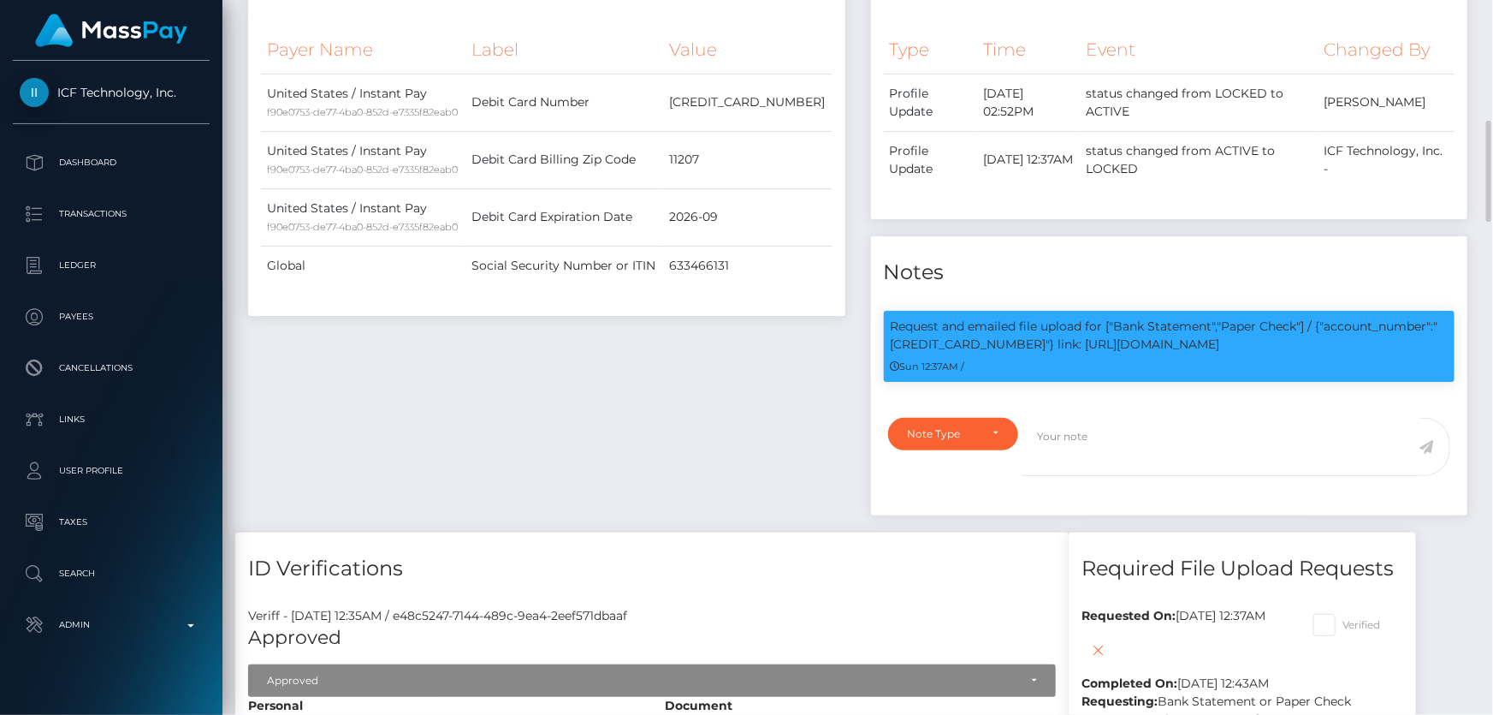
scroll to position [933, 0]
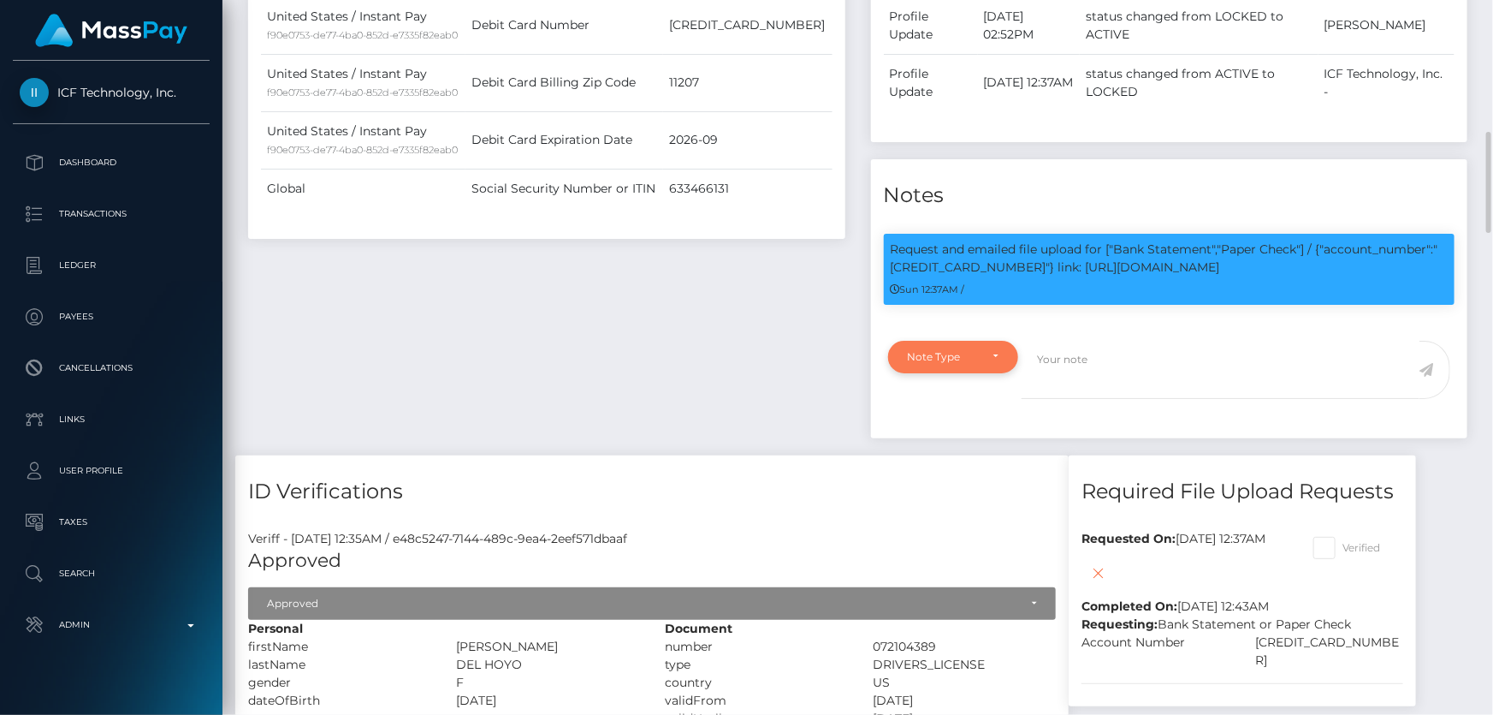
click at [949, 341] on div "Note Type" at bounding box center [953, 357] width 131 height 33
click at [935, 437] on span "Compliance" at bounding box center [940, 437] width 62 height 15
select select "COMPLIANCE"
click at [1085, 364] on textarea at bounding box center [1221, 370] width 398 height 59
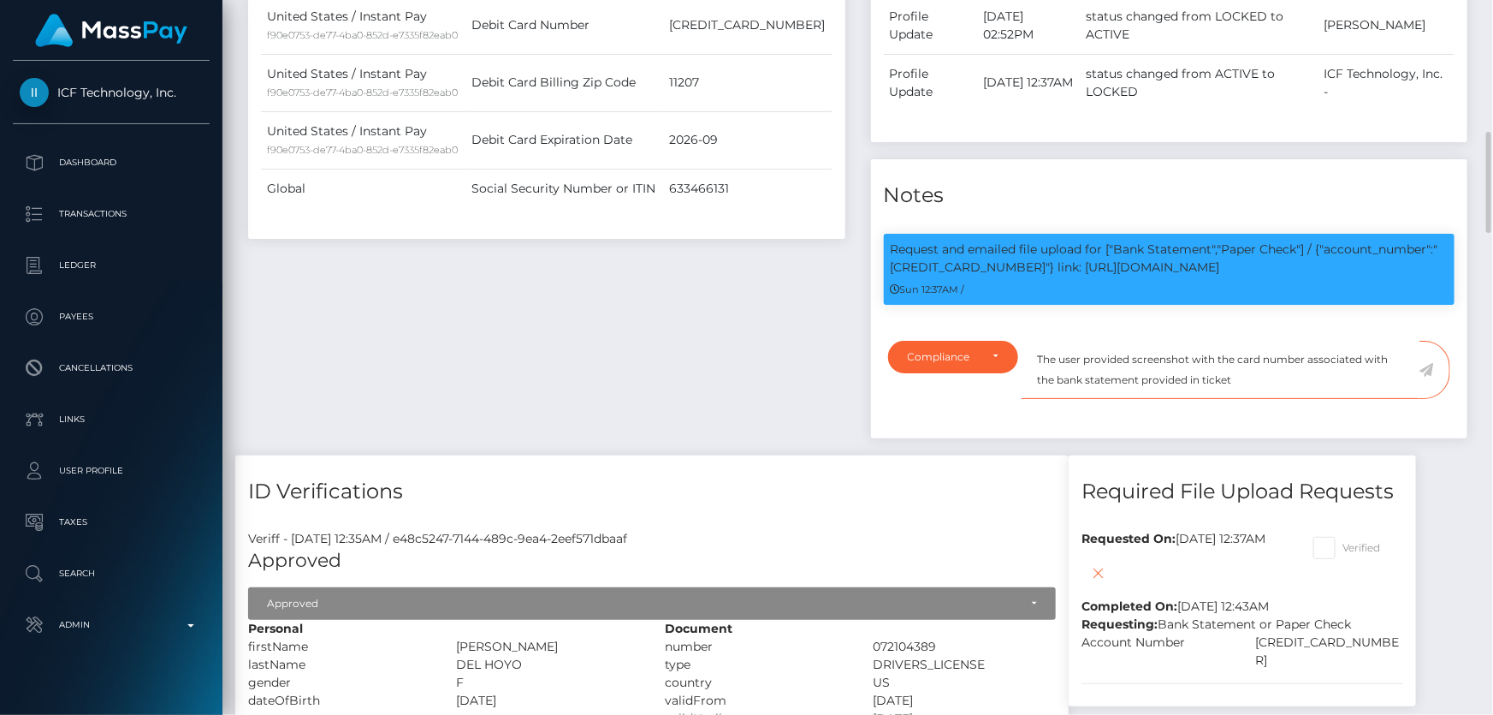
paste textarea "130103"
type textarea "The user provided screenshot with the card number associated with the bank stat…"
click at [1422, 367] on icon at bounding box center [1427, 370] width 15 height 14
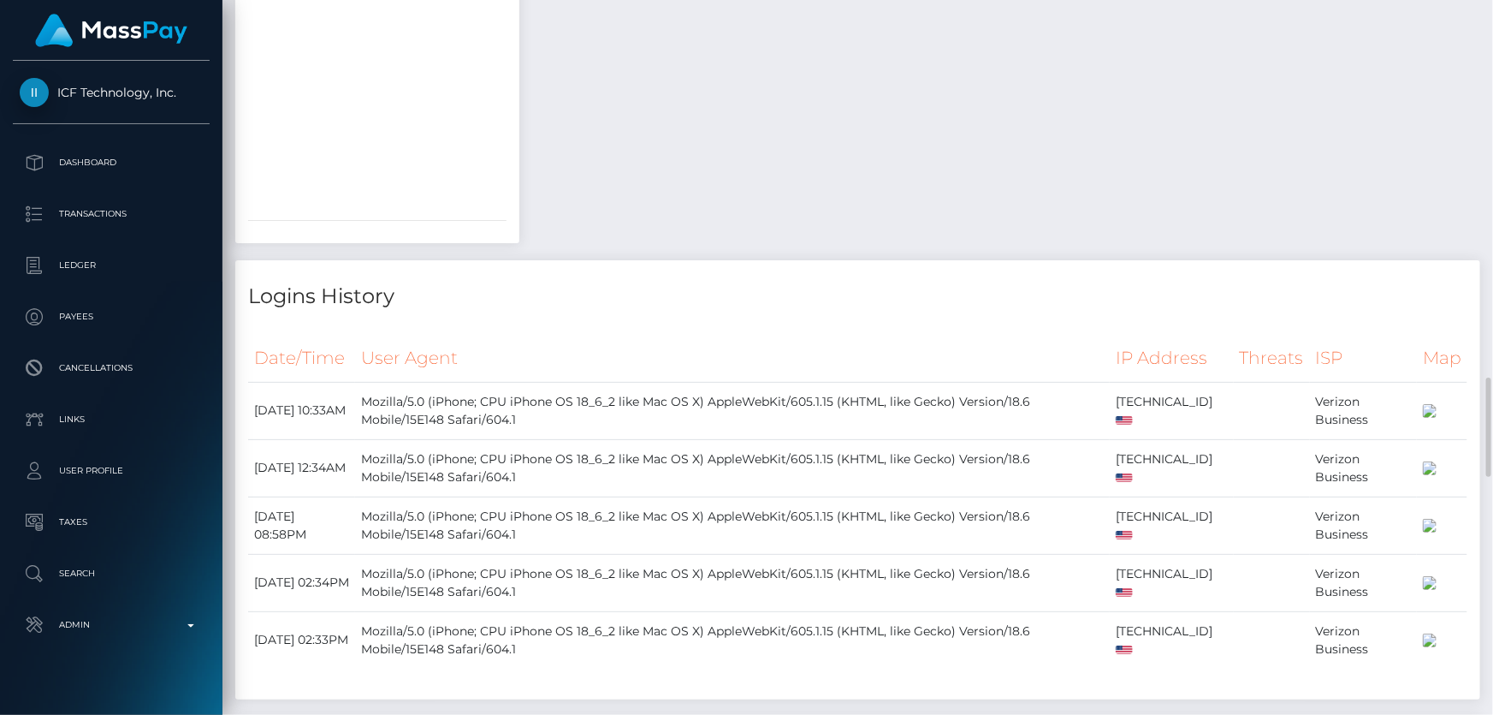
scroll to position [3034, 0]
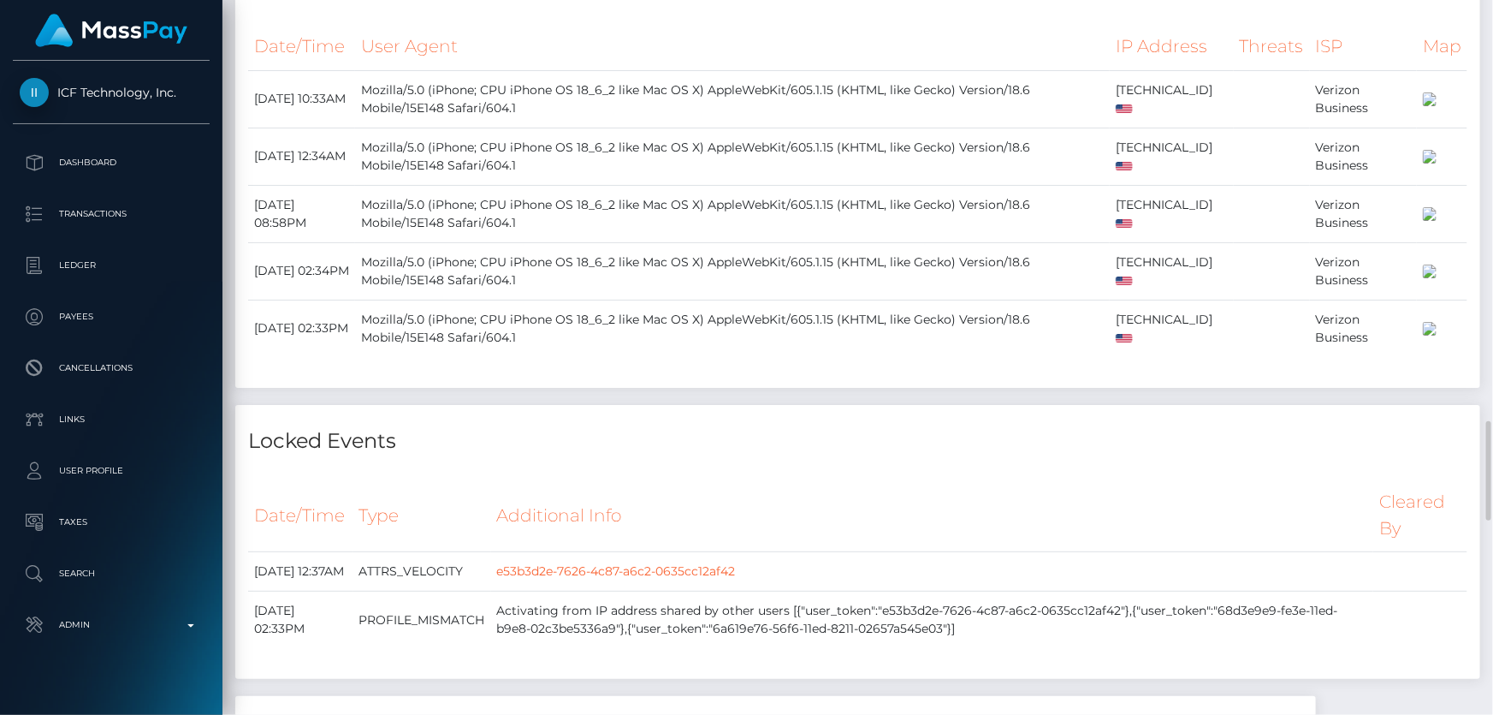
checkbox input "true"
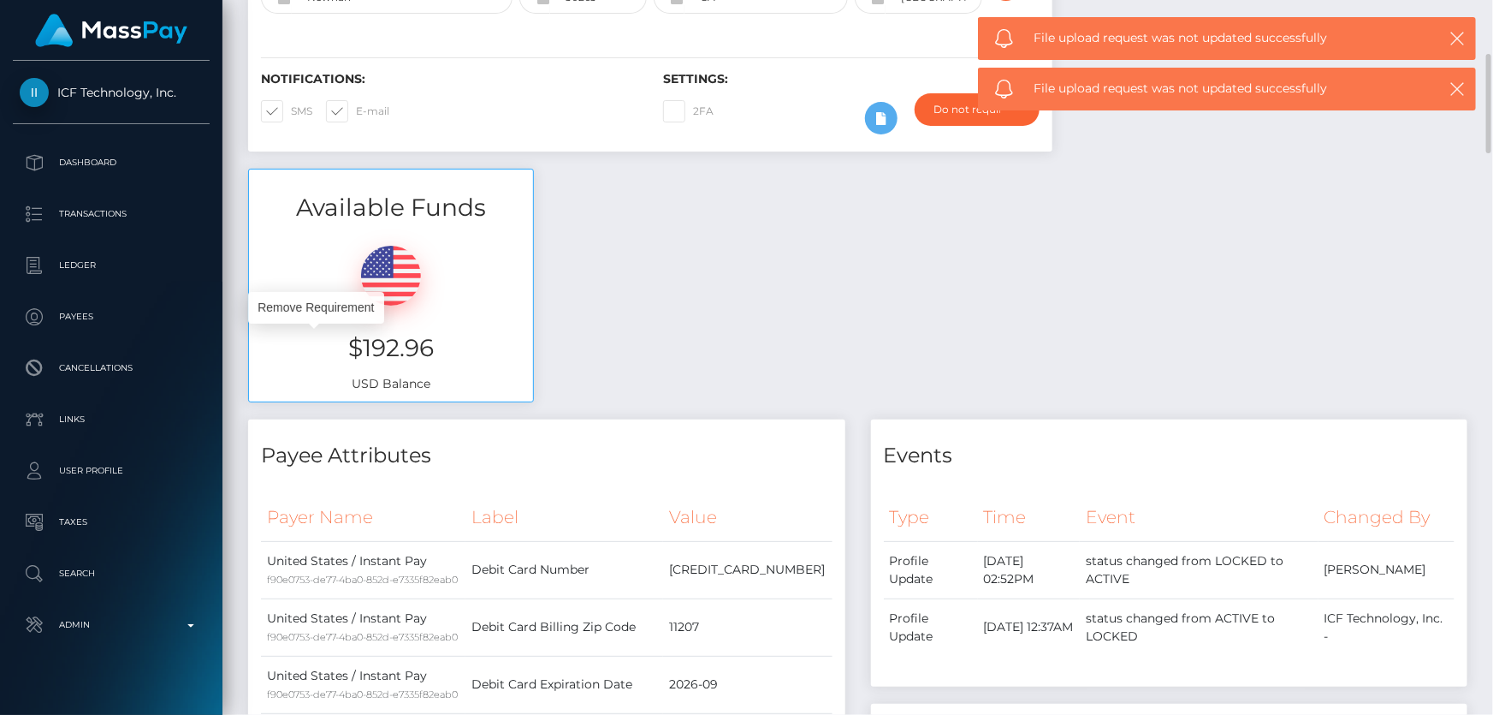
scroll to position [0, 0]
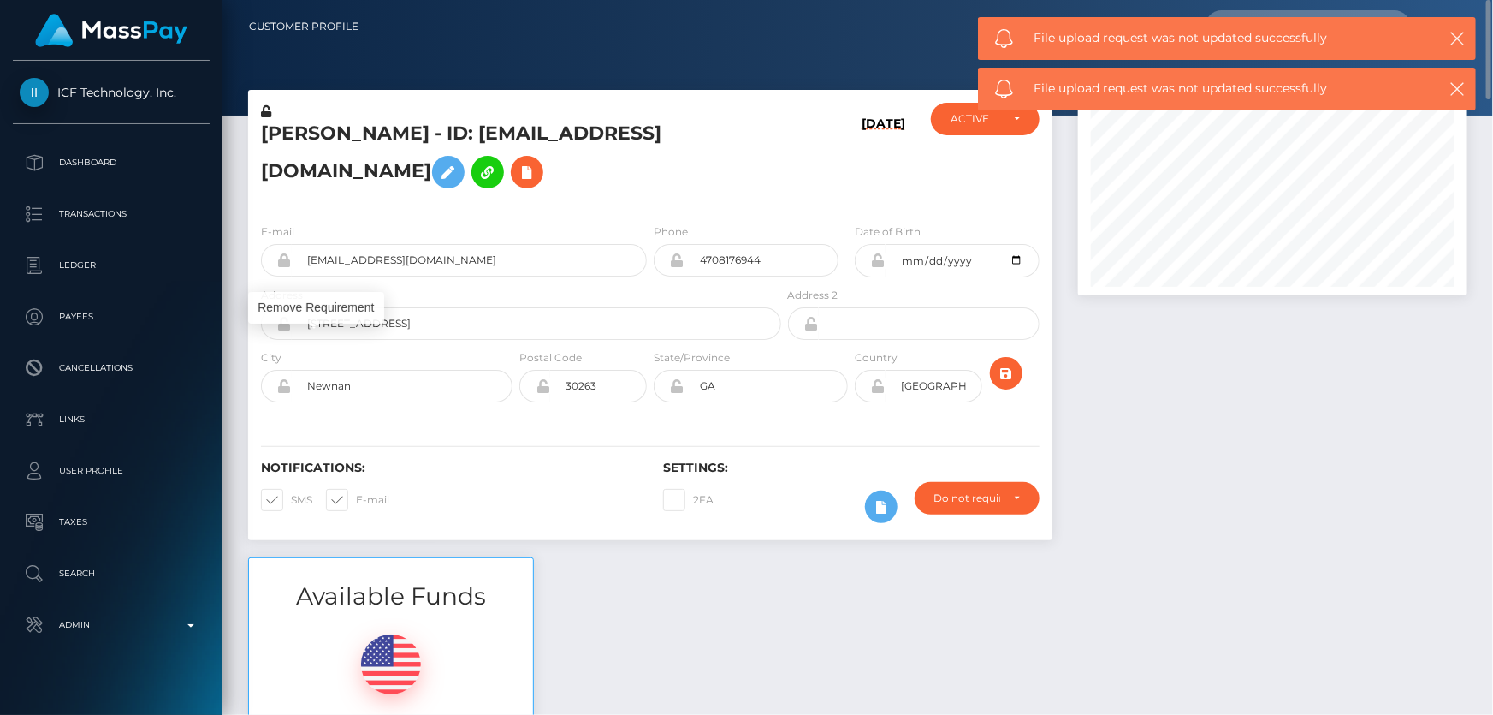
click at [401, 211] on div "E-mail [EMAIL_ADDRESS][DOMAIN_NAME] Phone 4708176944" at bounding box center [650, 315] width 804 height 210
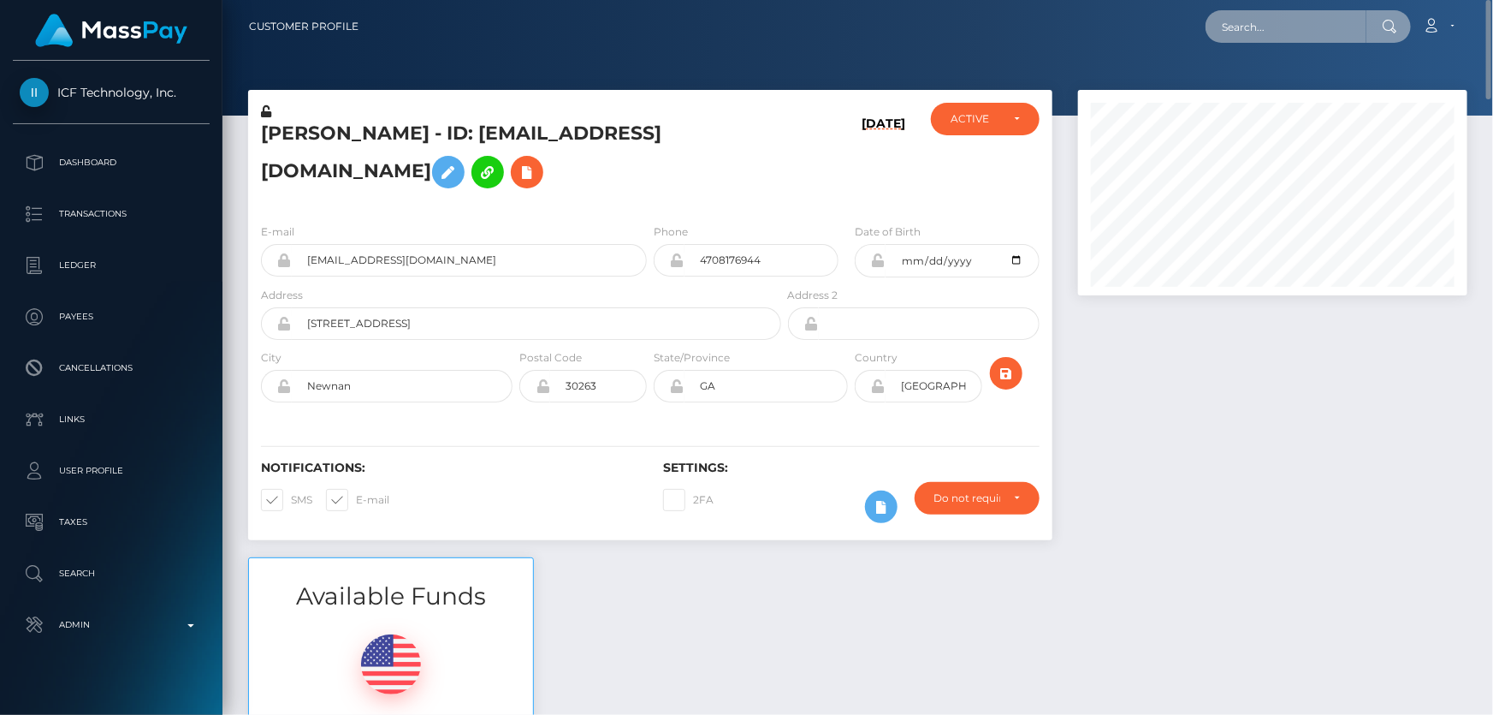
paste input "poact_Fr7C0pmbsPRs"
type input "poact_Fr7C0pmbsPRs"
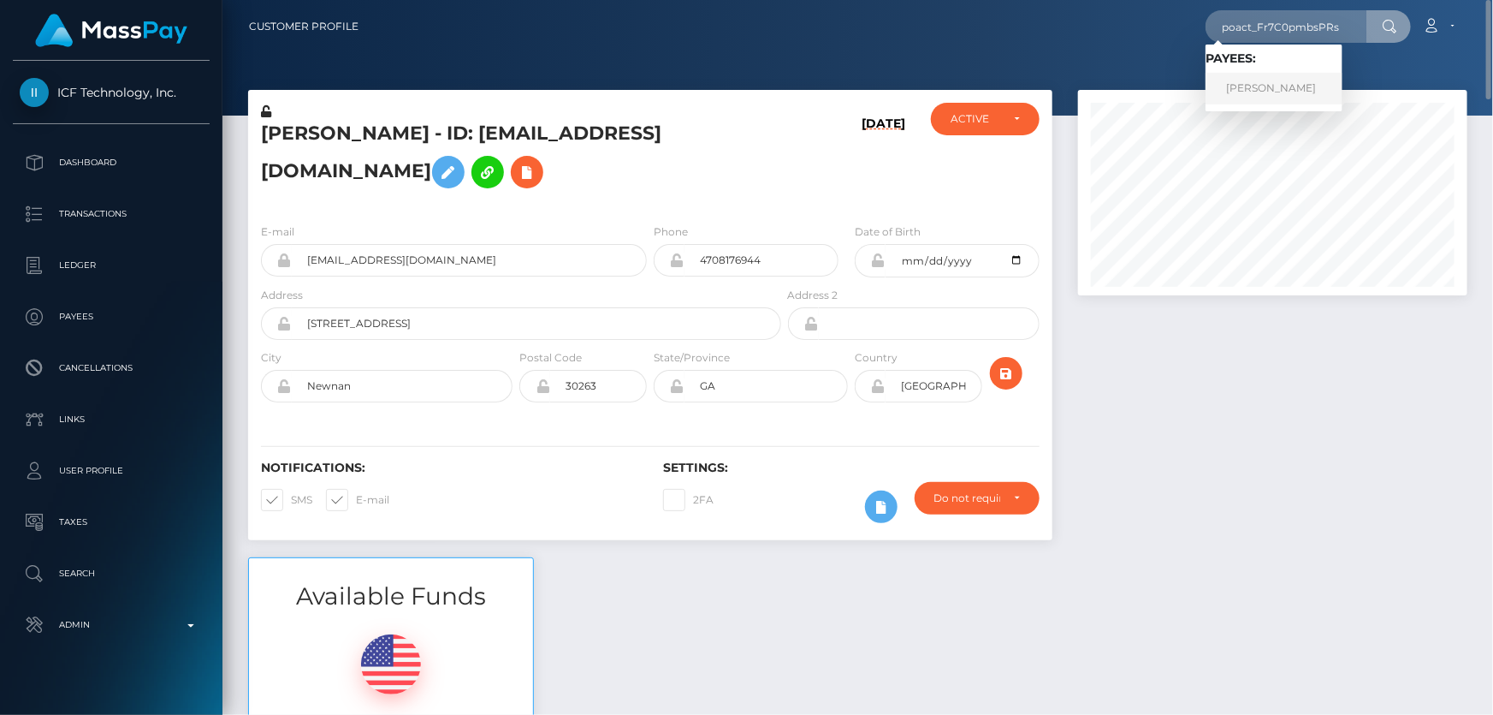
click at [1249, 82] on link "[PERSON_NAME]" at bounding box center [1274, 89] width 137 height 32
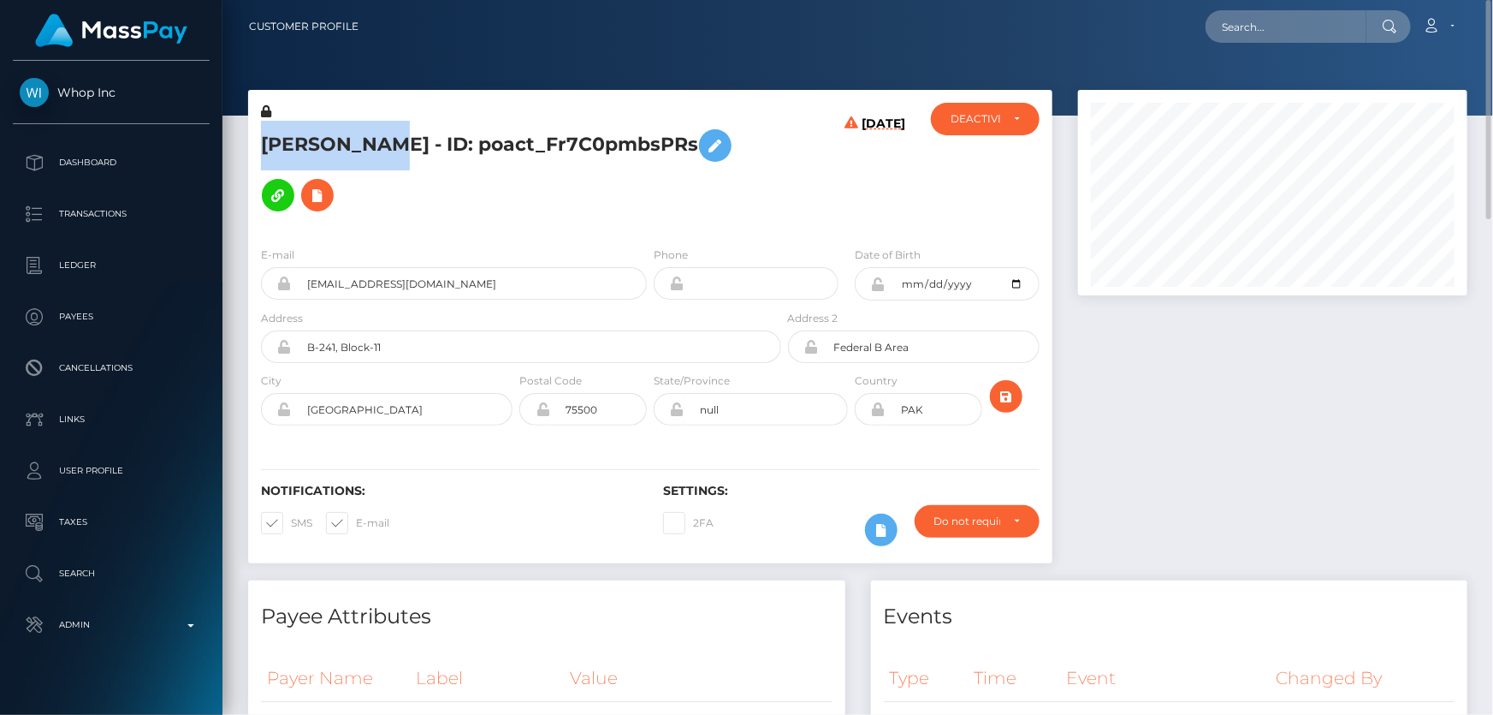
drag, startPoint x: 377, startPoint y: 149, endPoint x: 262, endPoint y: 151, distance: 115.5
click at [262, 151] on h5 "[PERSON_NAME] - ID: poact_Fr7C0pmbsPRs" at bounding box center [516, 170] width 511 height 99
copy h5 "[PERSON_NAME]"
click at [467, 233] on div "E-mail contact@ahmedriaz.net Phone Date of Birth" at bounding box center [650, 338] width 804 height 210
drag, startPoint x: 481, startPoint y: 227, endPoint x: 292, endPoint y: 232, distance: 189.2
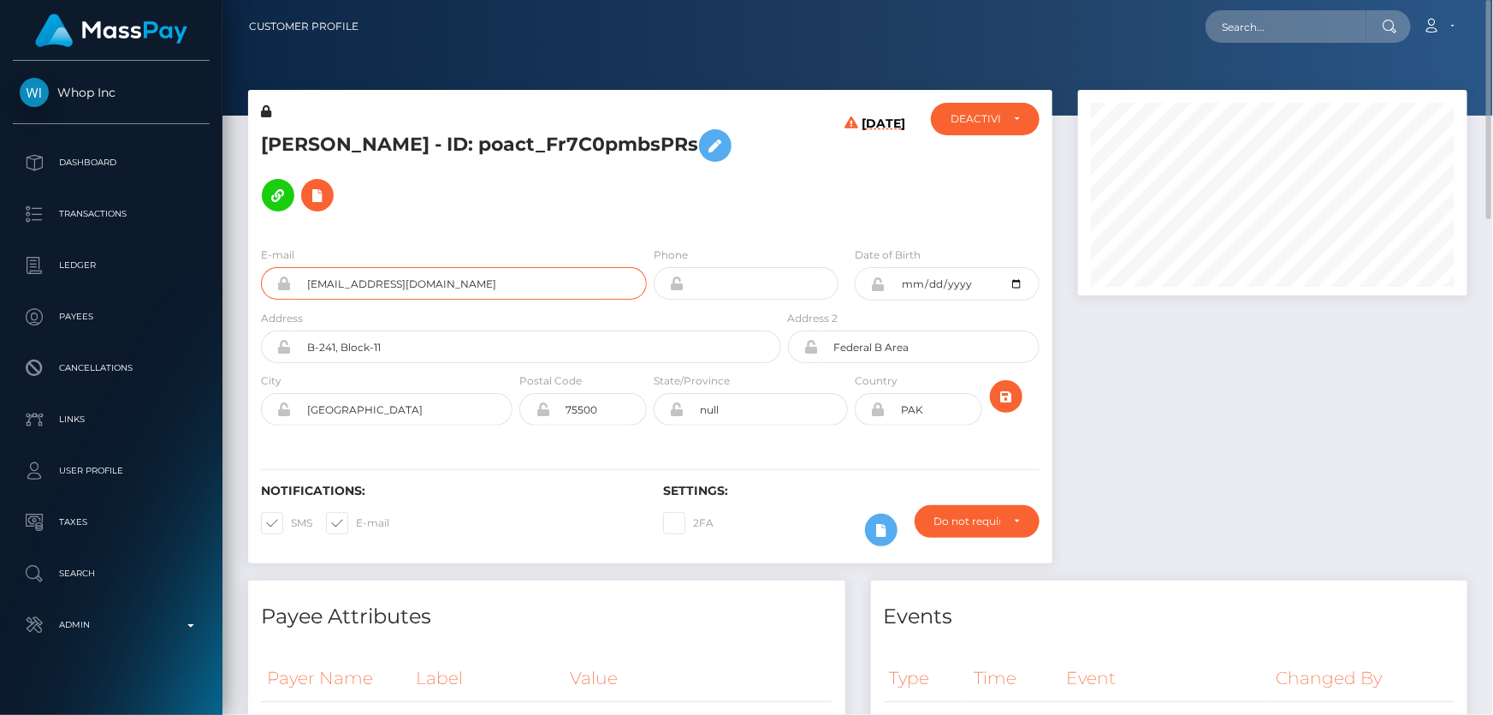
click at [292, 267] on input "[EMAIL_ADDRESS][DOMAIN_NAME]" at bounding box center [469, 283] width 355 height 33
paste input "contact@ahmedriaz.net"
type input "contact@ahmedriaz.net"
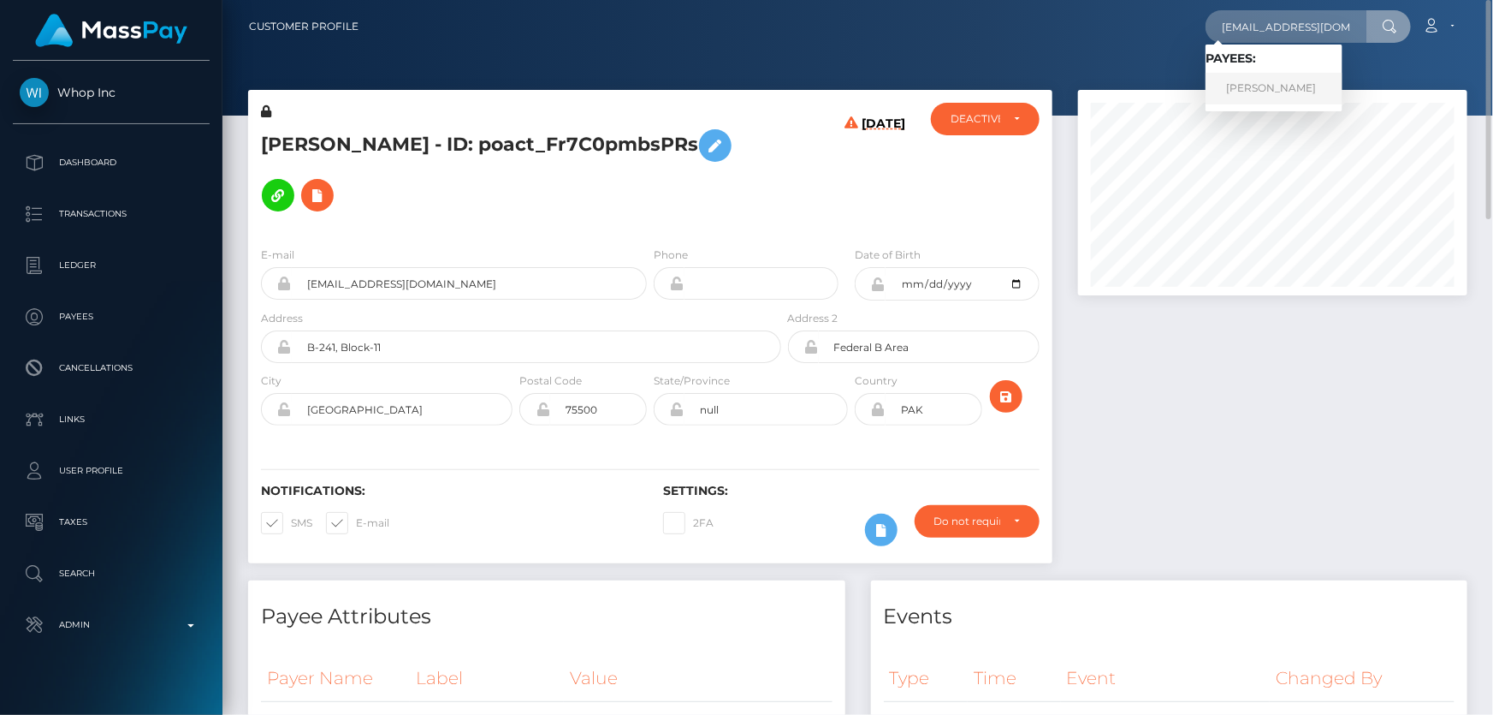
click at [1265, 93] on link "Ahmed Riaz" at bounding box center [1274, 89] width 137 height 32
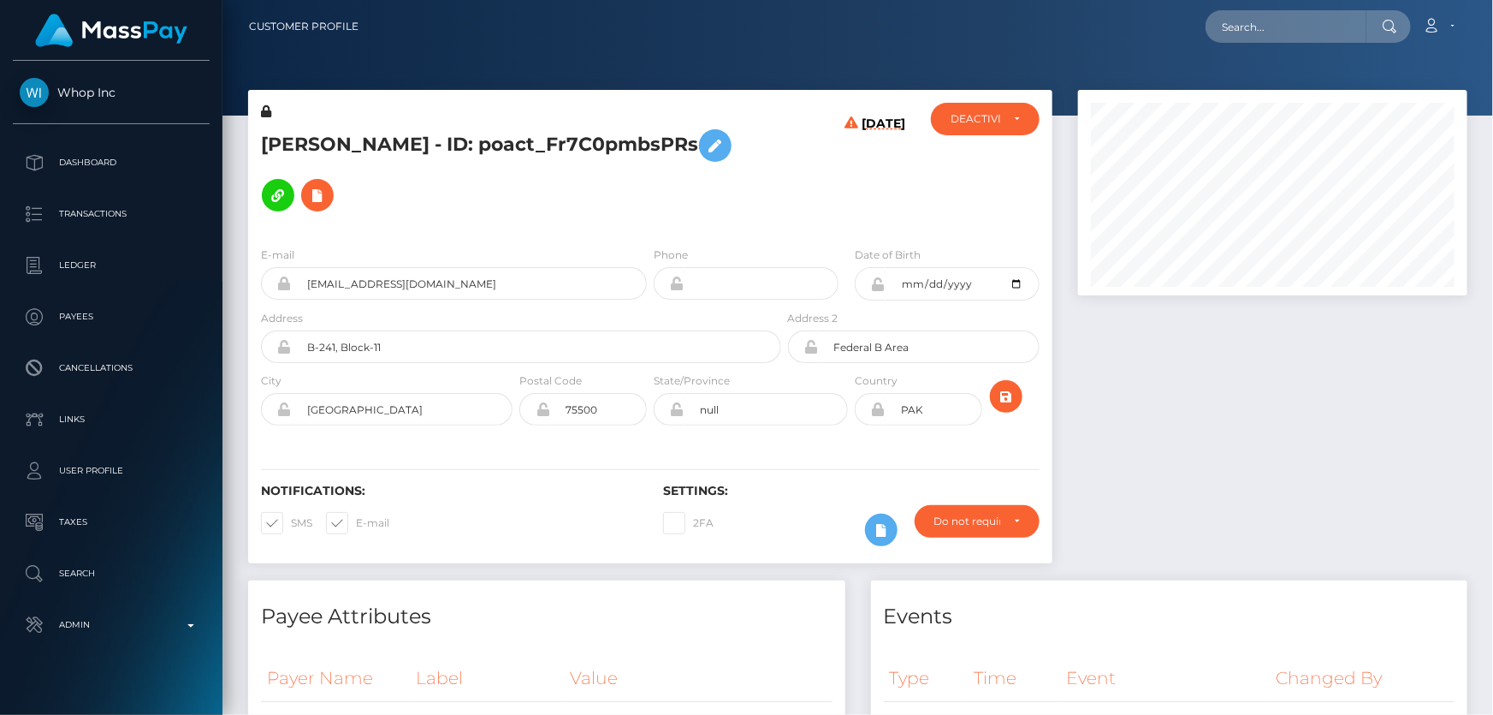
scroll to position [205, 389]
drag, startPoint x: 364, startPoint y: 145, endPoint x: 252, endPoint y: 139, distance: 112.2
click at [252, 139] on div "[PERSON_NAME] - ID: poact_Fr7C0pmbsPRs" at bounding box center [516, 168] width 537 height 130
copy h5 "[PERSON_NAME]"
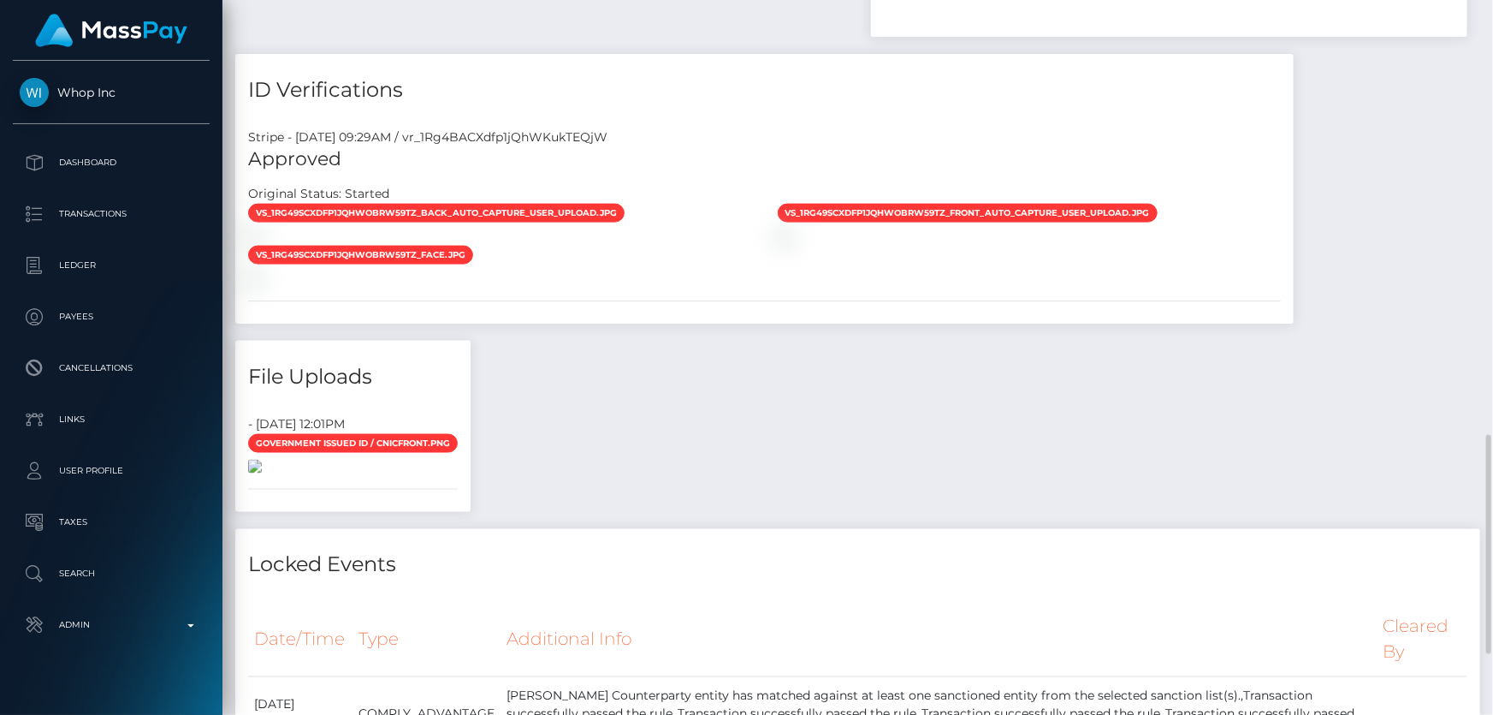
scroll to position [1166, 0]
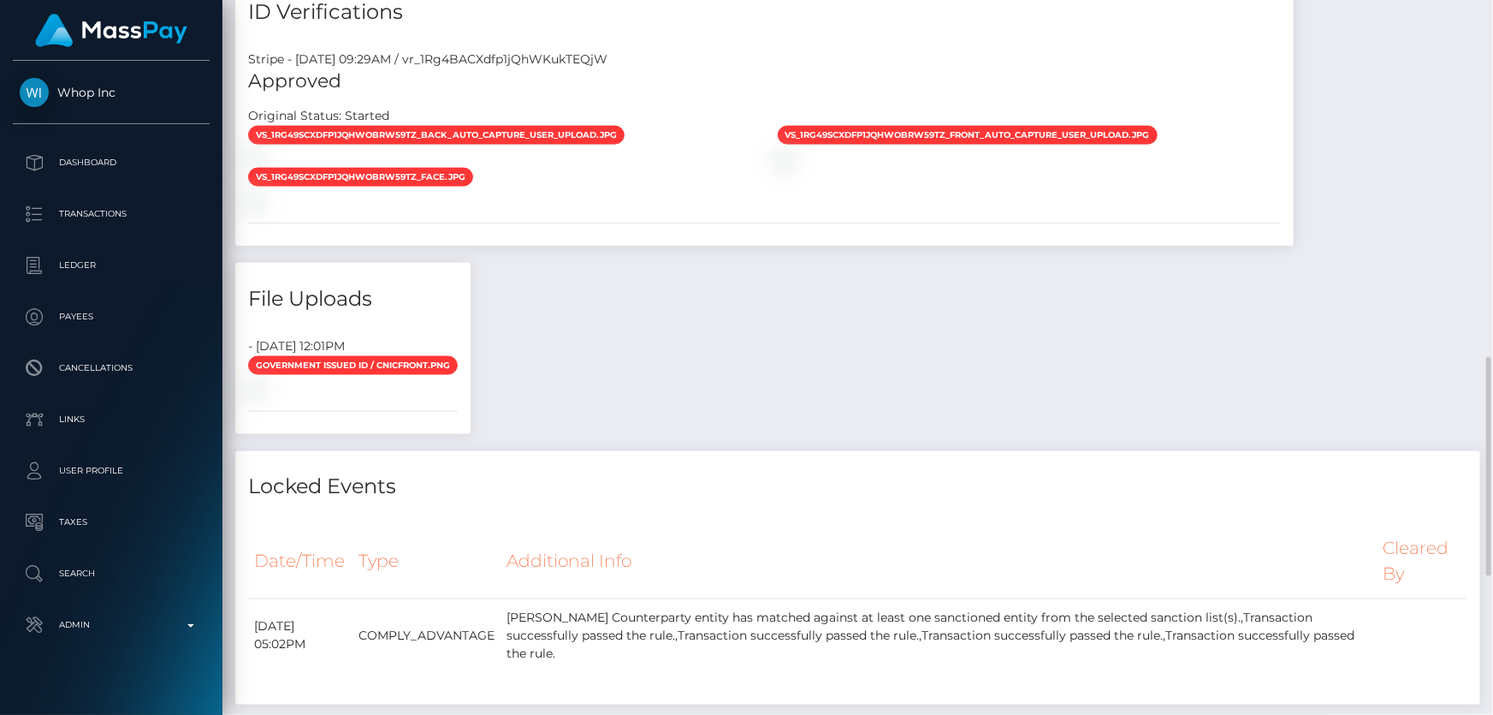
drag, startPoint x: 1198, startPoint y: 386, endPoint x: 1175, endPoint y: 374, distance: 26.0
click at [1198, 379] on div "Payee Attributes Payer Name Label Value Pakistan / UNITED BANK LIMITED d9387a92…" at bounding box center [857, 188] width 1245 height 1548
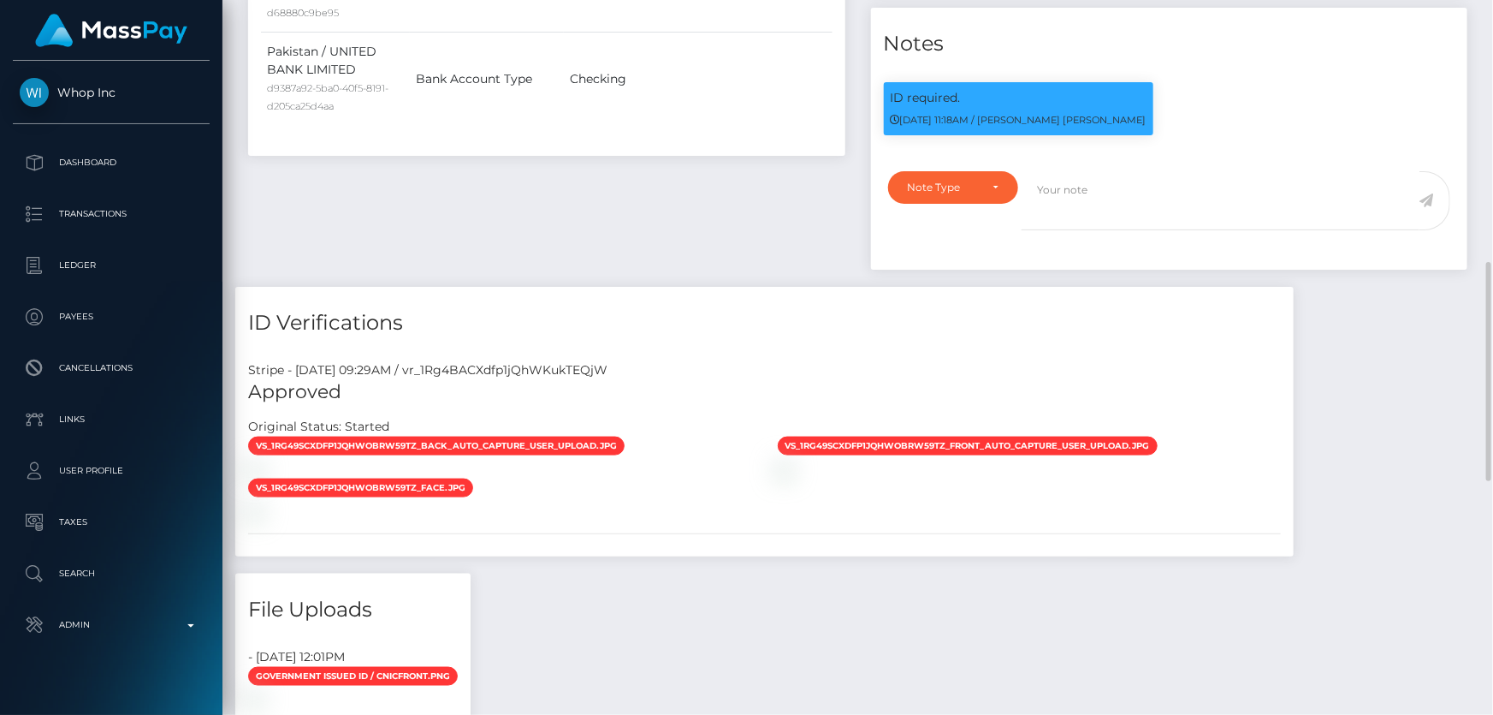
scroll to position [622, 0]
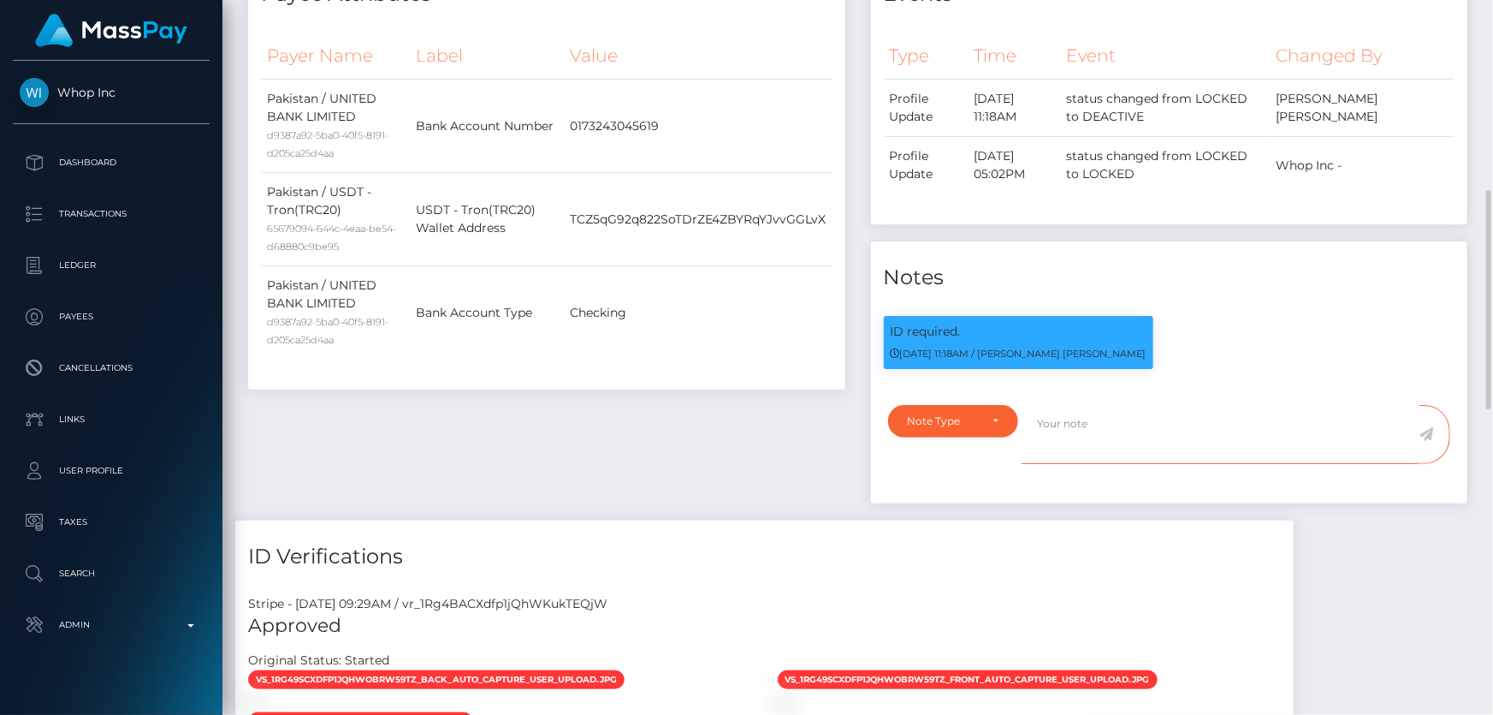
drag, startPoint x: 1268, startPoint y: 422, endPoint x: 1072, endPoint y: 335, distance: 214.5
click at [1269, 414] on textarea at bounding box center [1221, 434] width 398 height 59
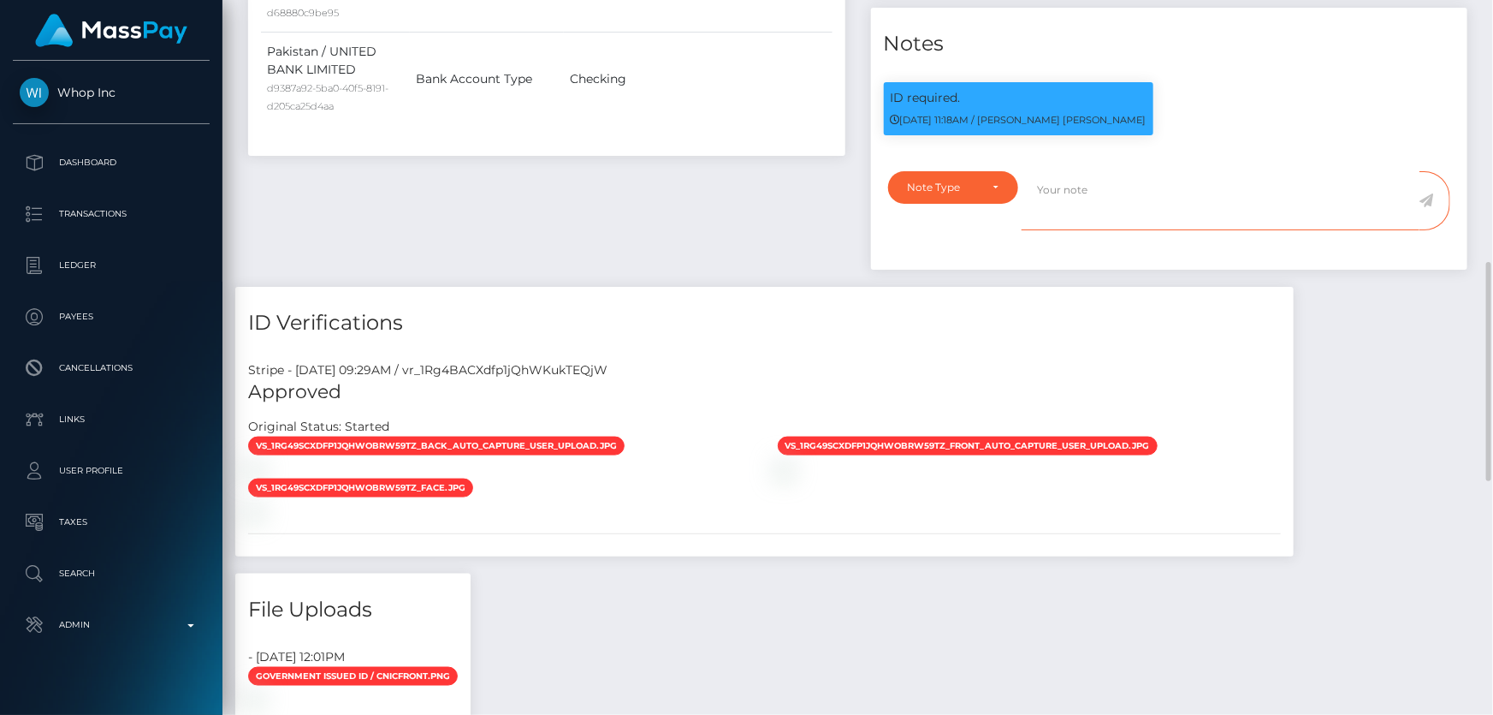
scroll to position [1244, 0]
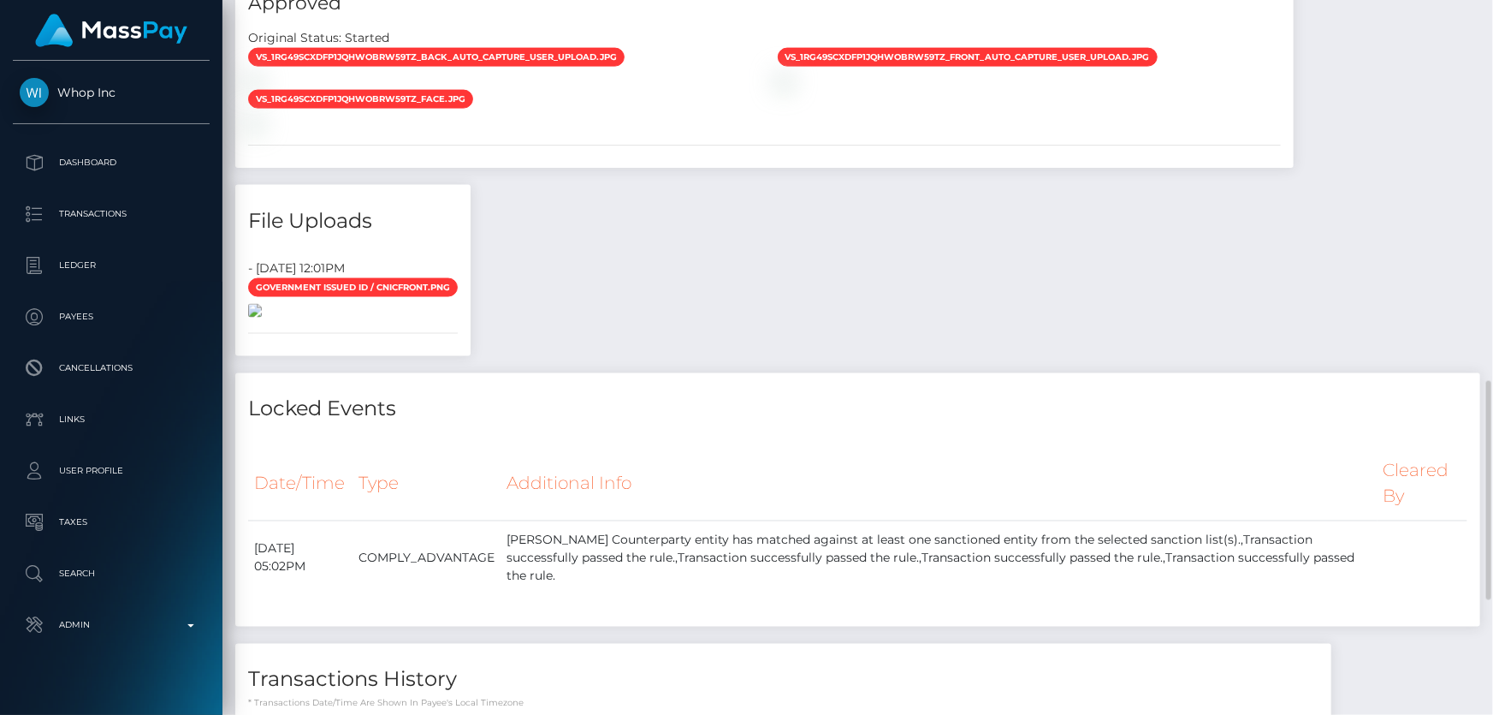
click at [262, 318] on img at bounding box center [255, 311] width 14 height 14
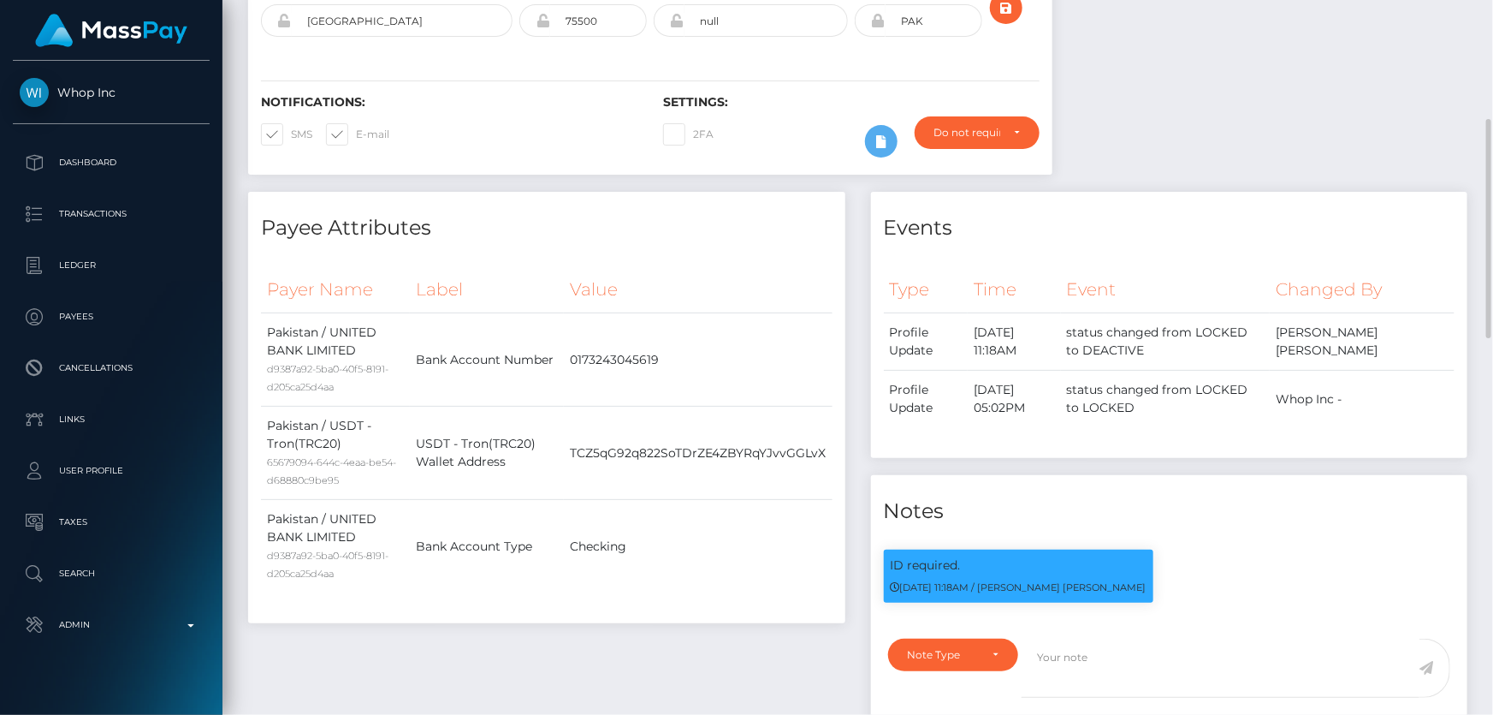
scroll to position [622, 0]
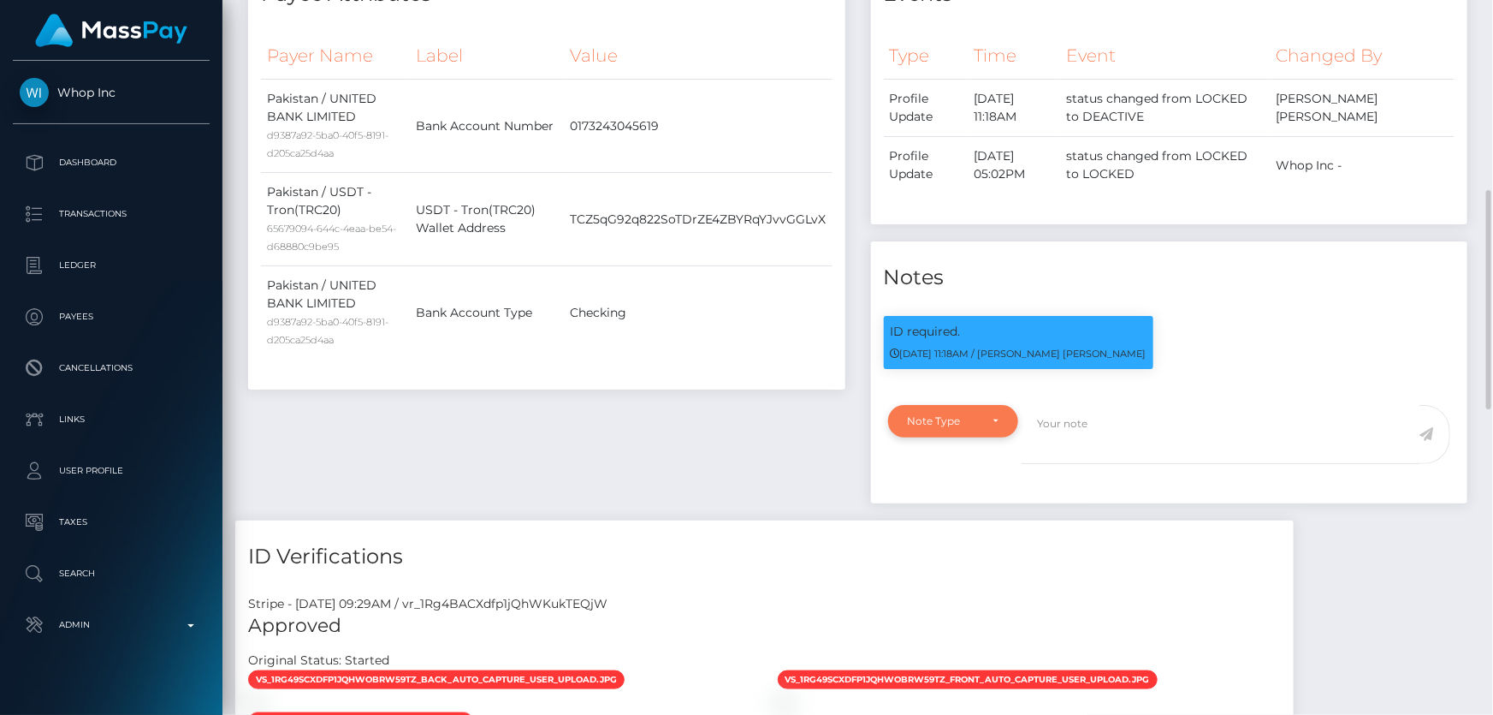
click at [983, 414] on div "Note Type" at bounding box center [954, 421] width 92 height 14
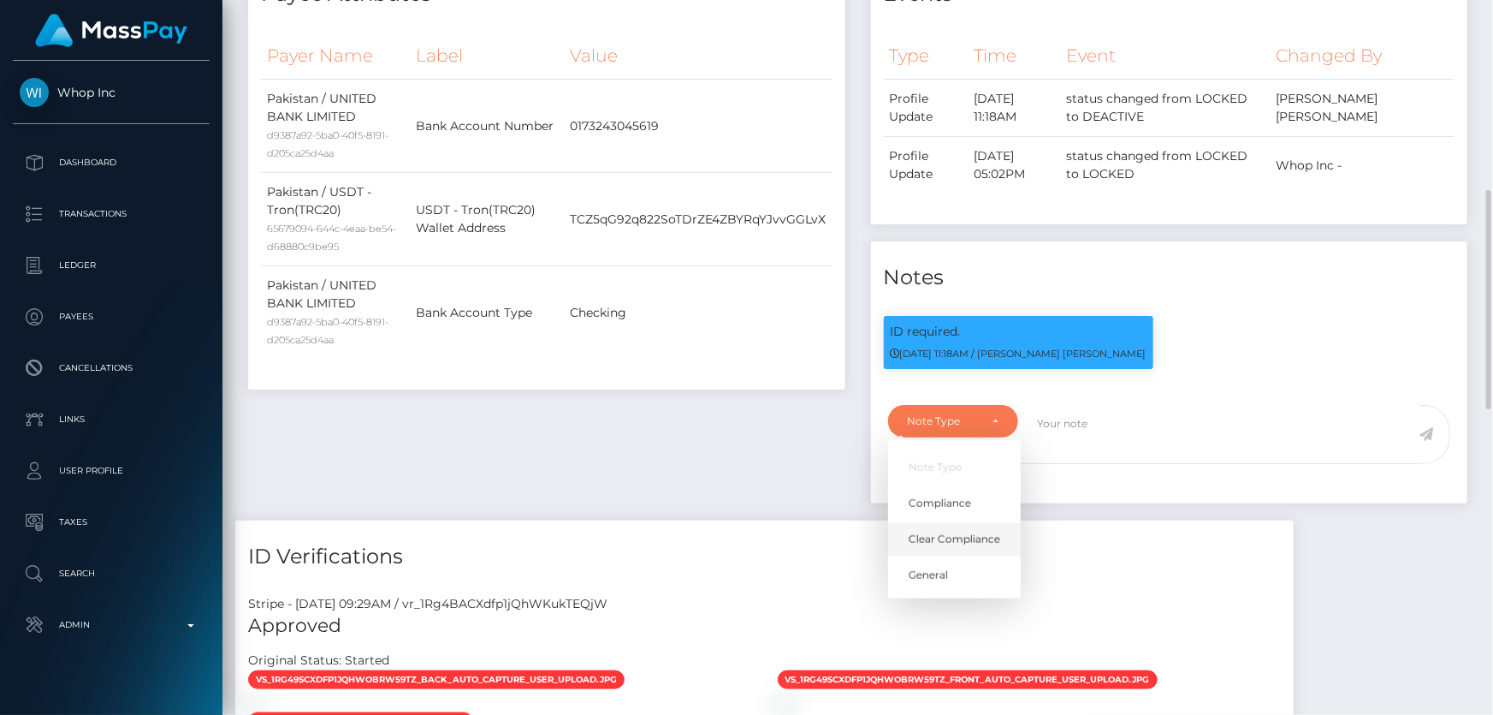
click at [984, 531] on span "Clear Compliance" at bounding box center [955, 538] width 92 height 15
select select "CLEAR_COMPLIANCE"
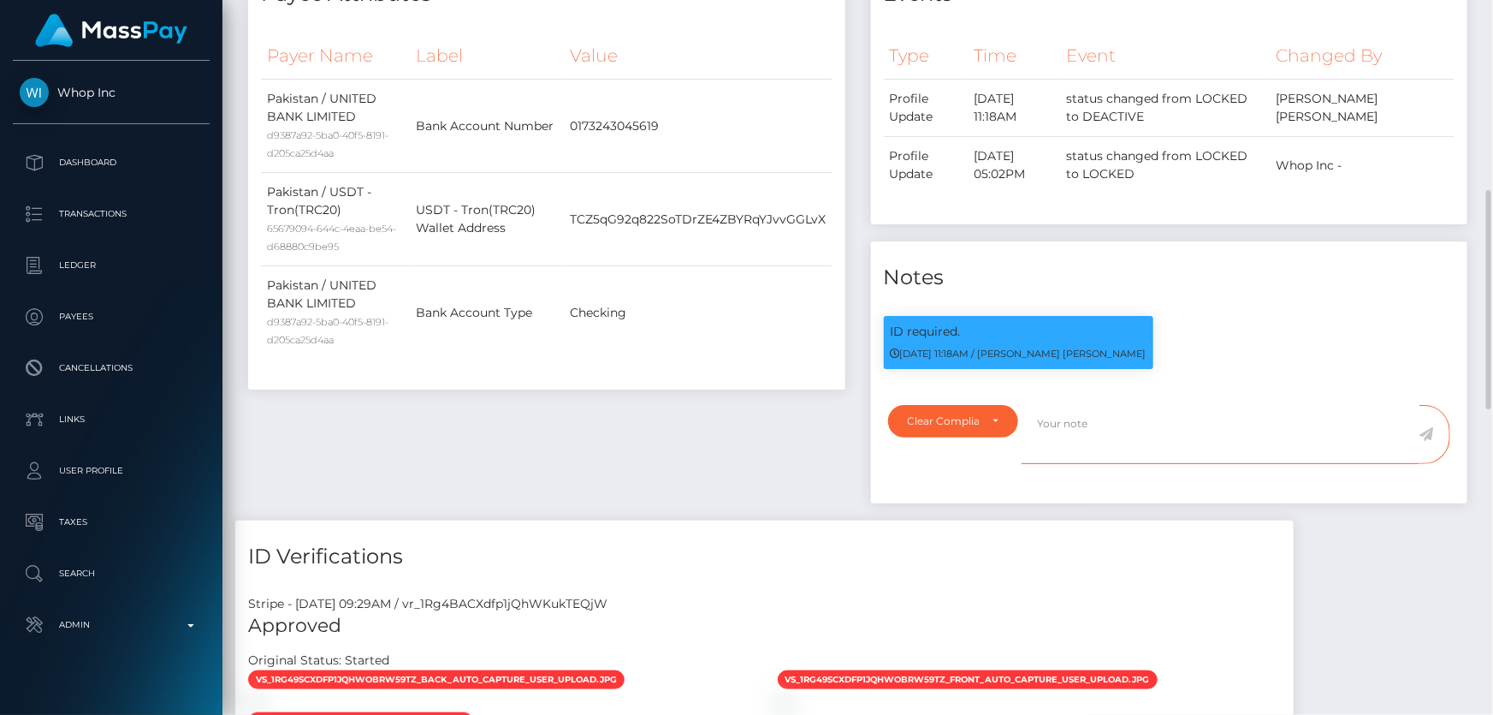
paste textarea "The hits refer to persons with multiple names, with different First Name ( [PER…"
type textarea "The hits refer to persons with multiple names, with different First Name ( [PER…"
drag, startPoint x: 753, startPoint y: 378, endPoint x: 954, endPoint y: 418, distance: 205.1
click at [759, 379] on div "Payee Attributes Payer Name Label Value Pakistan / UNITED BANK LIMITED d9387a92…" at bounding box center [546, 239] width 623 height 562
click at [1429, 427] on icon at bounding box center [1427, 434] width 15 height 14
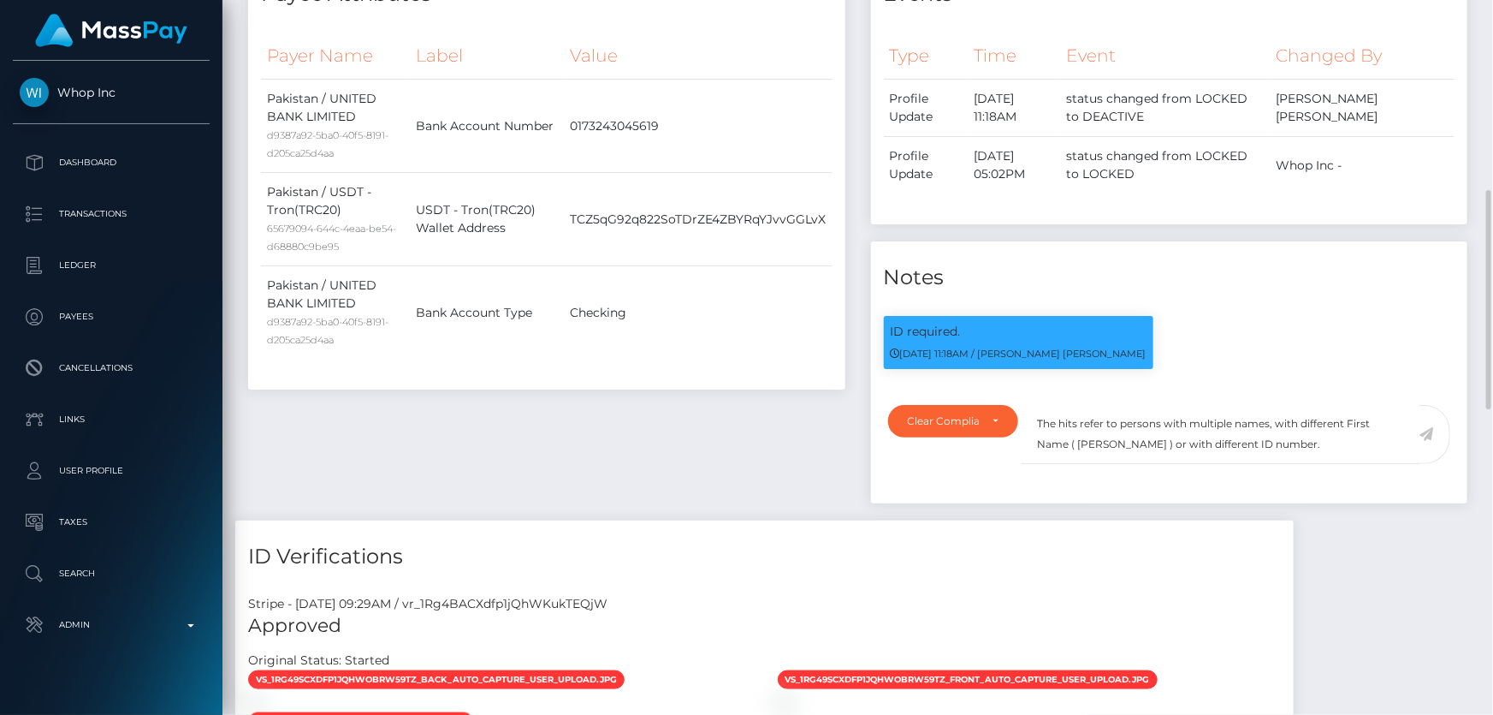
click at [585, 442] on div "Payee Attributes Payer Name Label Value Pakistan / UNITED BANK LIMITED d9387a92…" at bounding box center [546, 239] width 623 height 562
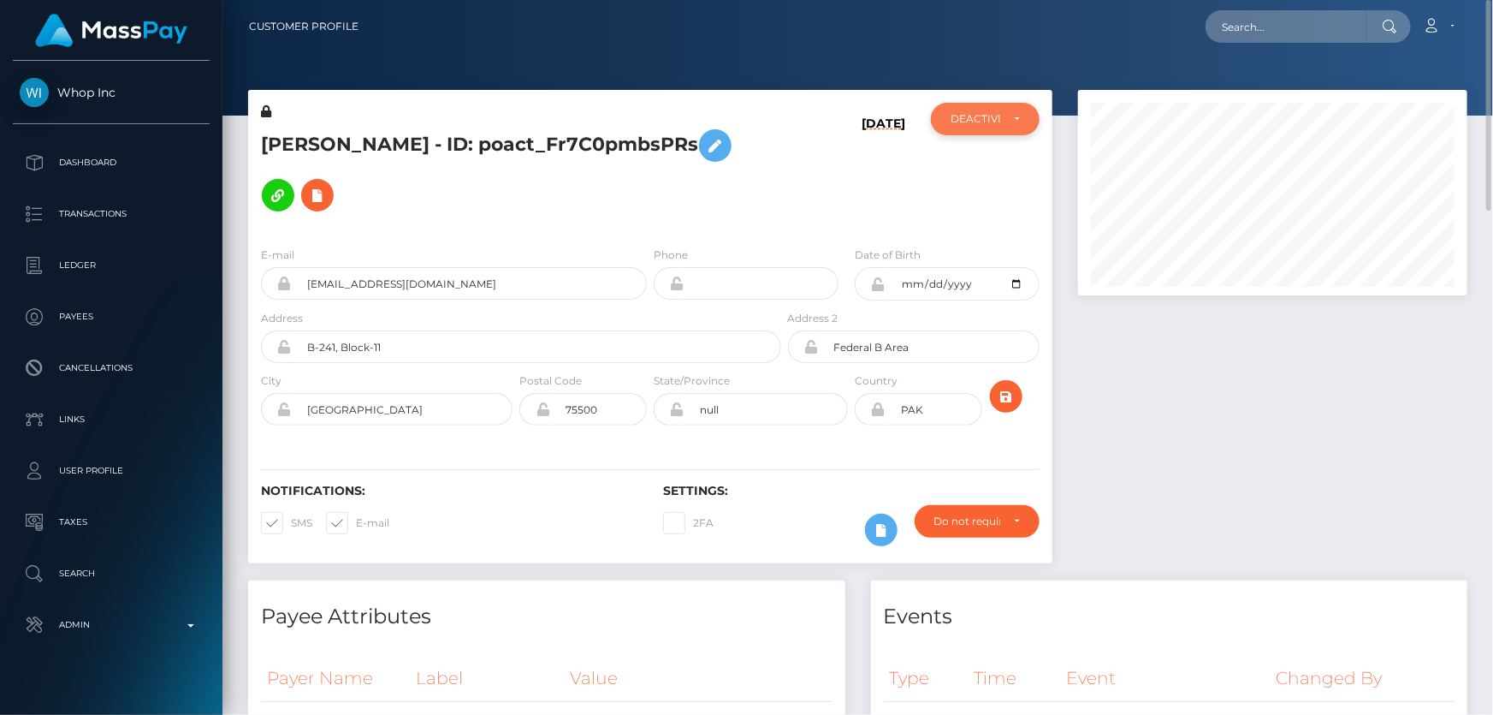
click at [992, 117] on div "DEACTIVE" at bounding box center [976, 119] width 50 height 14
click at [996, 159] on link "ACTIVE" at bounding box center [985, 165] width 109 height 32
select select "ACTIVE"
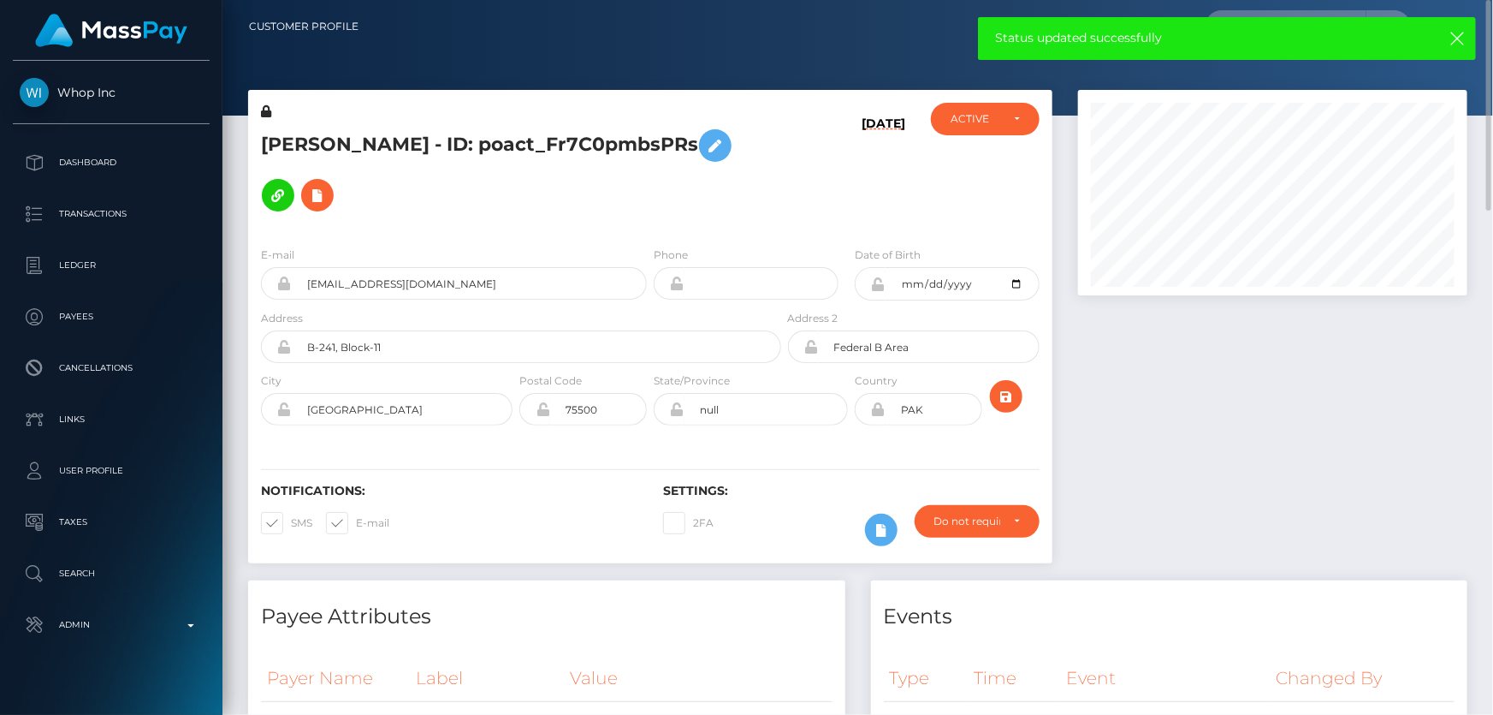
click at [416, 129] on h5 "[PERSON_NAME] - ID: poact_Fr7C0pmbsPRs" at bounding box center [516, 170] width 511 height 99
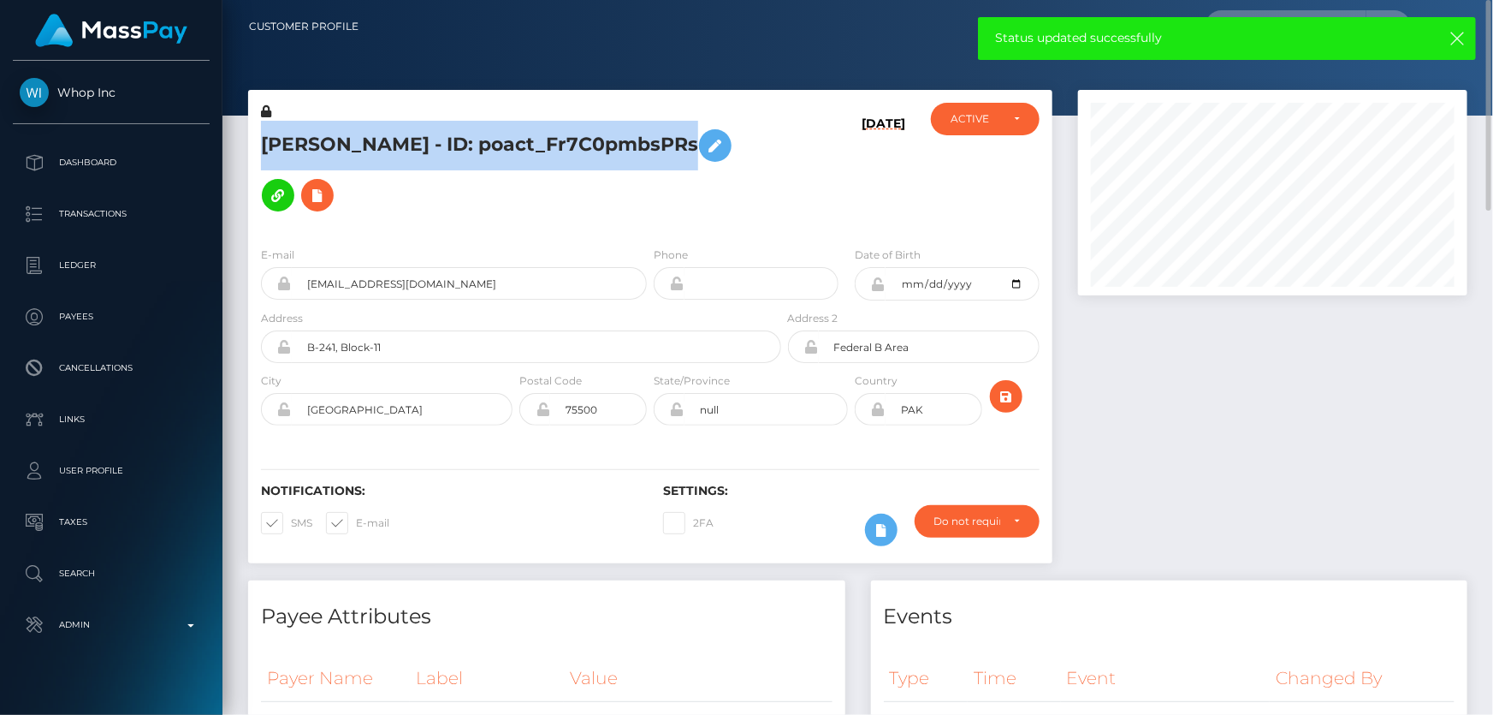
click at [416, 129] on h5 "[PERSON_NAME] - ID: poact_Fr7C0pmbsPRs" at bounding box center [516, 170] width 511 height 99
copy h5 "[PERSON_NAME] - ID: poact_Fr7C0pmbsPRs"
